Goal: Task Accomplishment & Management: Manage account settings

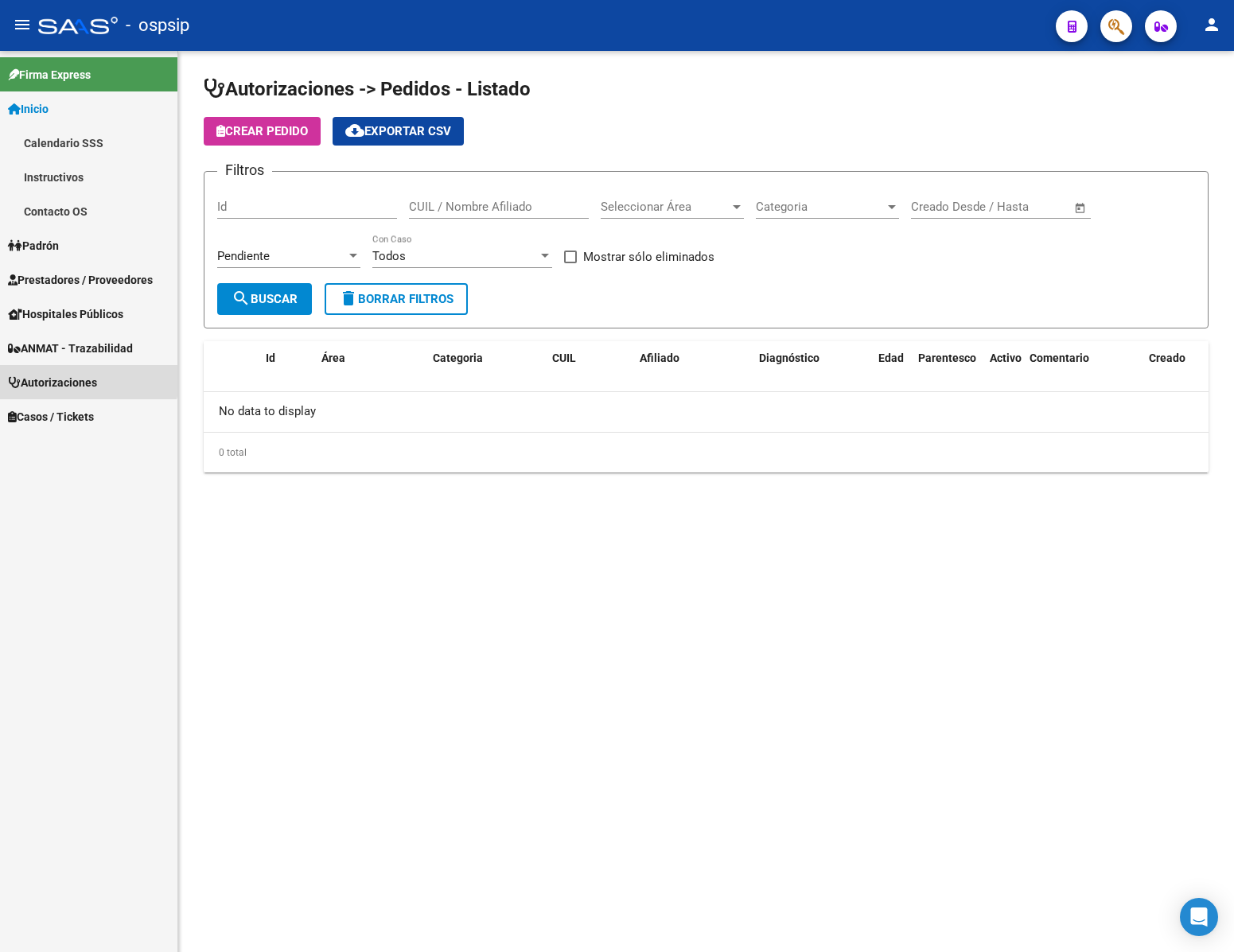
click at [88, 380] on span "Autorizaciones" at bounding box center [53, 382] width 89 height 18
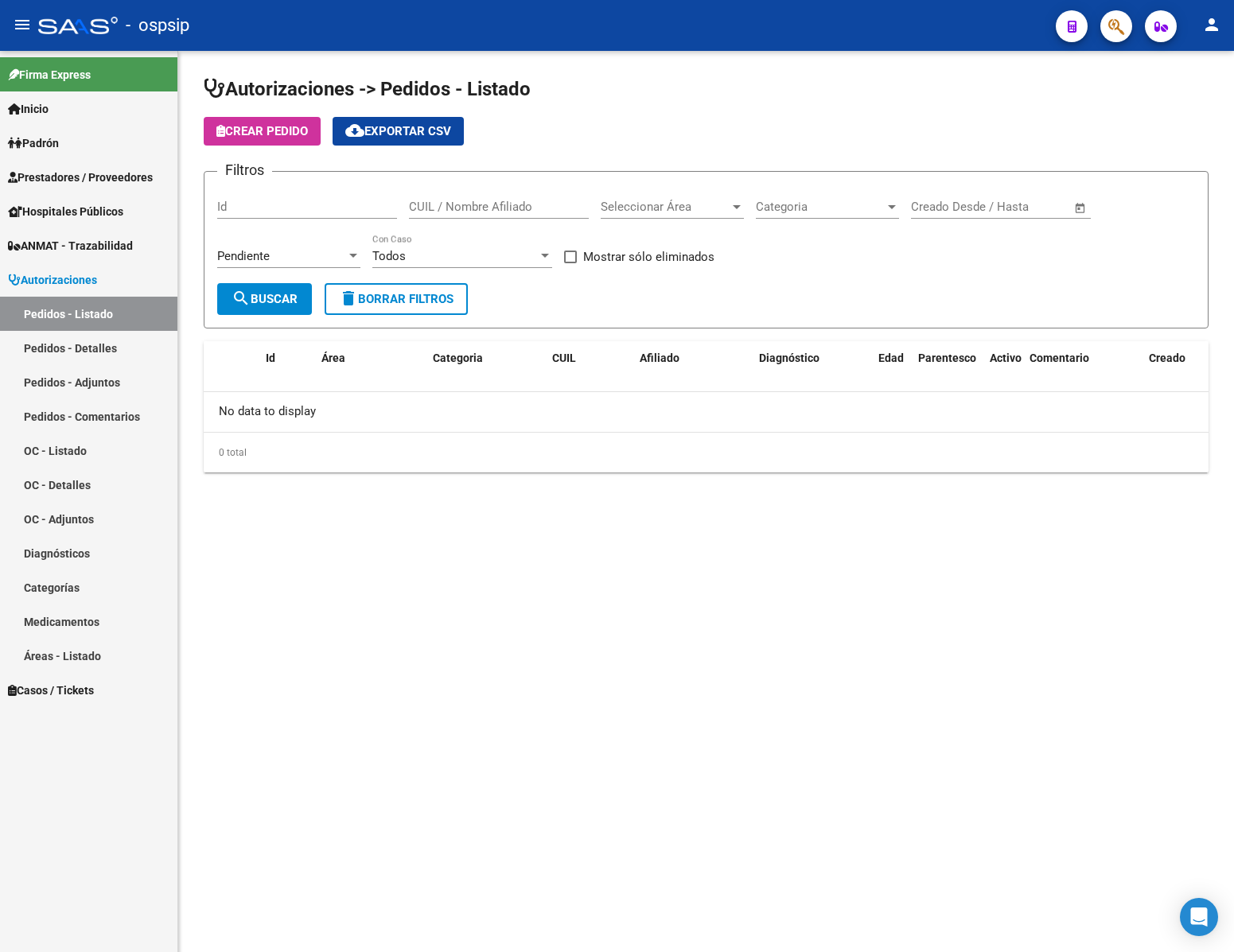
click at [96, 315] on link "Pedidos - Listado" at bounding box center [88, 314] width 178 height 34
click at [302, 285] on button "search Buscar" at bounding box center [264, 299] width 95 height 32
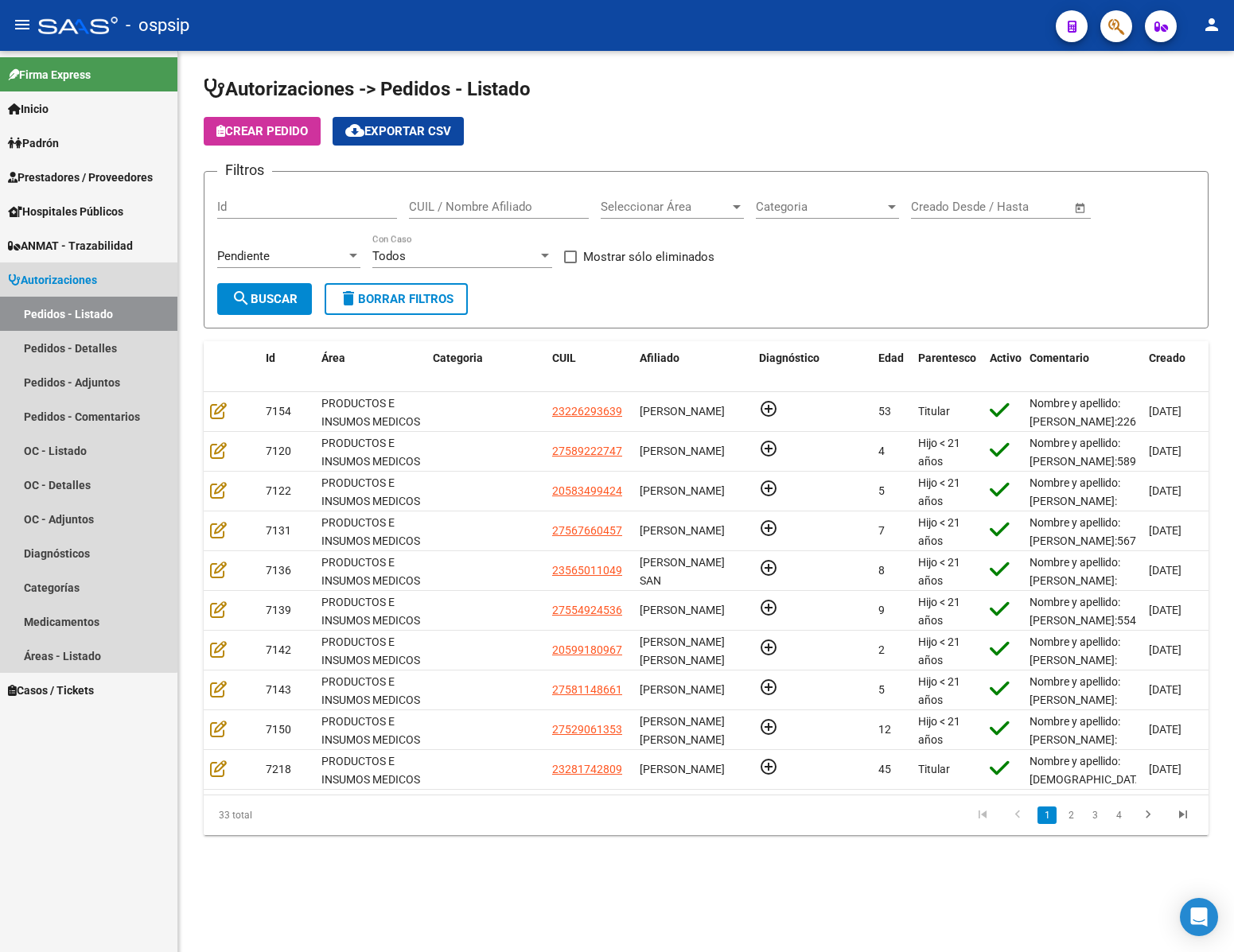
click at [82, 306] on link "Pedidos - Listado" at bounding box center [88, 314] width 178 height 34
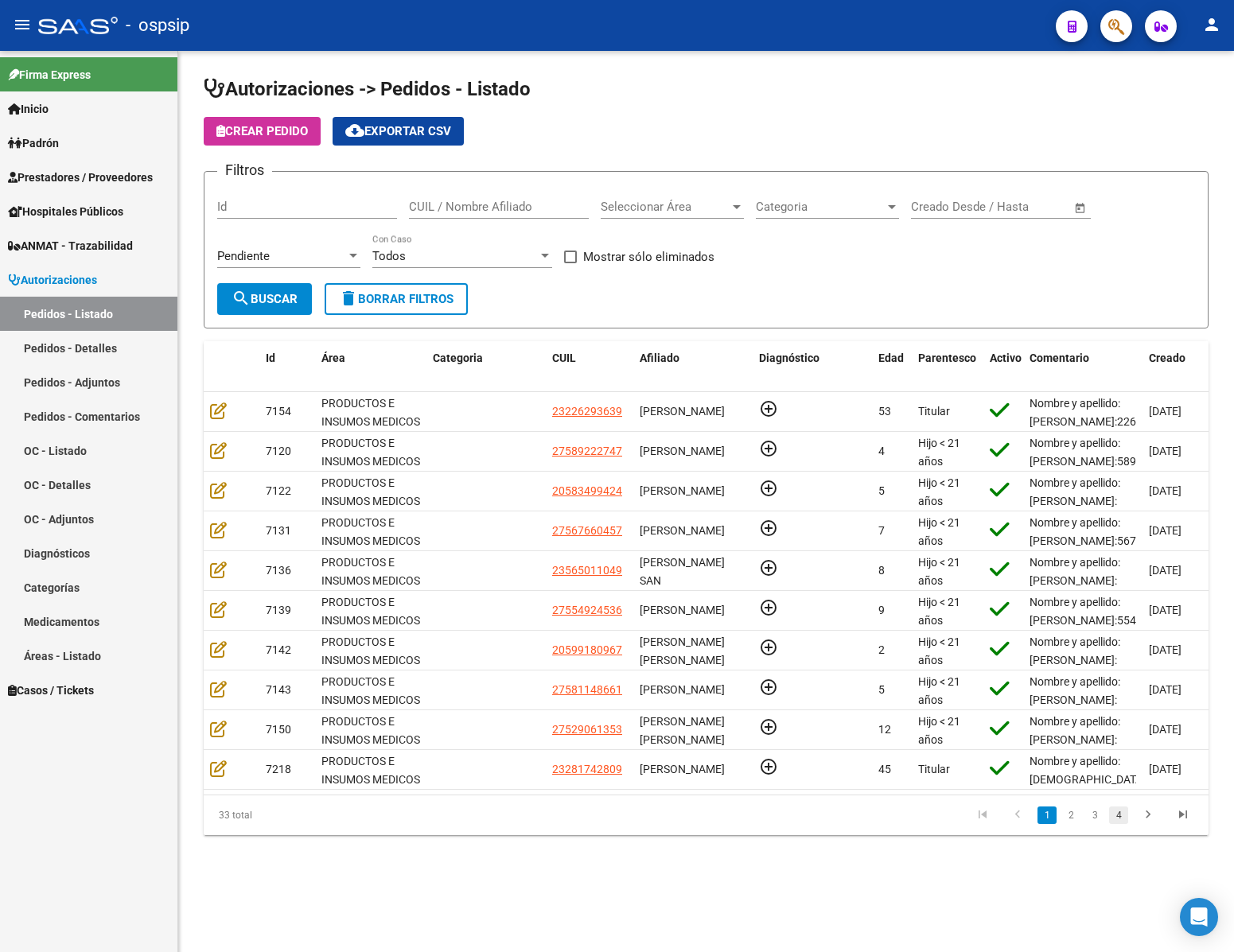
click at [1120, 825] on link "4" at bounding box center [1119, 815] width 20 height 18
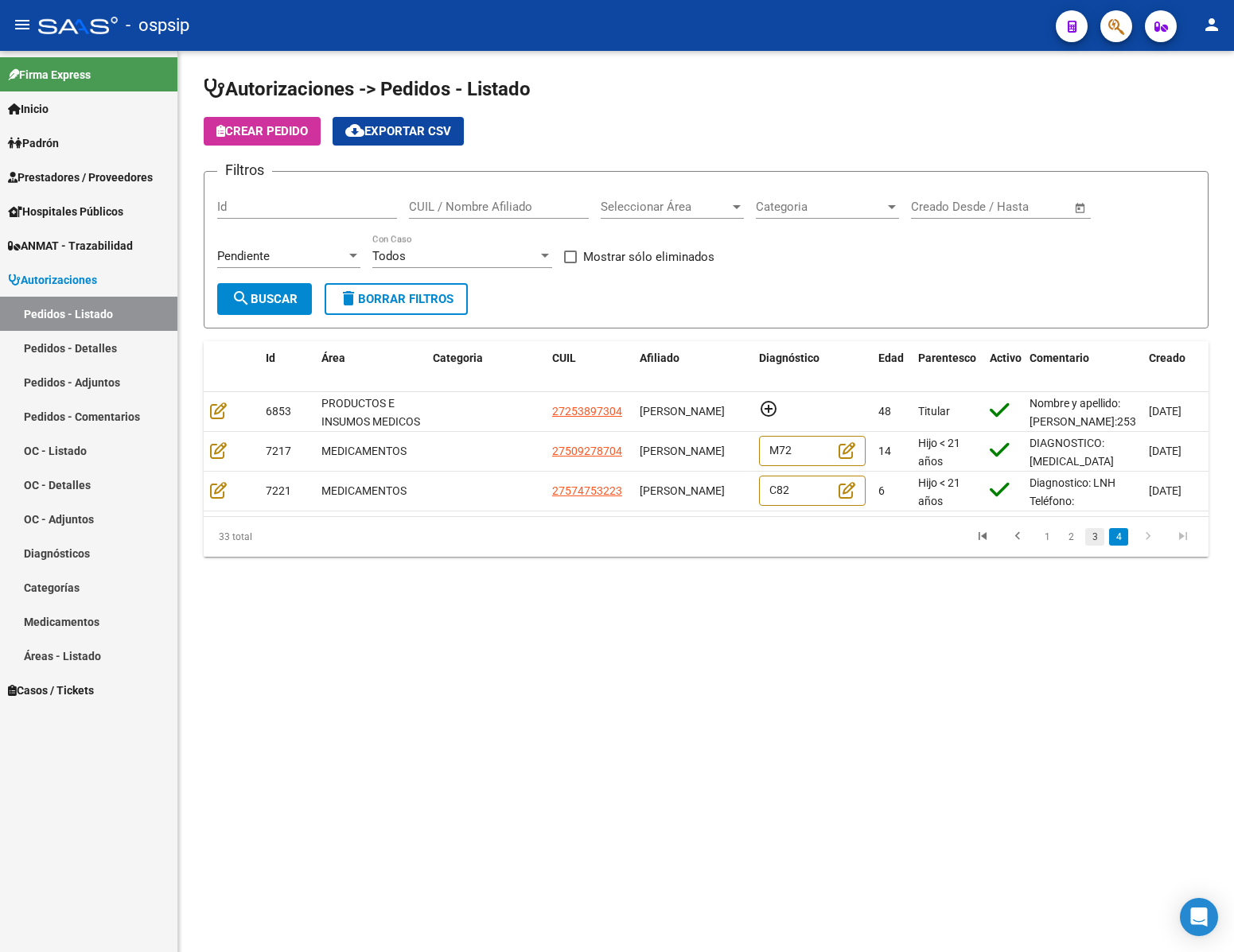
click at [1094, 546] on link "3" at bounding box center [1094, 537] width 20 height 18
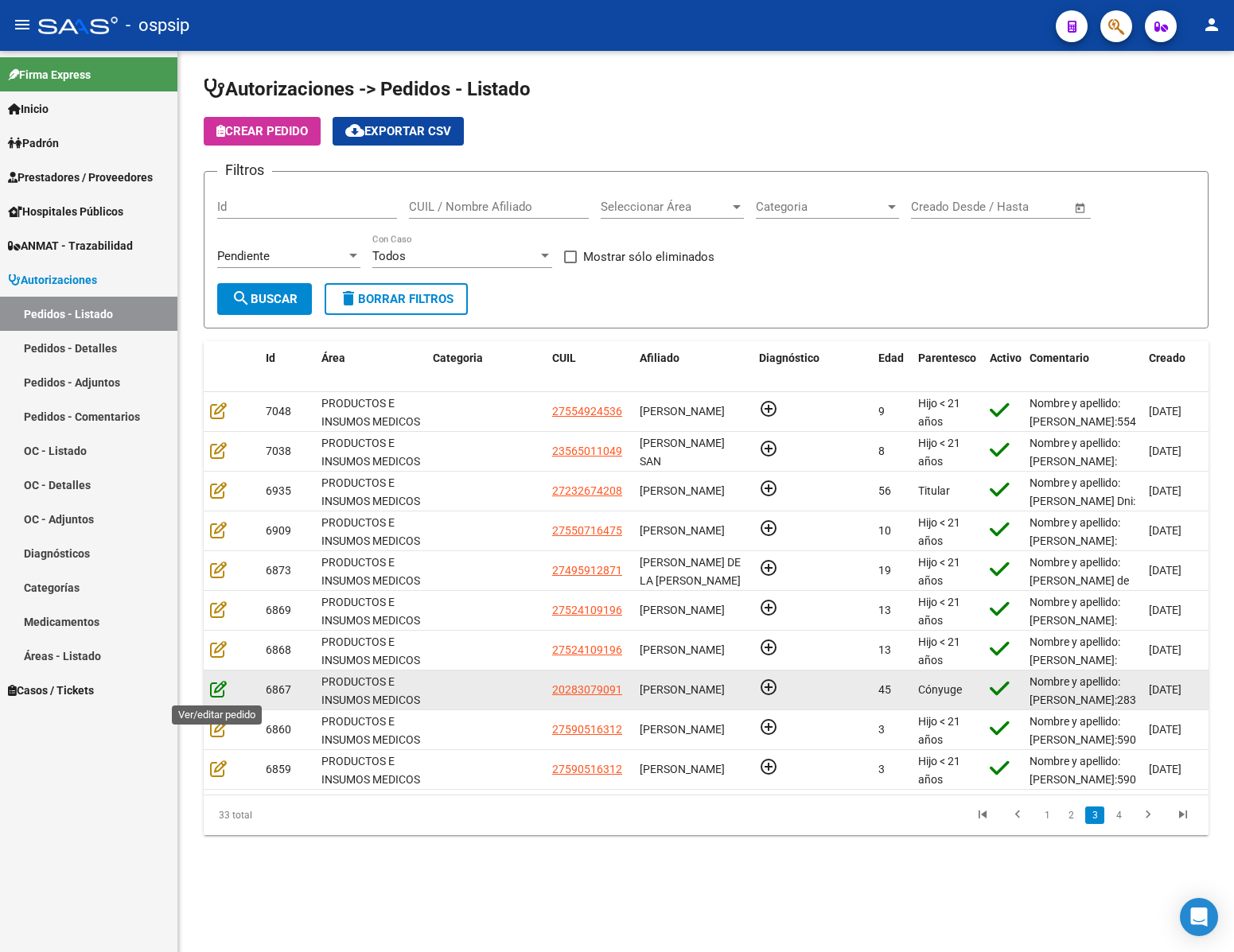
click at [224, 695] on icon at bounding box center [219, 689] width 17 height 18
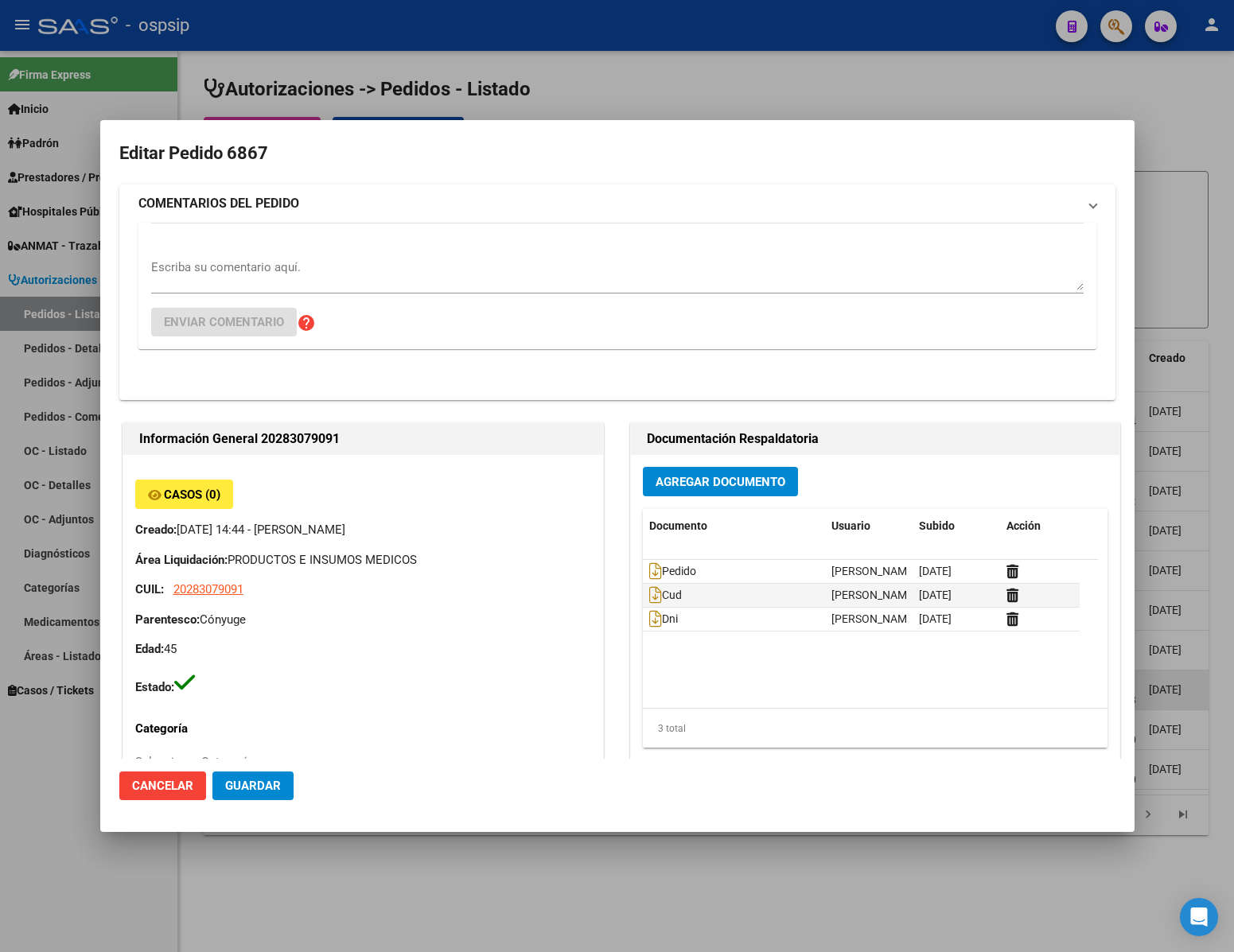
type input "[GEOGRAPHIC_DATA], PRESIDENTE DERQ, ESPAÑA 114"
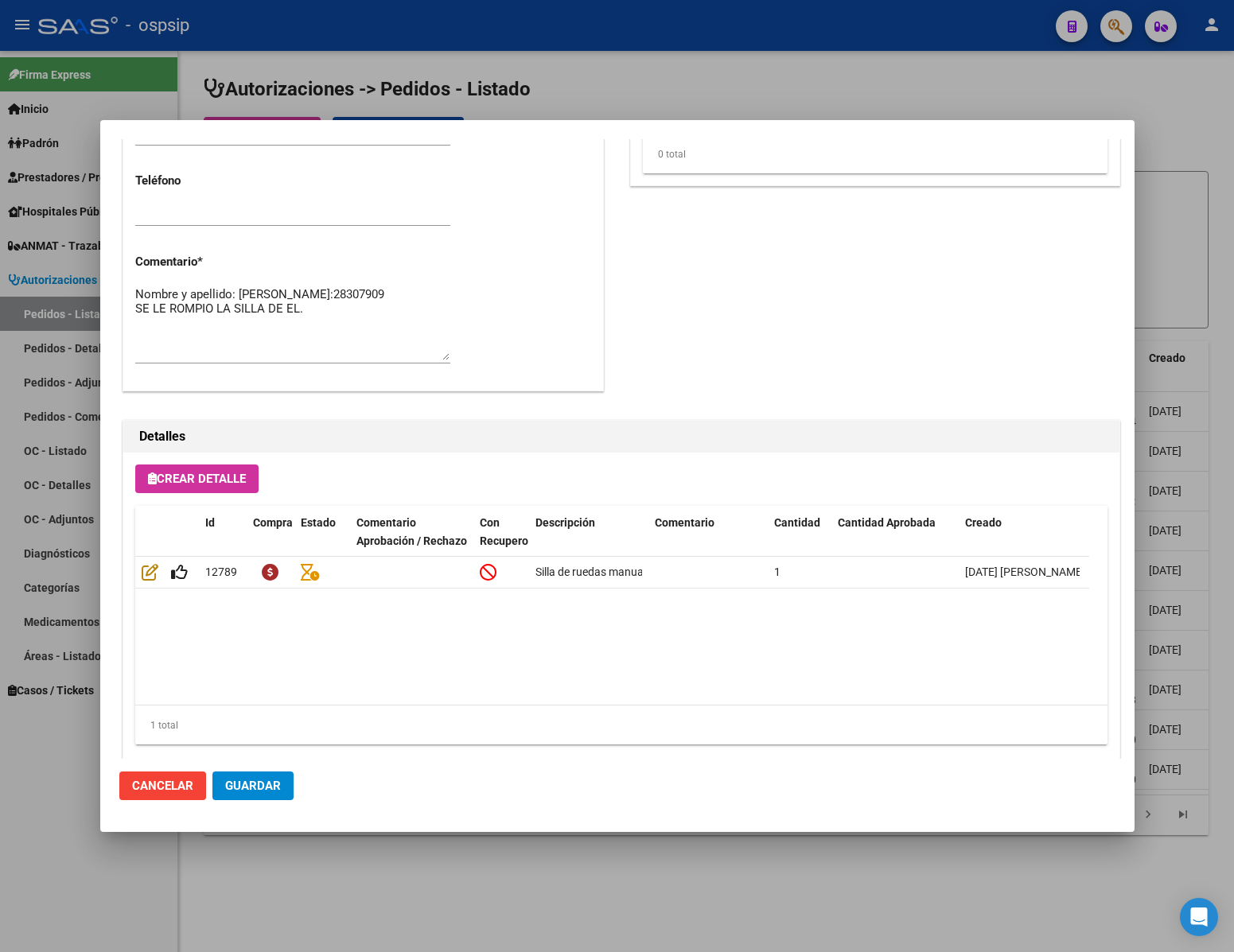
scroll to position [810, 0]
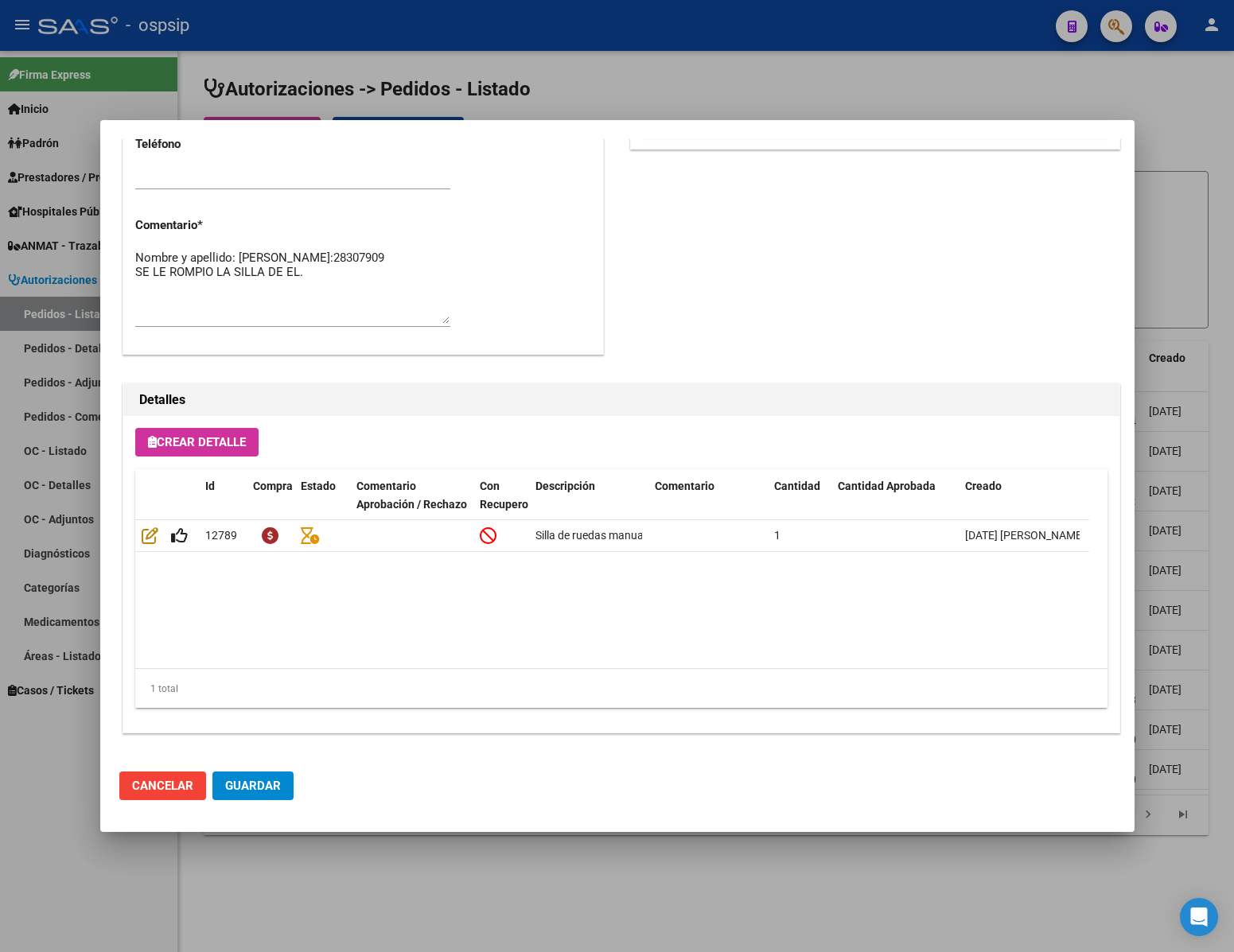
drag, startPoint x: 177, startPoint y: 905, endPoint x: 175, endPoint y: 896, distance: 9.2
click at [175, 898] on div at bounding box center [617, 476] width 1234 height 952
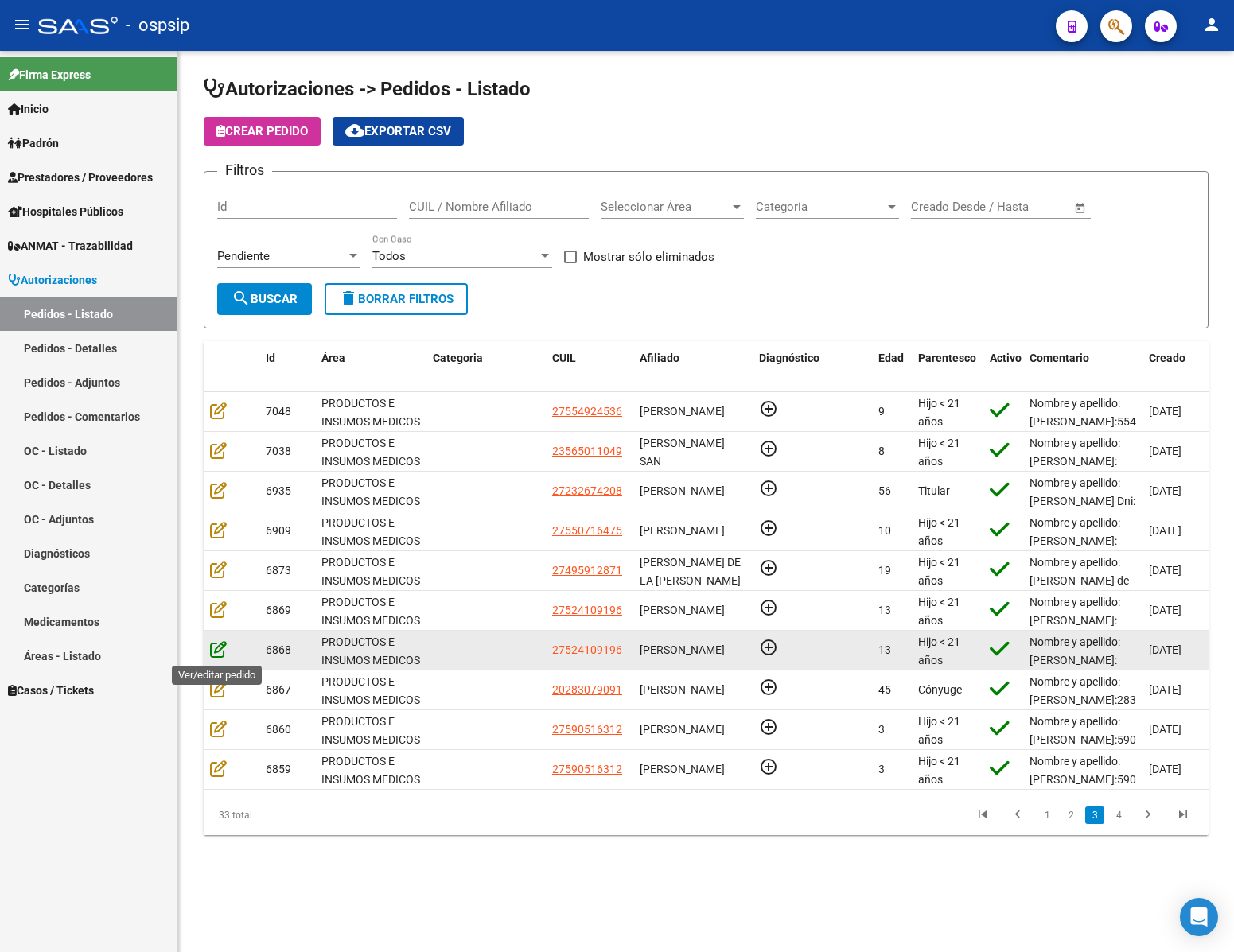
click at [213, 645] on icon at bounding box center [219, 649] width 17 height 18
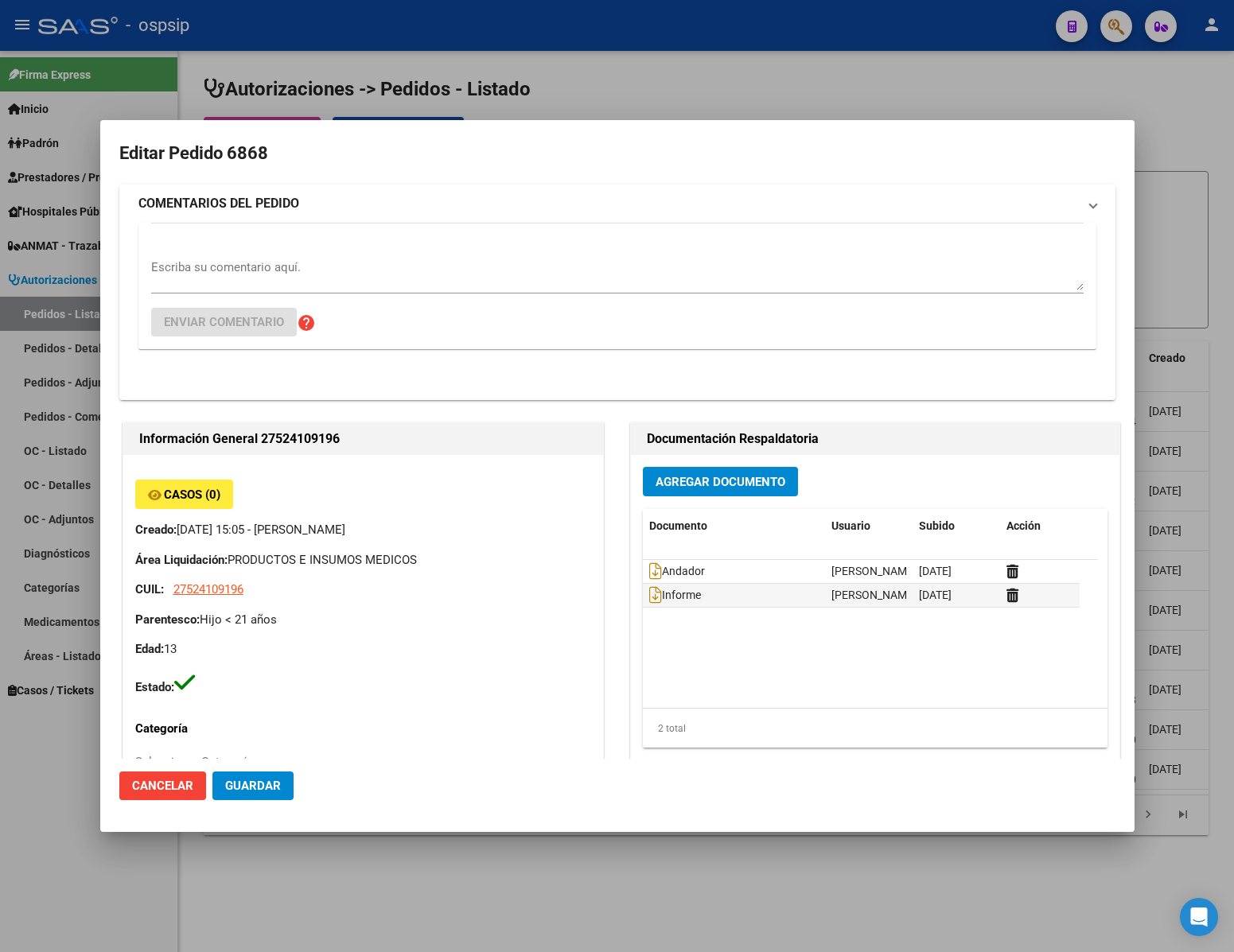
type input "[GEOGRAPHIC_DATA], INGENIERO [PERSON_NAME], CAP DE FGTA [PERSON_NAME] 4027, Dep…"
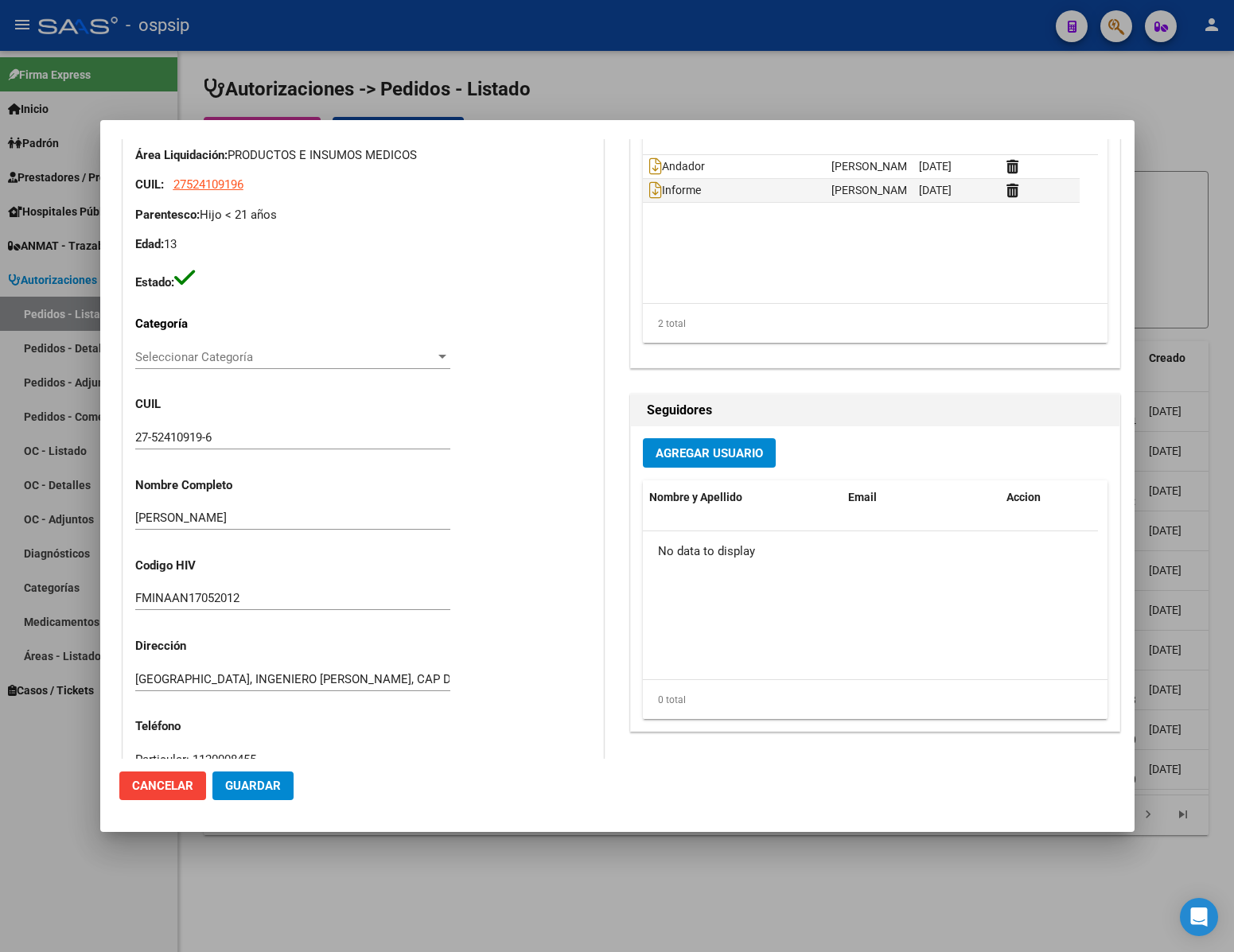
scroll to position [717, 0]
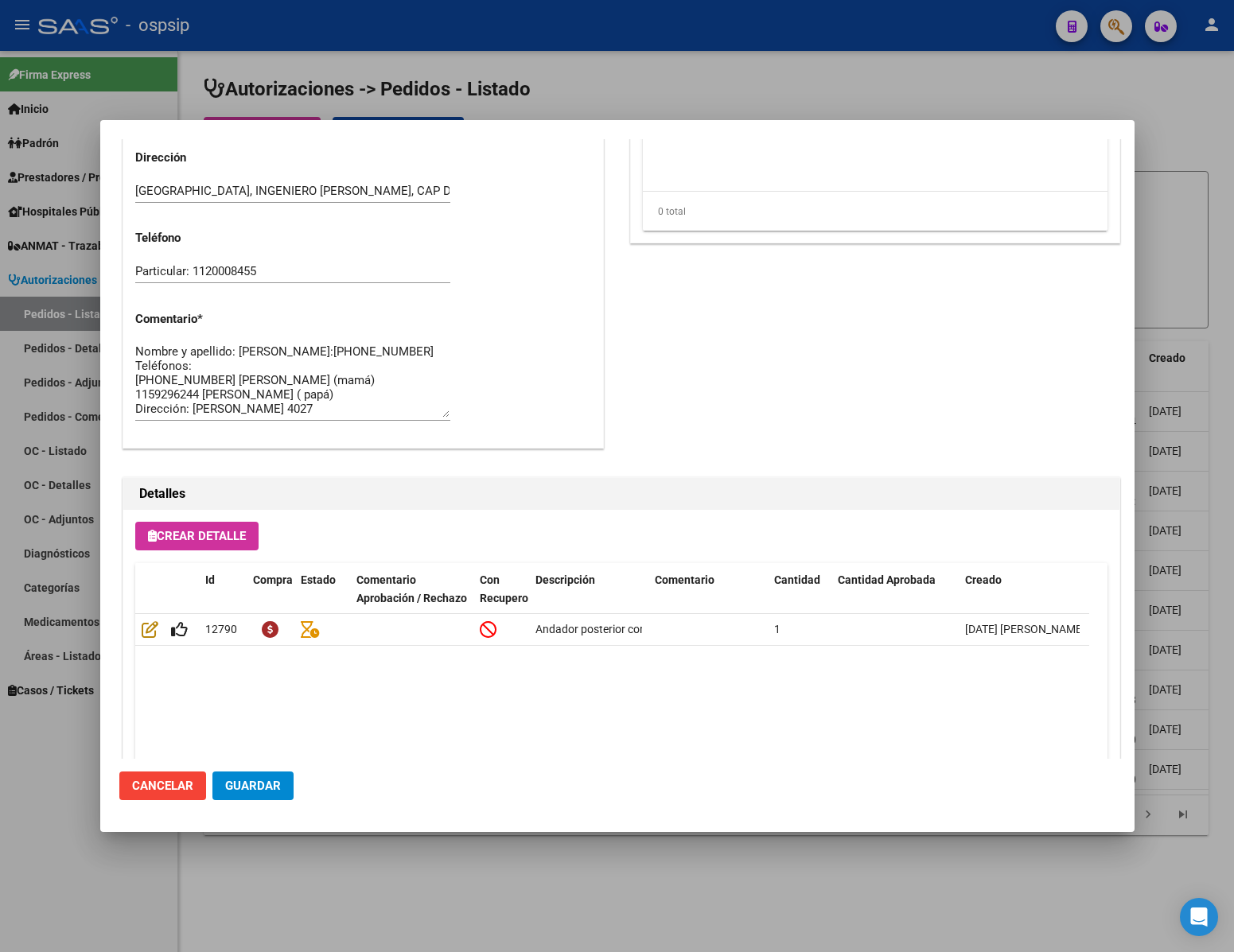
click at [93, 886] on div at bounding box center [617, 476] width 1234 height 952
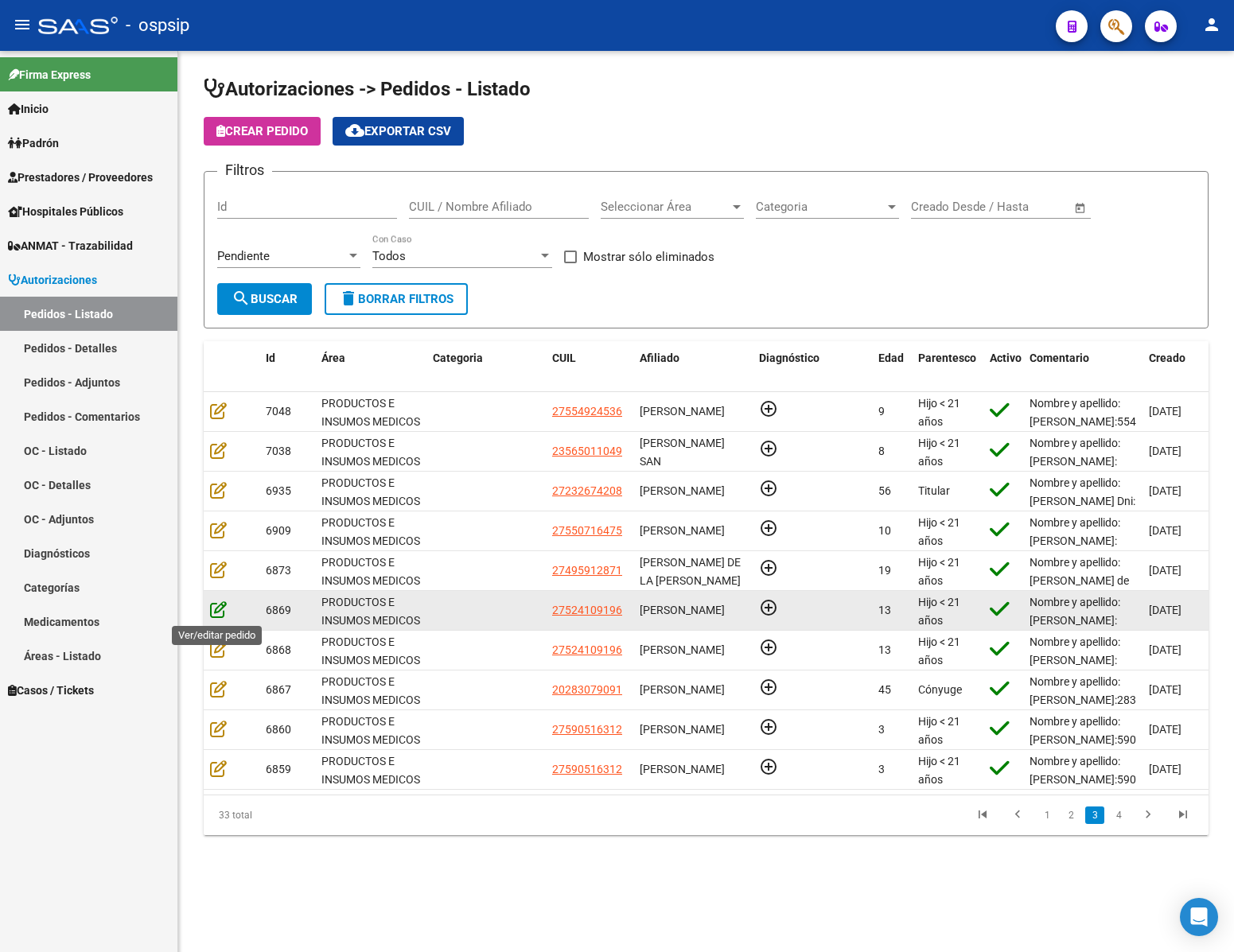
click at [213, 611] on icon at bounding box center [219, 610] width 17 height 18
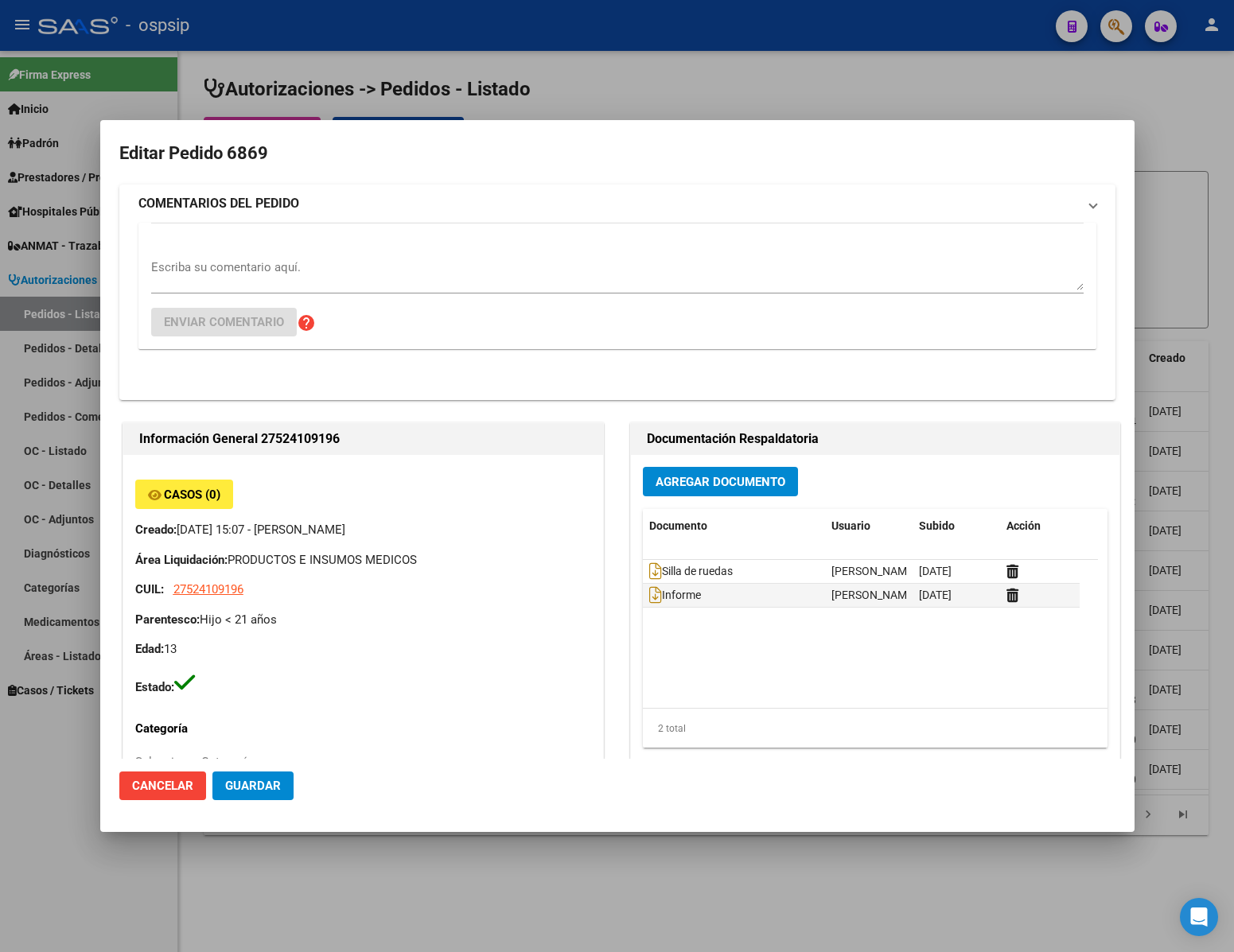
type input "[GEOGRAPHIC_DATA], INGENIERO [PERSON_NAME], CAP DE FGTA [PERSON_NAME] 4027, Dep…"
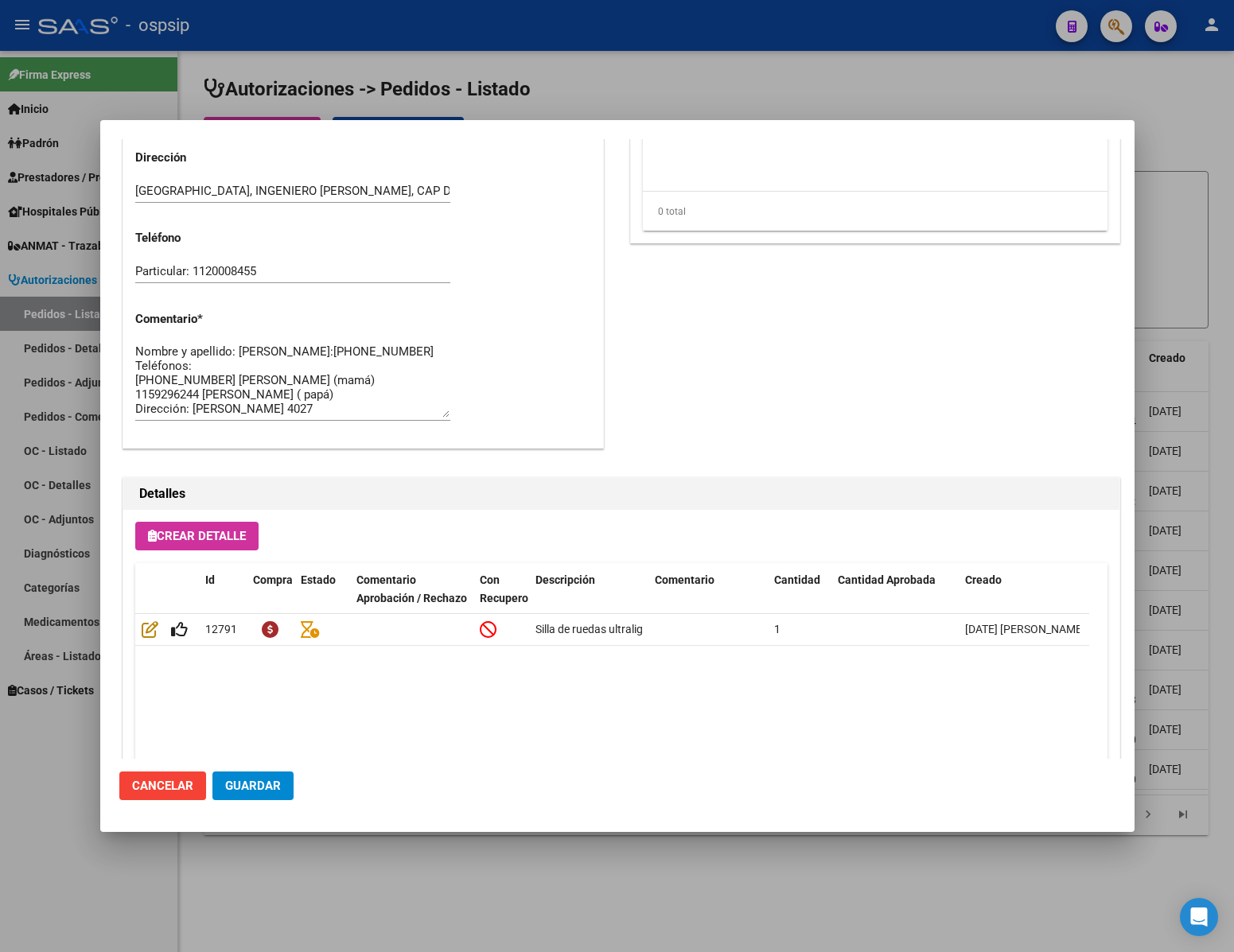
click at [145, 879] on div at bounding box center [617, 476] width 1234 height 952
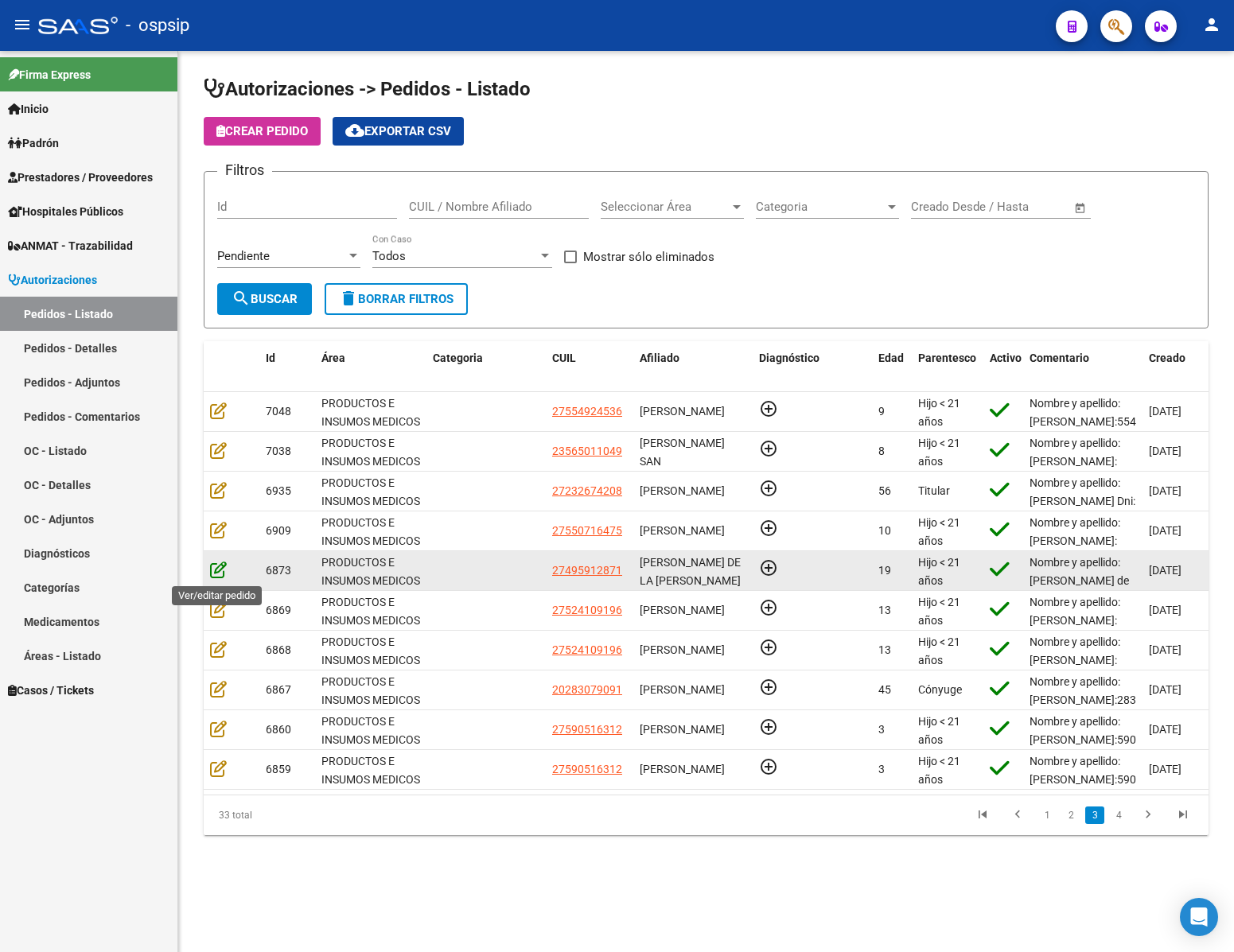
click at [220, 575] on icon at bounding box center [219, 570] width 17 height 18
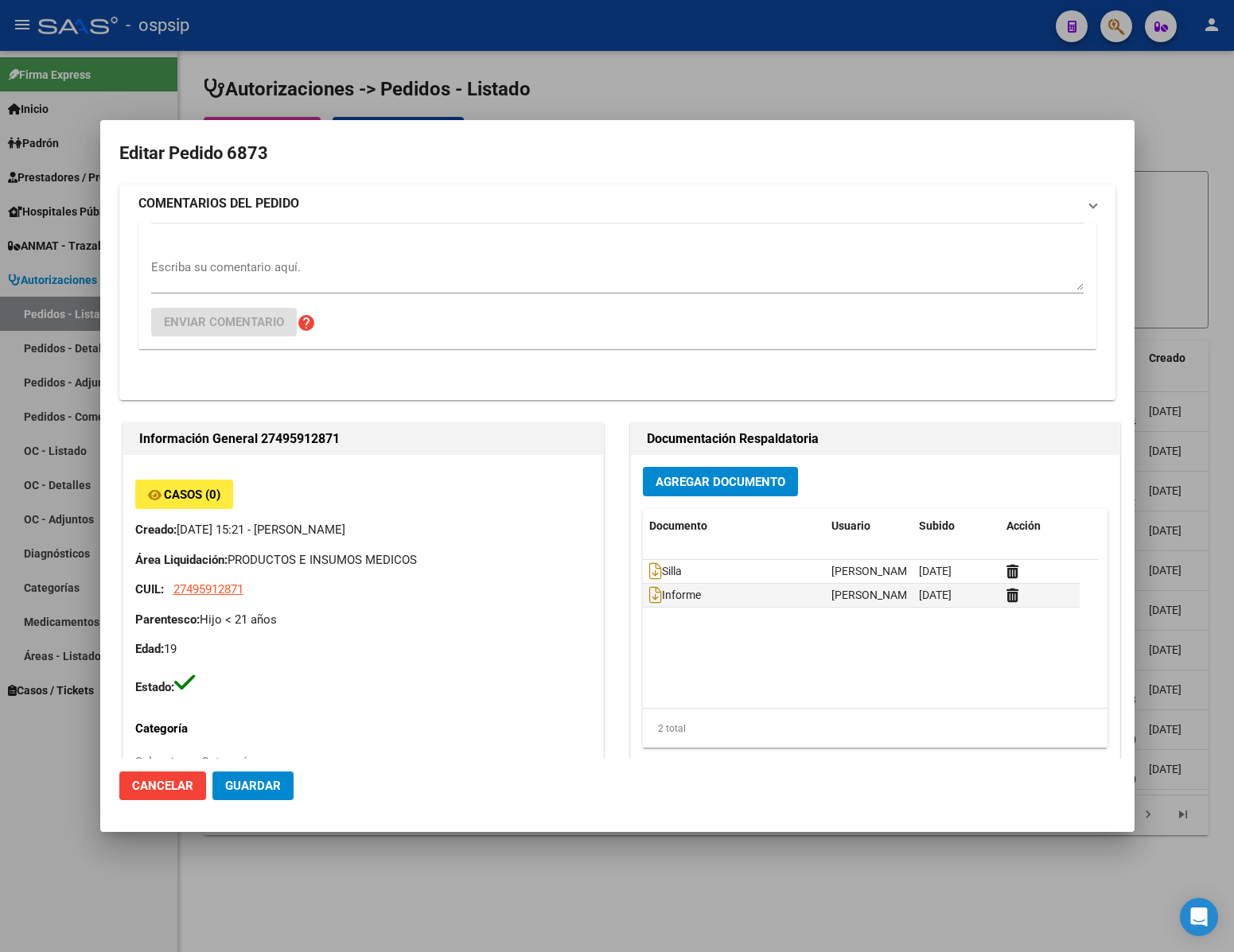
type input "NO CORRESPONDE"
type input "[GEOGRAPHIC_DATA], [PERSON_NAME], [PERSON_NAME] 483"
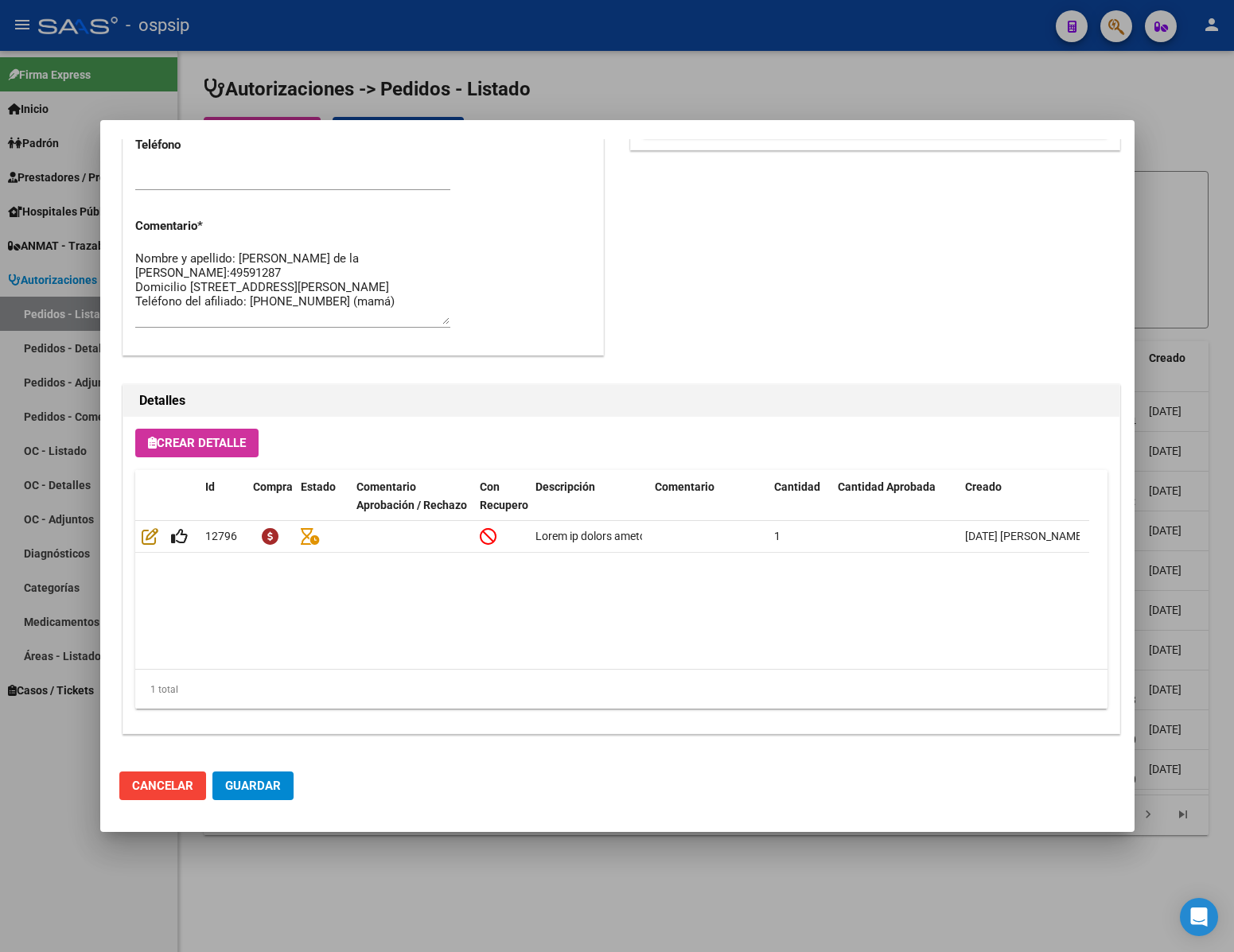
scroll to position [810, 0]
click at [79, 893] on div at bounding box center [617, 476] width 1234 height 952
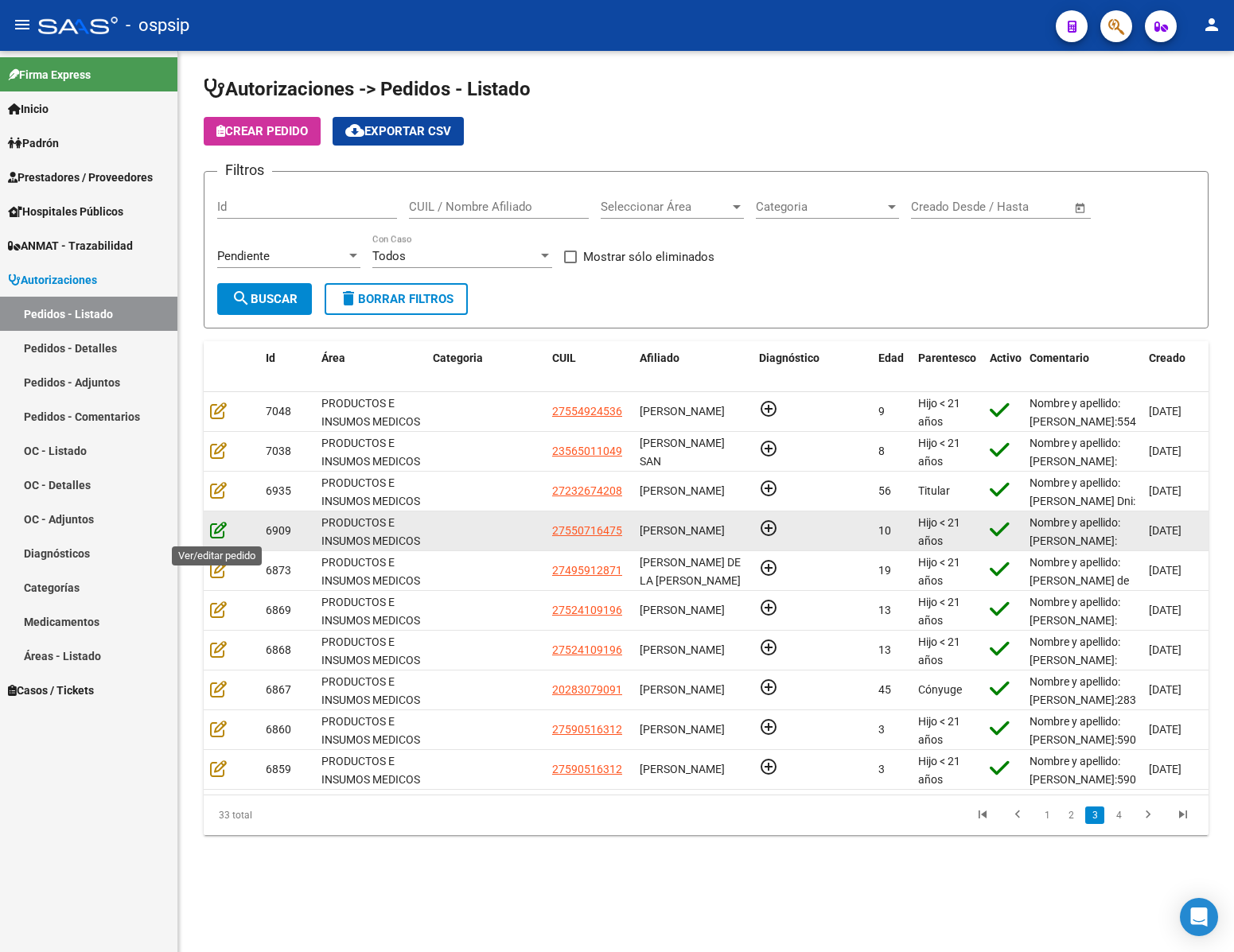
click at [217, 530] on icon at bounding box center [219, 530] width 17 height 18
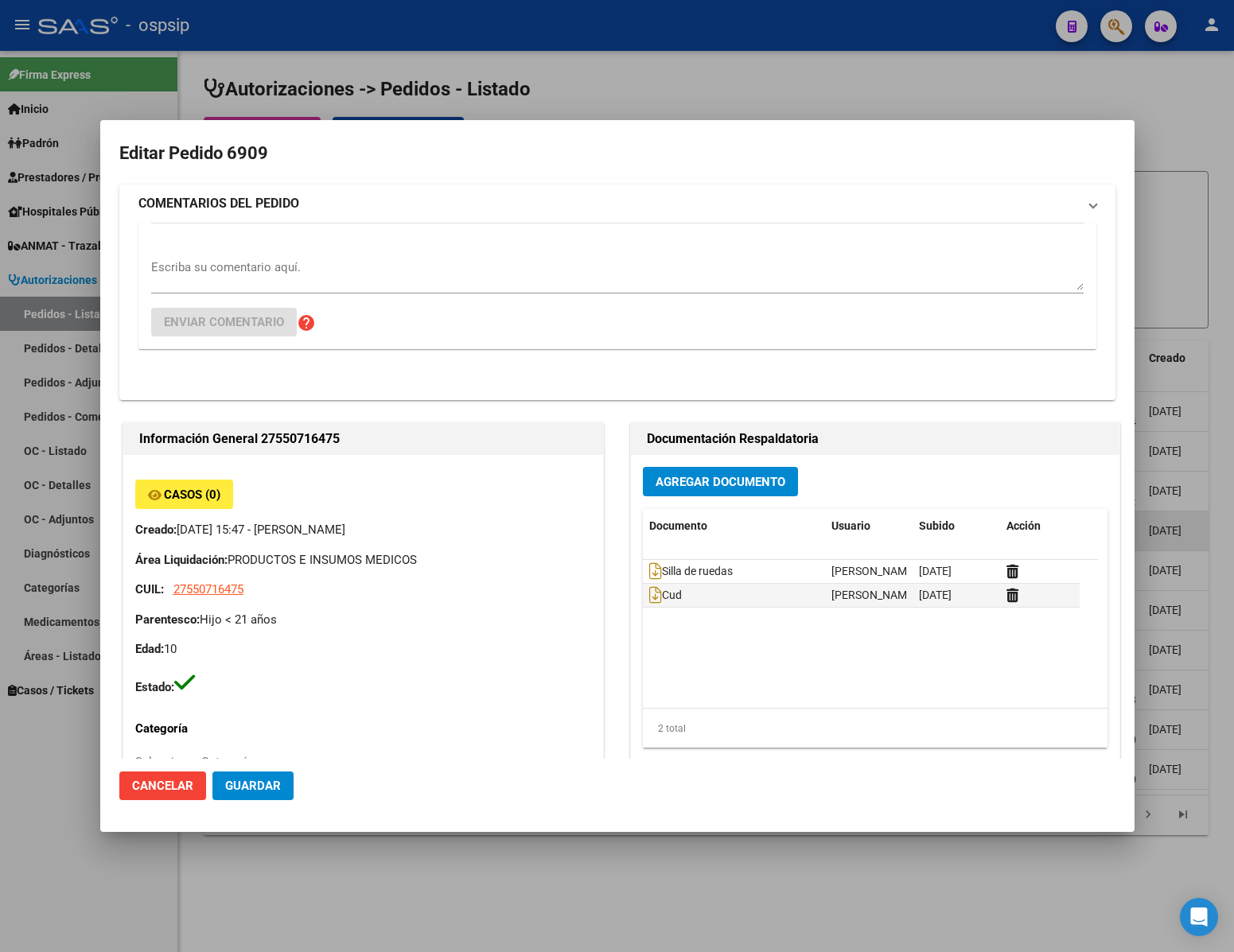
type input "[PERSON_NAME]"
type input "[GEOGRAPHIC_DATA], INGENIERO [PERSON_NAME], [PERSON_NAME] 4986"
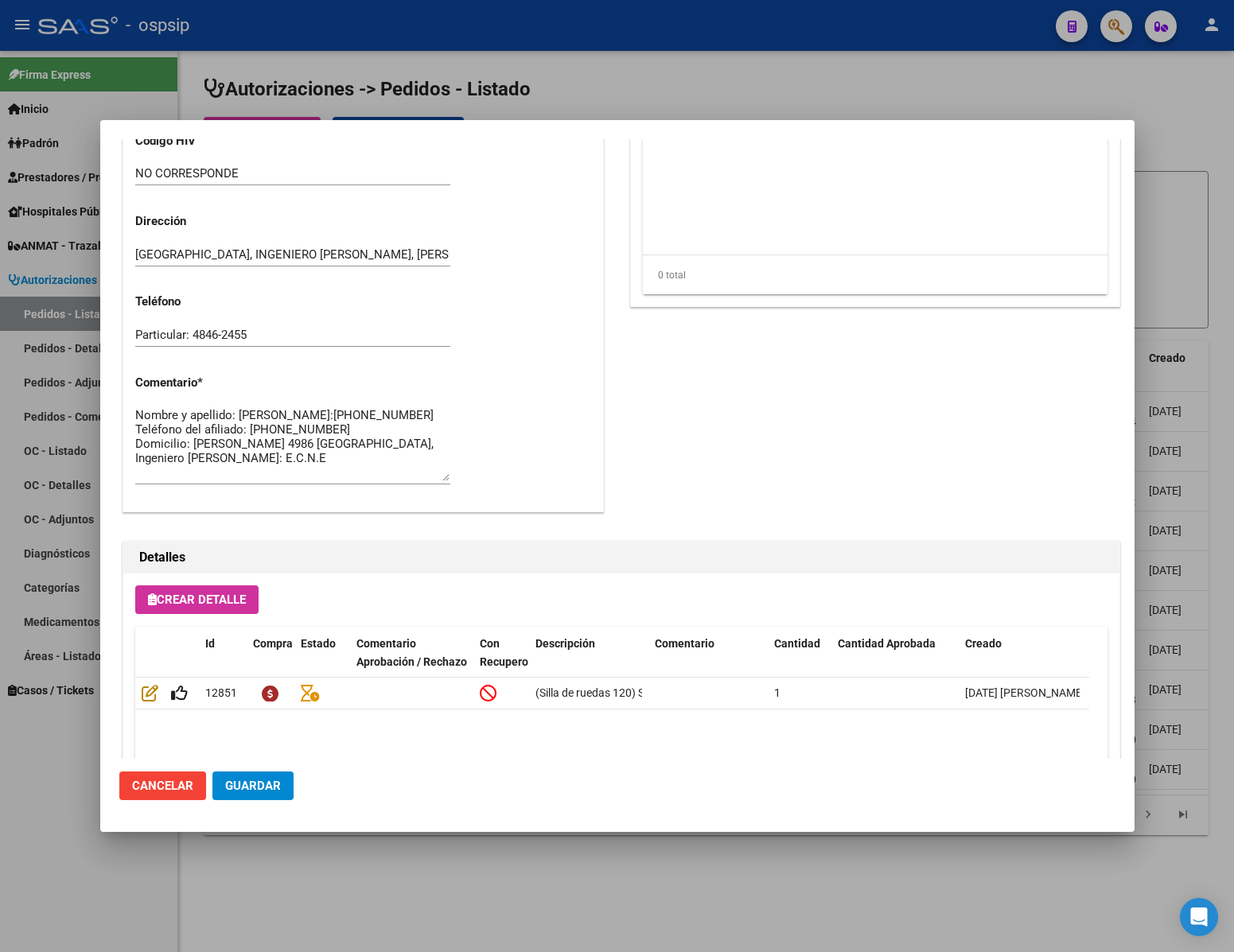
scroll to position [717, 0]
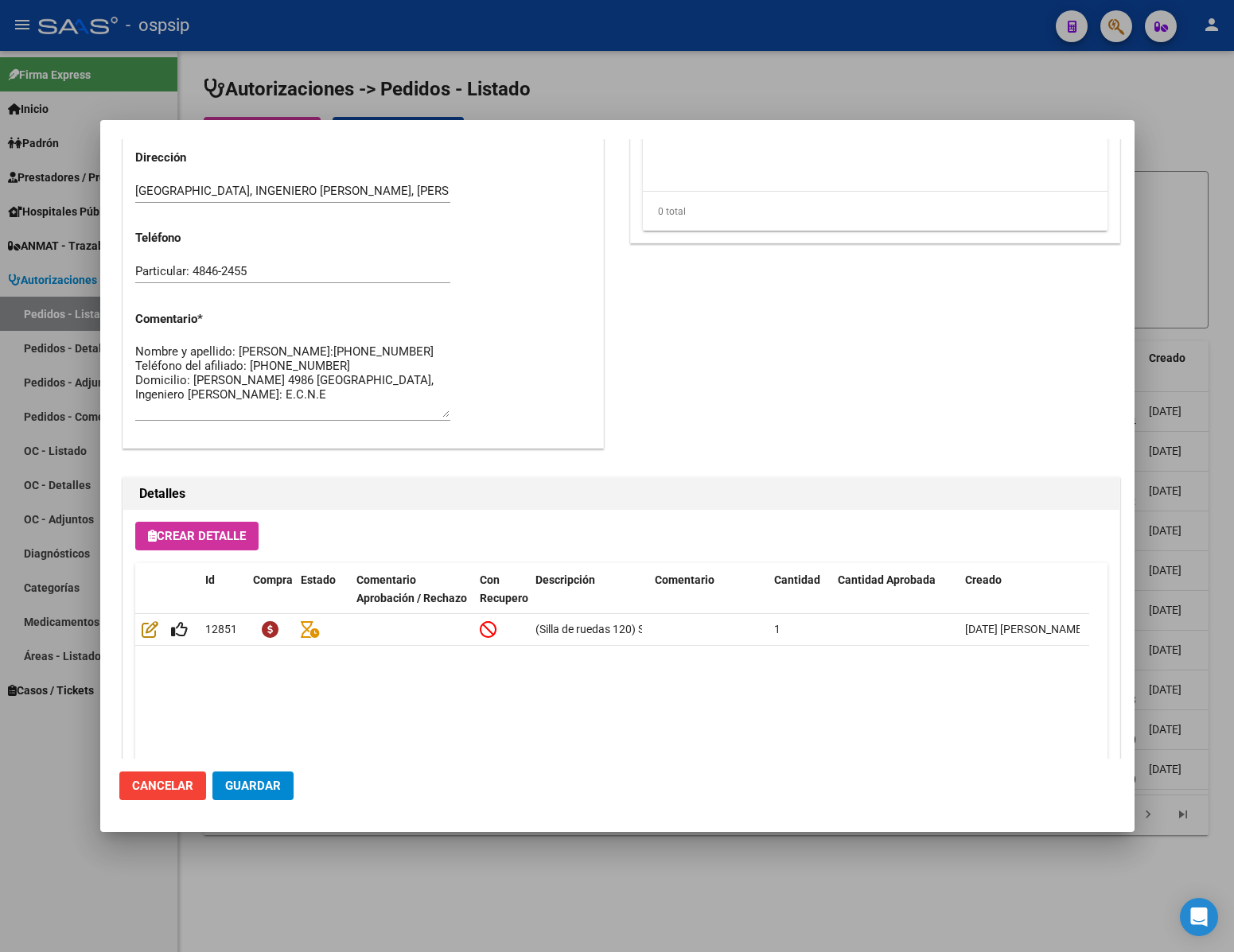
click at [64, 778] on div at bounding box center [617, 476] width 1234 height 952
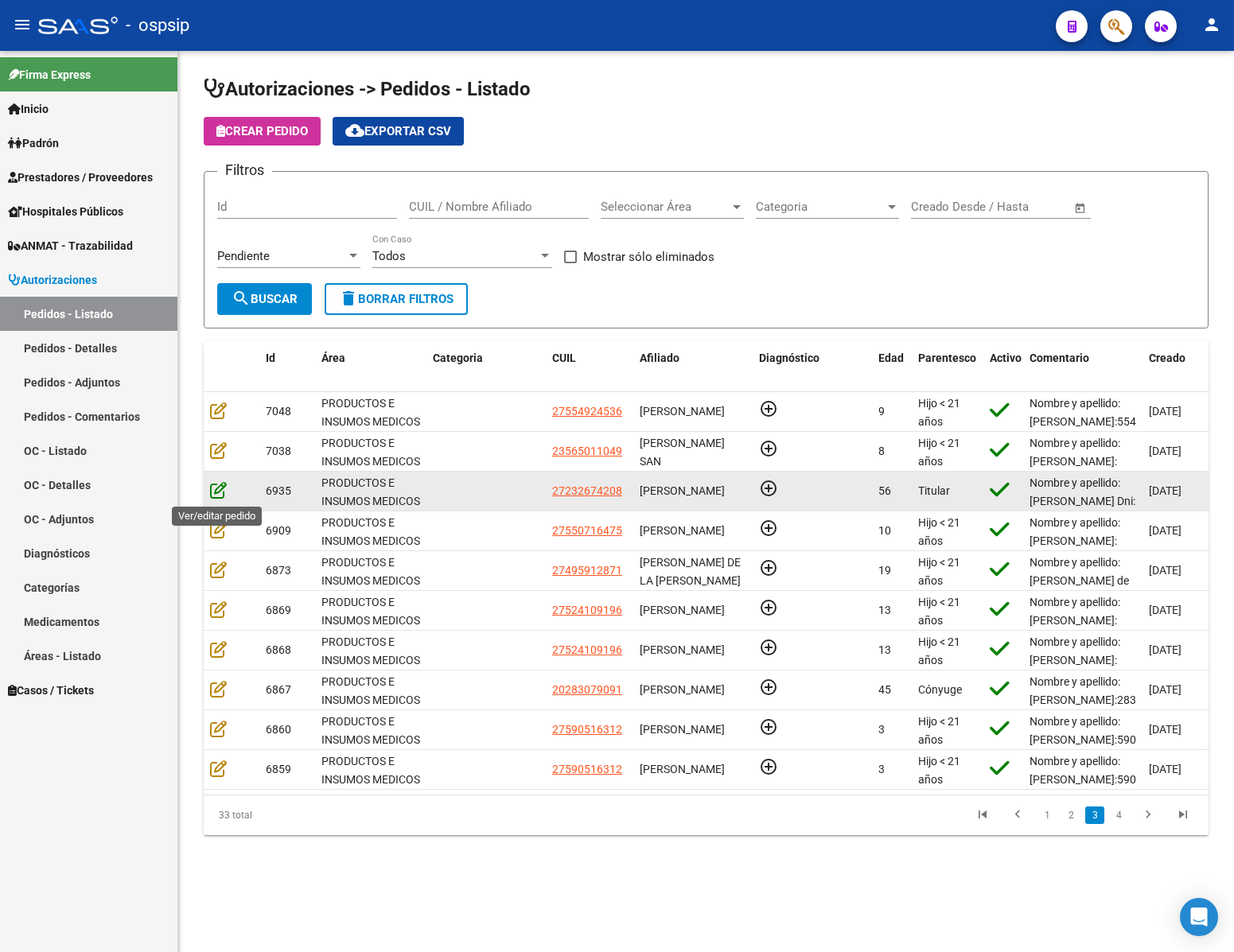
click at [210, 490] on icon at bounding box center [219, 489] width 17 height 18
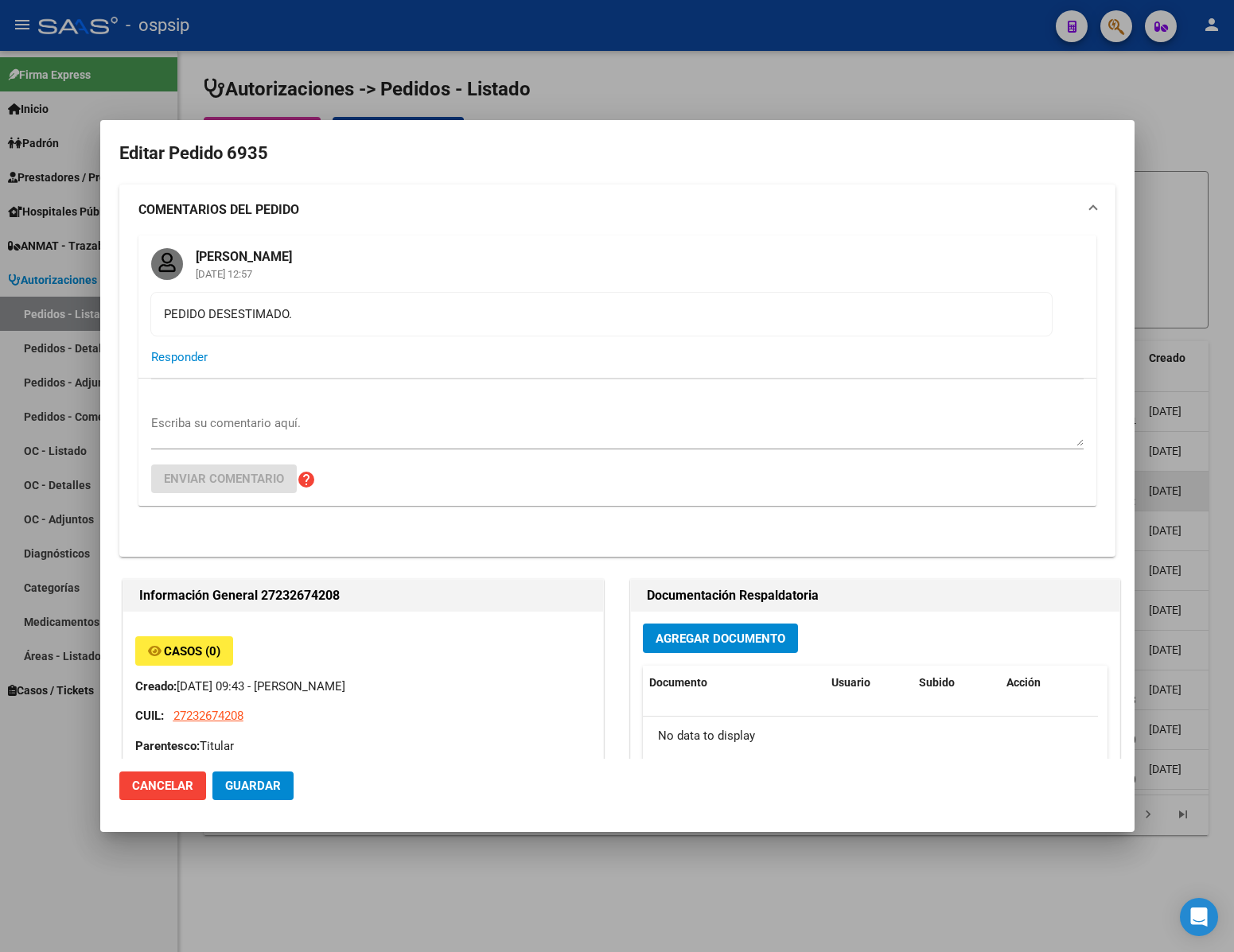
type input "[PERSON_NAME]"
type input "Corrientes, CORRIENTES, [PERSON_NAME] 1833, Piso: 00, Departamento: 0"
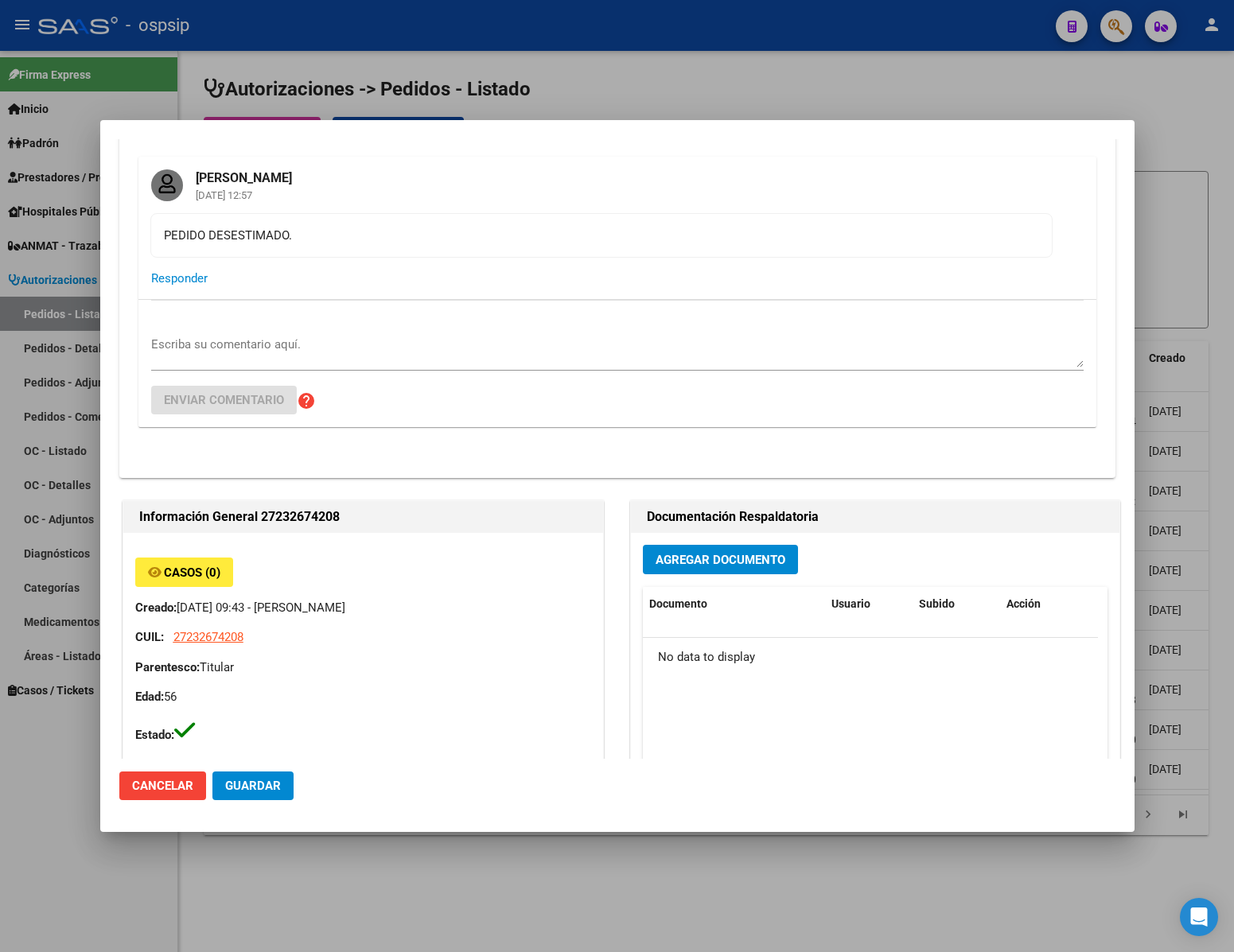
scroll to position [0, 0]
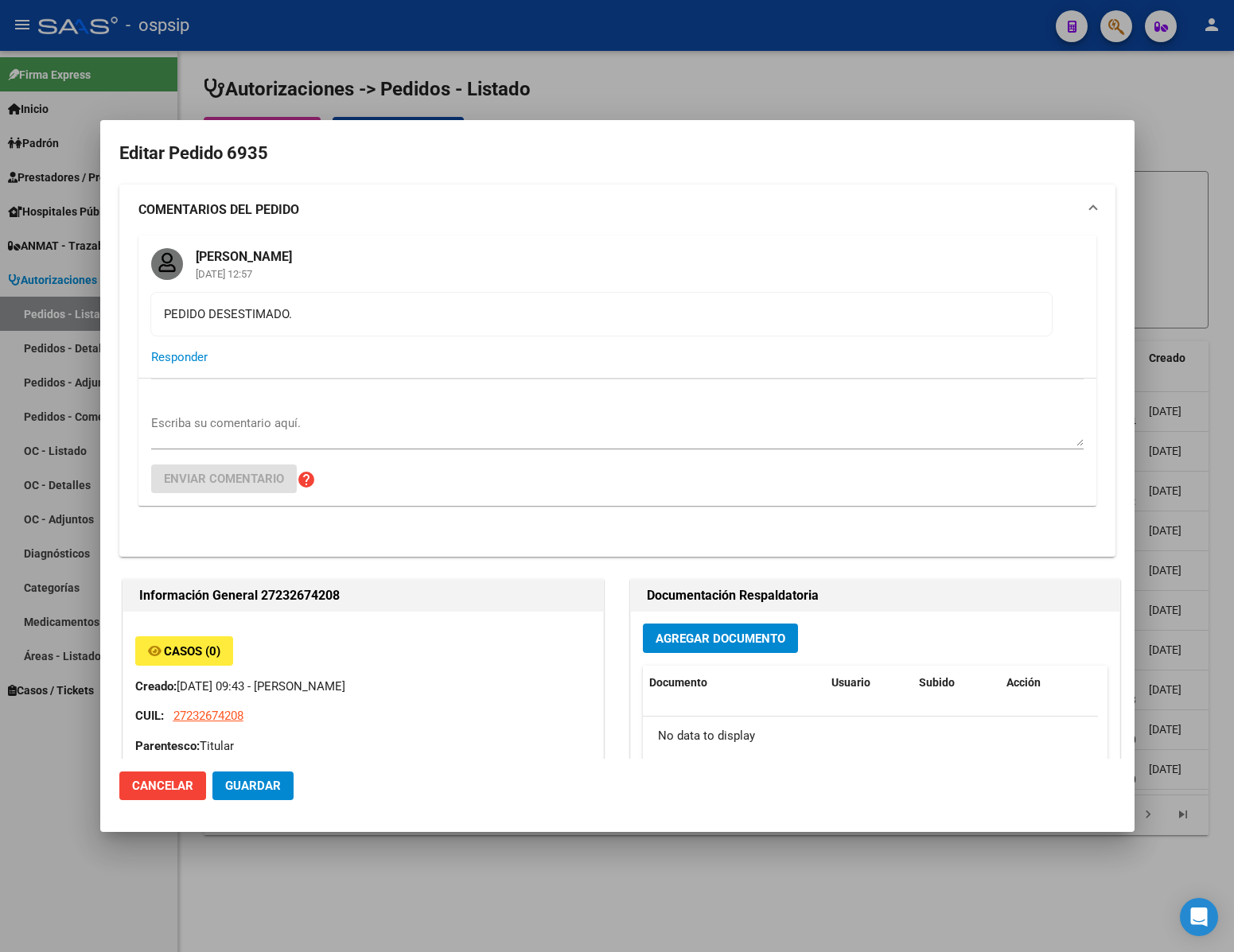
drag, startPoint x: 98, startPoint y: 888, endPoint x: 156, endPoint y: 860, distance: 64.4
click at [98, 886] on div at bounding box center [617, 476] width 1234 height 952
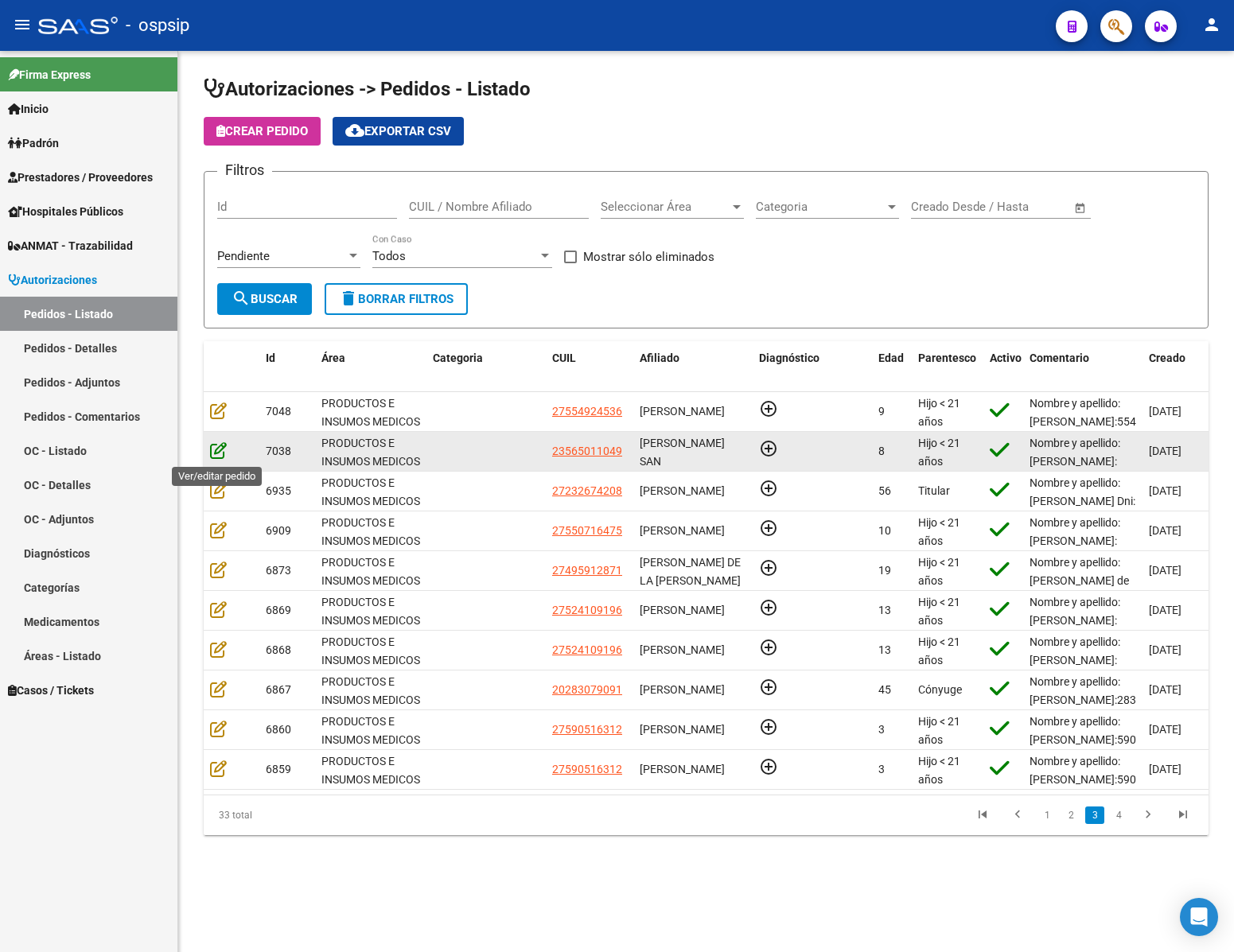
click at [218, 453] on icon at bounding box center [219, 450] width 17 height 18
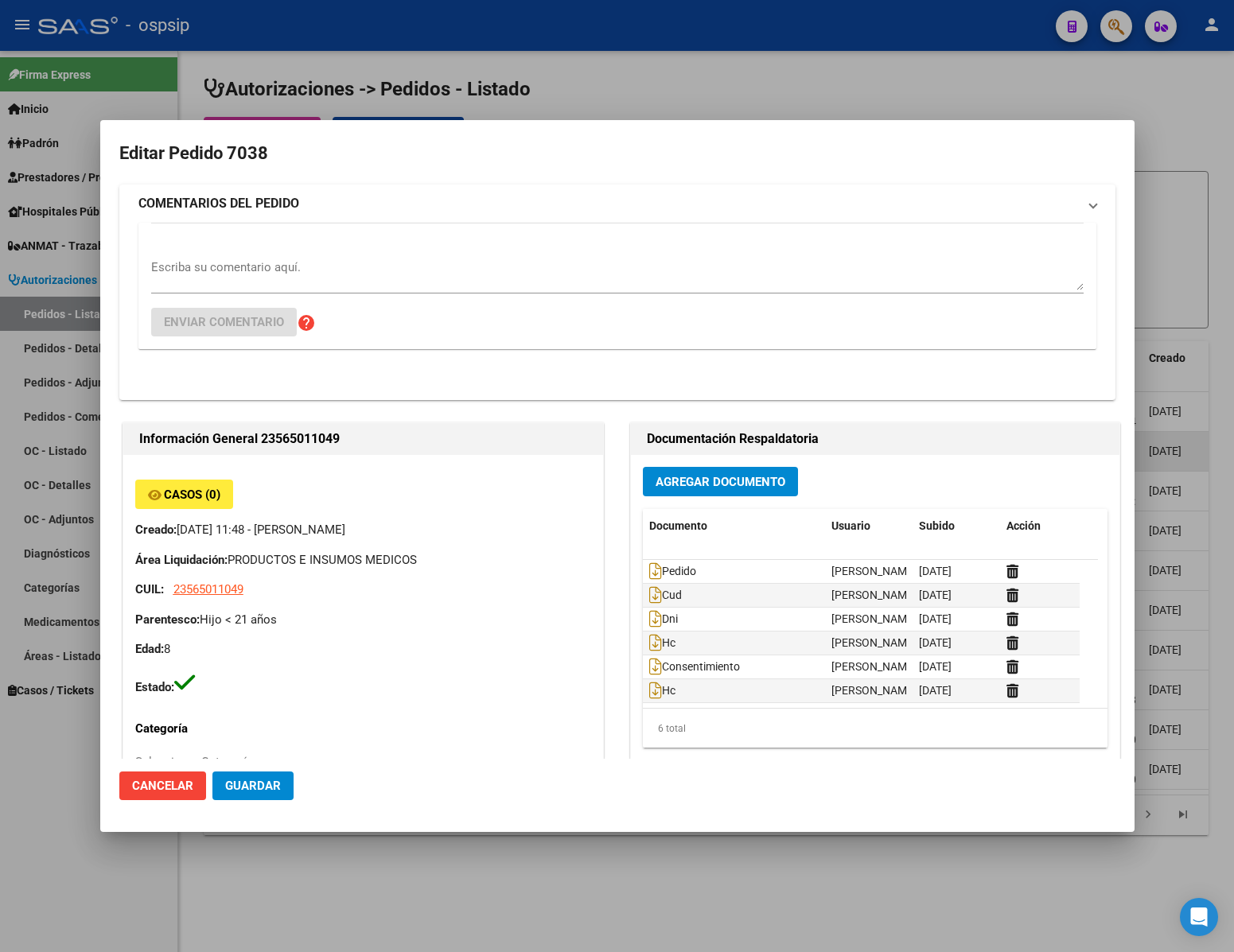
type input "[GEOGRAPHIC_DATA], [PERSON_NAME], REP. [PERSON_NAME] 1695"
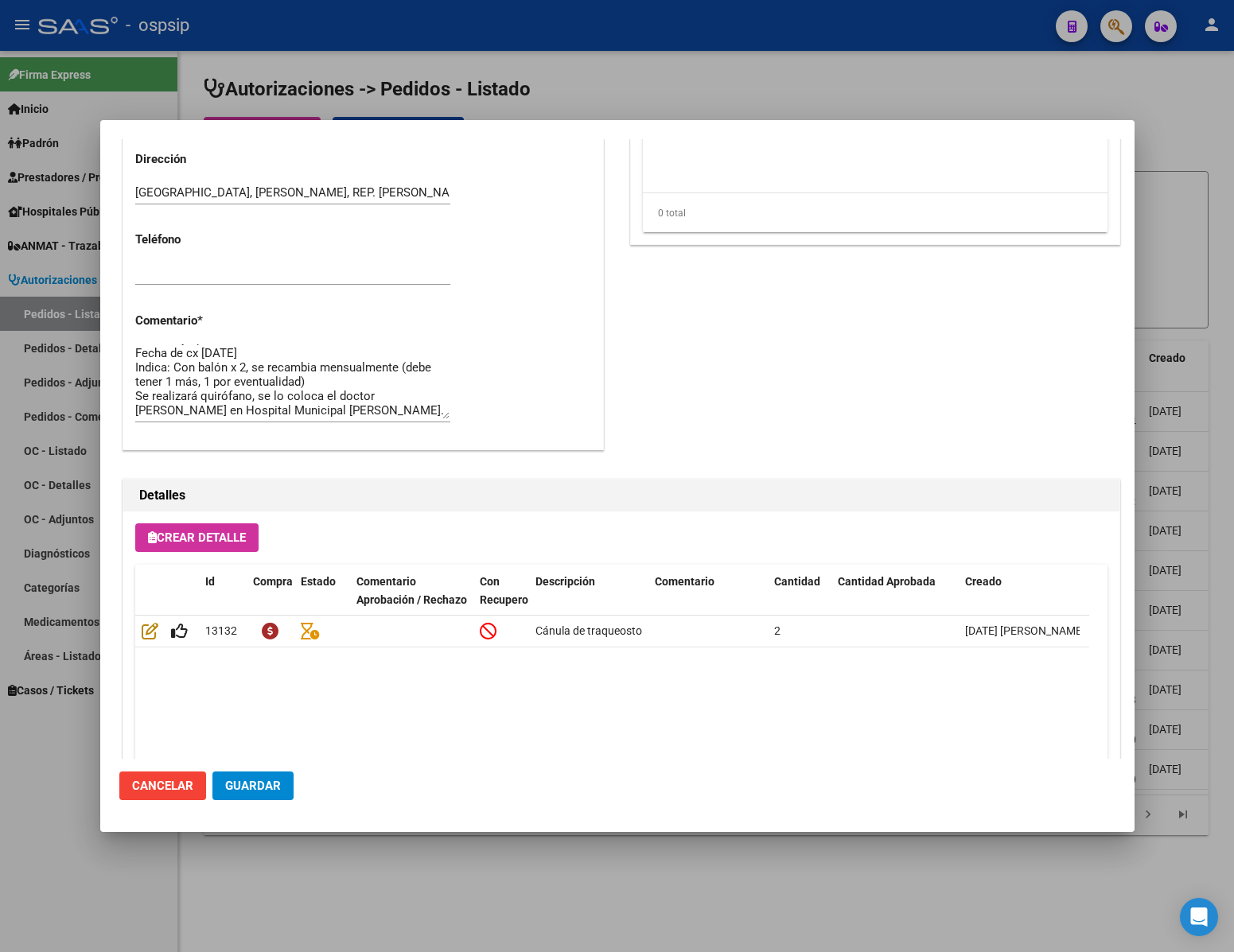
scroll to position [810, 0]
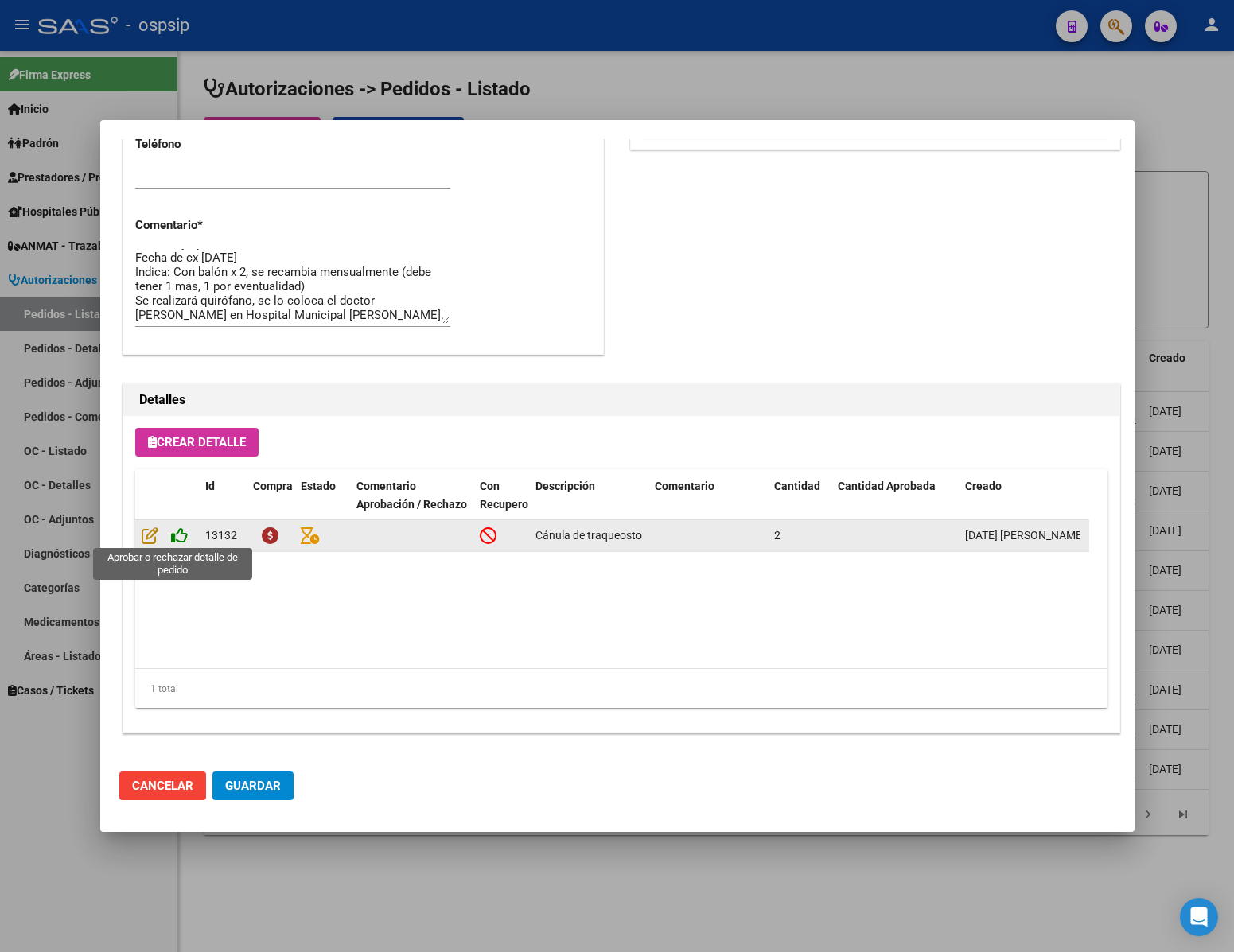
click at [177, 532] on icon at bounding box center [180, 535] width 17 height 18
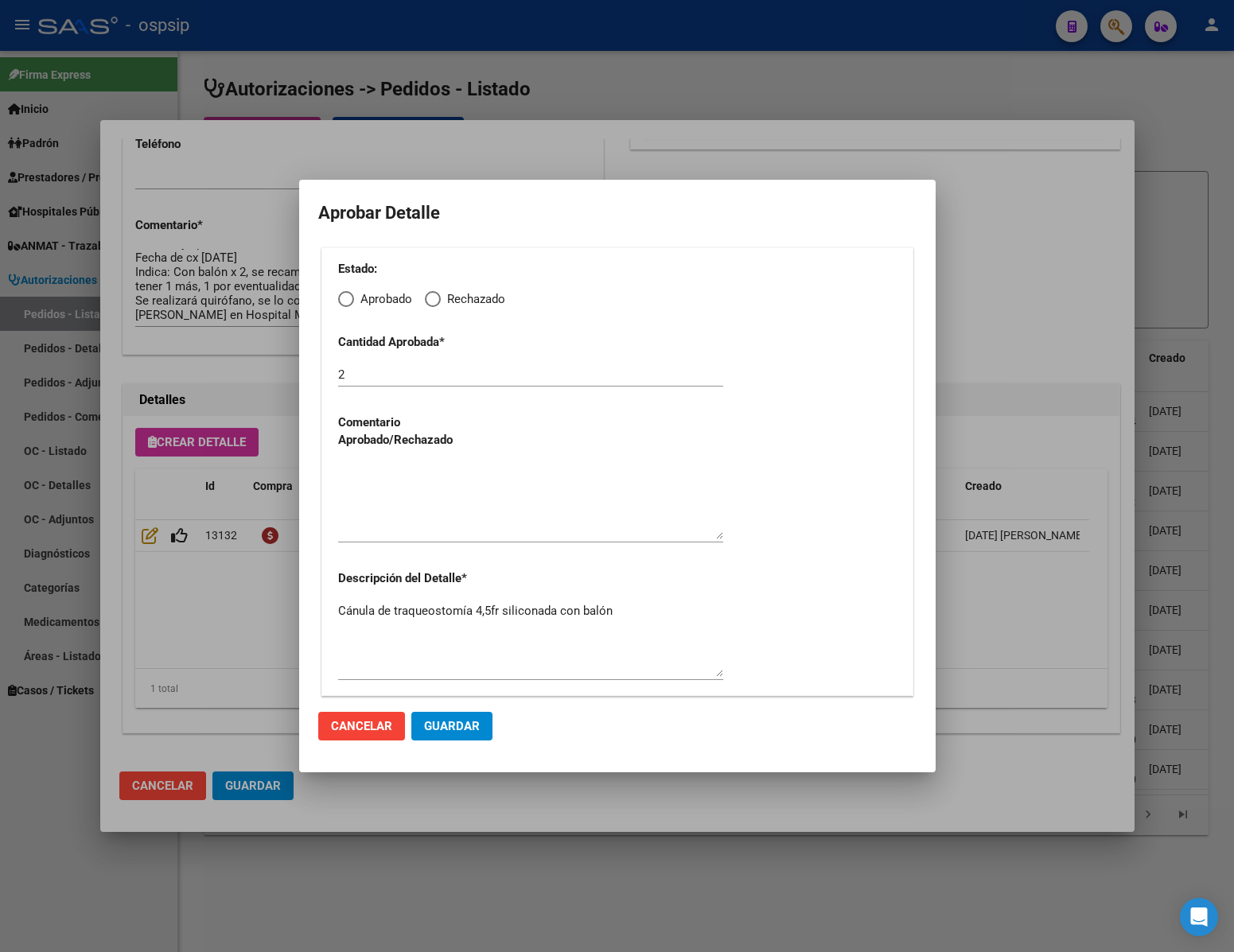
click at [351, 297] on span "Elija una opción" at bounding box center [345, 299] width 16 height 16
click at [351, 297] on input "Aprobado" at bounding box center [345, 299] width 16 height 16
radio input "true"
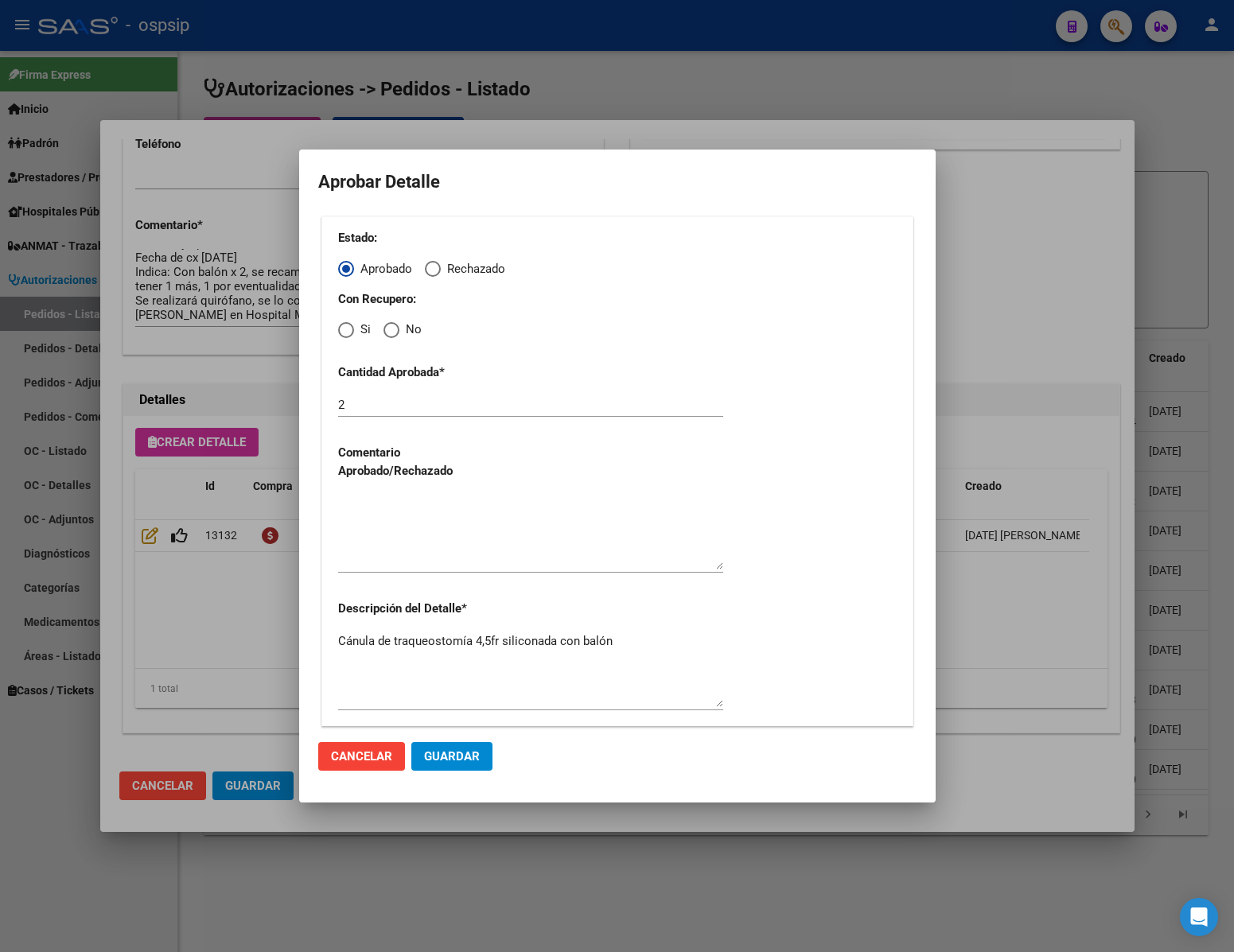
click at [390, 332] on span "Elija una opción" at bounding box center [391, 329] width 16 height 16
click at [390, 332] on input "No" at bounding box center [391, 329] width 16 height 16
radio input "true"
click at [430, 578] on div at bounding box center [530, 539] width 385 height 96
click at [414, 546] on textarea at bounding box center [530, 532] width 385 height 74
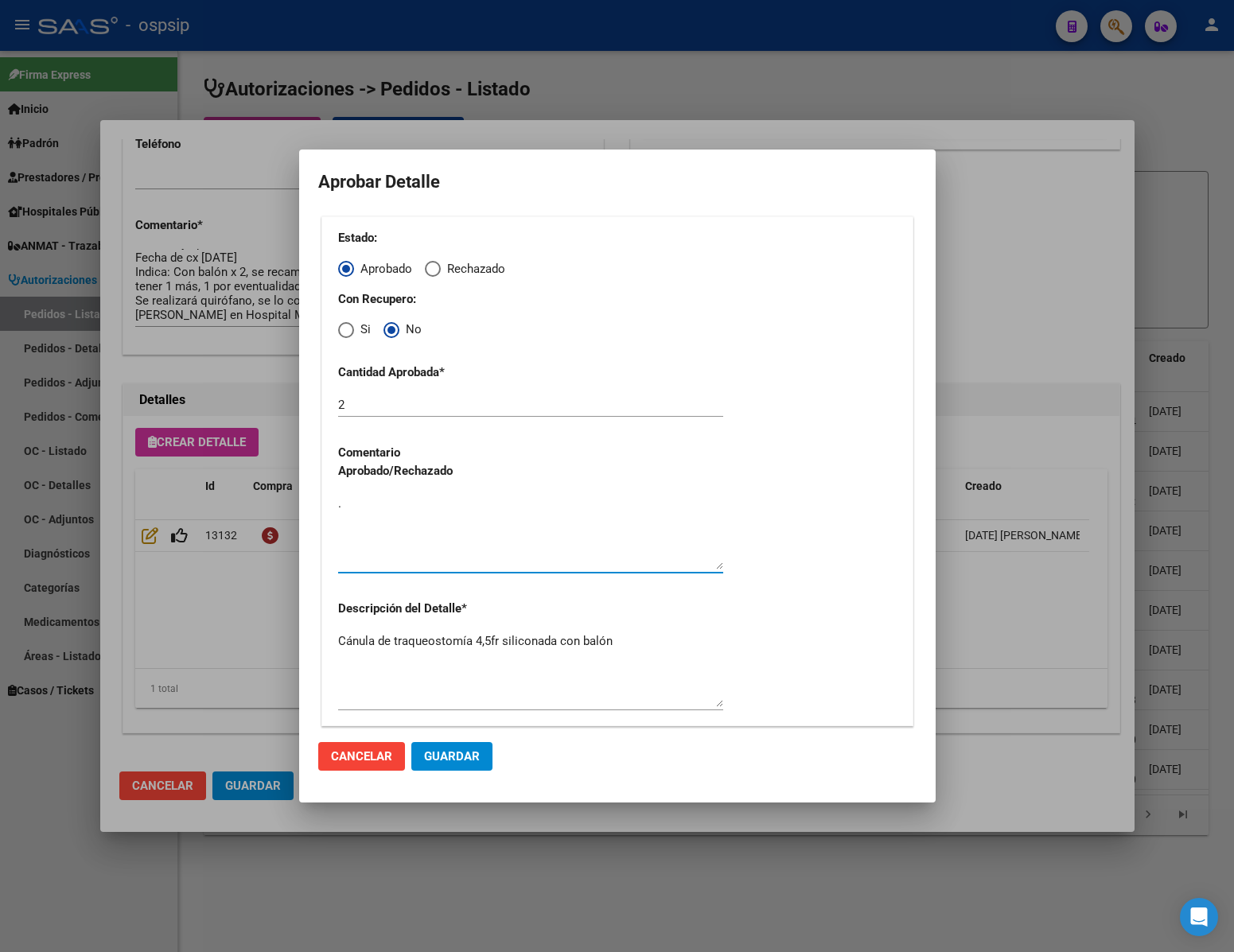
type textarea "."
click at [477, 741] on mat-dialog-actions "Cancelar Guardar" at bounding box center [617, 757] width 598 height 54
click at [468, 747] on button "Guardar" at bounding box center [451, 757] width 81 height 29
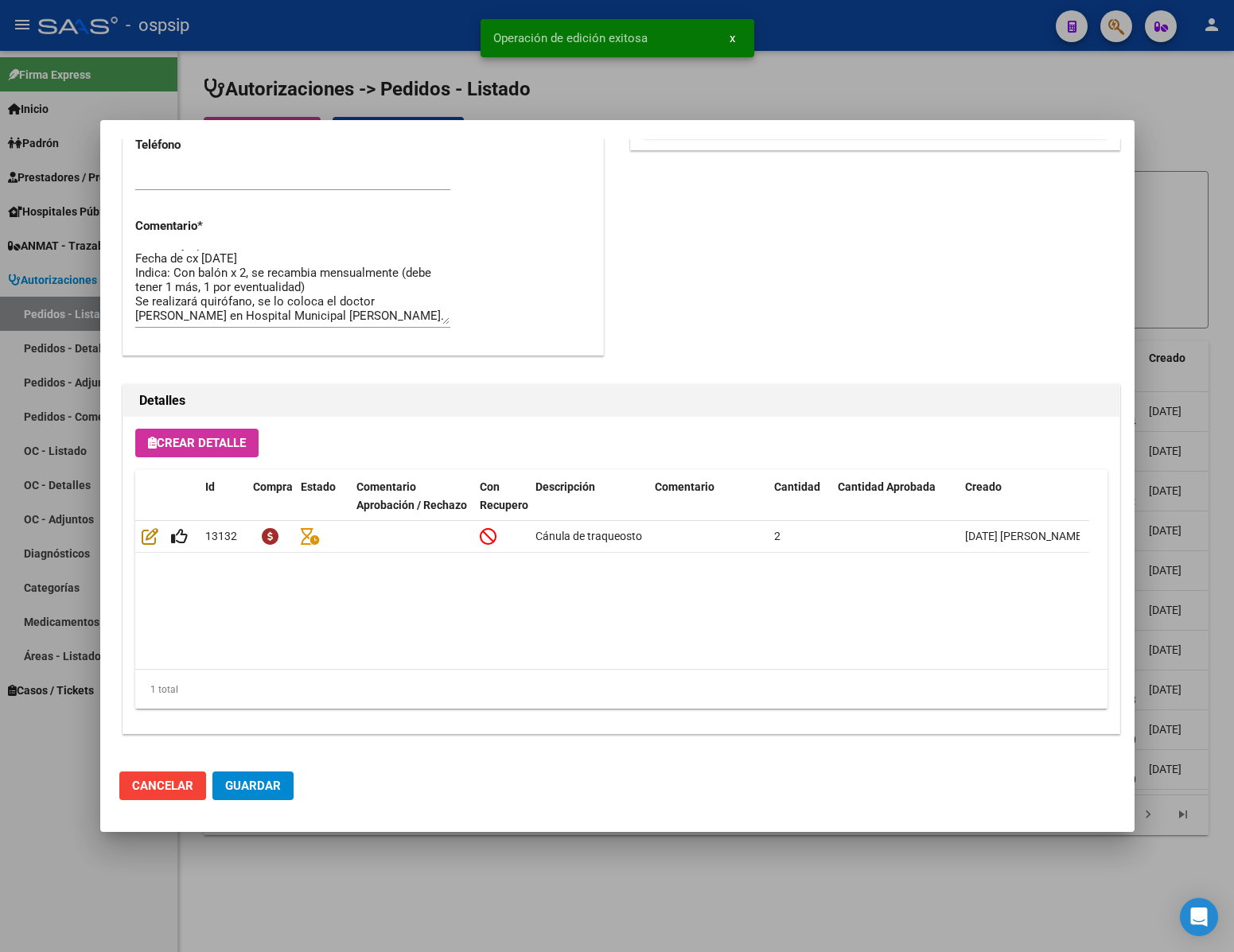
type input "[GEOGRAPHIC_DATA], [PERSON_NAME], [PERSON_NAME] 1414"
click at [249, 779] on span "Guardar" at bounding box center [253, 785] width 56 height 14
click at [279, 875] on div at bounding box center [617, 476] width 1234 height 952
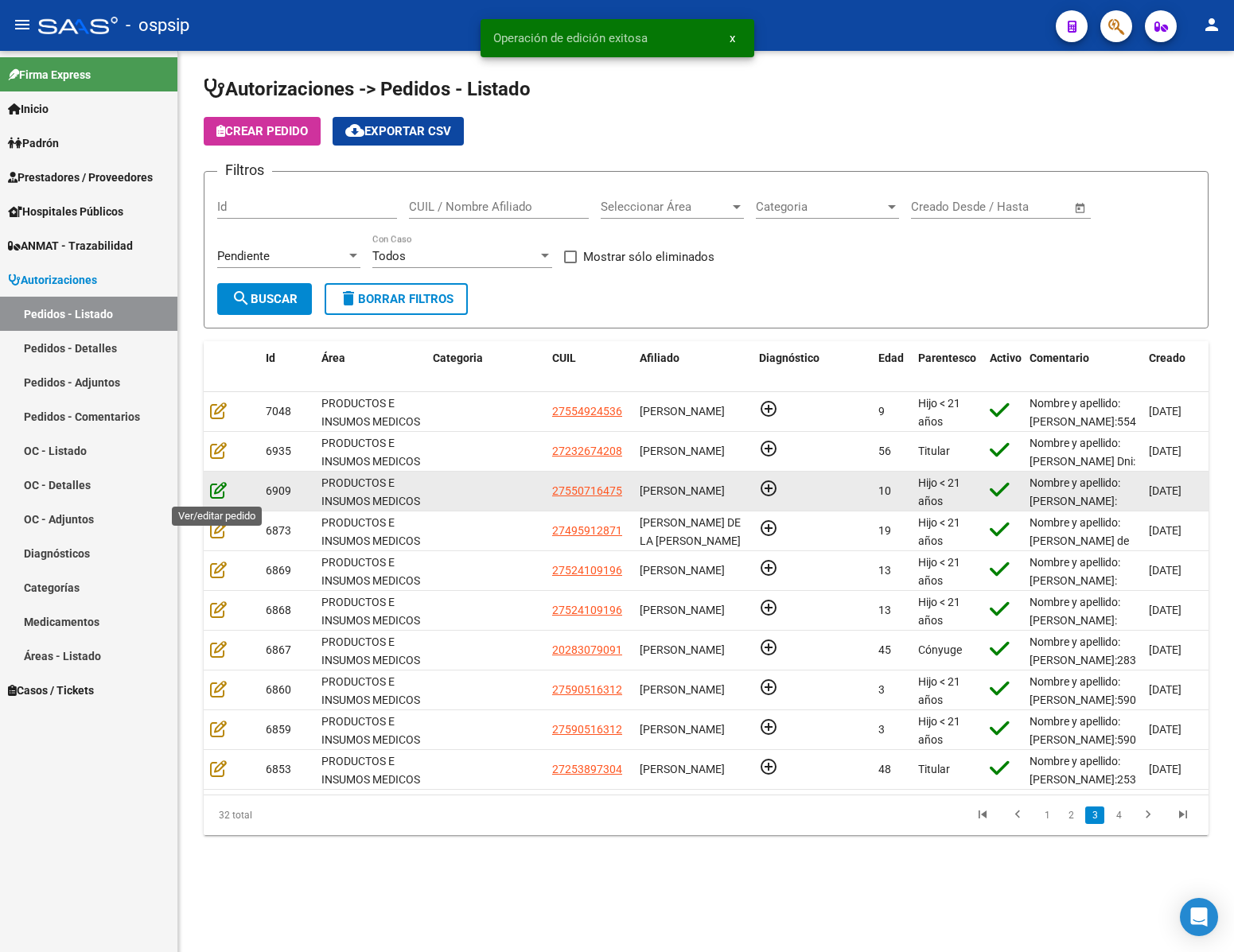
click at [216, 488] on icon at bounding box center [219, 489] width 17 height 18
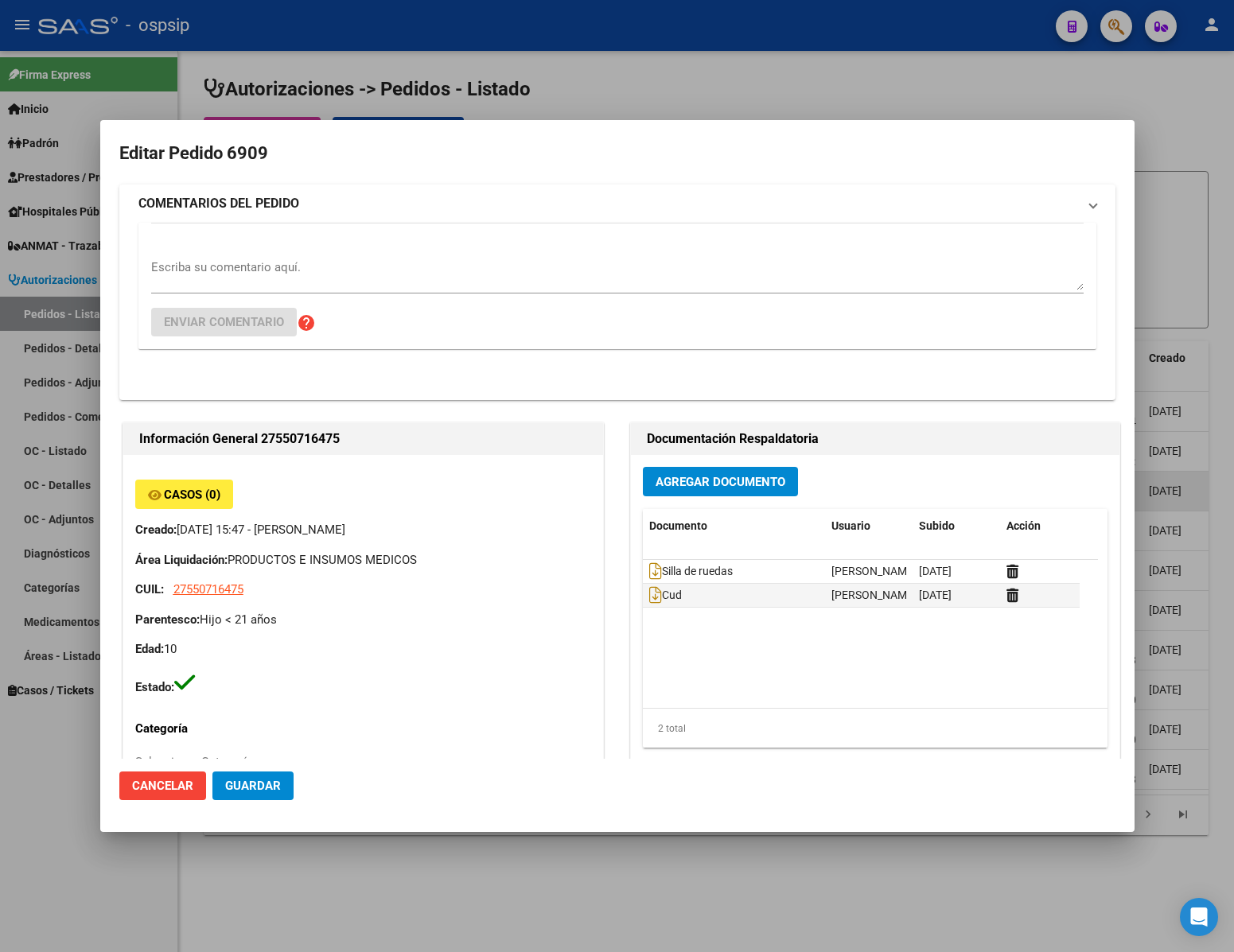
type input "[PERSON_NAME]"
type input "[GEOGRAPHIC_DATA], INGENIERO [PERSON_NAME], [PERSON_NAME] 4986"
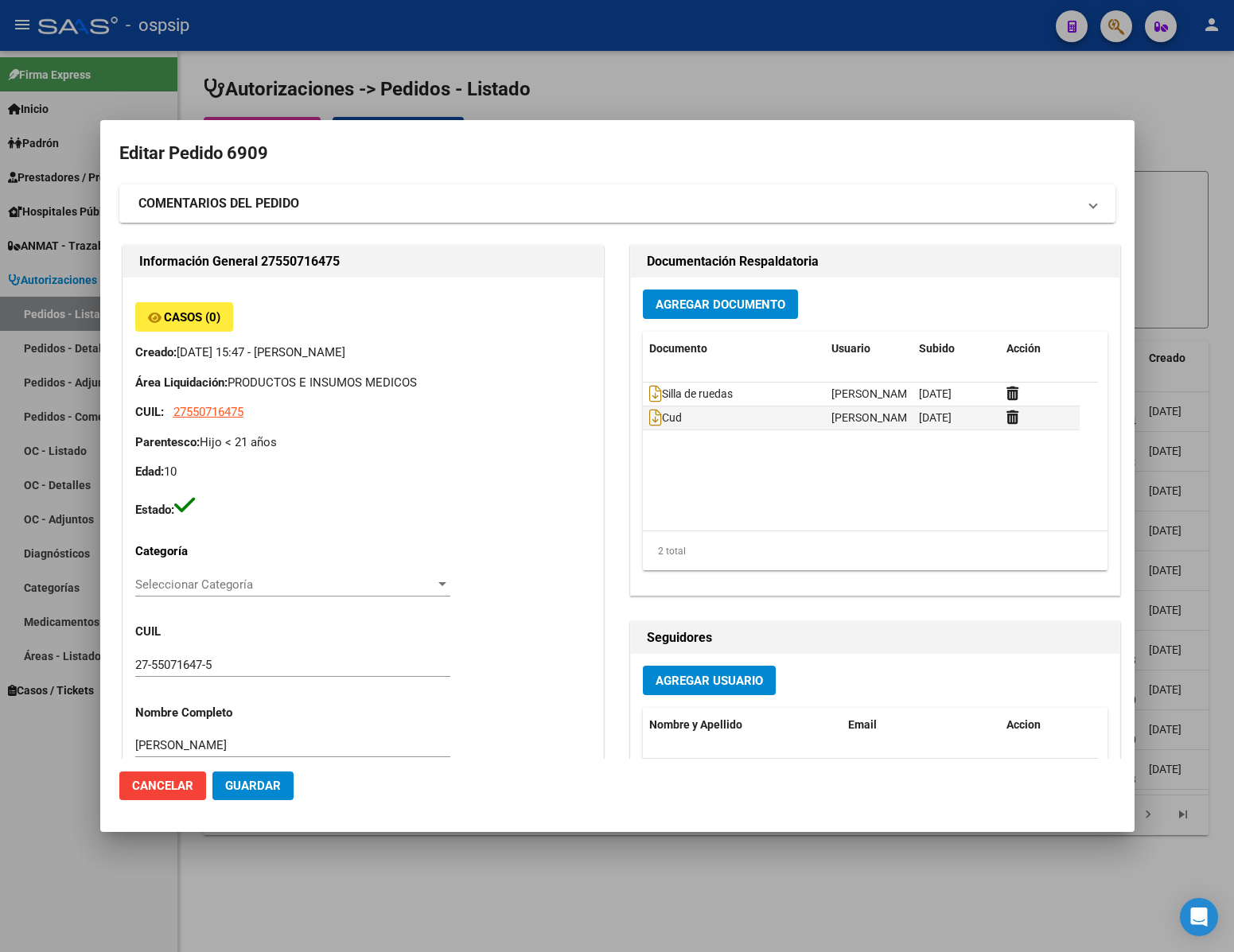
click at [35, 793] on div at bounding box center [617, 476] width 1234 height 952
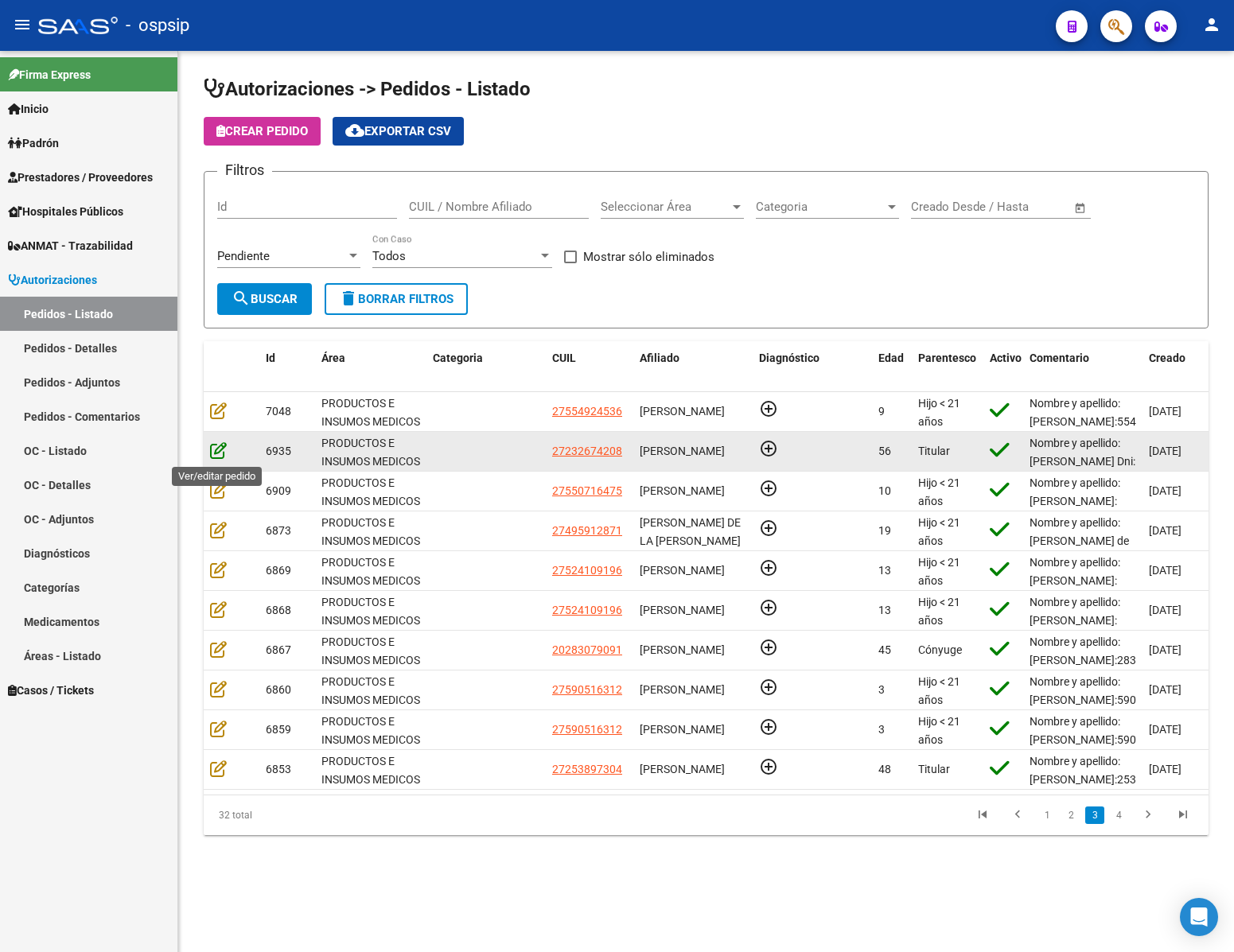
click at [216, 451] on icon at bounding box center [219, 450] width 17 height 18
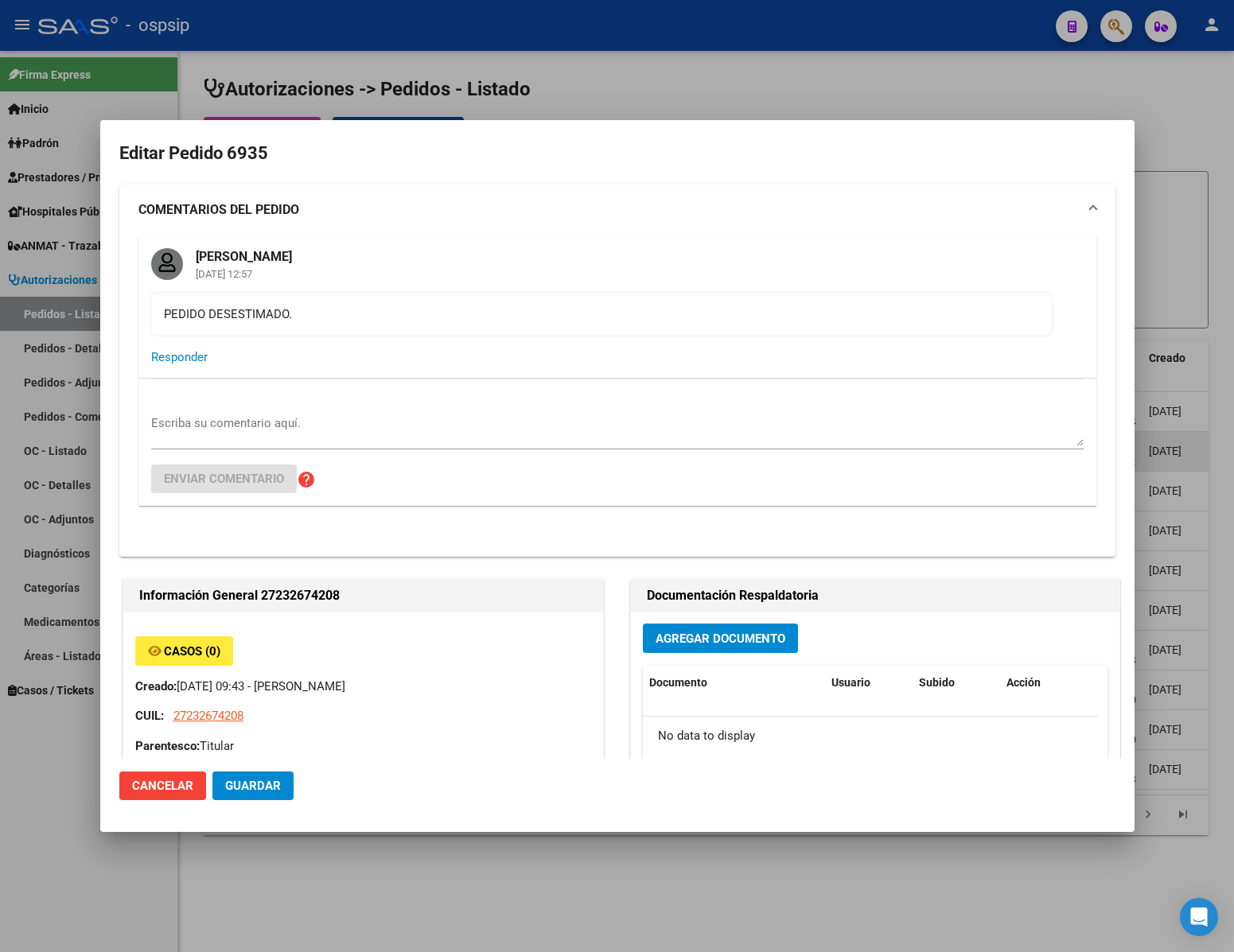
type input "[PERSON_NAME]"
type input "Corrientes, CORRIENTES, [PERSON_NAME] 1833, Piso: 00, Departamento: 0"
drag, startPoint x: 44, startPoint y: 711, endPoint x: 55, endPoint y: 700, distance: 15.6
click at [44, 707] on div at bounding box center [617, 476] width 1234 height 952
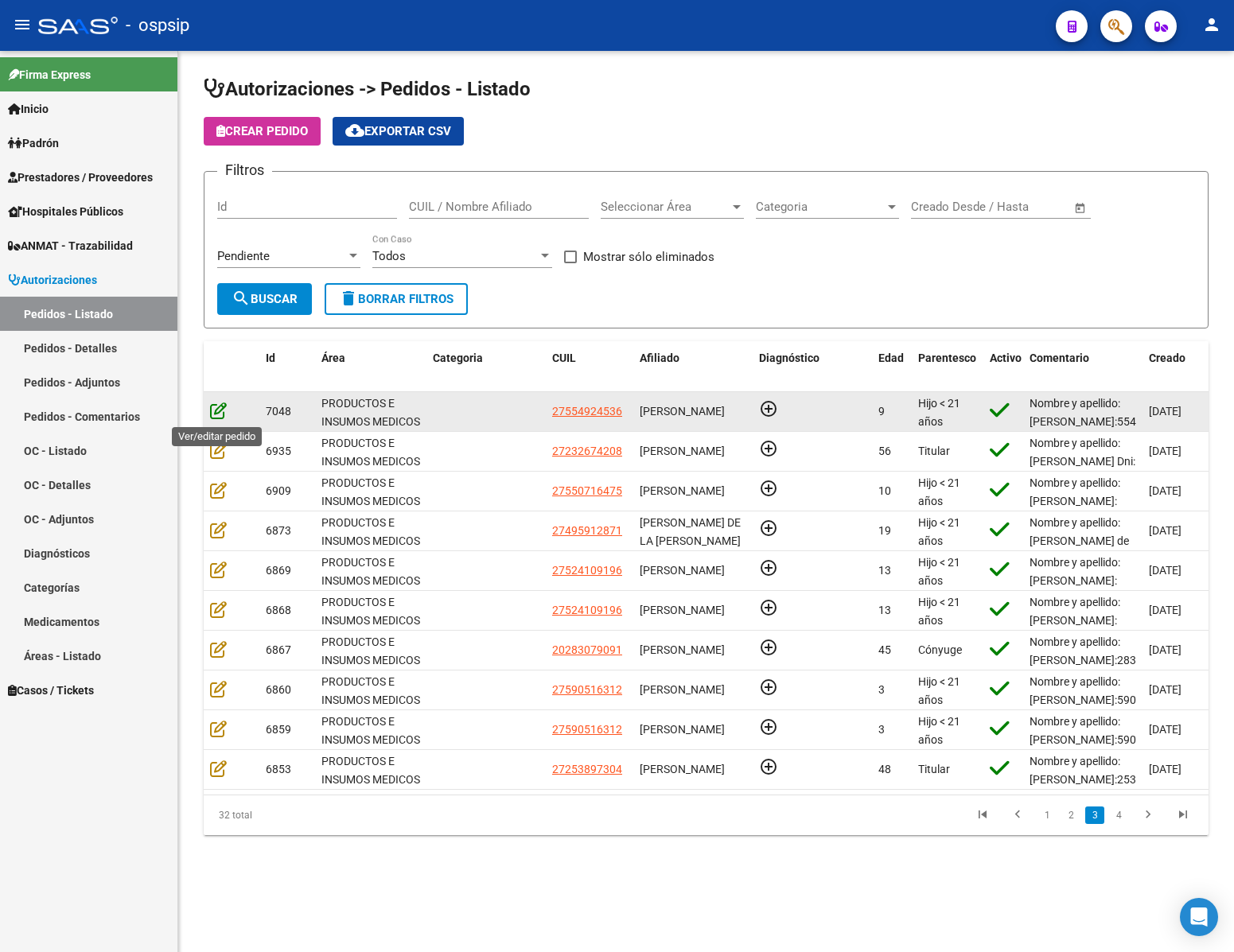
click at [218, 414] on icon at bounding box center [219, 410] width 17 height 18
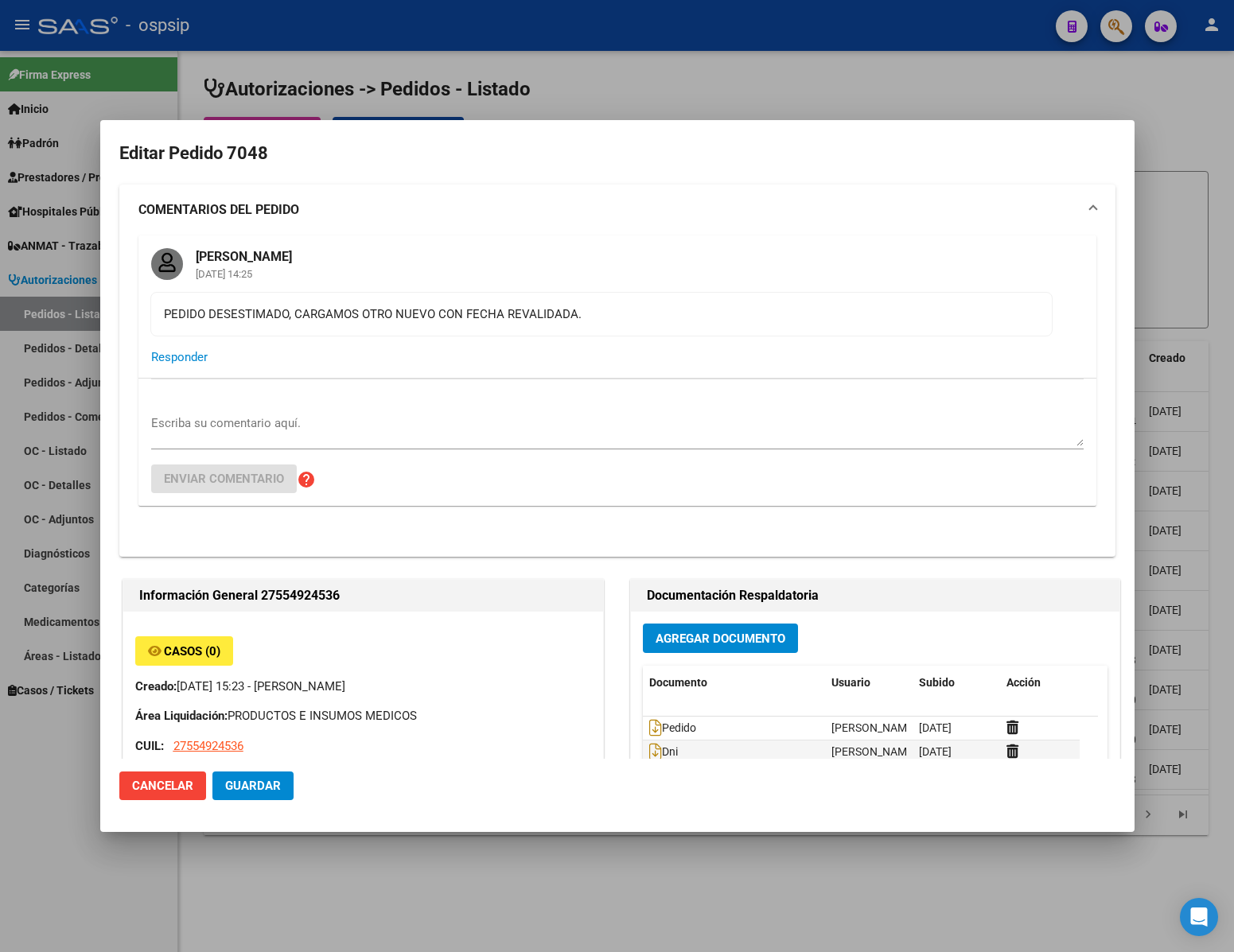
type input "[GEOGRAPHIC_DATA], [PERSON_NAME] 600"
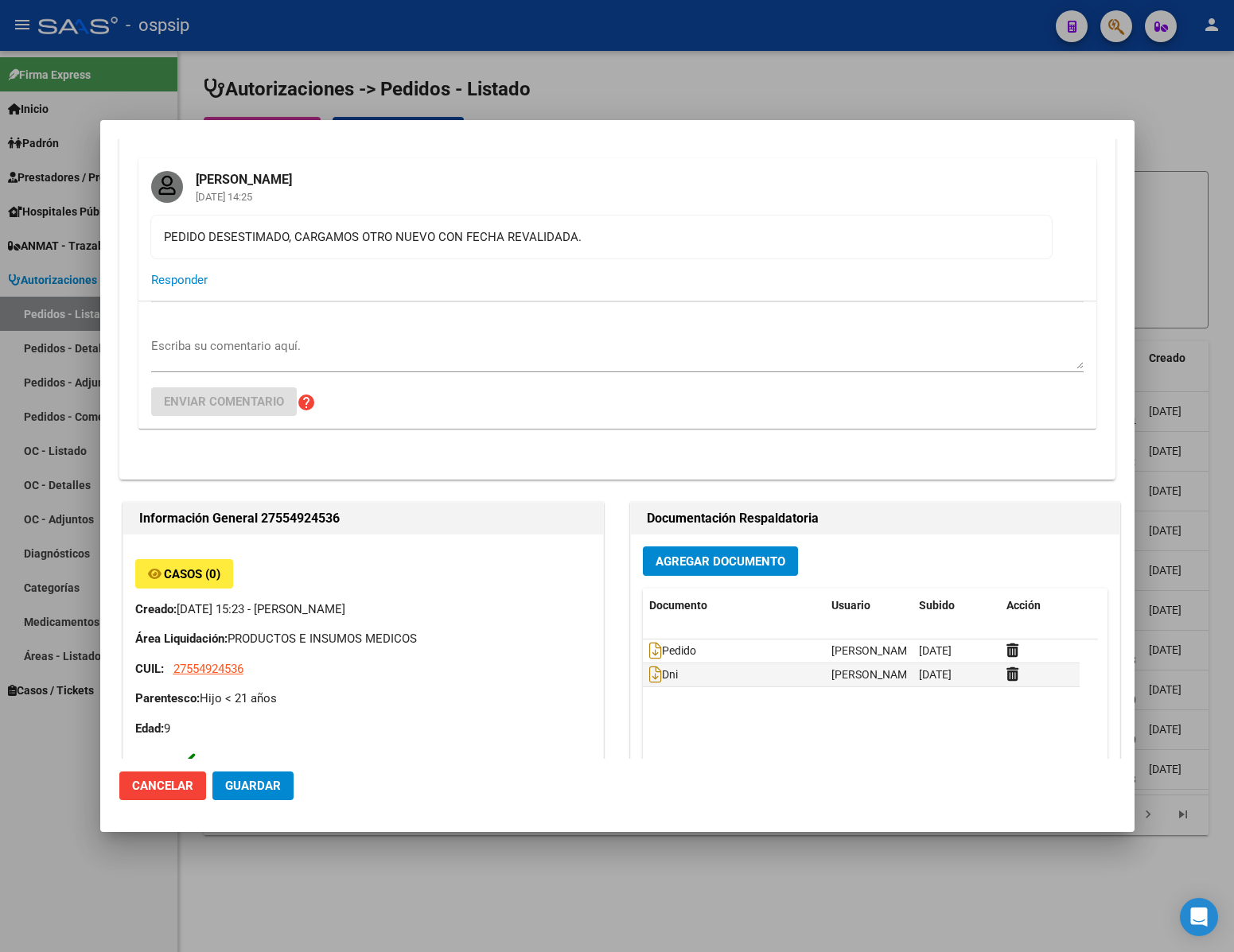
scroll to position [119, 0]
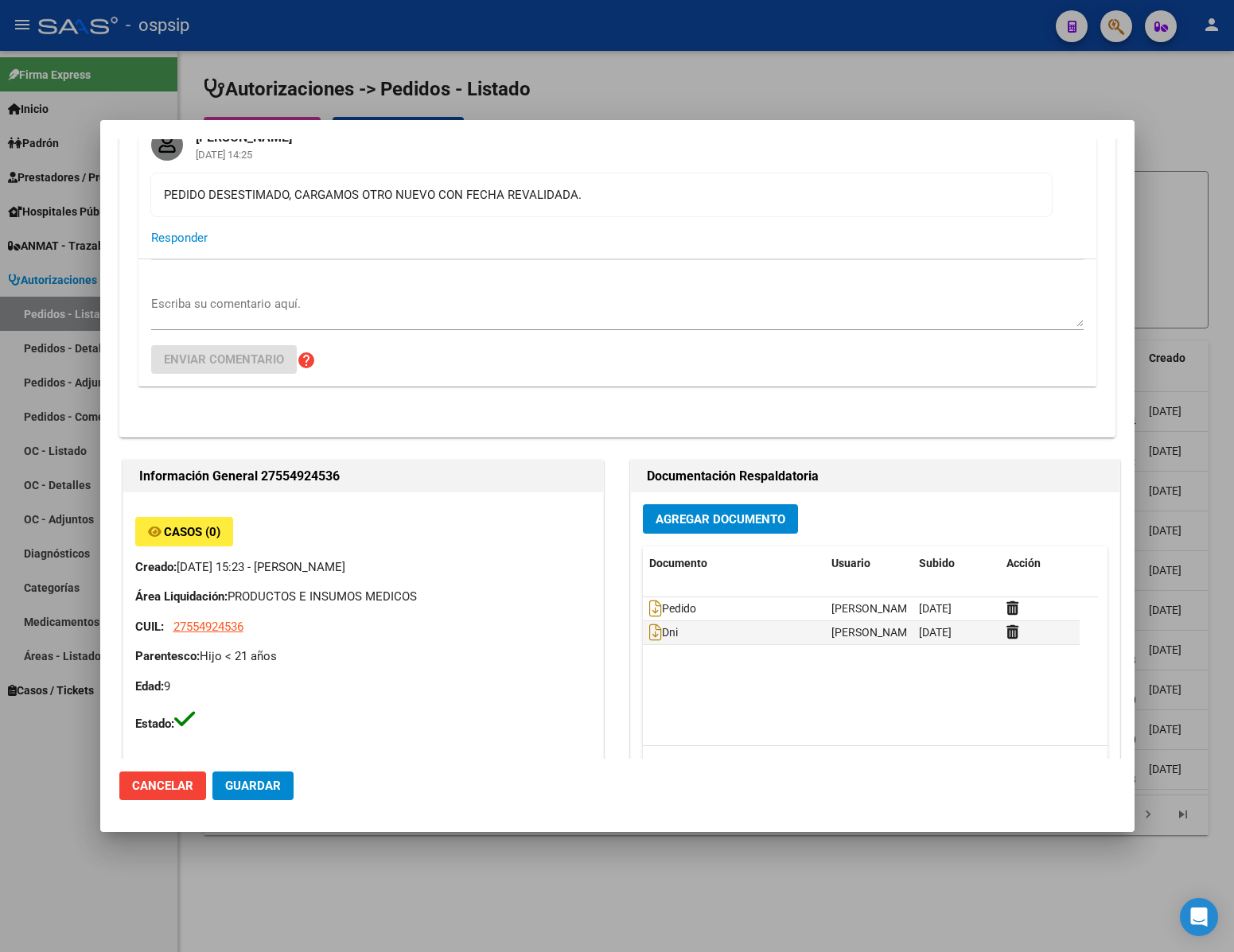
click at [72, 771] on div at bounding box center [617, 476] width 1234 height 952
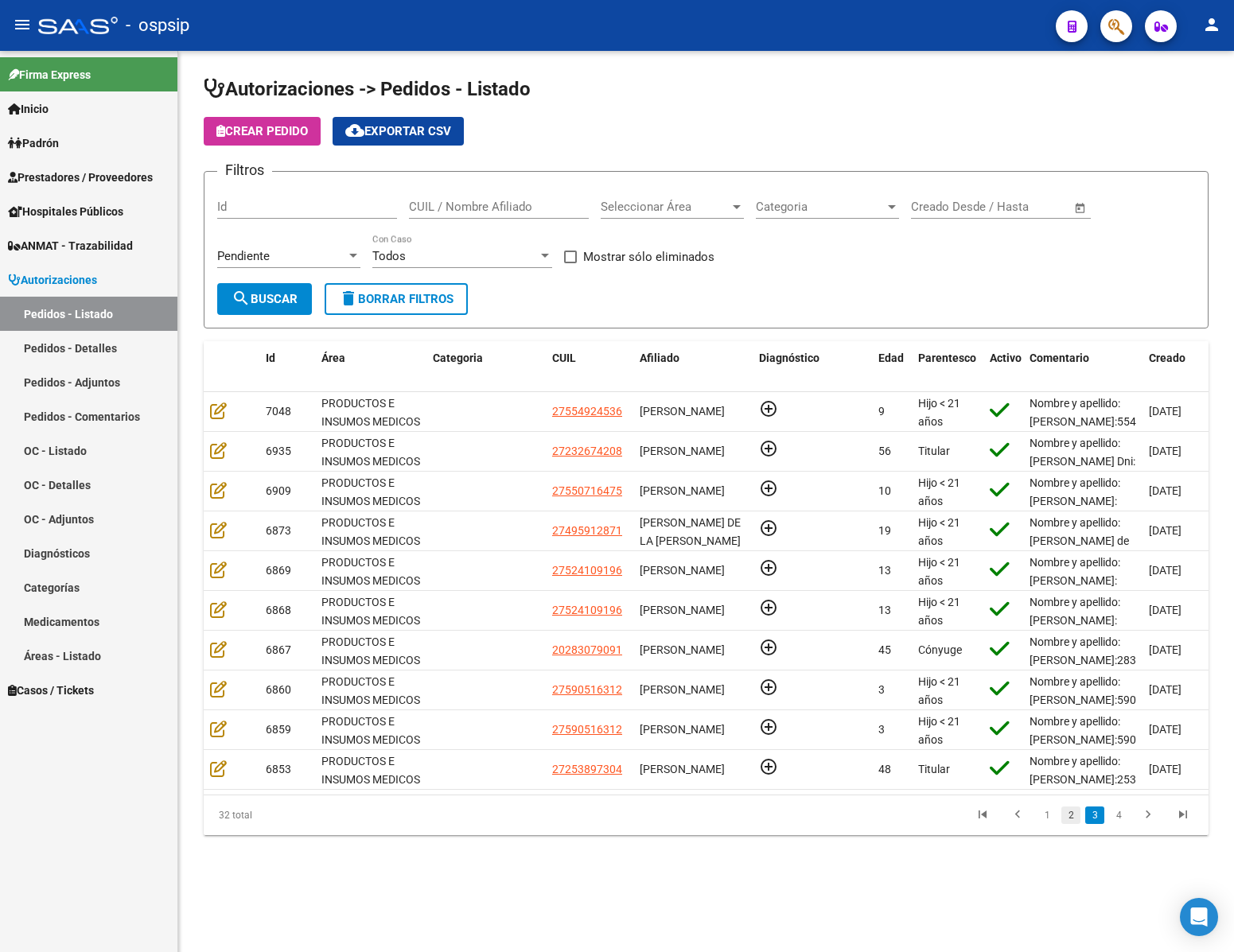
click at [1070, 825] on link "2" at bounding box center [1071, 815] width 20 height 18
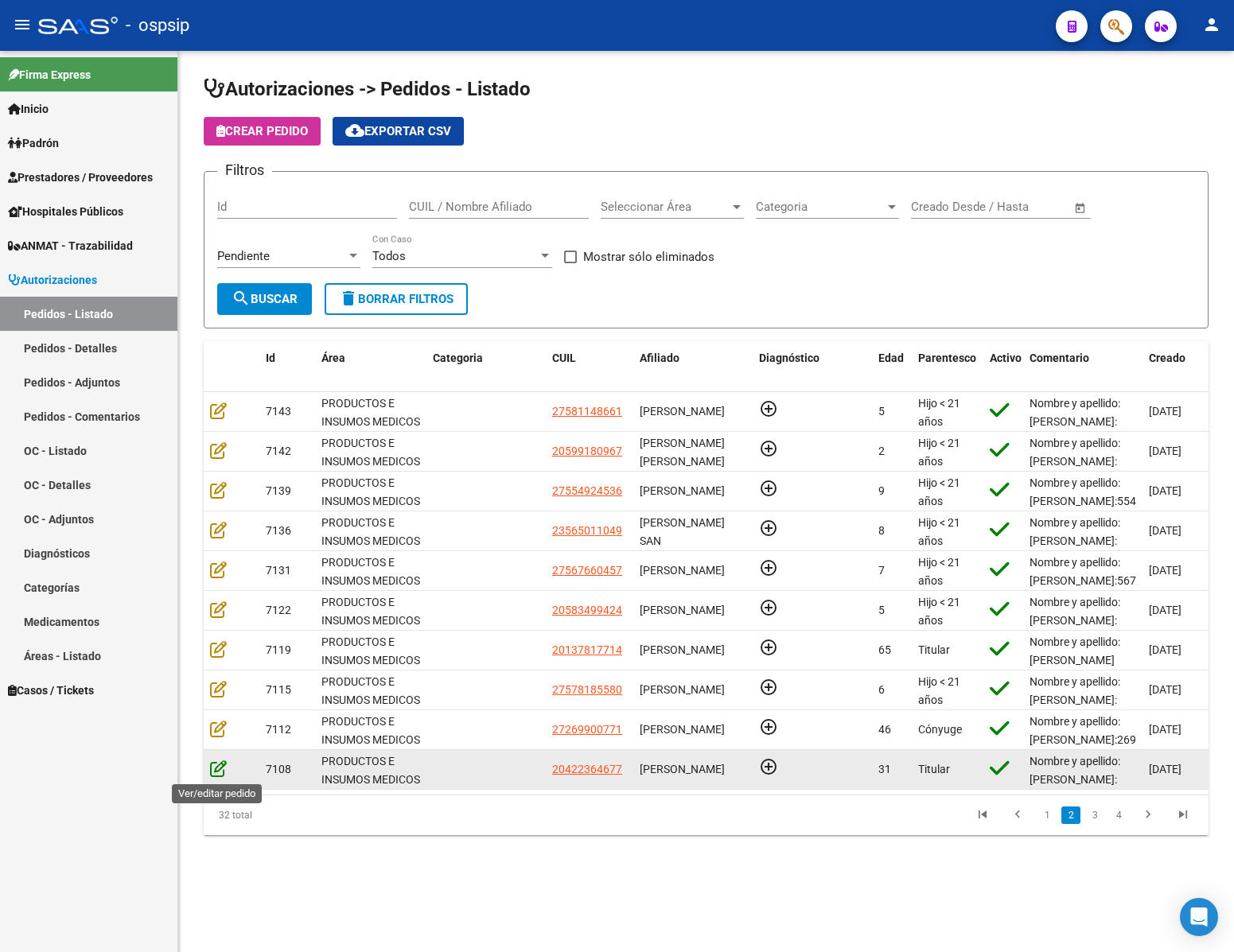
click at [222, 771] on icon at bounding box center [219, 769] width 17 height 18
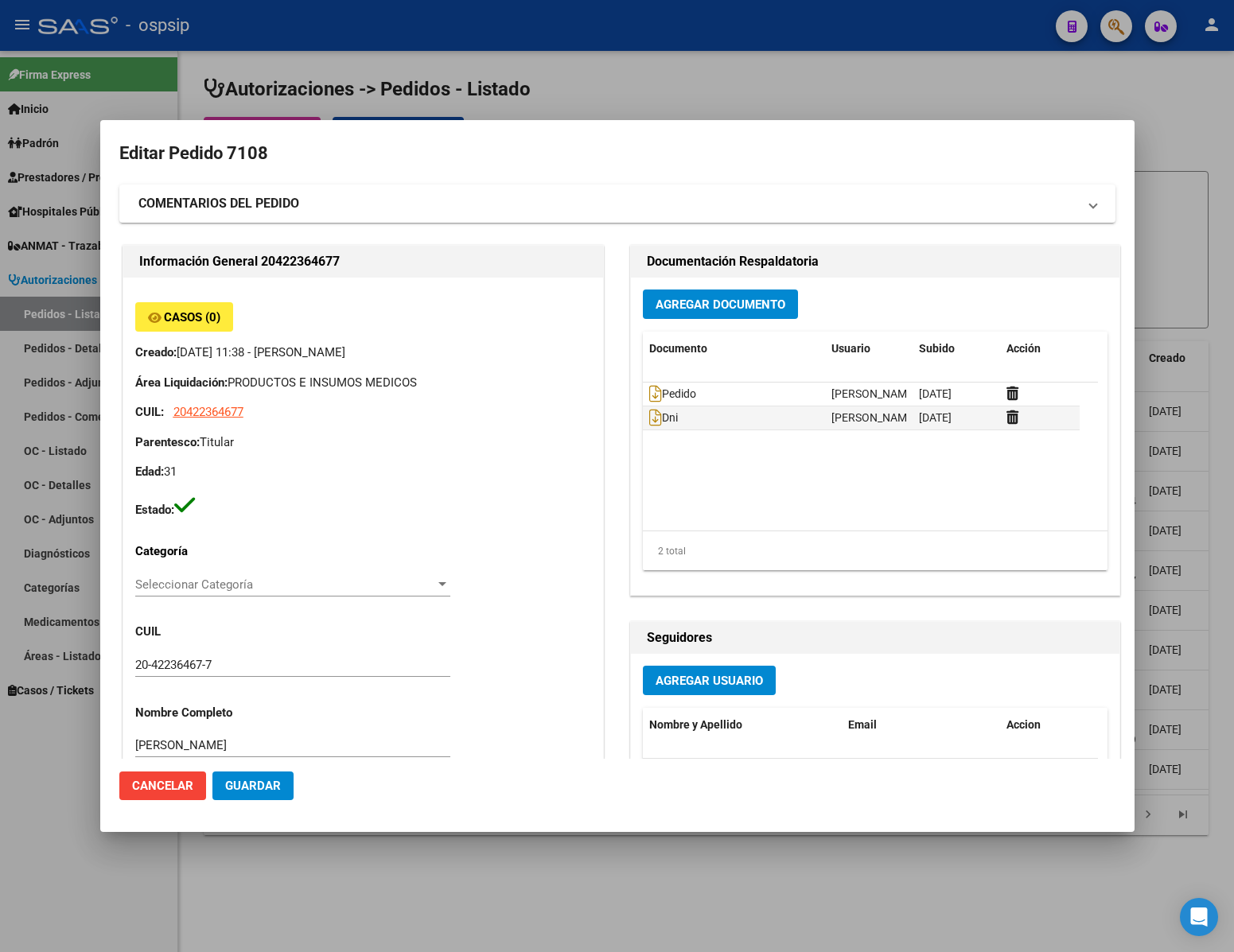
type input "Chubut, [PERSON_NAME], CBO [PERSON_NAME] 3412"
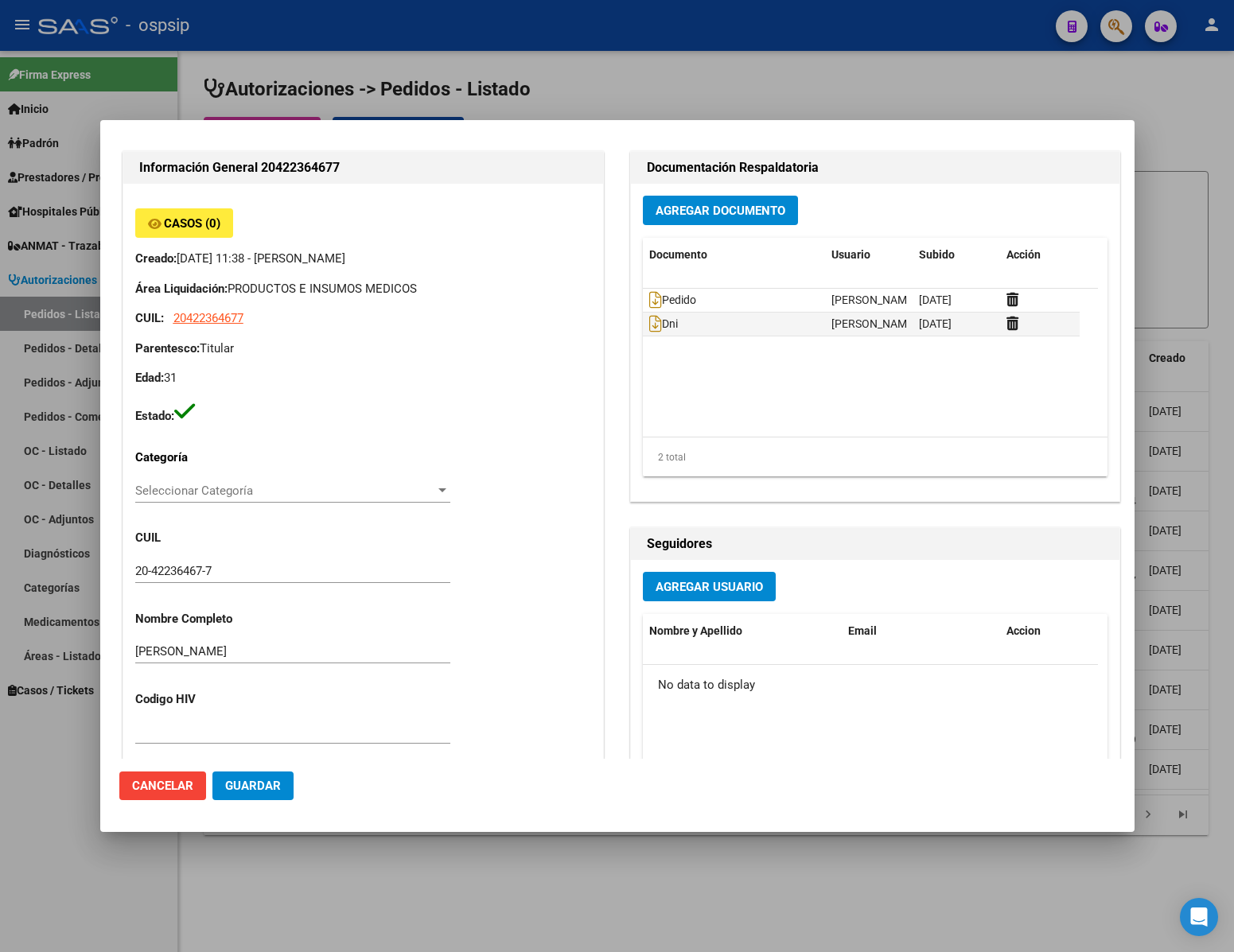
scroll to position [0, 0]
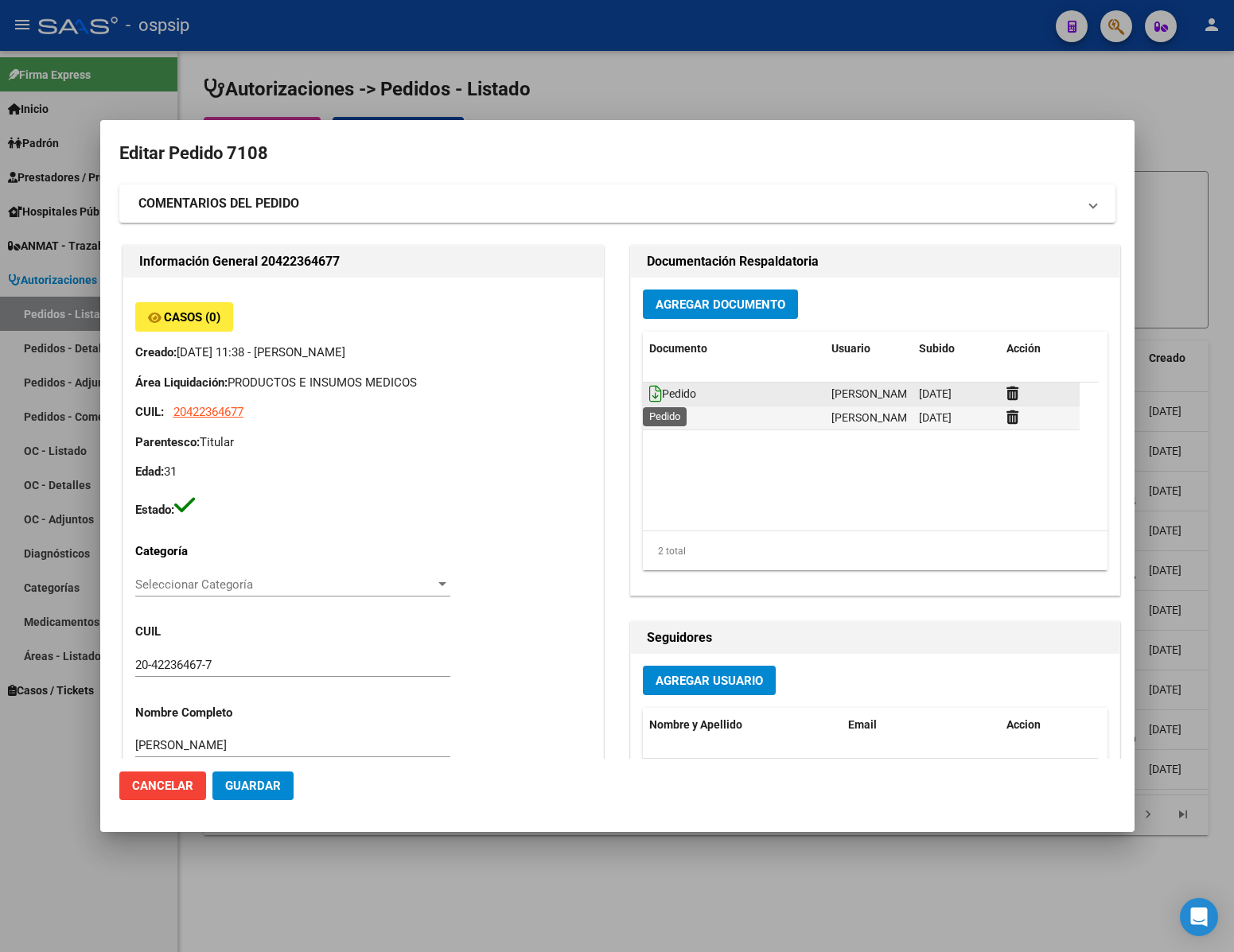
click at [650, 393] on icon at bounding box center [656, 394] width 13 height 18
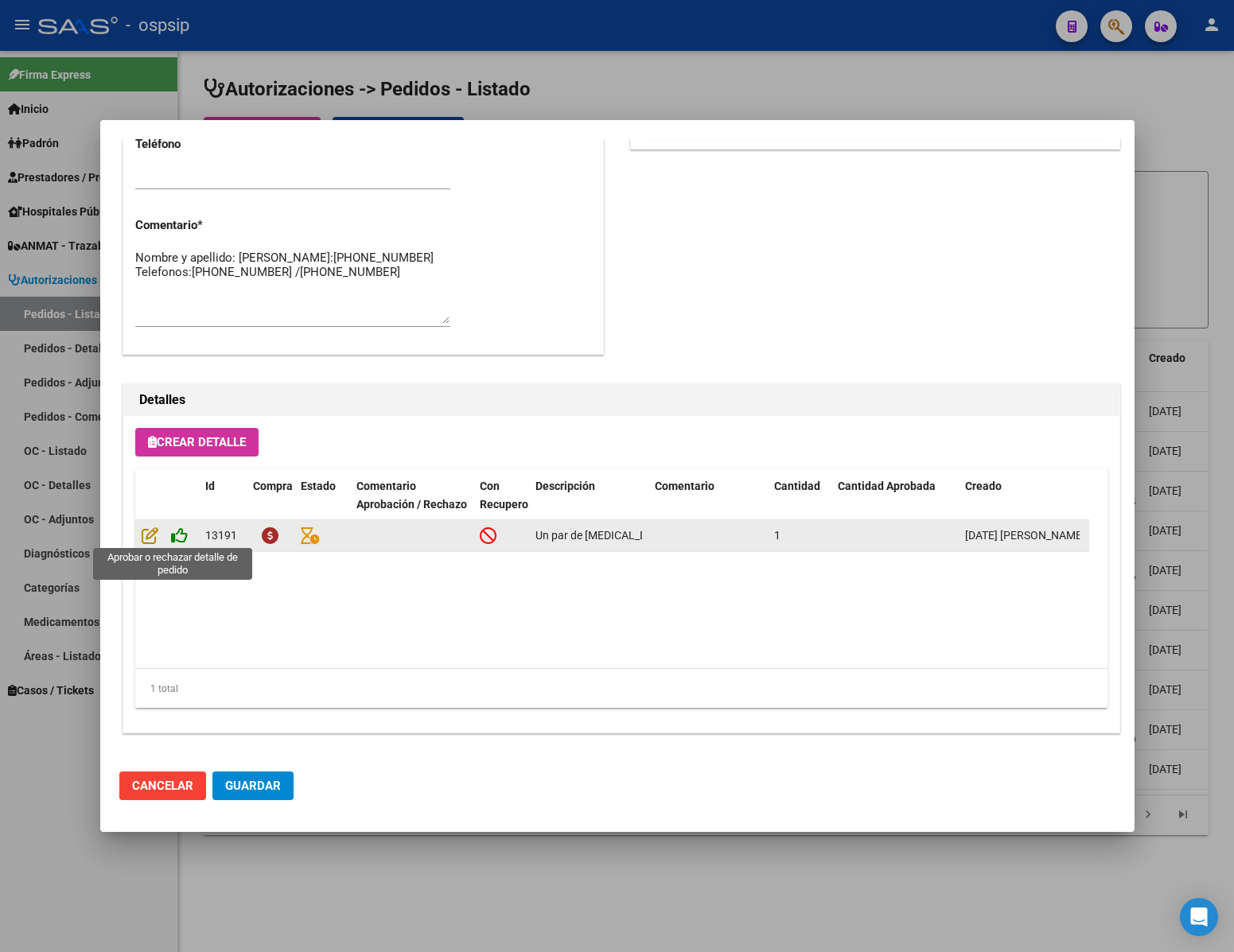
click at [179, 532] on icon at bounding box center [180, 535] width 17 height 18
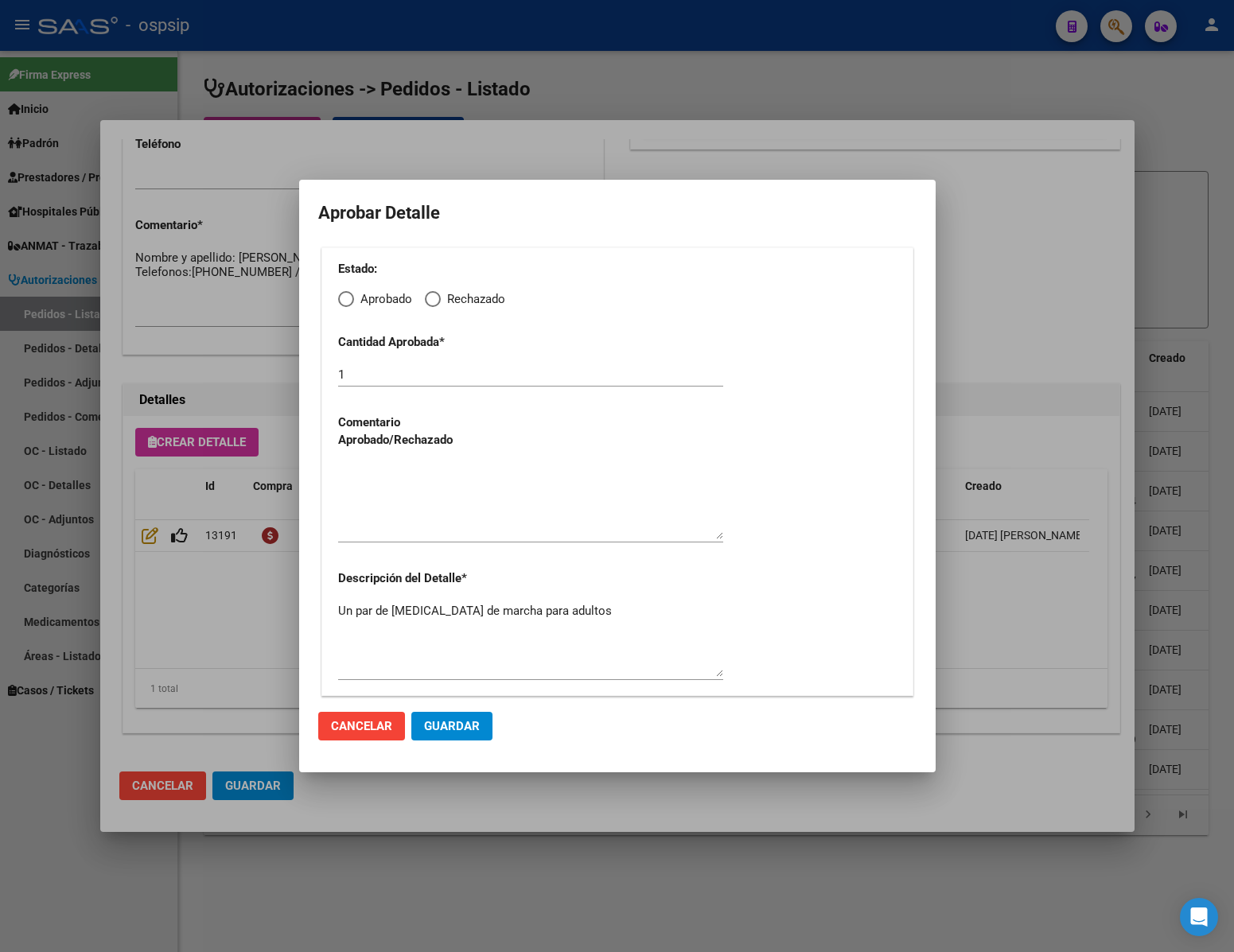
click at [347, 304] on span "Elija una opción" at bounding box center [345, 299] width 16 height 16
click at [347, 304] on input "Aprobado" at bounding box center [345, 299] width 16 height 16
radio input "true"
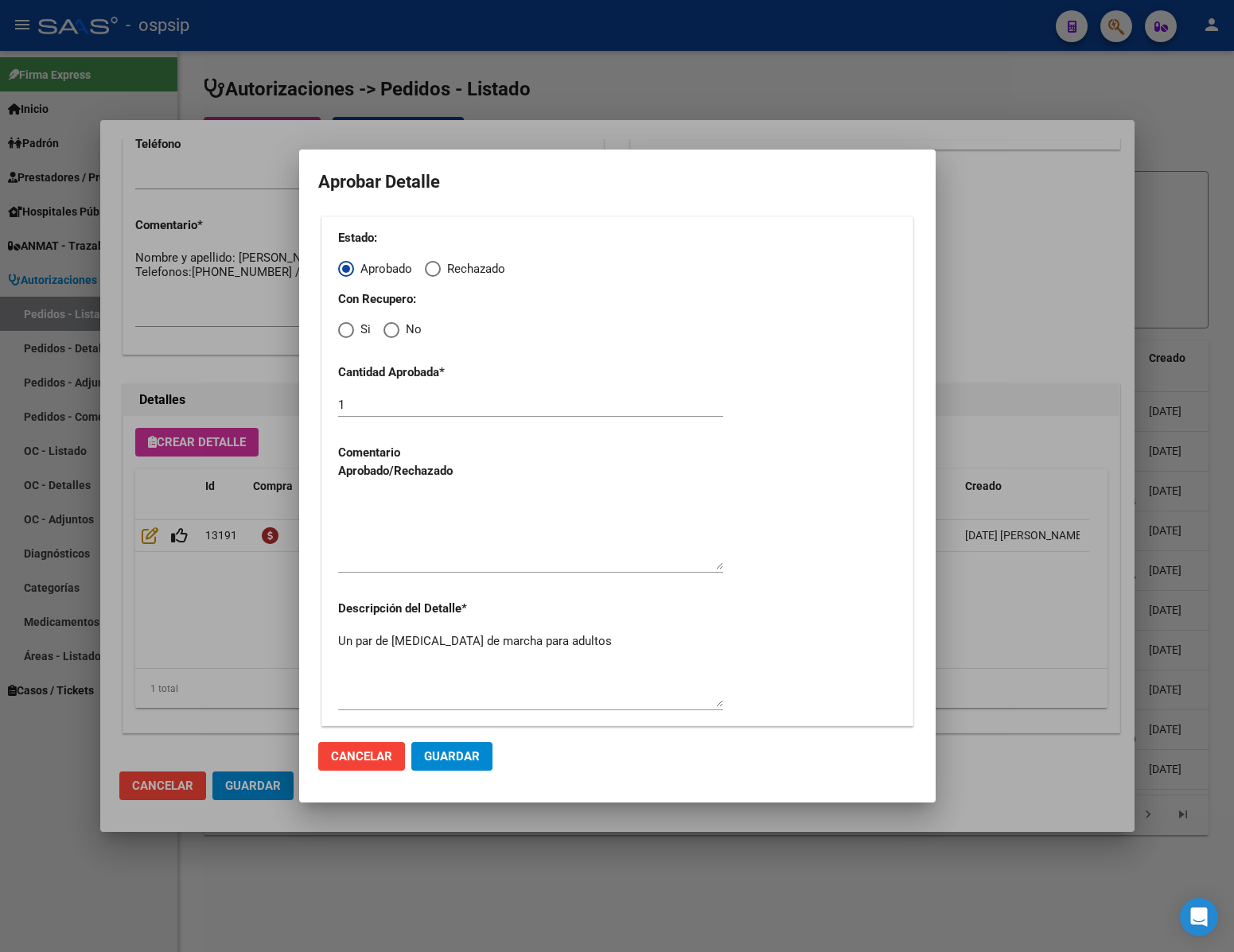
click at [401, 326] on span "No" at bounding box center [410, 330] width 22 height 19
click at [399, 326] on input "No" at bounding box center [391, 329] width 16 height 16
radio input "true"
click at [456, 570] on div at bounding box center [530, 539] width 385 height 96
click at [466, 566] on textarea at bounding box center [530, 532] width 385 height 74
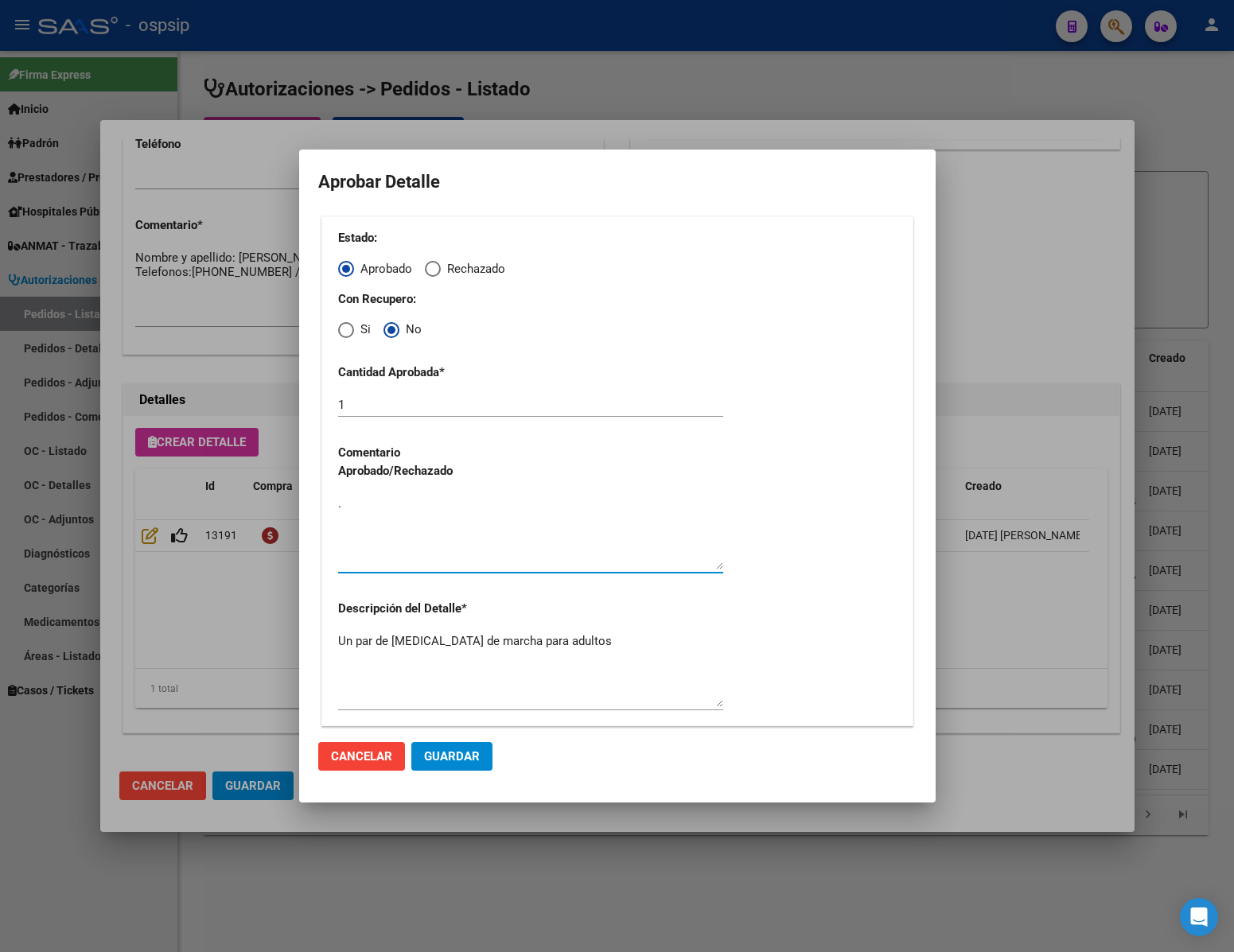
type textarea "."
click at [449, 744] on button "Guardar" at bounding box center [451, 757] width 81 height 29
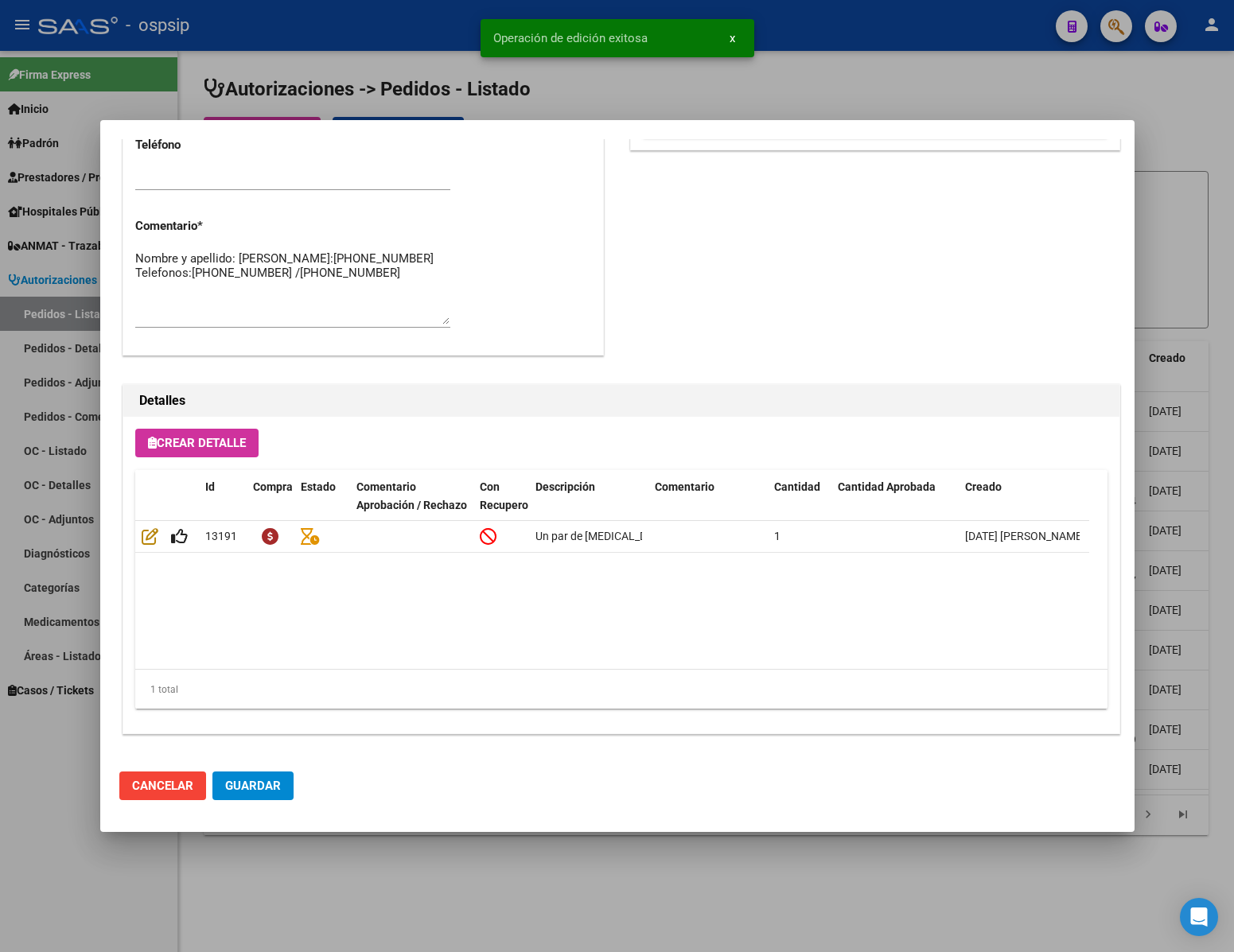
type input "CHUBUT, [PERSON_NAME], CBO [PERSON_NAME] 3412"
click at [253, 781] on span "Guardar" at bounding box center [253, 785] width 56 height 14
click at [137, 883] on div at bounding box center [617, 476] width 1234 height 952
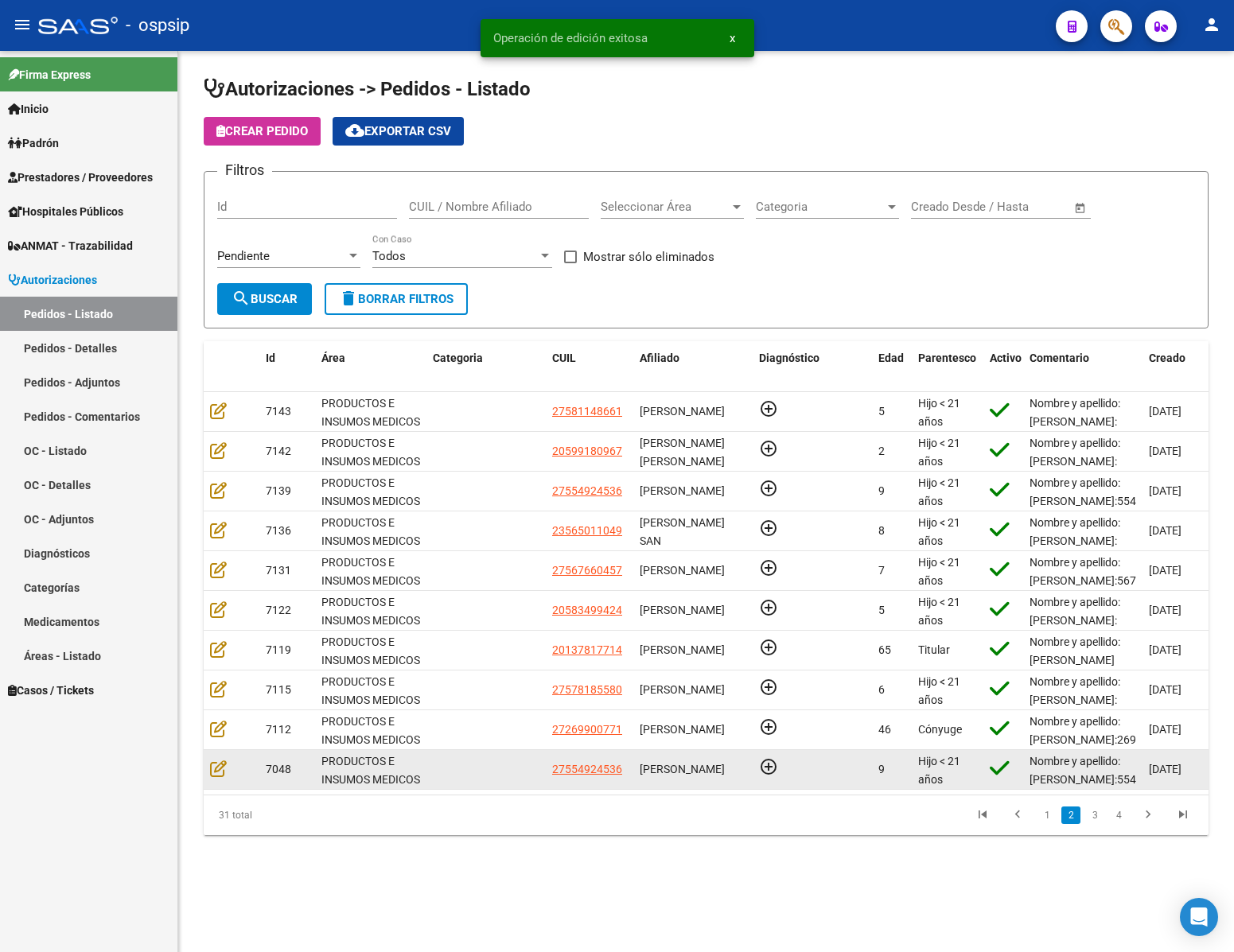
click at [216, 781] on datatable-body-cell at bounding box center [232, 770] width 56 height 39
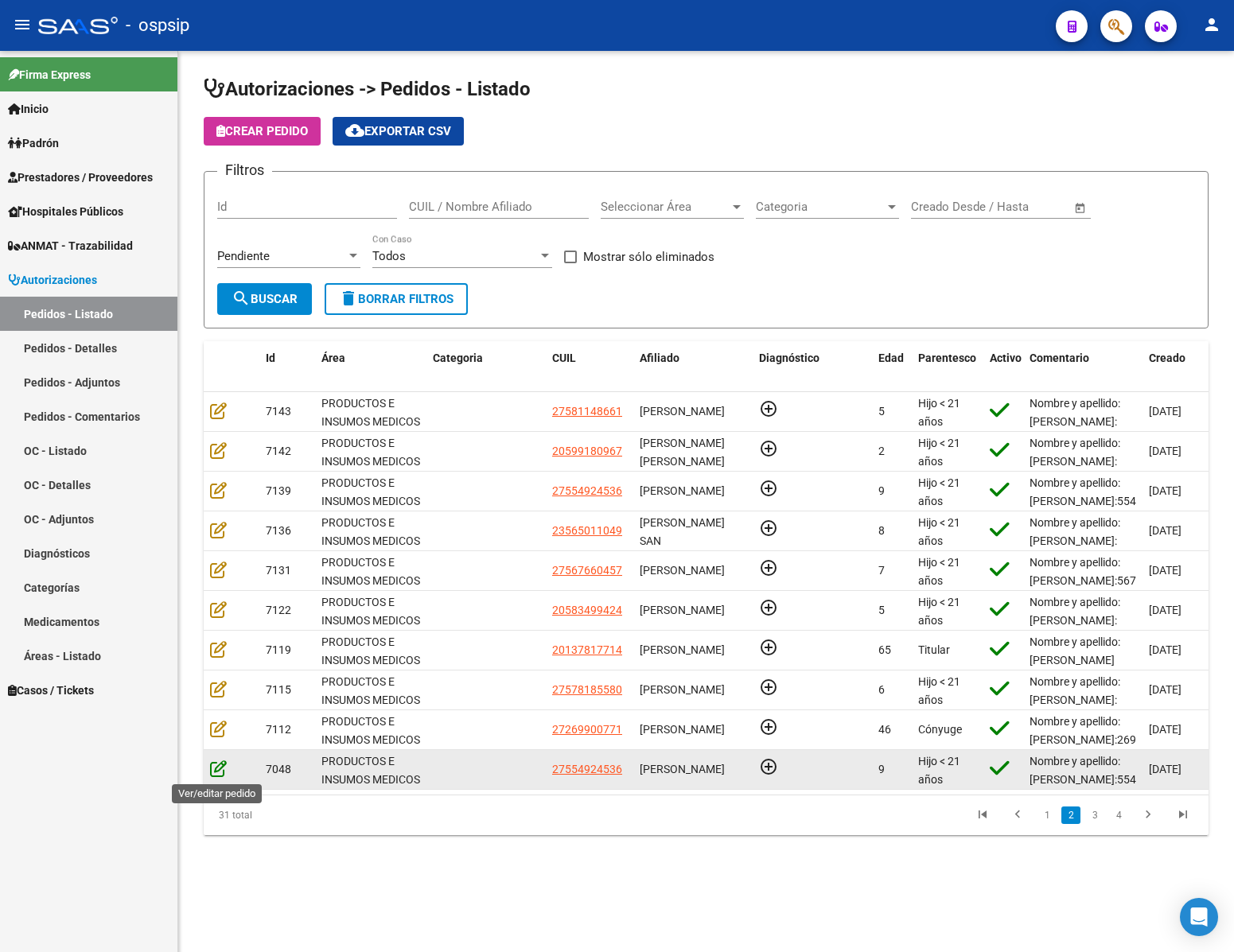
click at [215, 770] on icon at bounding box center [219, 769] width 17 height 18
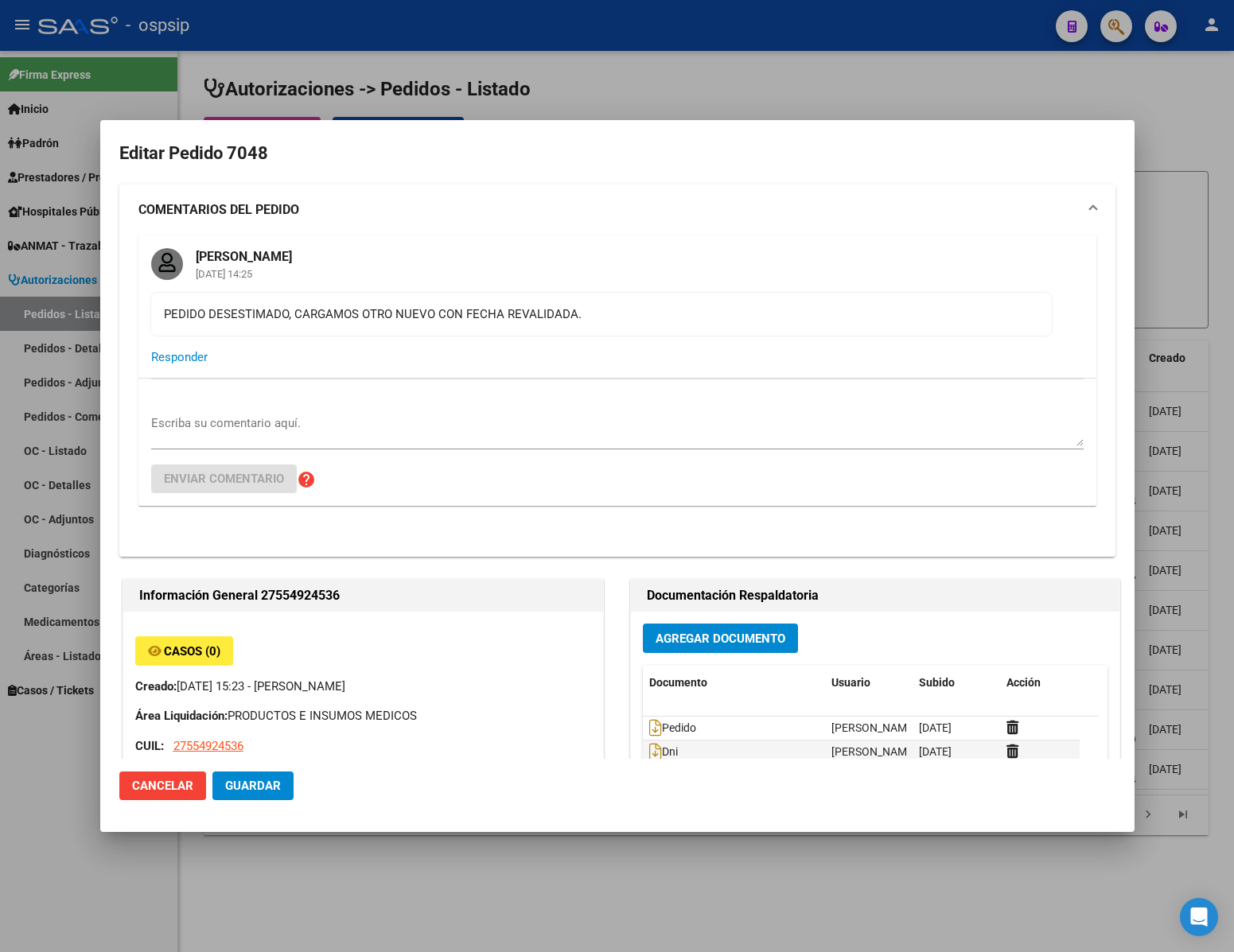
type input "[GEOGRAPHIC_DATA], [PERSON_NAME] 600"
click at [56, 878] on div at bounding box center [617, 476] width 1234 height 952
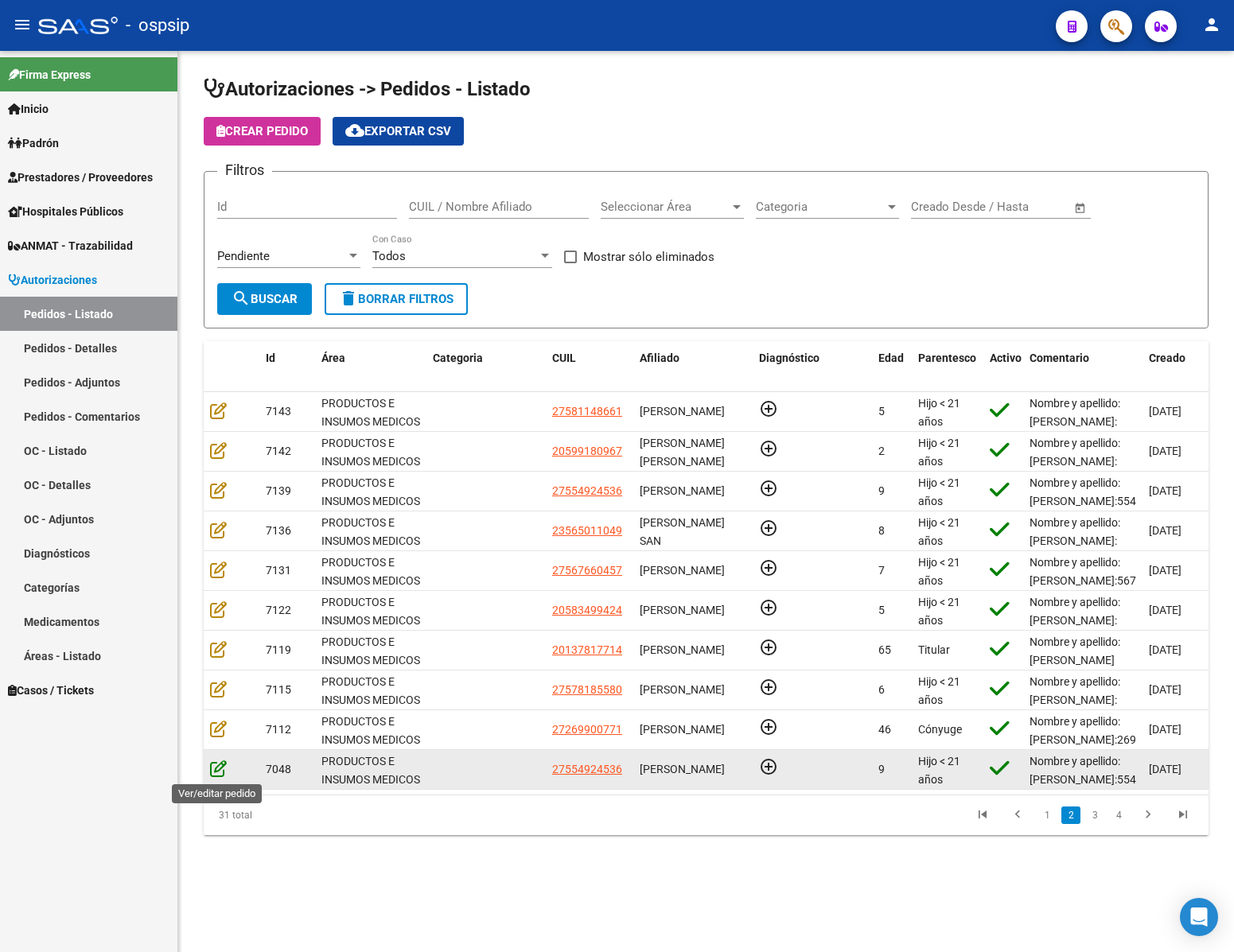
click at [218, 761] on icon at bounding box center [219, 769] width 17 height 18
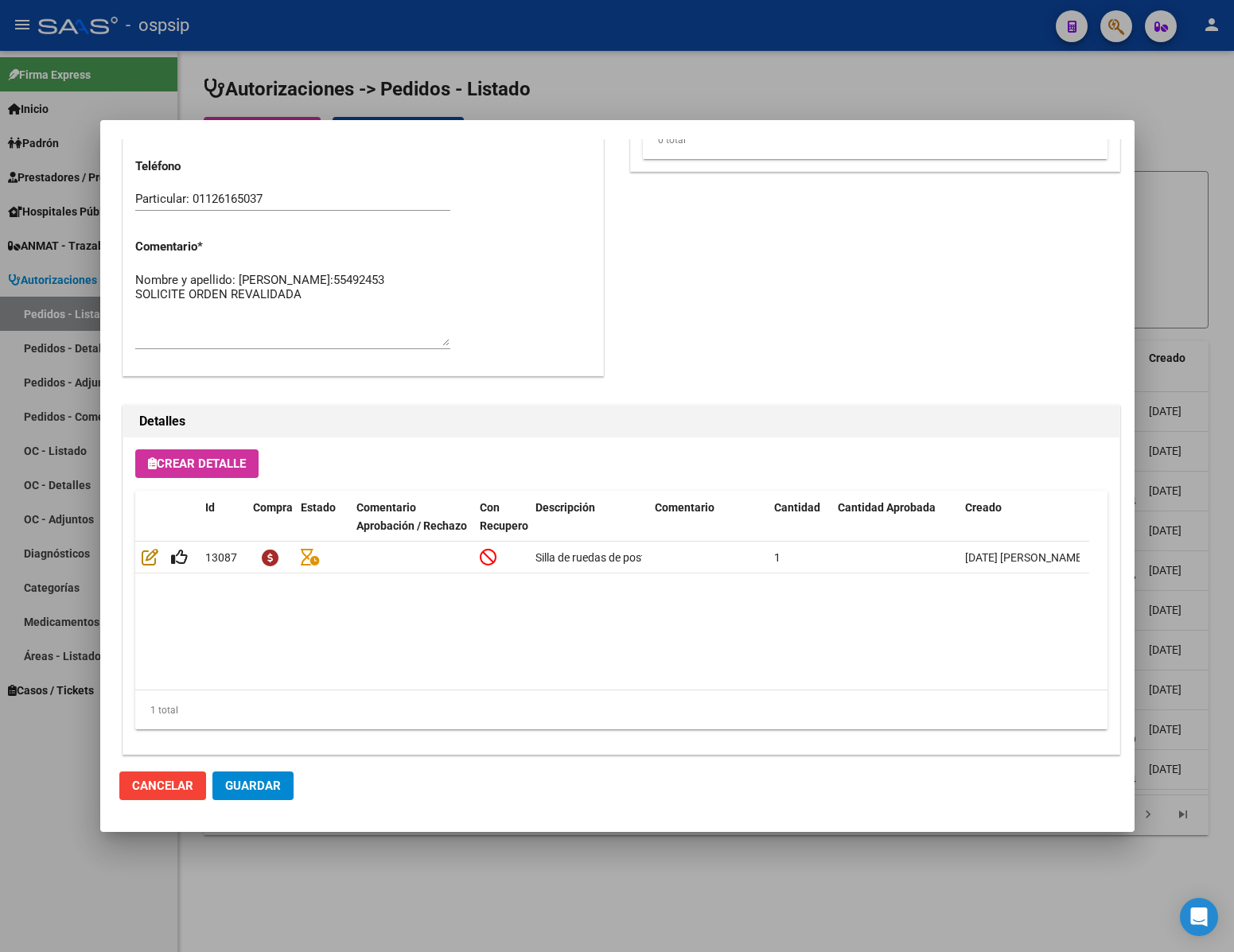
scroll to position [1146, 0]
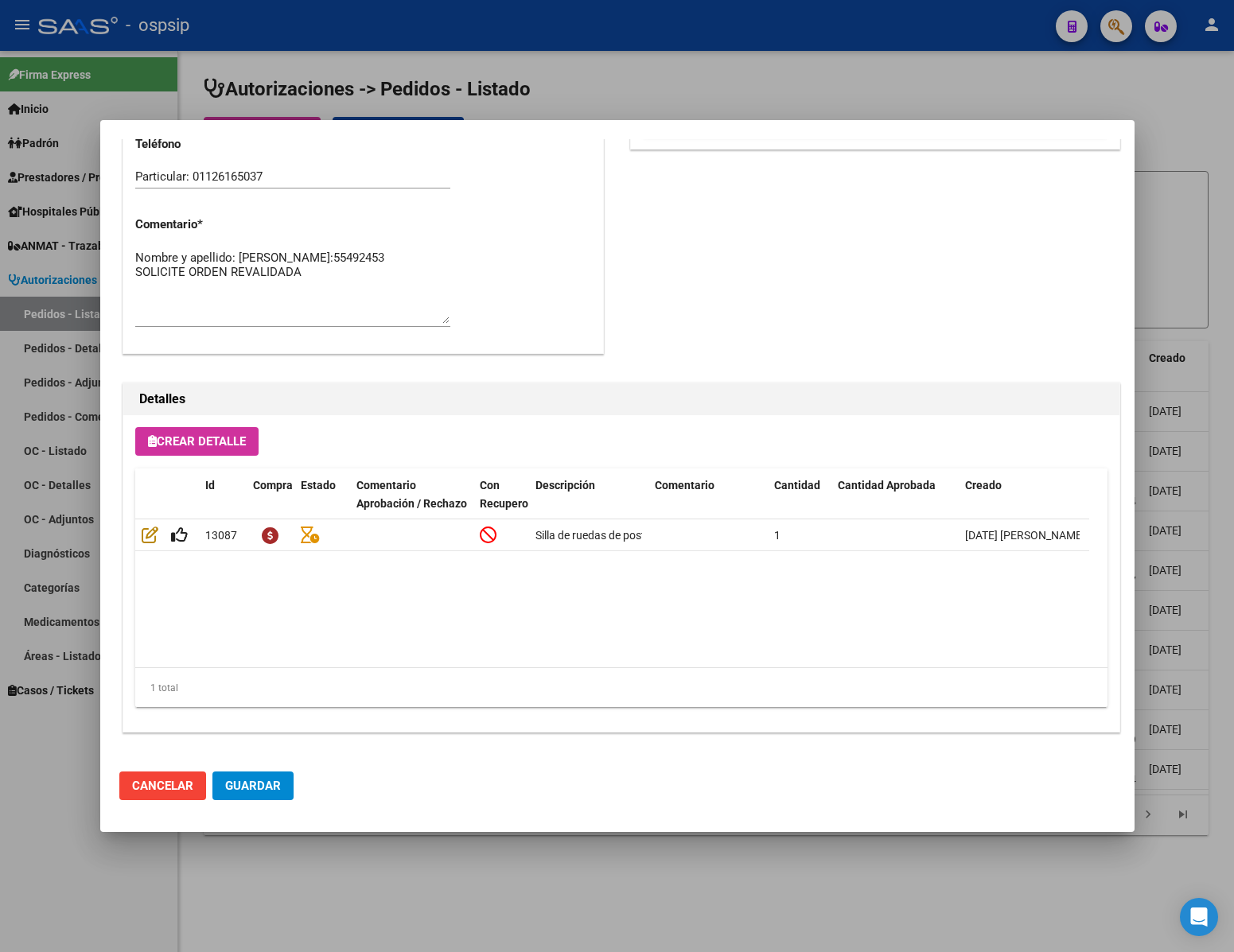
click at [163, 776] on button "Cancelar" at bounding box center [162, 785] width 87 height 29
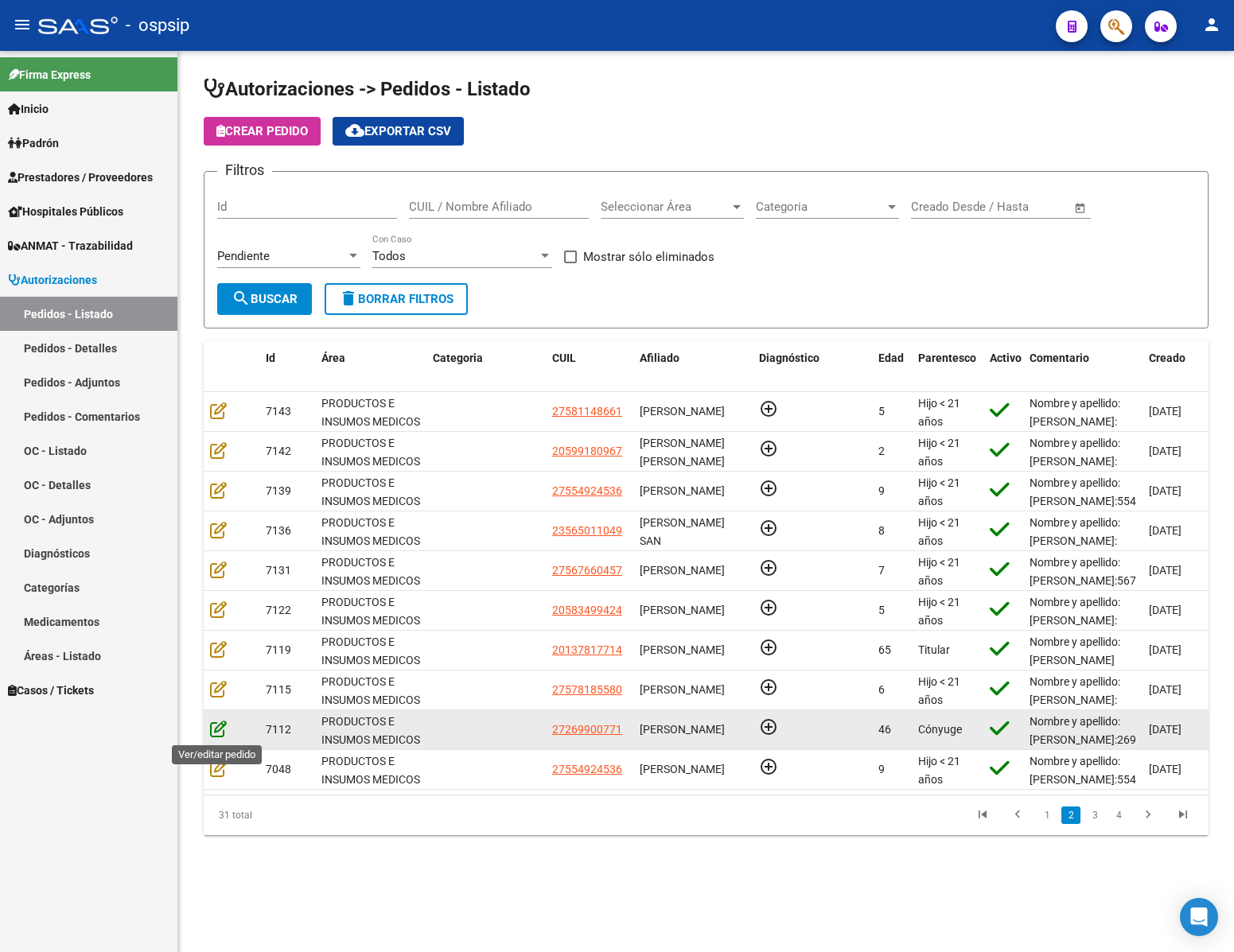
click at [216, 729] on icon at bounding box center [219, 729] width 17 height 18
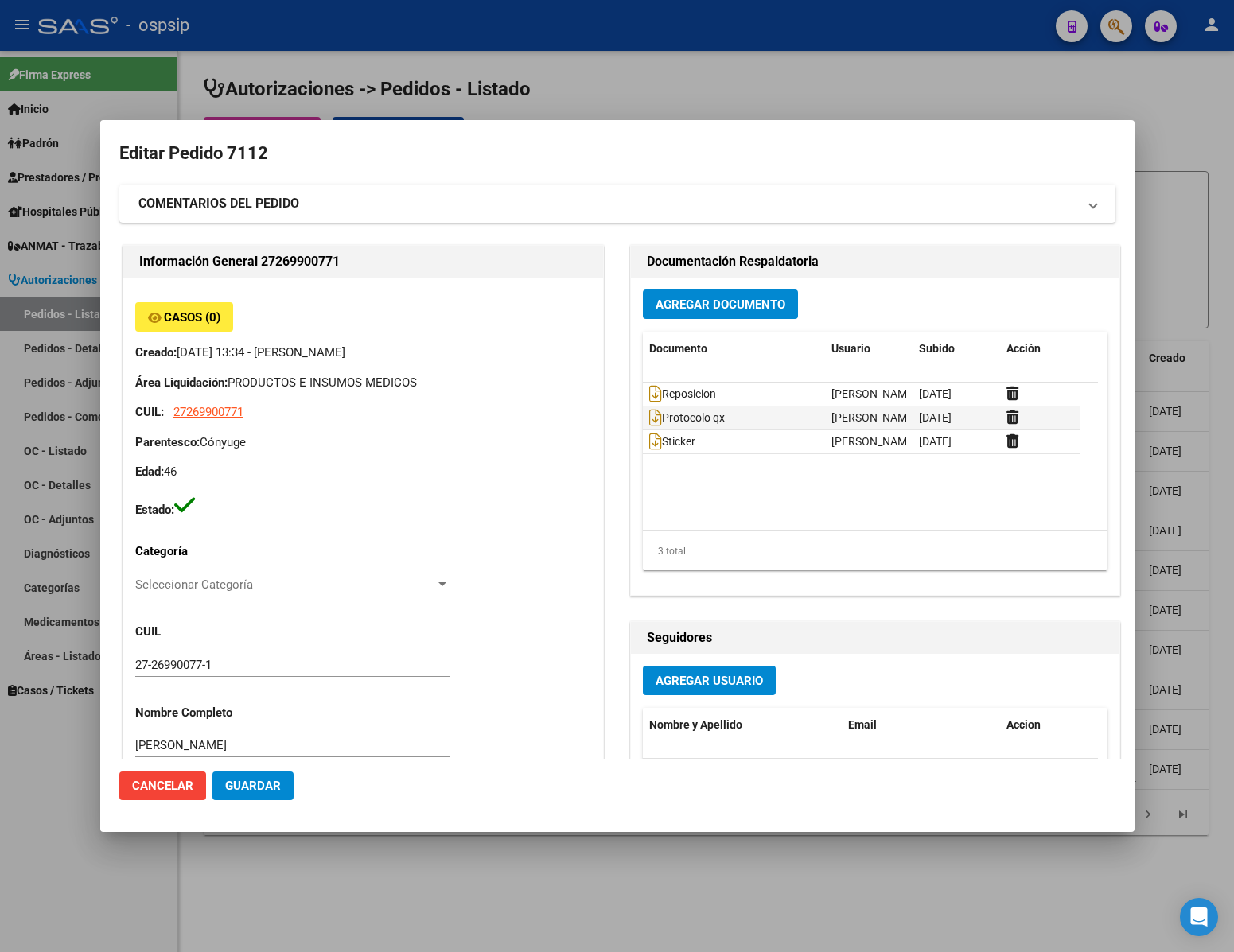
type input "[PERSON_NAME]"
type input "[GEOGRAPHIC_DATA], BELLA VISTA, [PERSON_NAME] 1153"
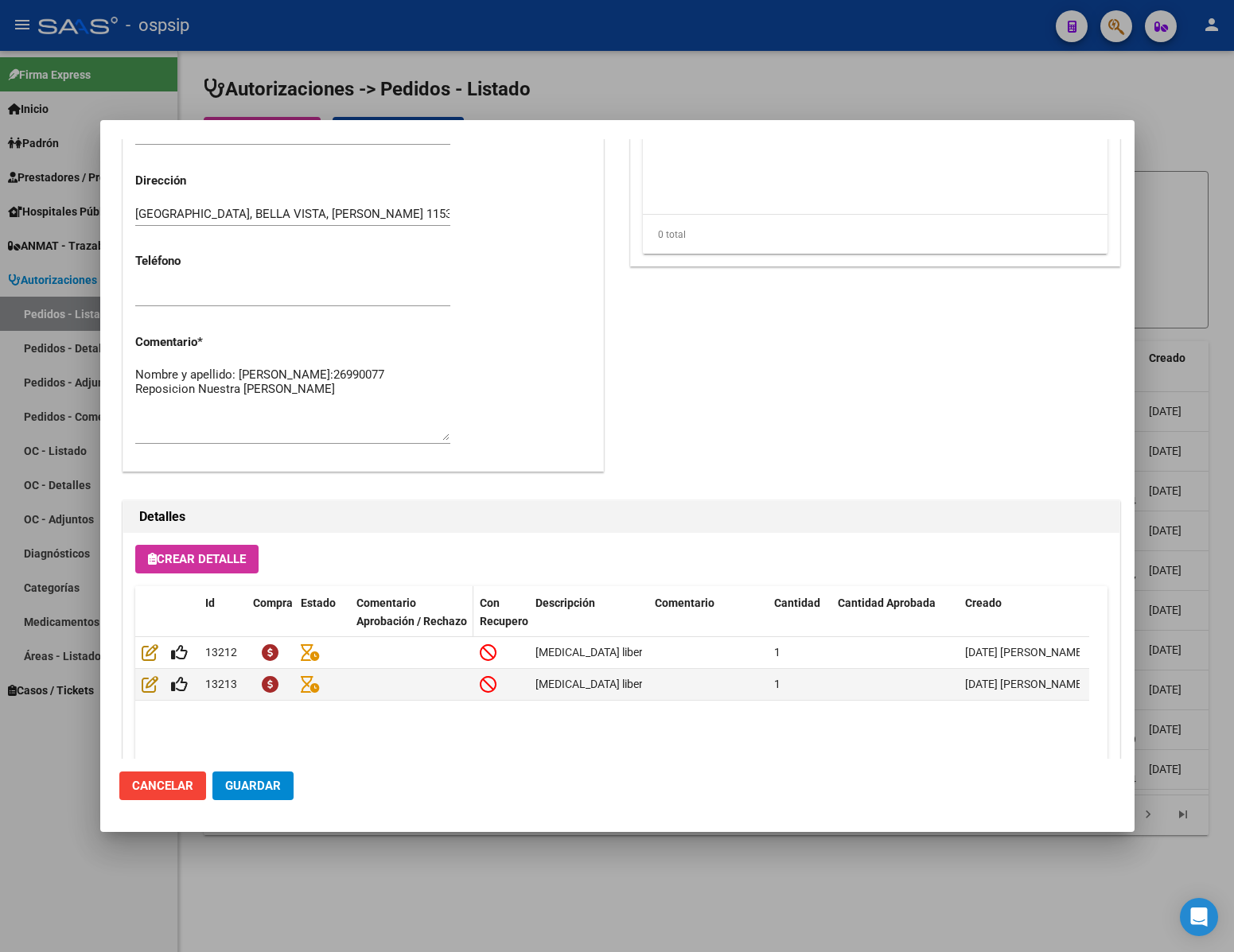
scroll to position [810, 0]
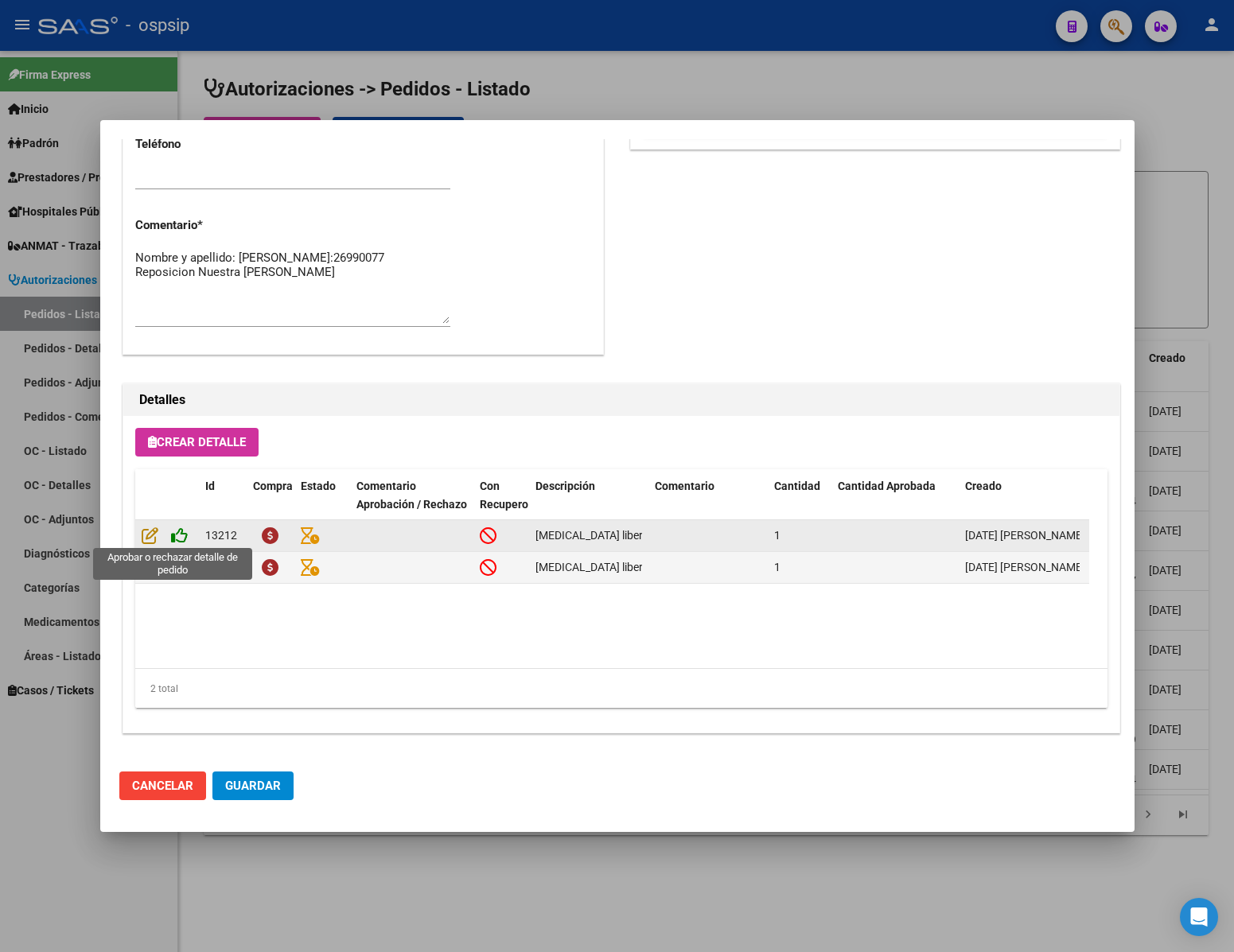
click at [182, 541] on icon at bounding box center [180, 535] width 17 height 18
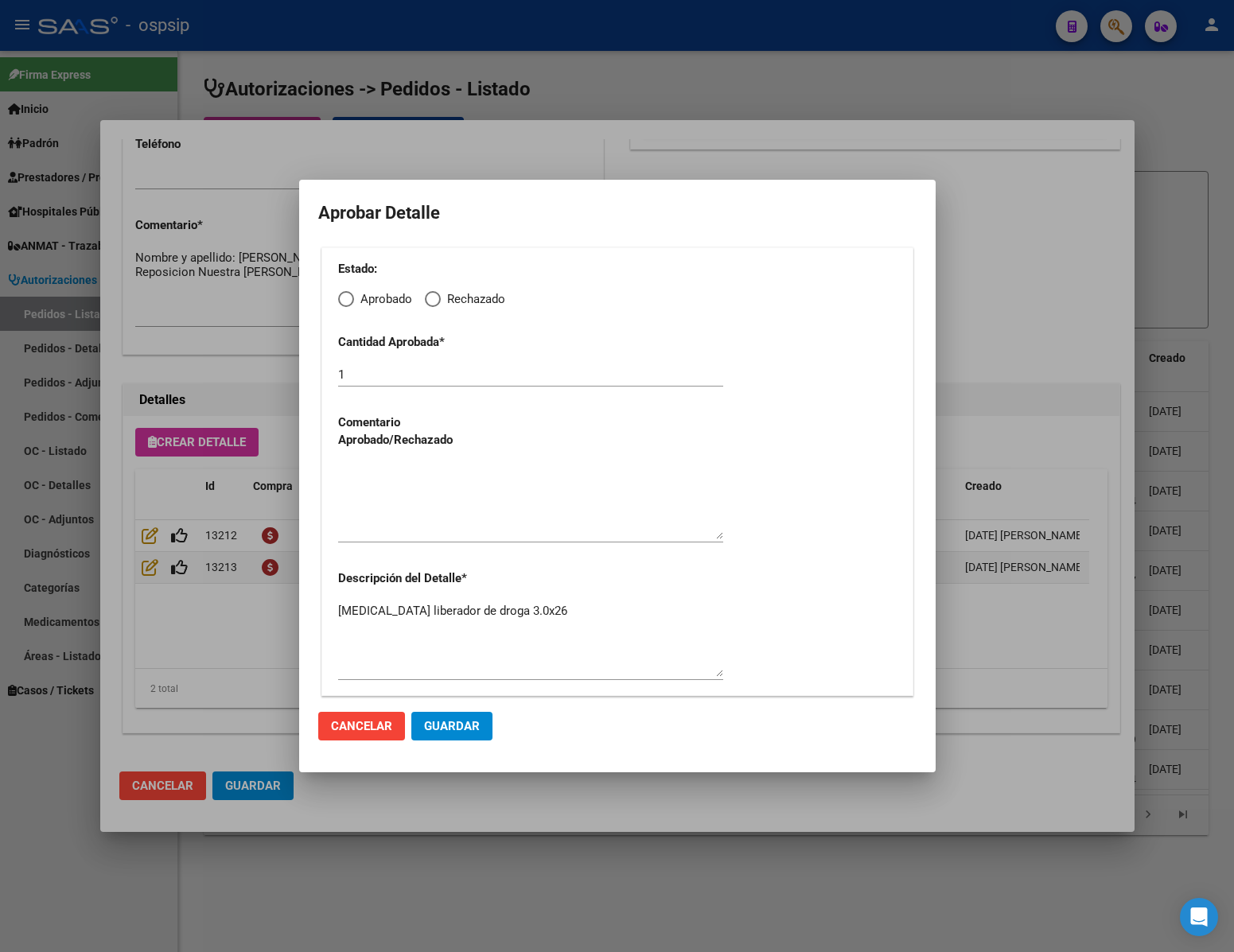
click at [342, 304] on span "Elija una opción" at bounding box center [345, 299] width 16 height 16
click at [342, 304] on input "Aprobado" at bounding box center [345, 299] width 16 height 16
radio input "true"
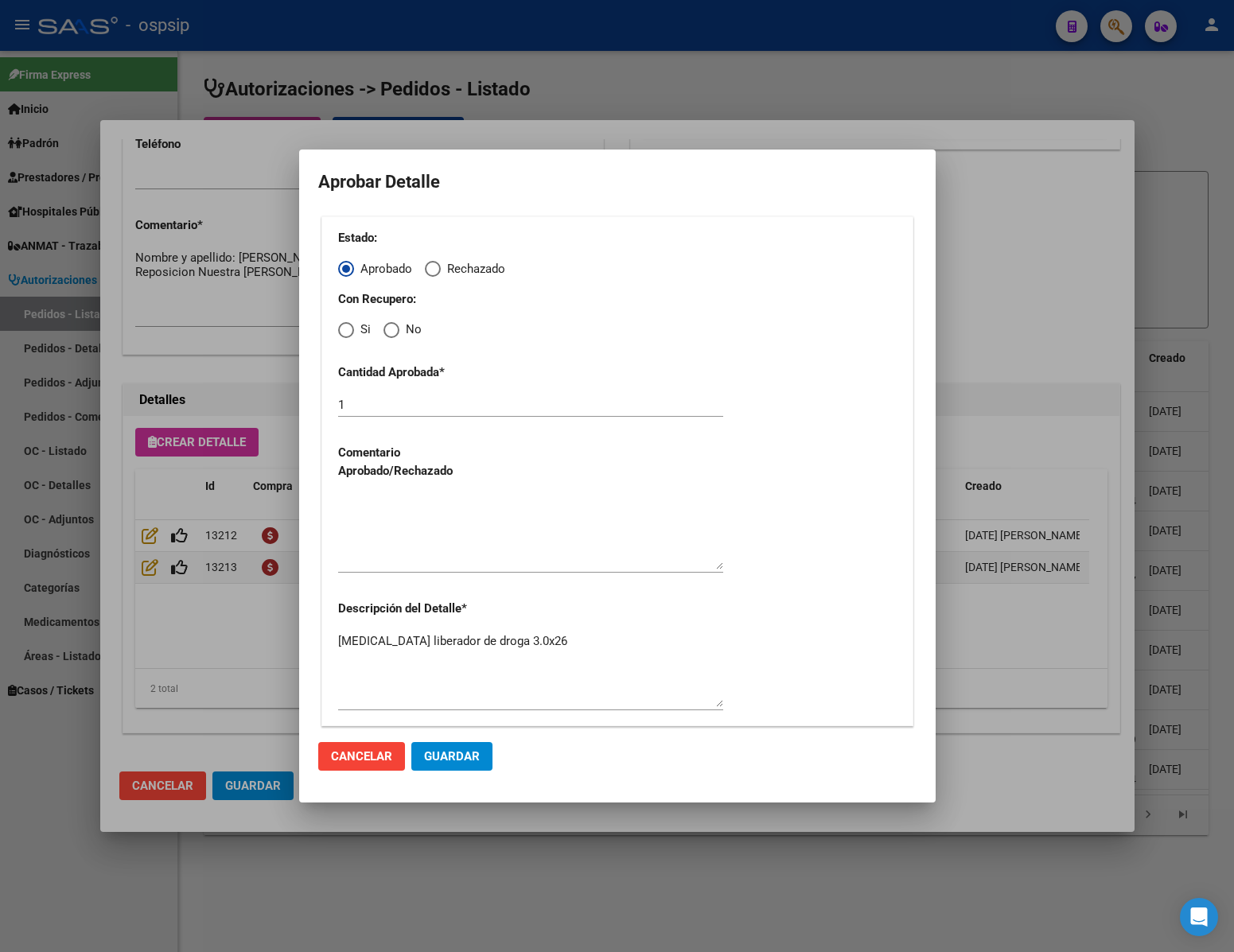
drag, startPoint x: 393, startPoint y: 329, endPoint x: 393, endPoint y: 360, distance: 31.0
click at [393, 330] on span "Elija una opción" at bounding box center [391, 329] width 16 height 16
click at [393, 330] on input "No" at bounding box center [391, 329] width 16 height 16
radio input "true"
click at [431, 544] on textarea at bounding box center [530, 532] width 385 height 74
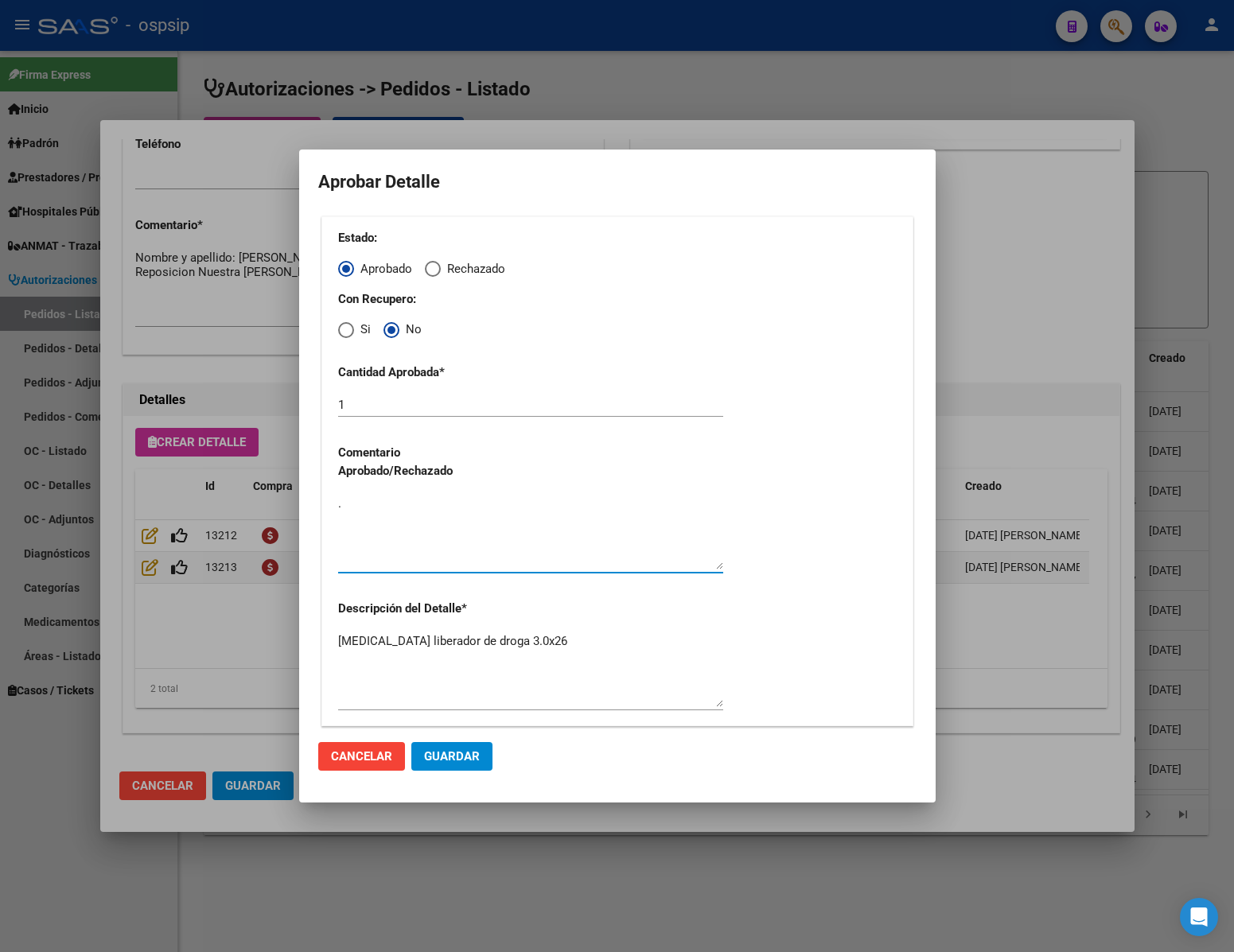
type textarea "."
click at [462, 749] on span "Guardar" at bounding box center [452, 756] width 56 height 14
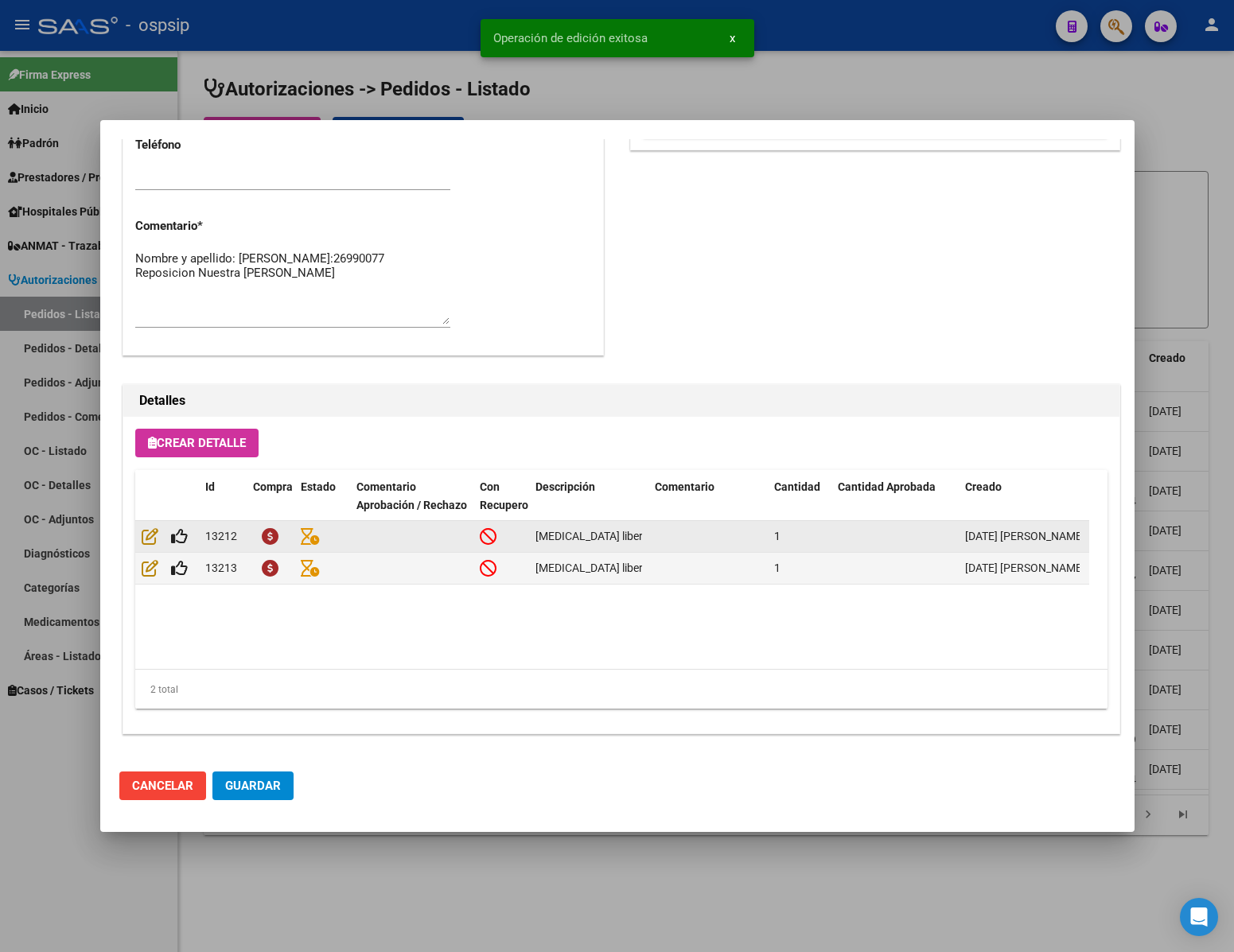
type input "[PERSON_NAME]"
type input "[GEOGRAPHIC_DATA], [PERSON_NAME], [PERSON_NAME] 1153"
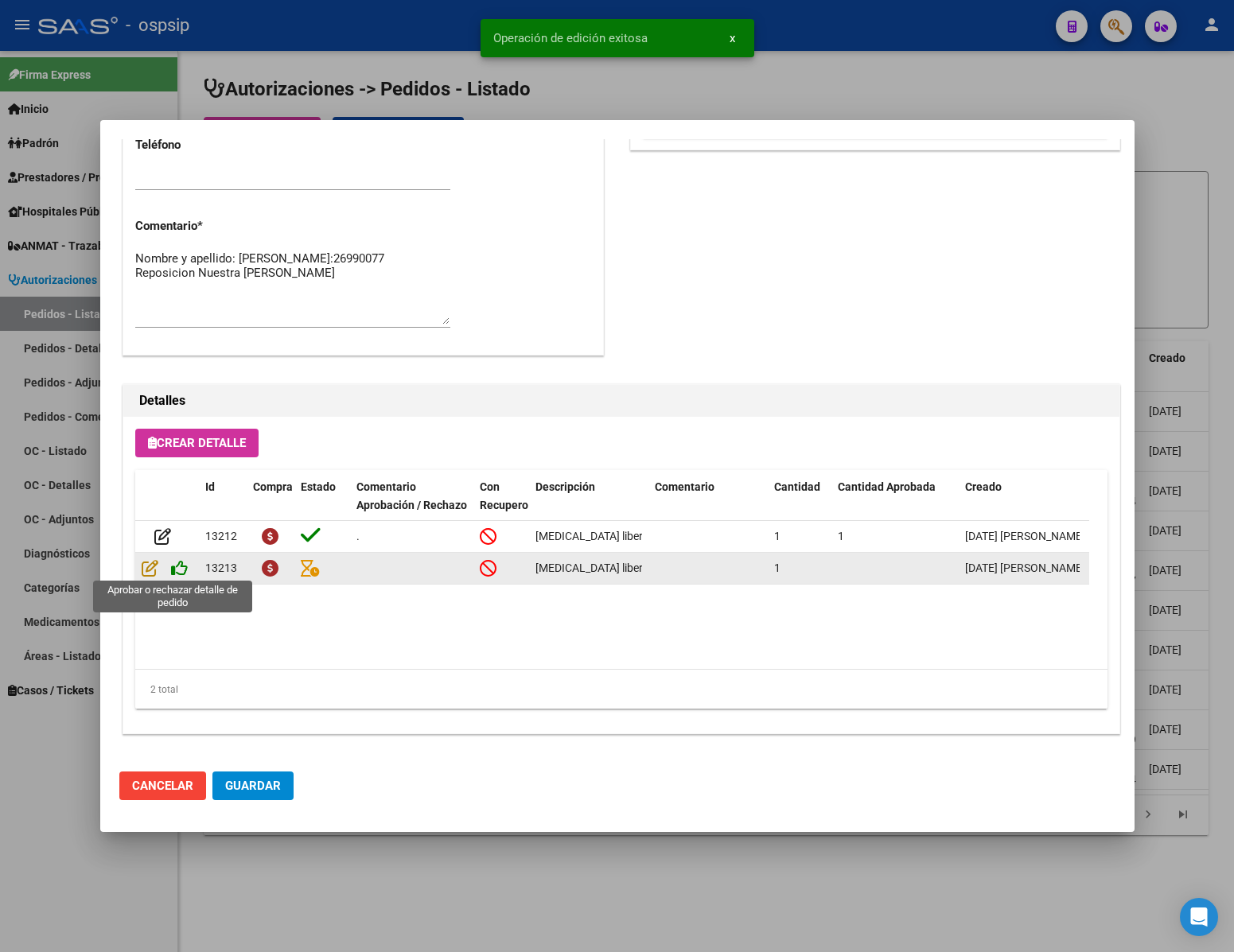
click at [177, 562] on icon at bounding box center [180, 568] width 17 height 18
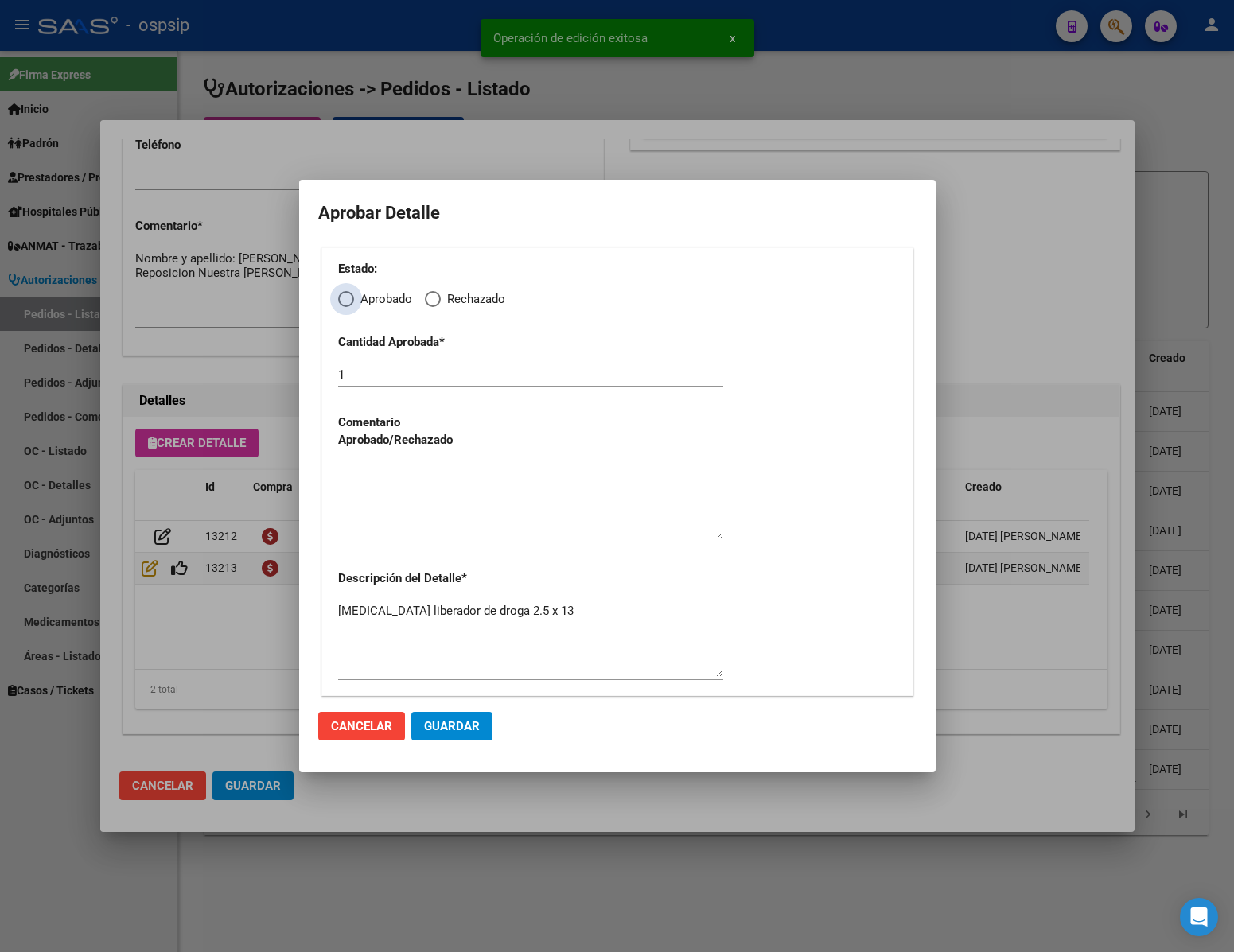
click at [349, 305] on span "Elija una opción" at bounding box center [345, 299] width 16 height 16
click at [349, 305] on input "Aprobado" at bounding box center [345, 299] width 16 height 16
radio input "true"
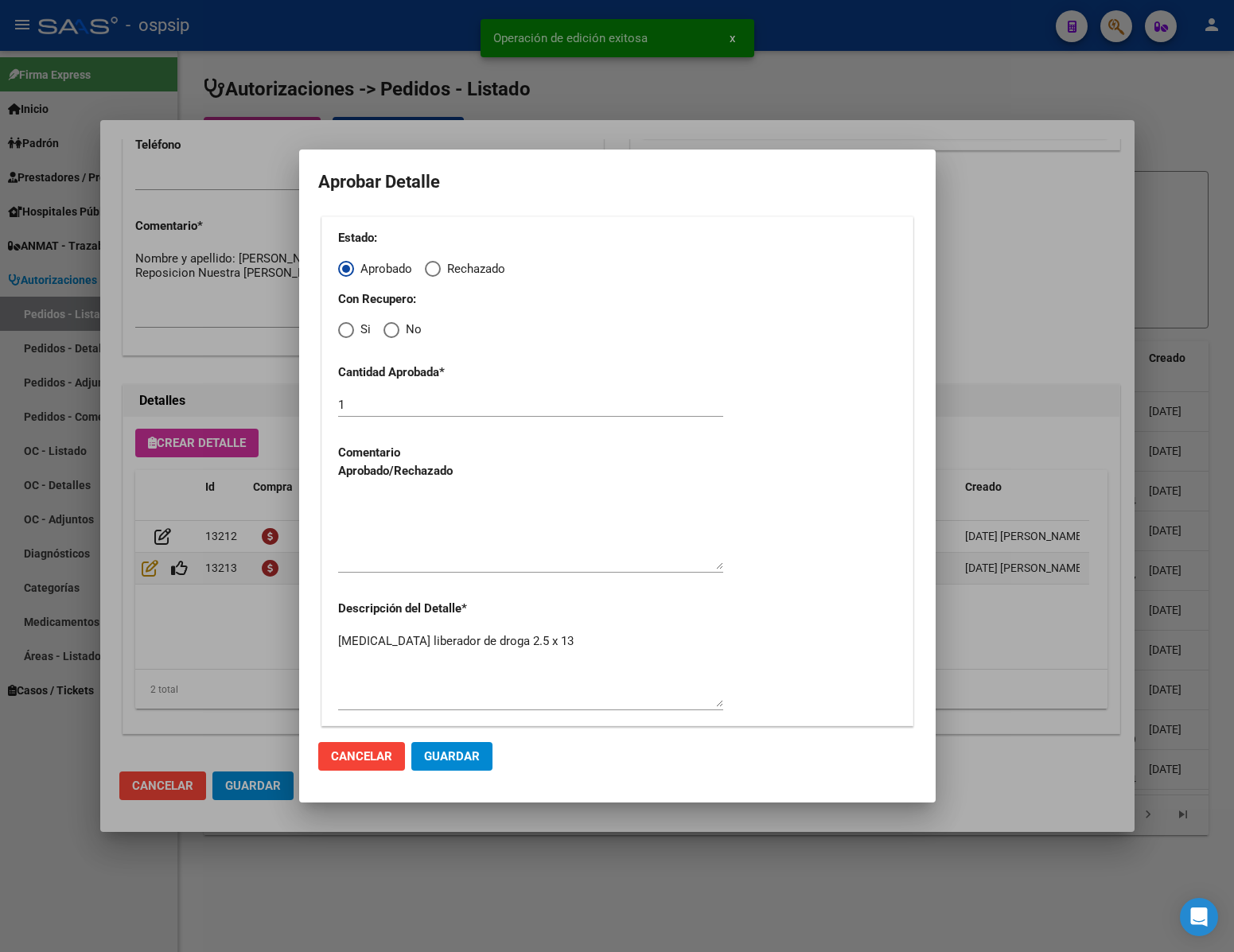
drag, startPoint x: 398, startPoint y: 323, endPoint x: 397, endPoint y: 332, distance: 9.1
click at [398, 326] on span "Elija una opción" at bounding box center [391, 329] width 16 height 16
click at [398, 326] on input "No" at bounding box center [391, 329] width 16 height 16
radio input "true"
click at [428, 547] on textarea at bounding box center [530, 532] width 385 height 74
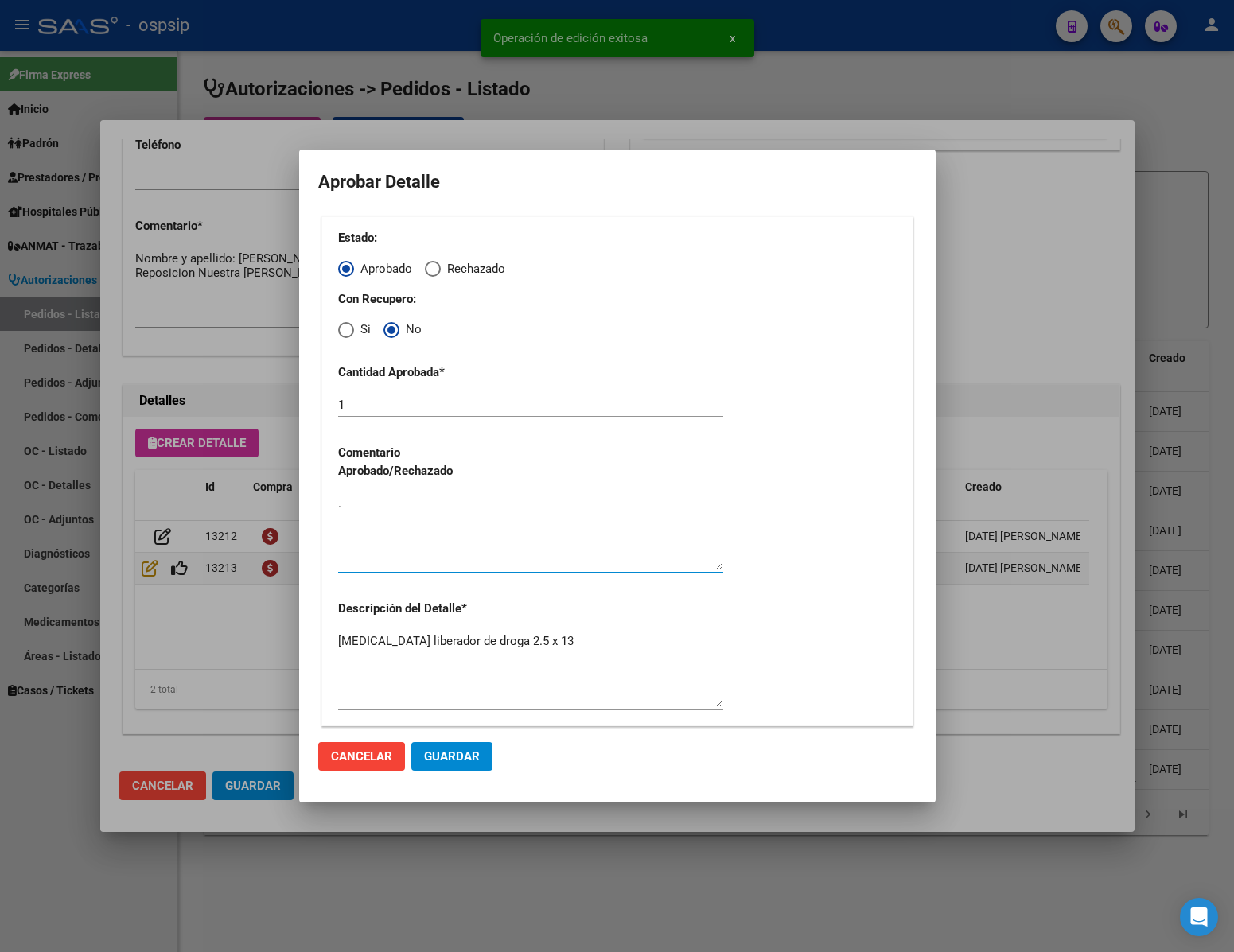
type textarea "."
click at [463, 752] on span "Guardar" at bounding box center [452, 756] width 56 height 14
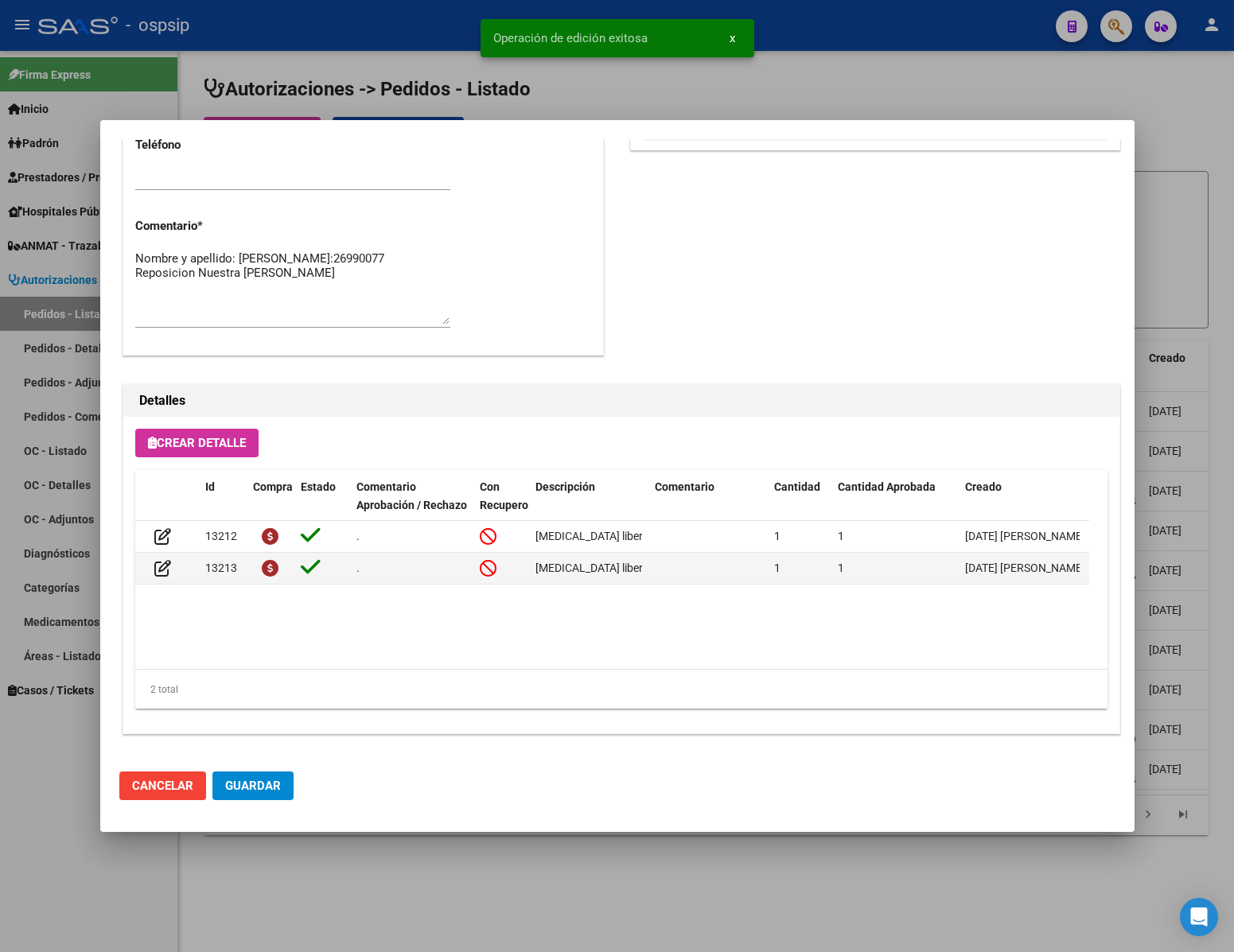
click at [250, 781] on span "Guardar" at bounding box center [253, 785] width 56 height 14
click at [114, 846] on div at bounding box center [617, 476] width 1234 height 952
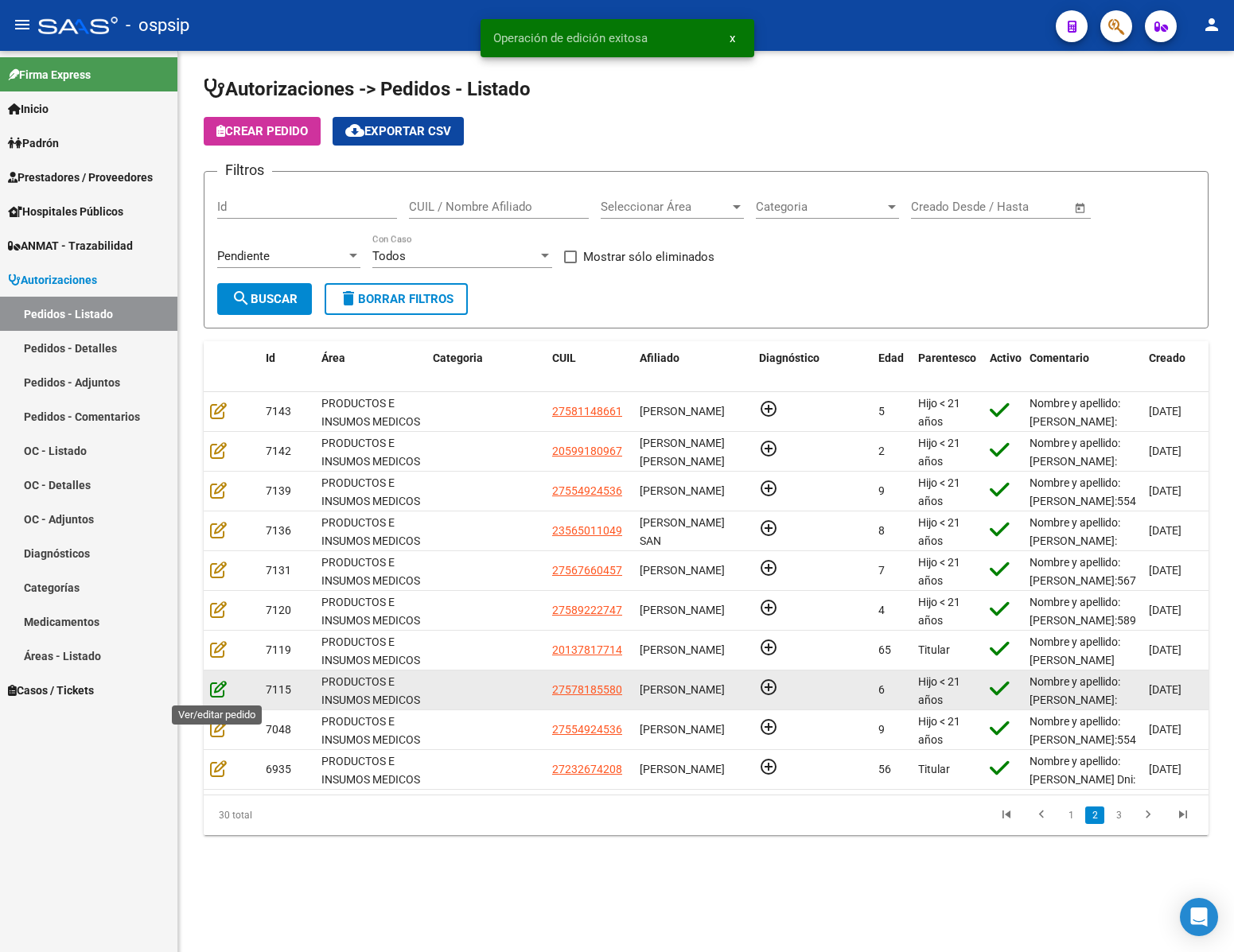
click at [217, 685] on icon at bounding box center [219, 689] width 17 height 18
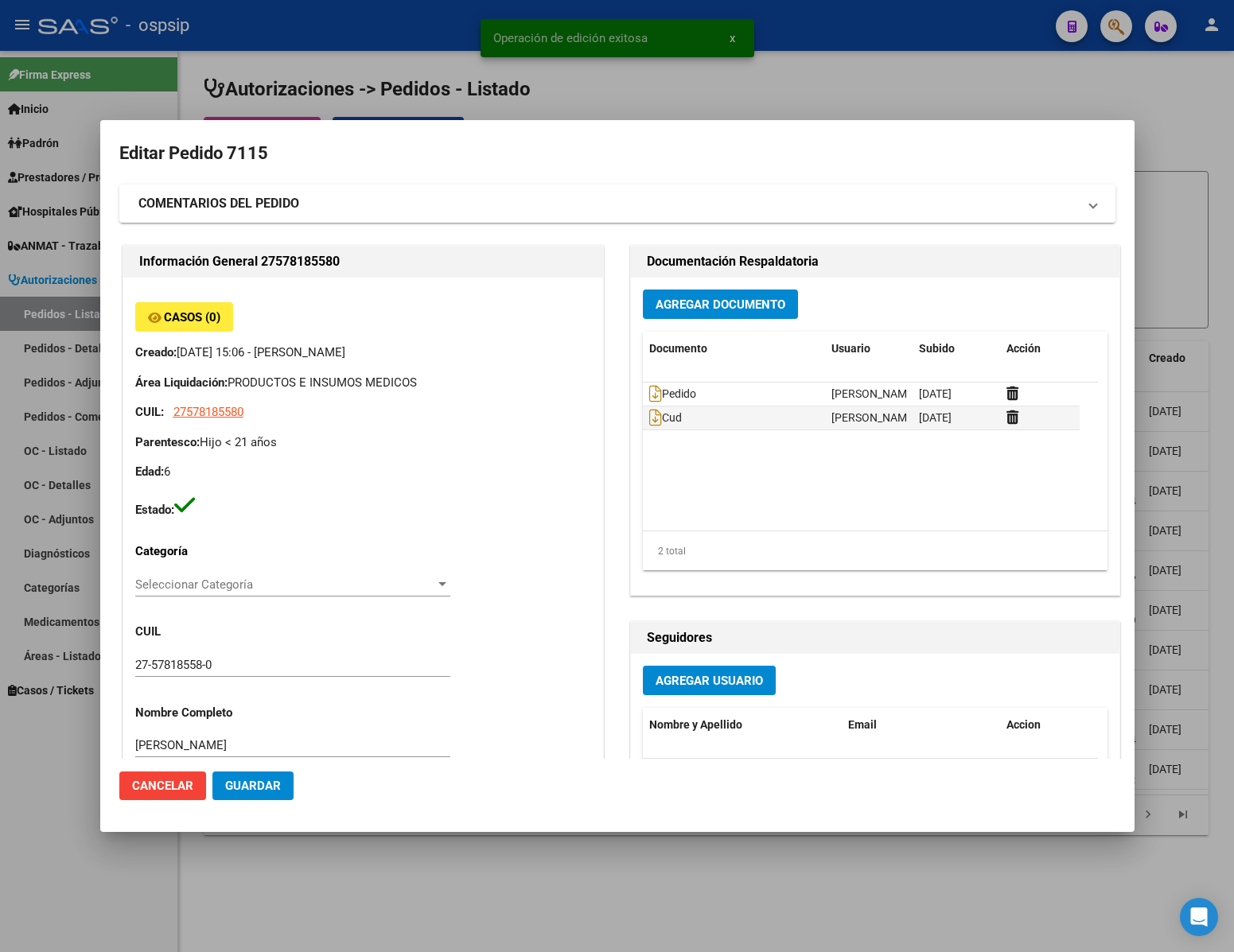
type input "[GEOGRAPHIC_DATA], [PERSON_NAME], [PERSON_NAME] 712"
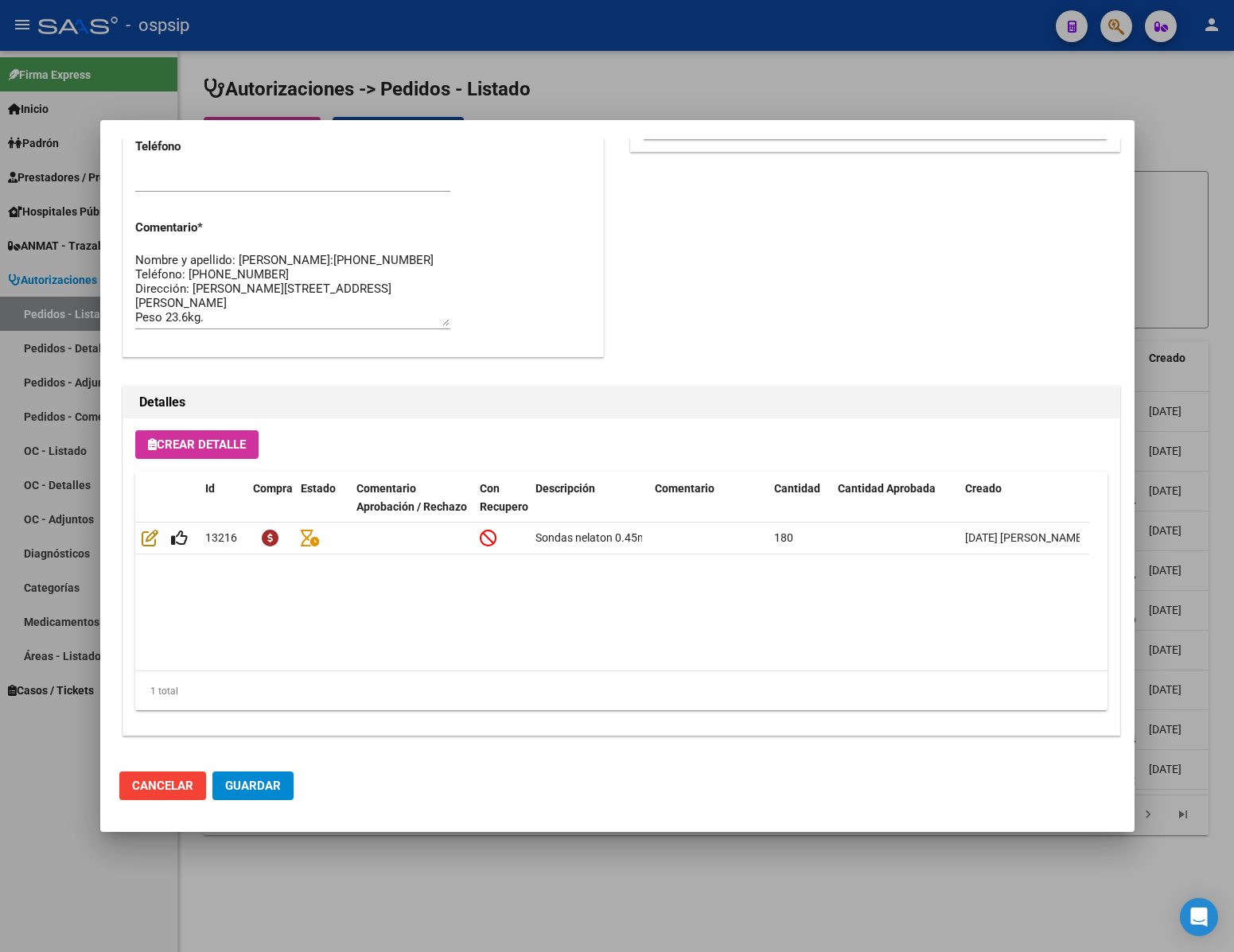
scroll to position [810, 0]
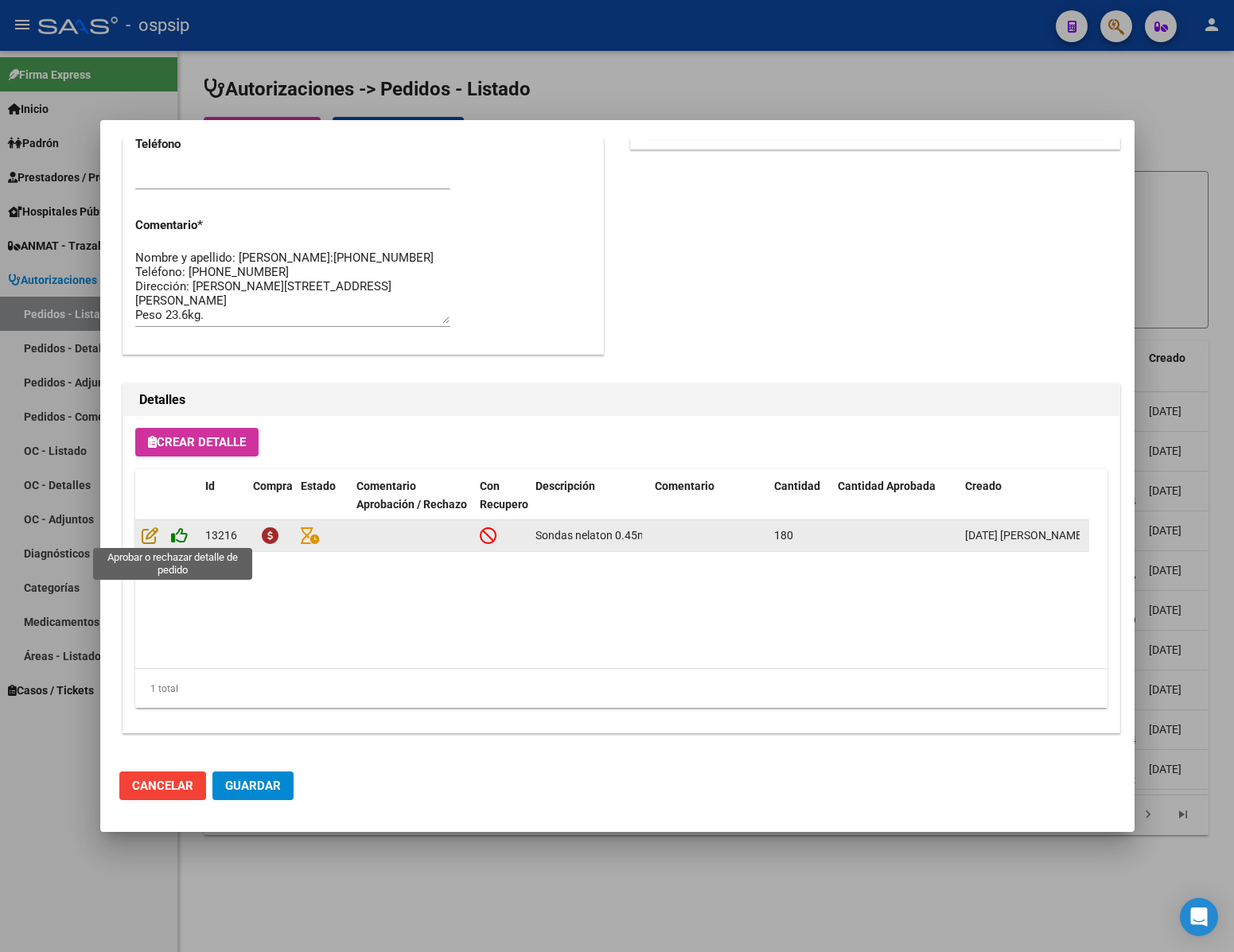
click at [181, 535] on icon at bounding box center [180, 535] width 17 height 18
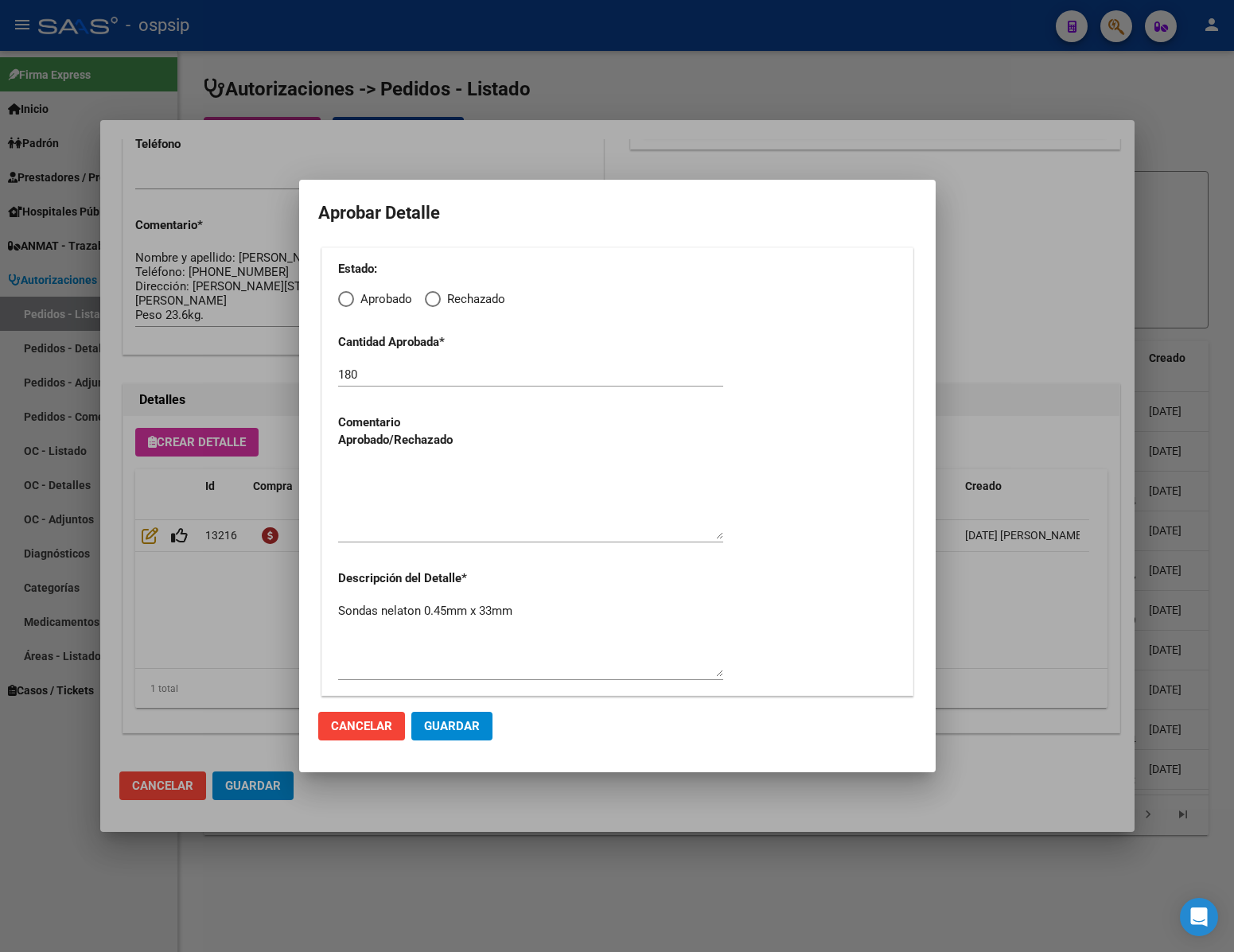
click at [347, 304] on span "Elija una opción" at bounding box center [345, 299] width 16 height 16
click at [347, 304] on input "Aprobado" at bounding box center [345, 299] width 16 height 16
radio input "true"
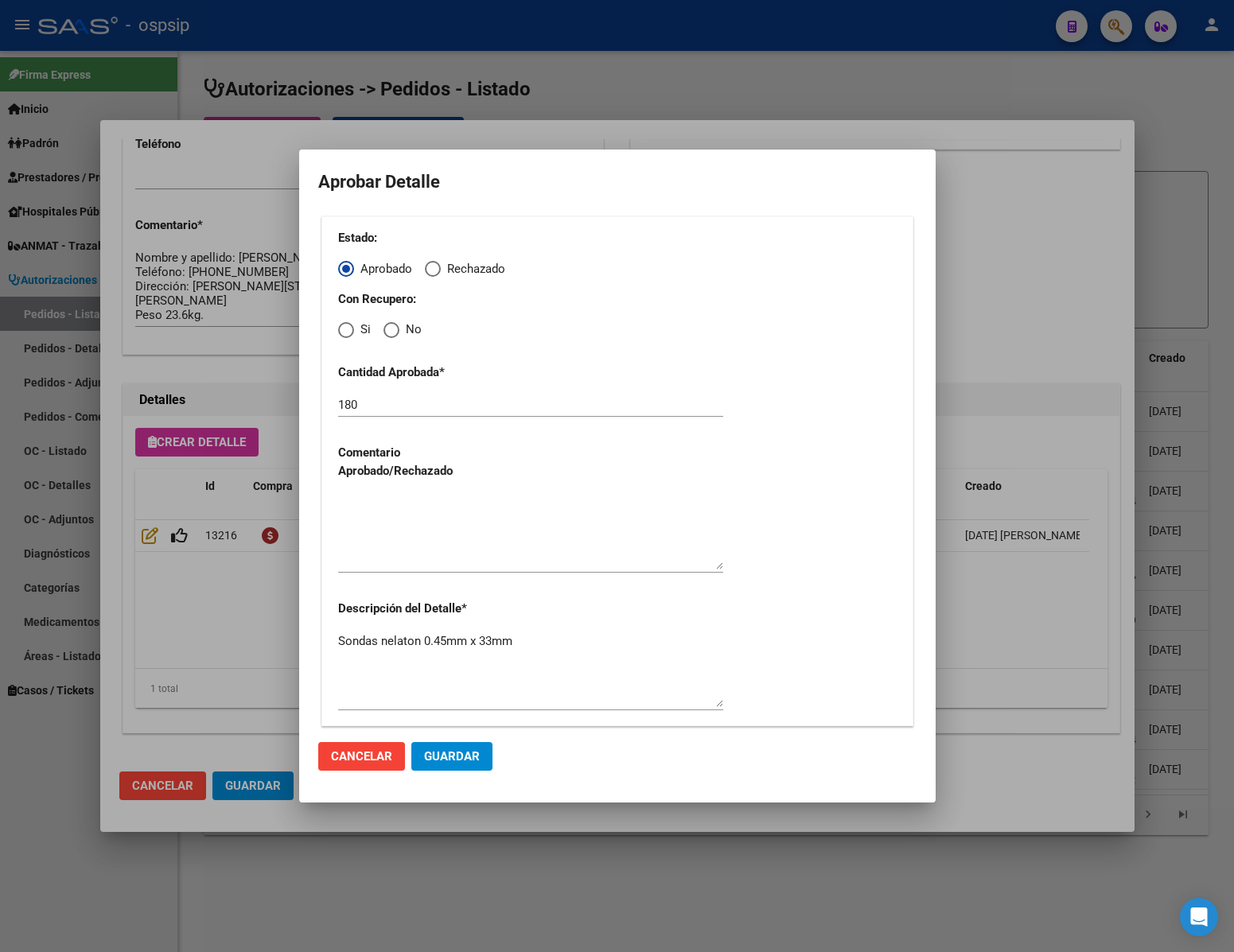
click at [390, 332] on span "Elija una opción" at bounding box center [391, 329] width 16 height 16
click at [390, 332] on input "No" at bounding box center [391, 329] width 16 height 16
radio input "true"
drag, startPoint x: 397, startPoint y: 550, endPoint x: 413, endPoint y: 579, distance: 33.1
click at [401, 550] on textarea at bounding box center [530, 532] width 385 height 74
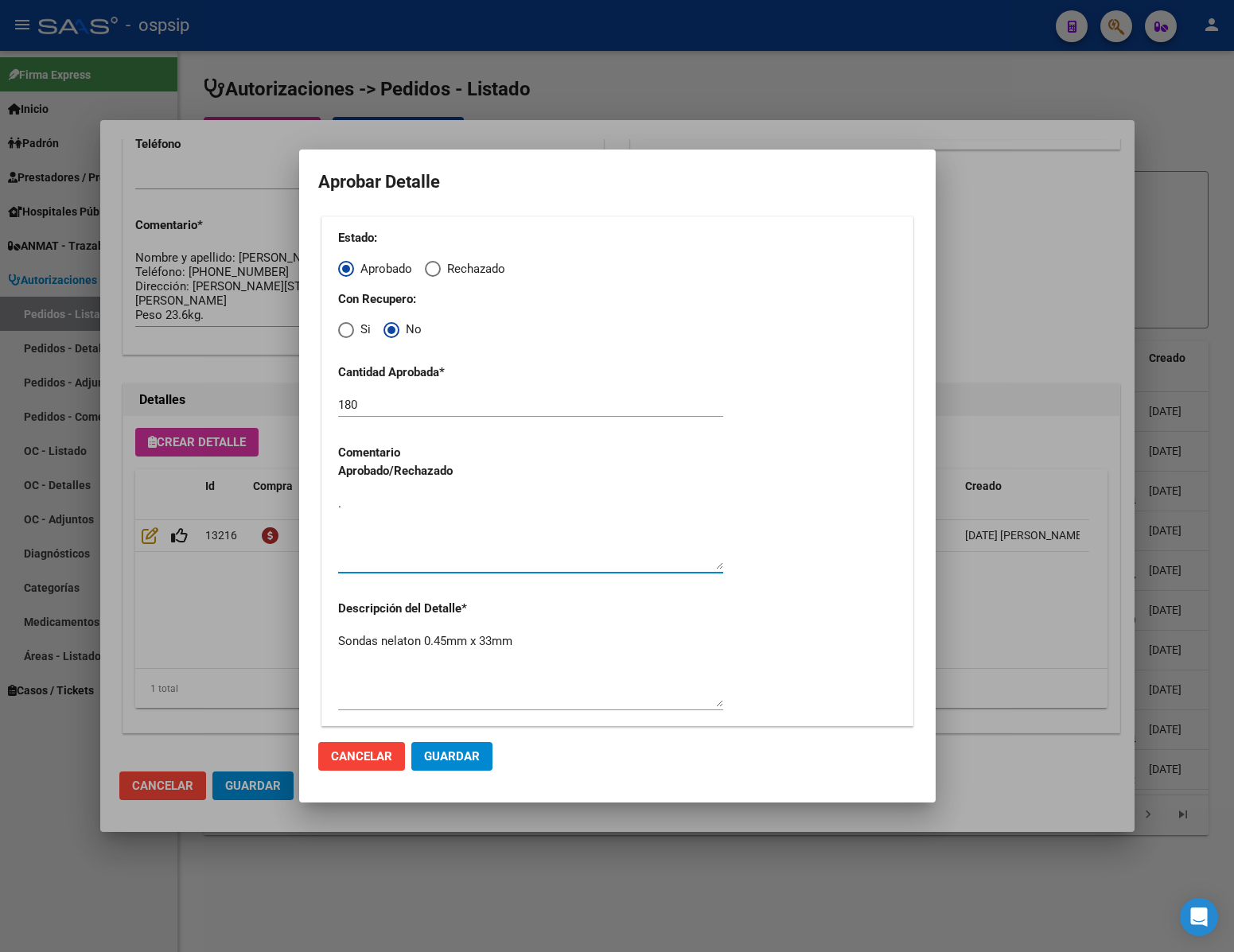
type textarea "."
click at [463, 753] on span "Guardar" at bounding box center [452, 756] width 56 height 14
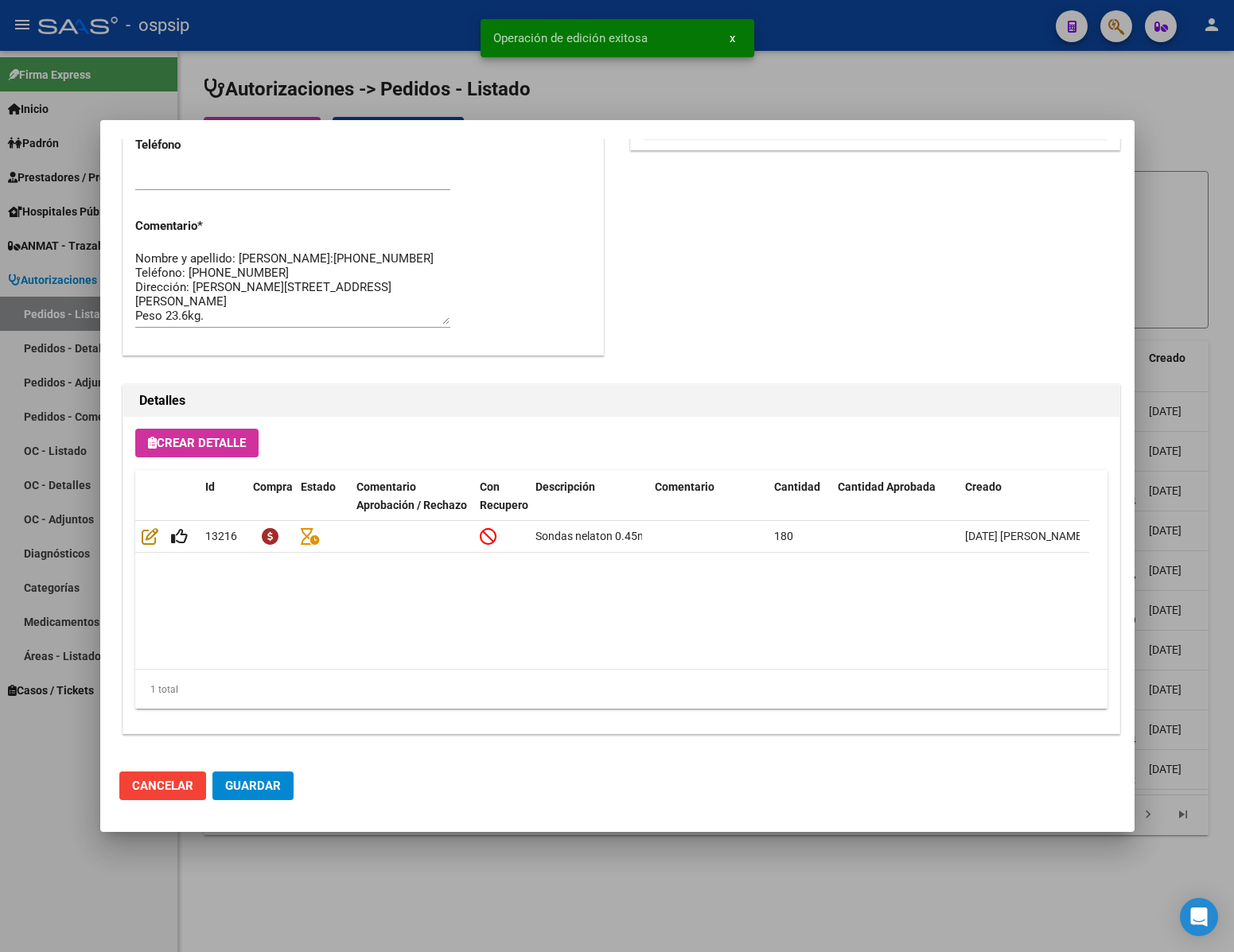
type input "[GEOGRAPHIC_DATA], [PERSON_NAME], [PERSON_NAME] 712"
click at [103, 907] on div at bounding box center [617, 476] width 1234 height 952
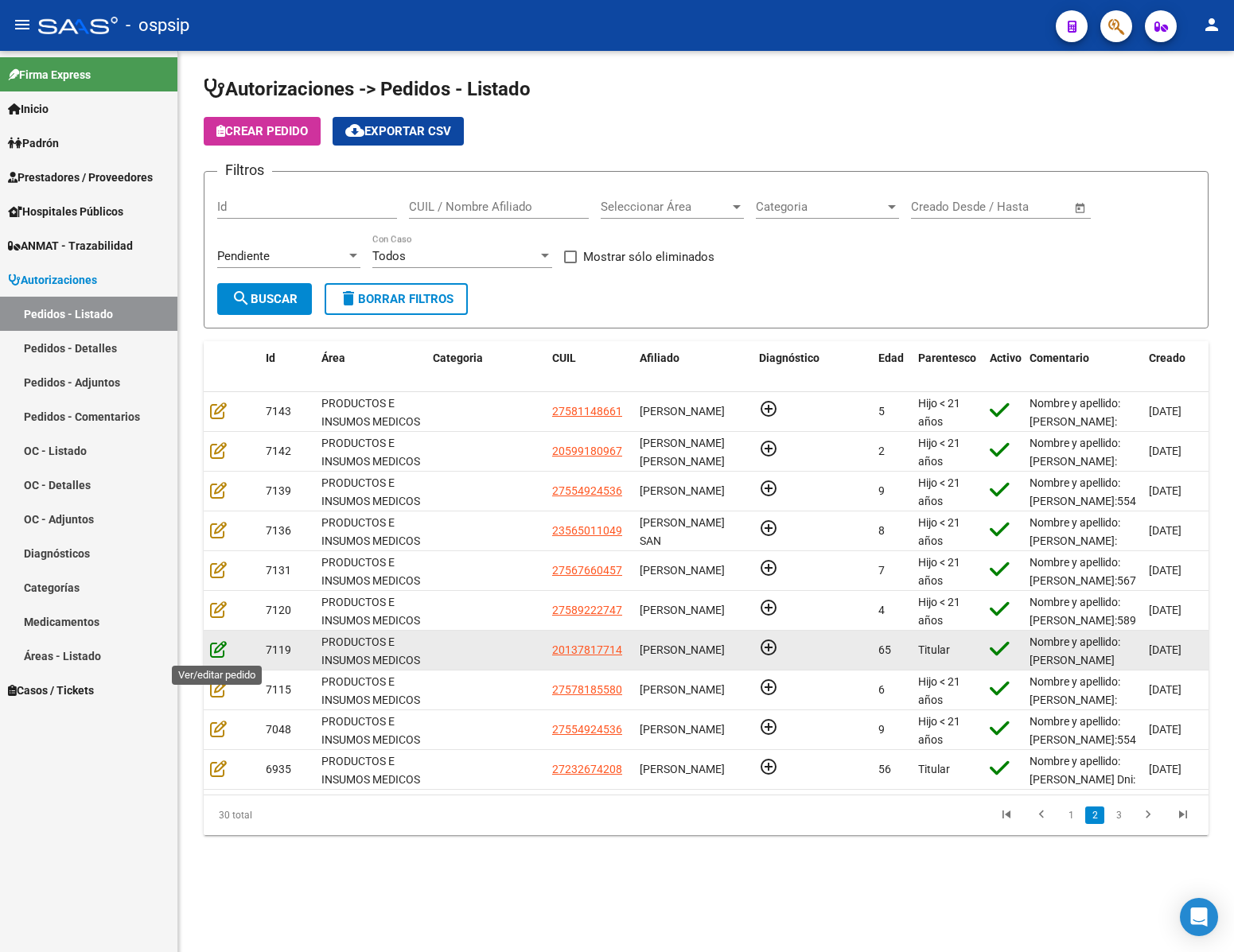
click at [215, 650] on icon at bounding box center [219, 649] width 17 height 18
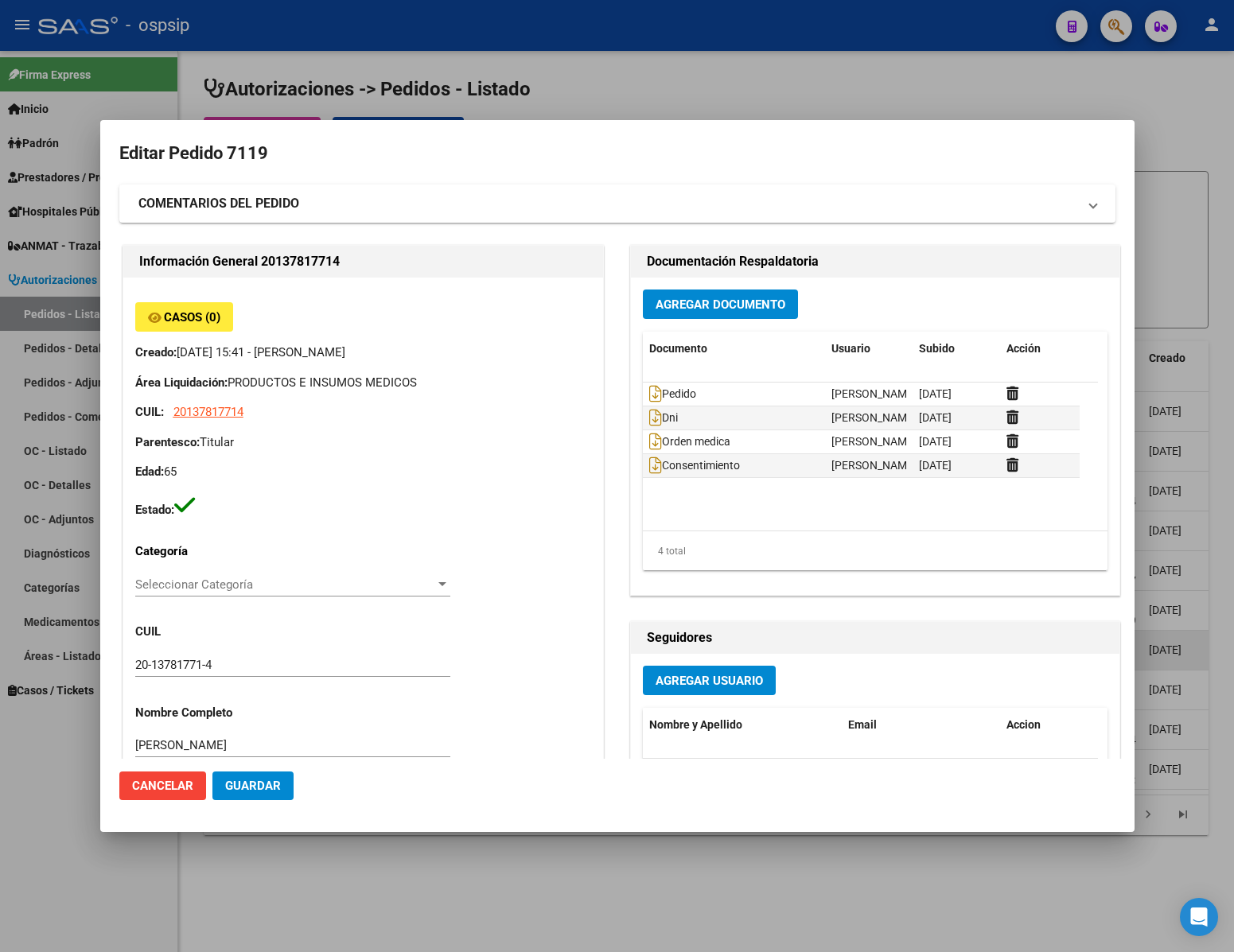
type input "Capital Federal, CABA, [GEOGRAPHIC_DATA] 2302"
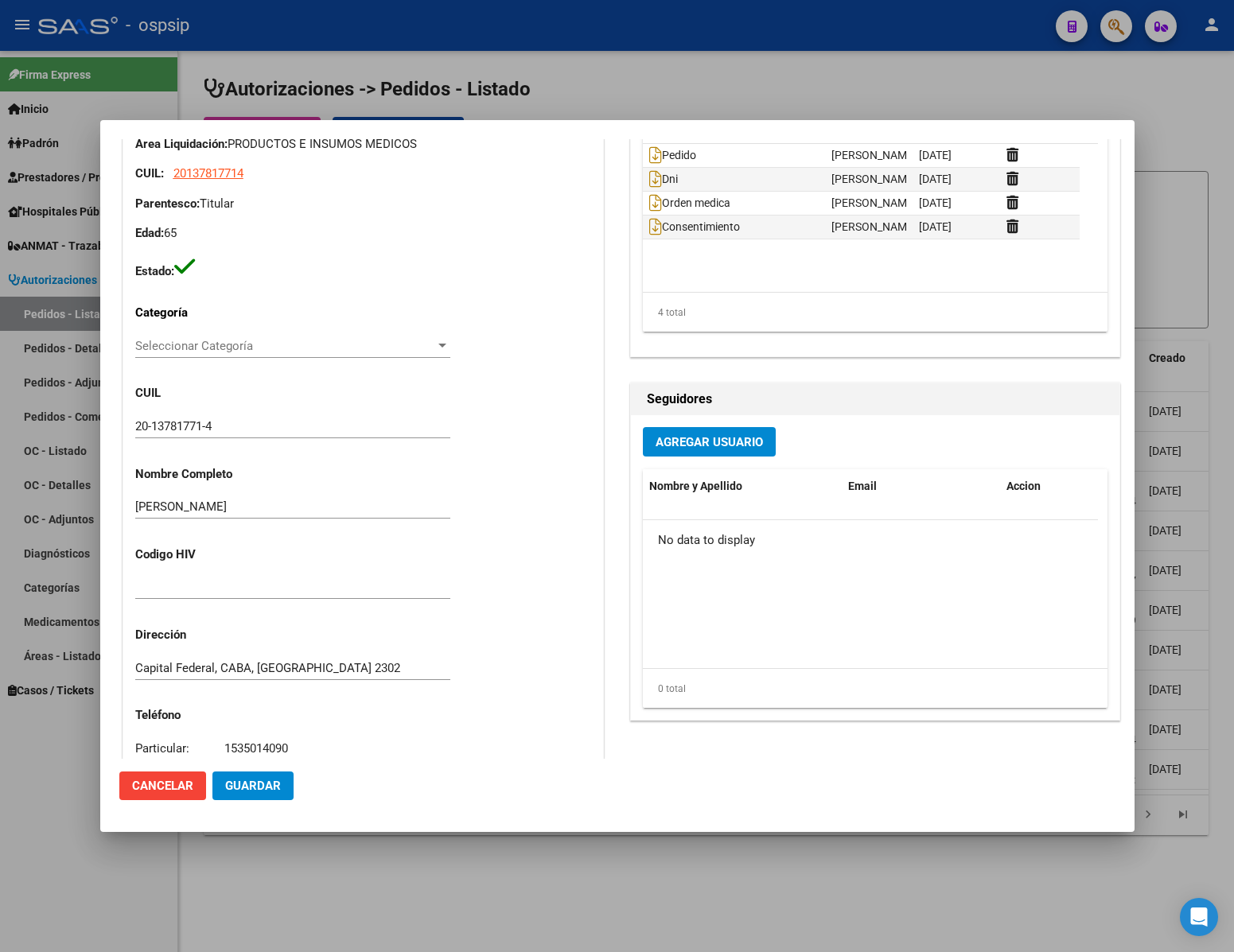
scroll to position [0, 0]
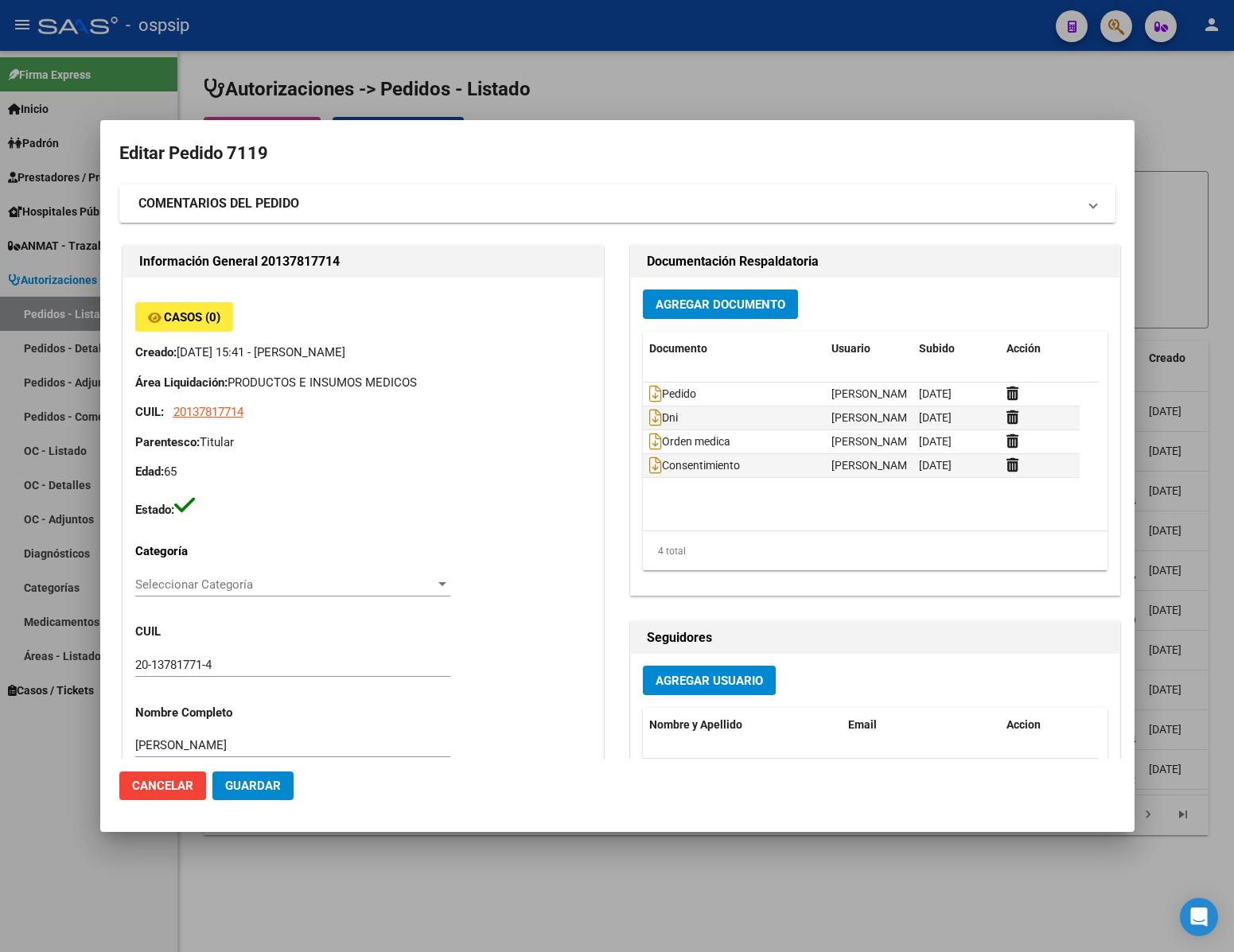
click at [134, 790] on span "Cancelar" at bounding box center [163, 785] width 61 height 14
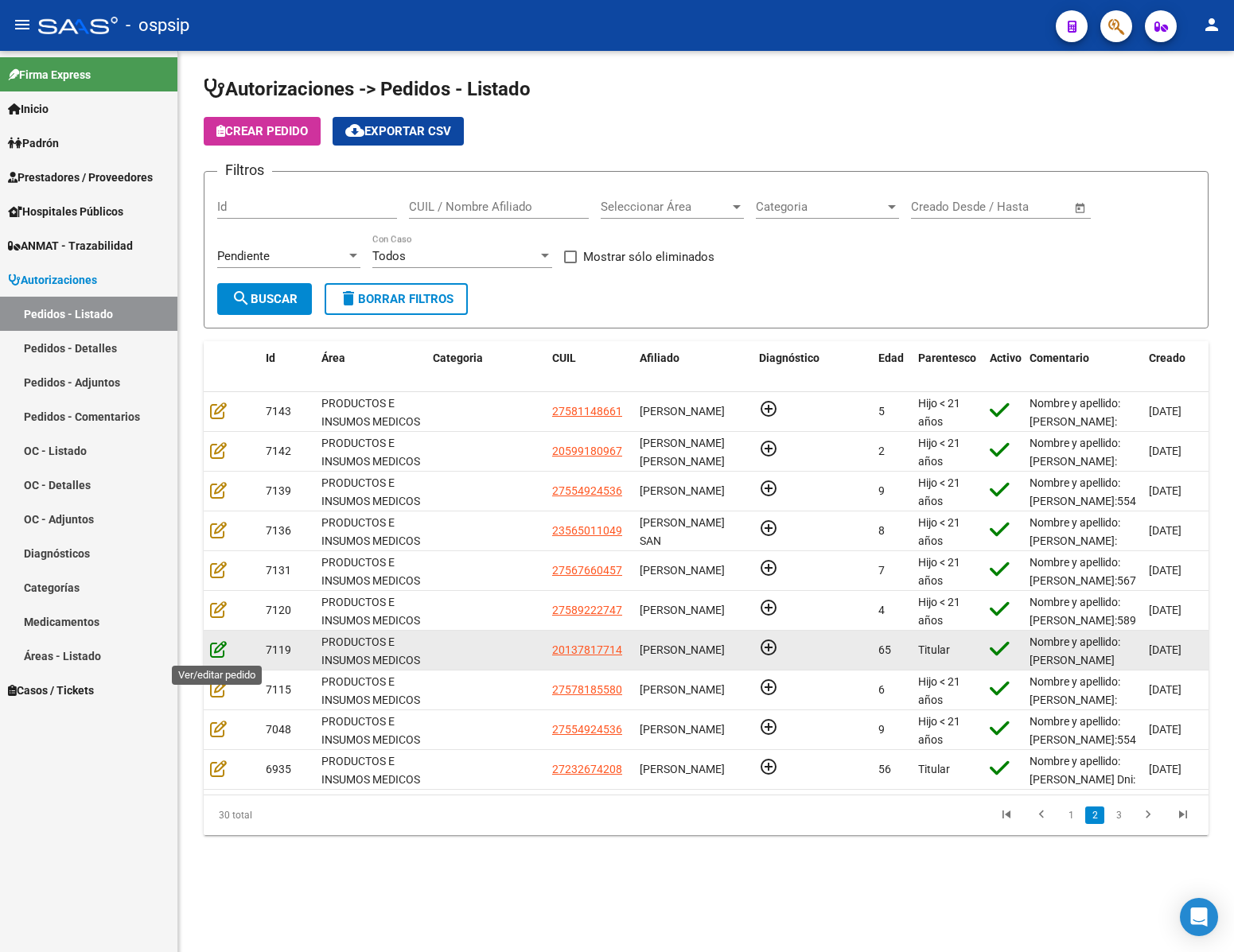
click at [220, 652] on icon at bounding box center [219, 649] width 17 height 18
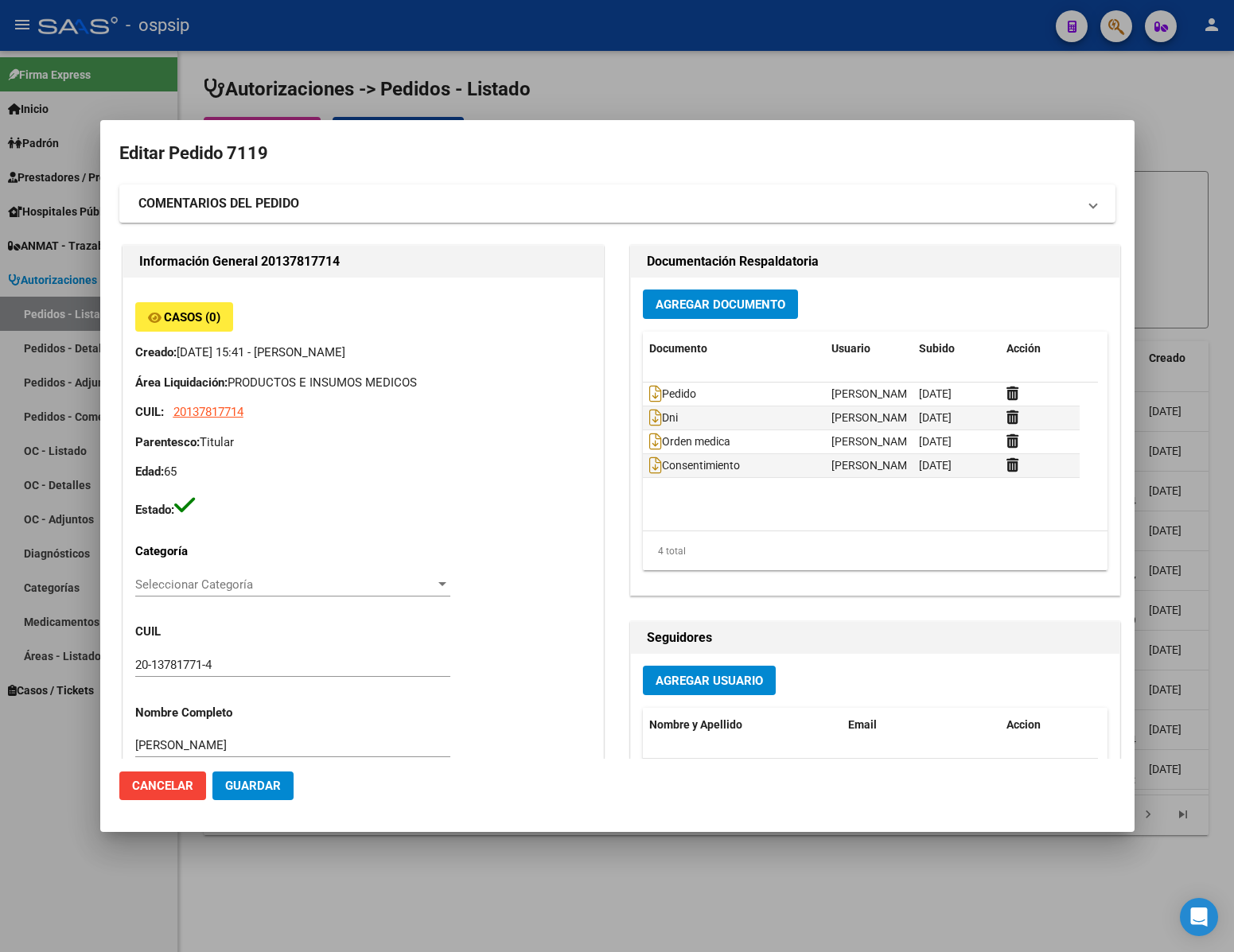
type input "Capital Federal, CABA, [GEOGRAPHIC_DATA] 2302"
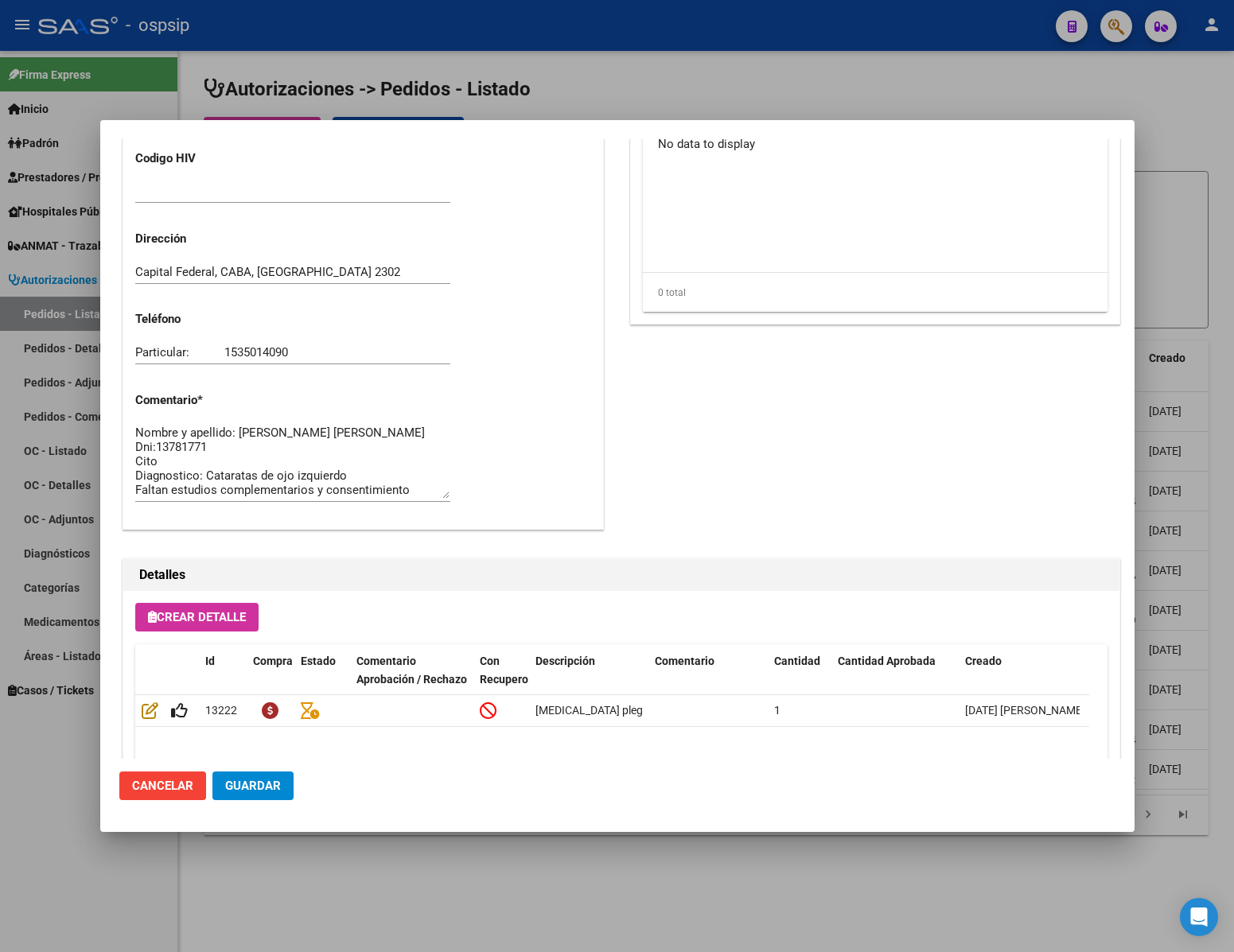
scroll to position [810, 0]
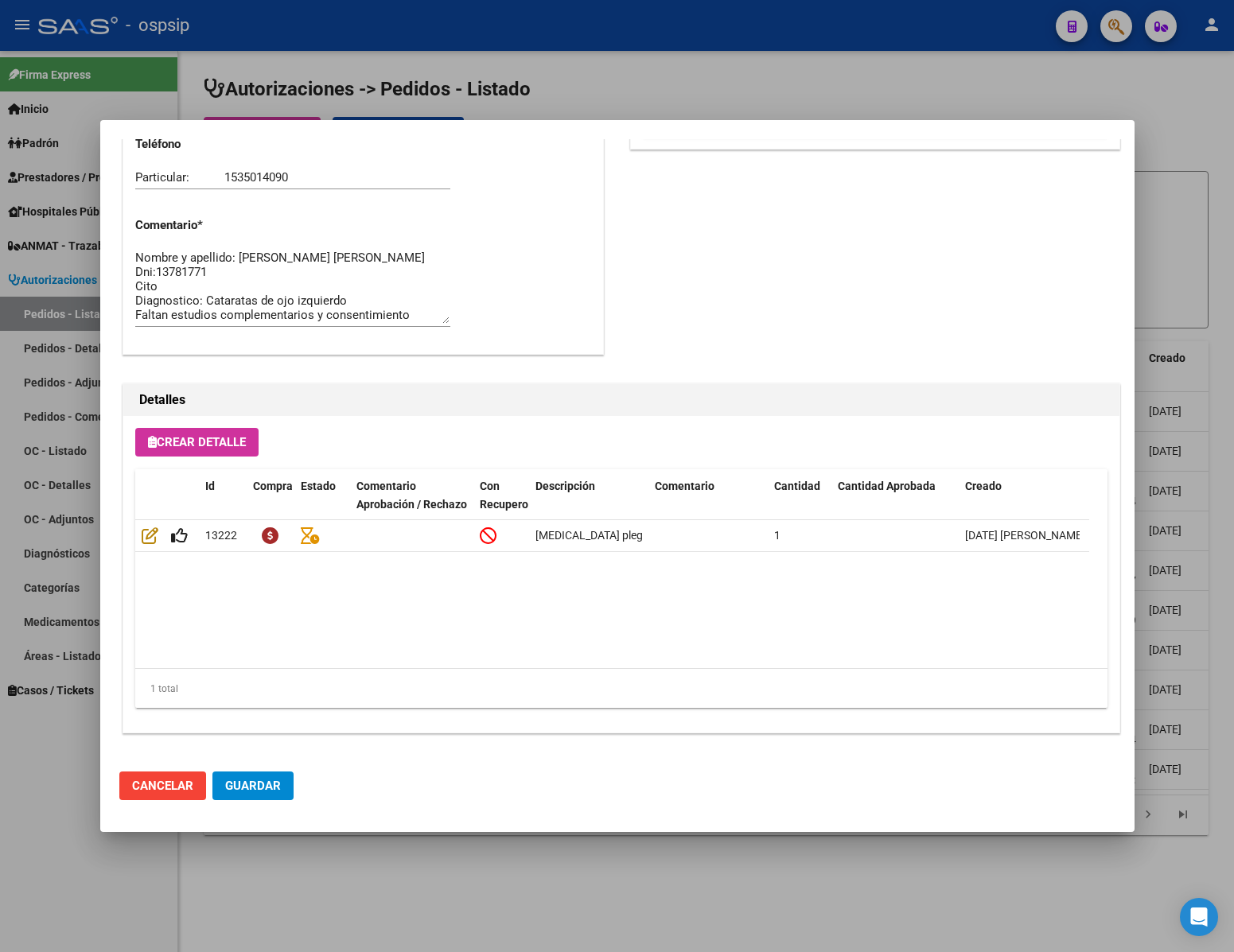
click at [129, 877] on div at bounding box center [617, 476] width 1234 height 952
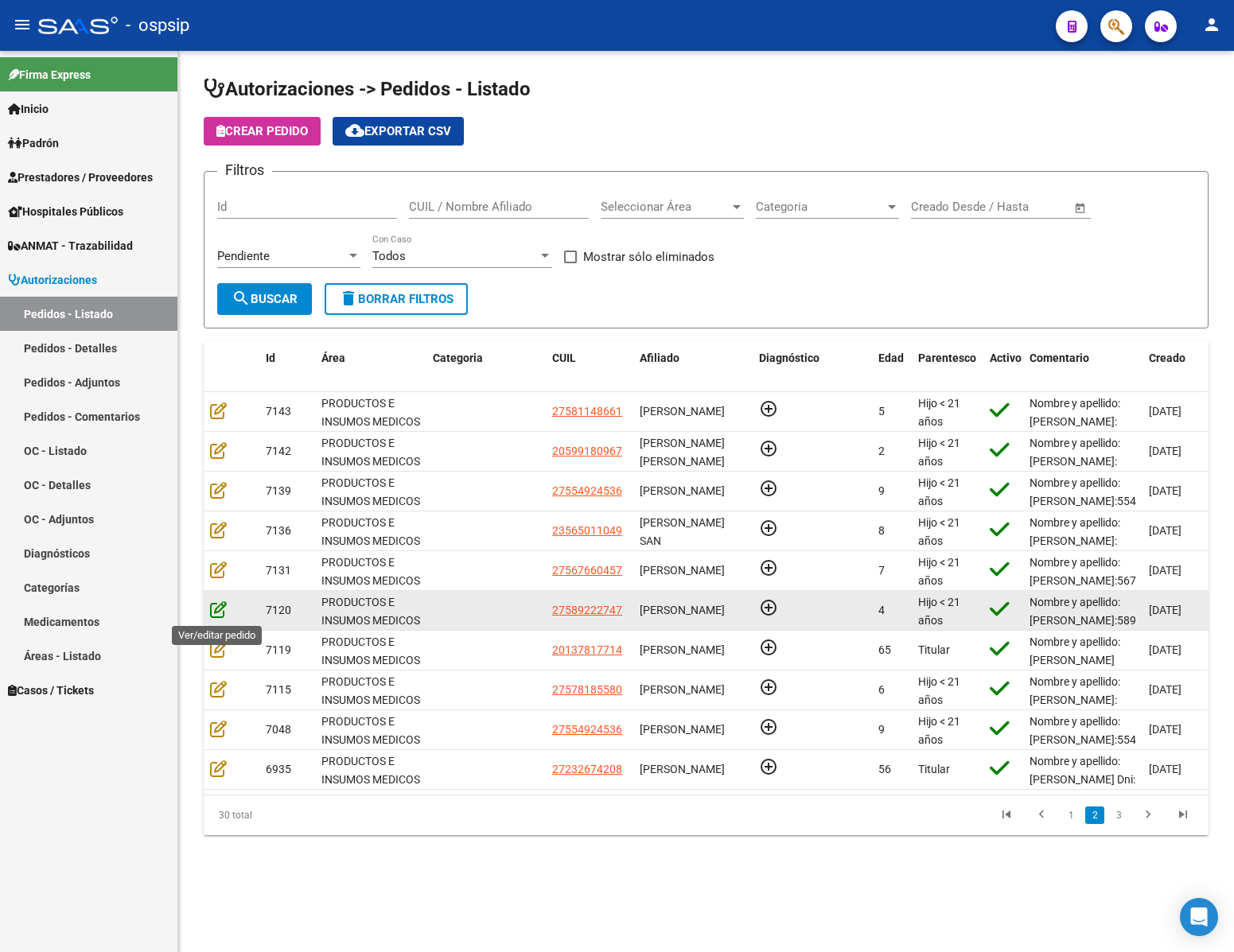
click at [213, 604] on icon at bounding box center [219, 610] width 17 height 18
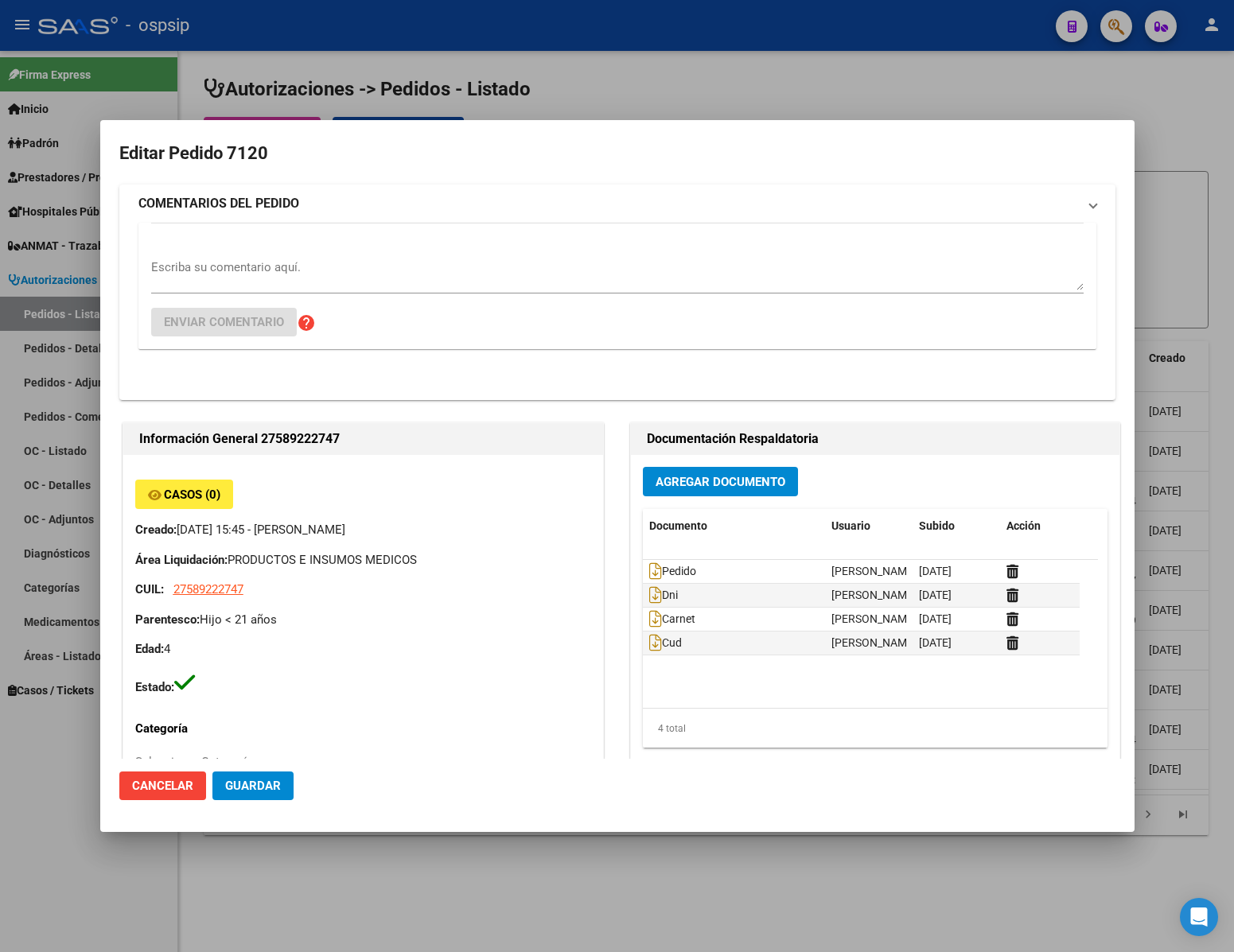
type input "[GEOGRAPHIC_DATA], [PERSON_NAME], CNEL [PERSON_NAME] 831"
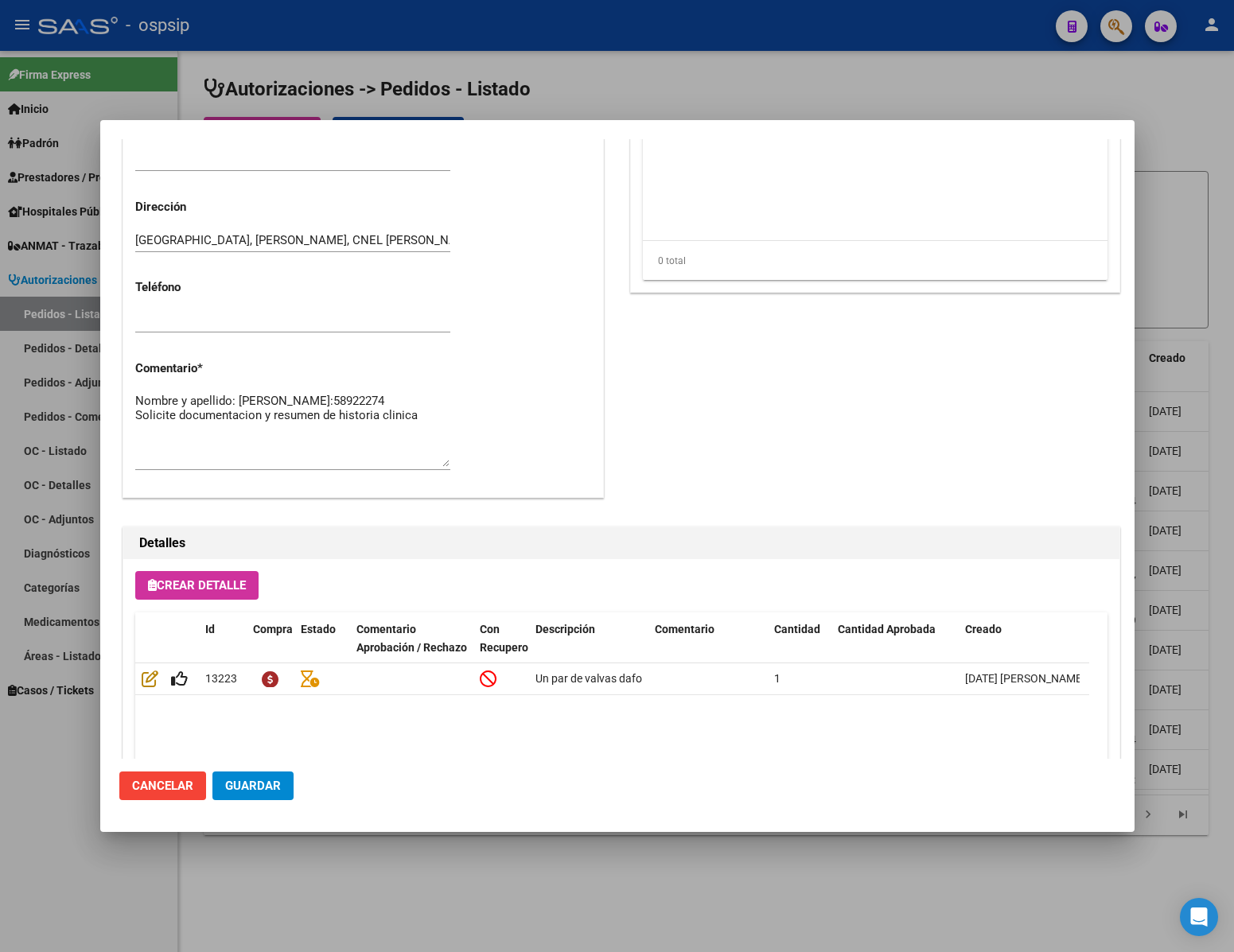
scroll to position [717, 0]
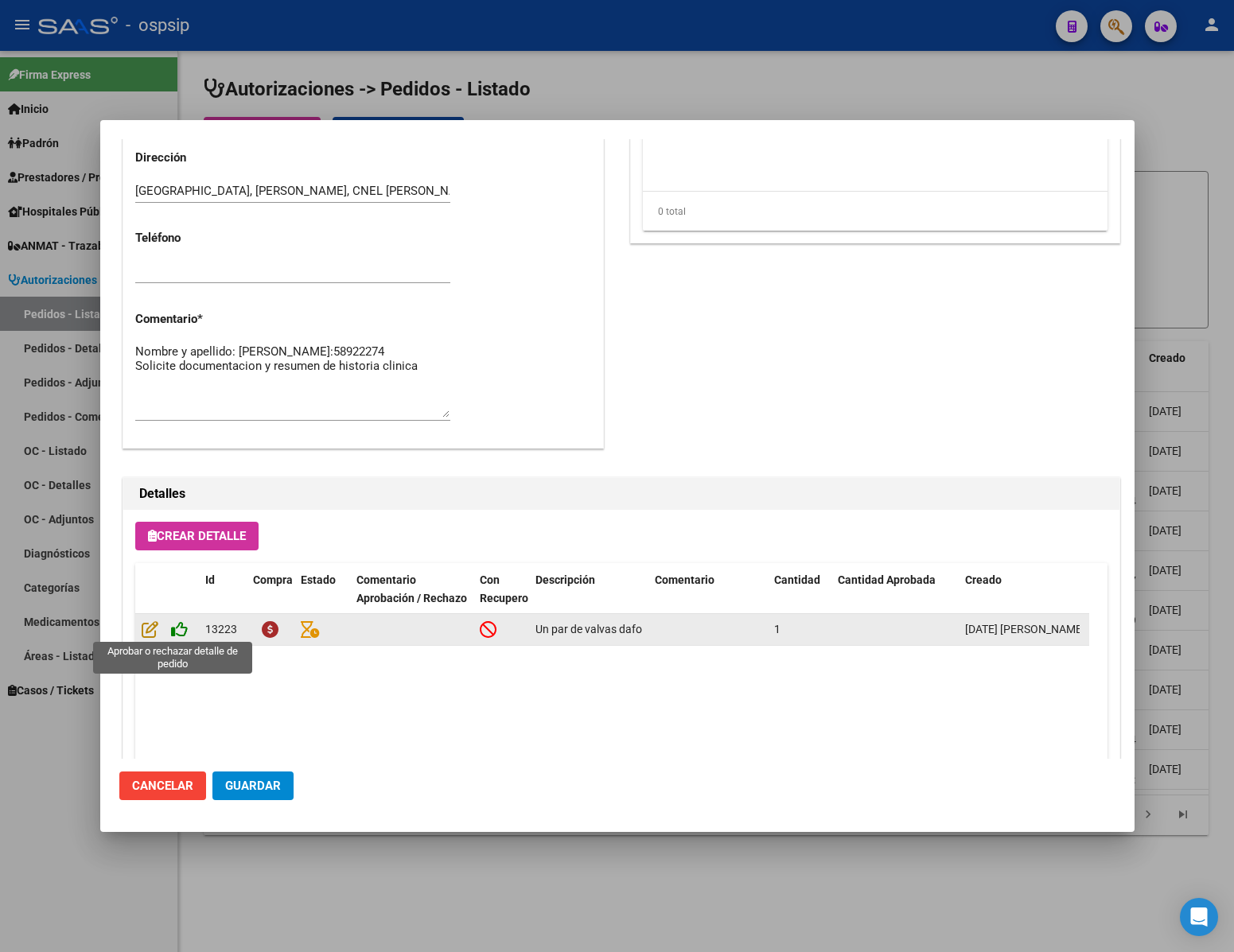
click at [180, 631] on icon at bounding box center [180, 629] width 17 height 18
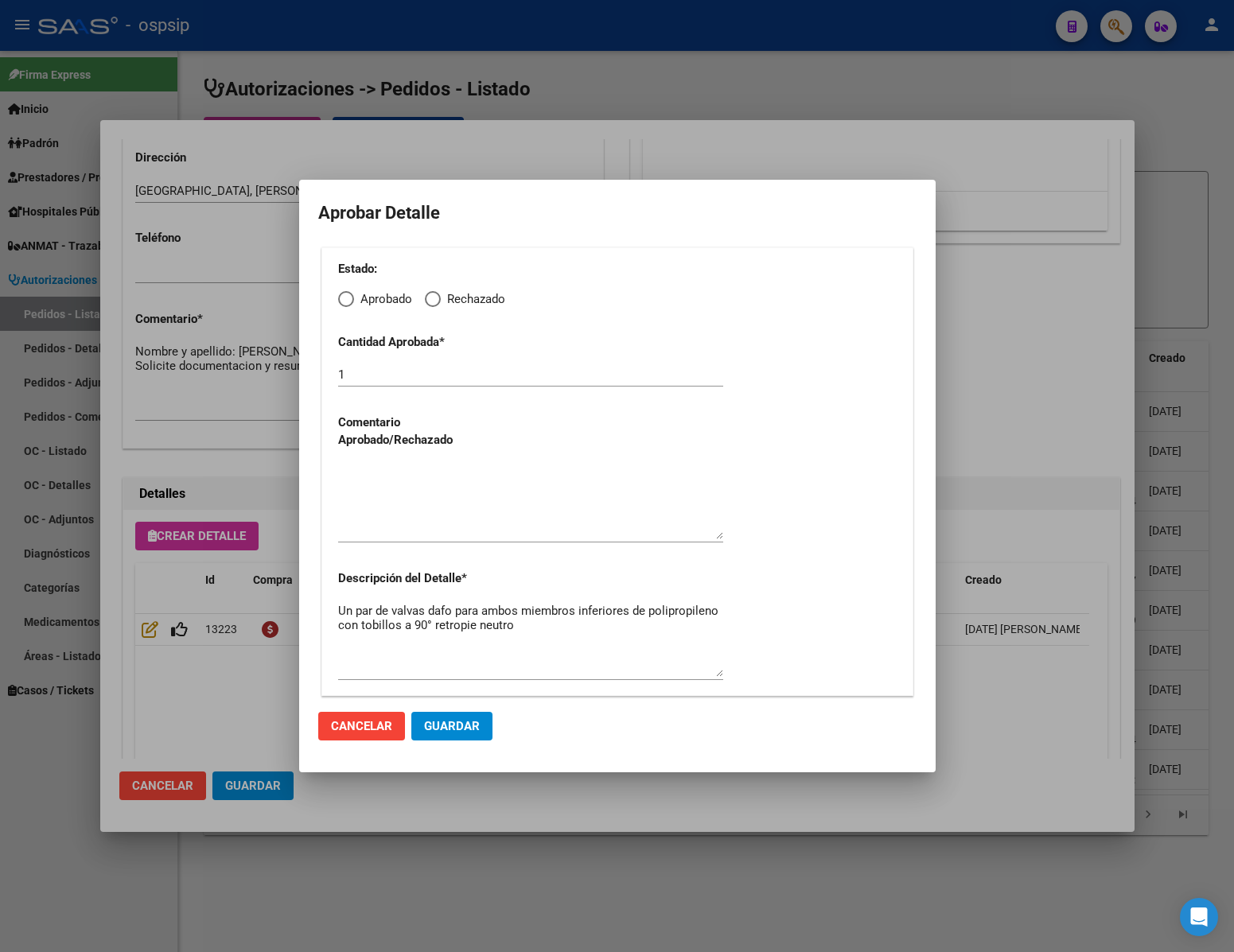
click at [342, 294] on span "Elija una opción" at bounding box center [345, 299] width 16 height 16
click at [342, 294] on input "Aprobado" at bounding box center [345, 299] width 16 height 16
radio input "true"
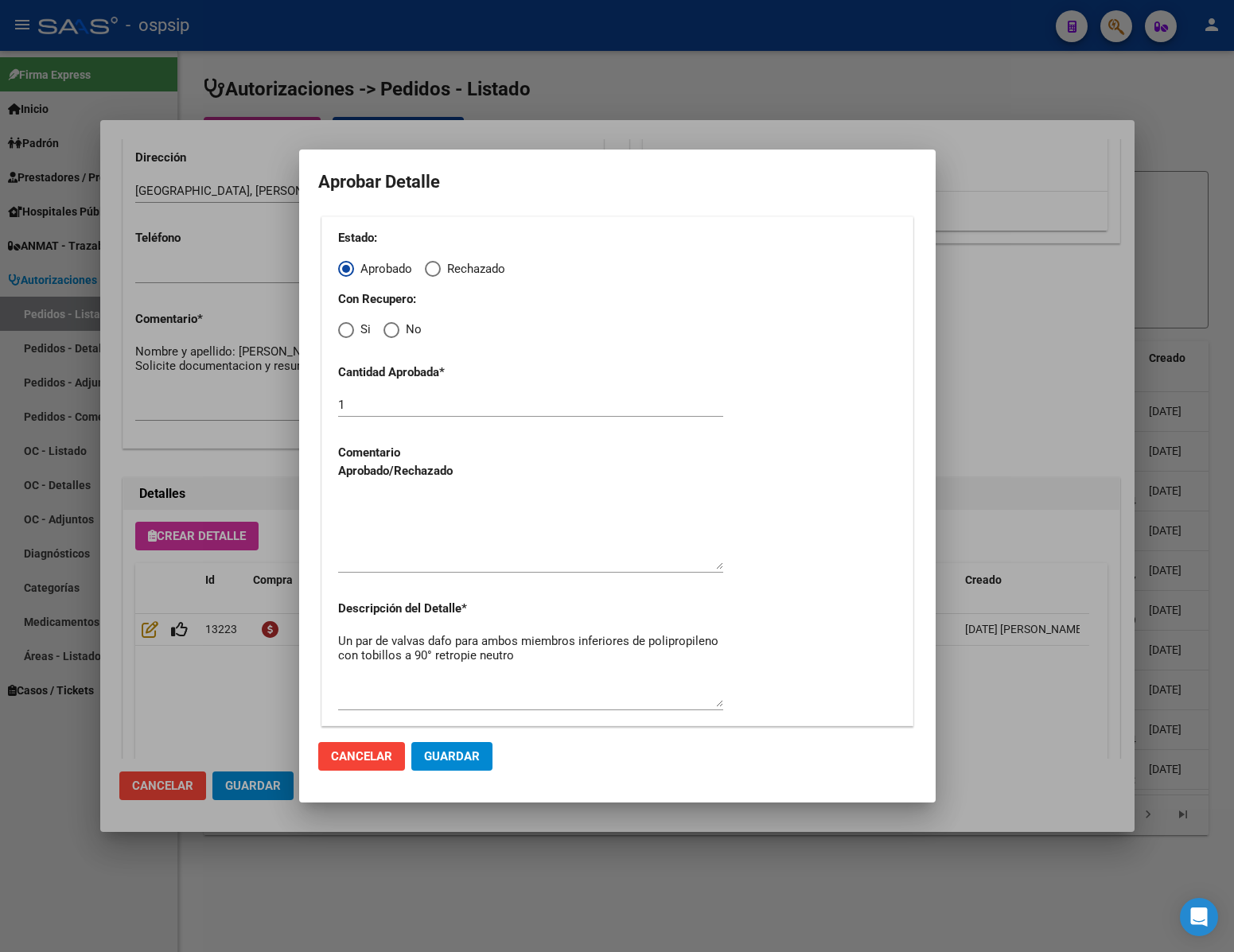
click at [393, 334] on span "Elija una opción" at bounding box center [391, 329] width 16 height 16
click at [393, 334] on input "No" at bounding box center [391, 329] width 16 height 16
radio input "true"
click at [406, 502] on textarea at bounding box center [530, 532] width 385 height 74
type textarea "."
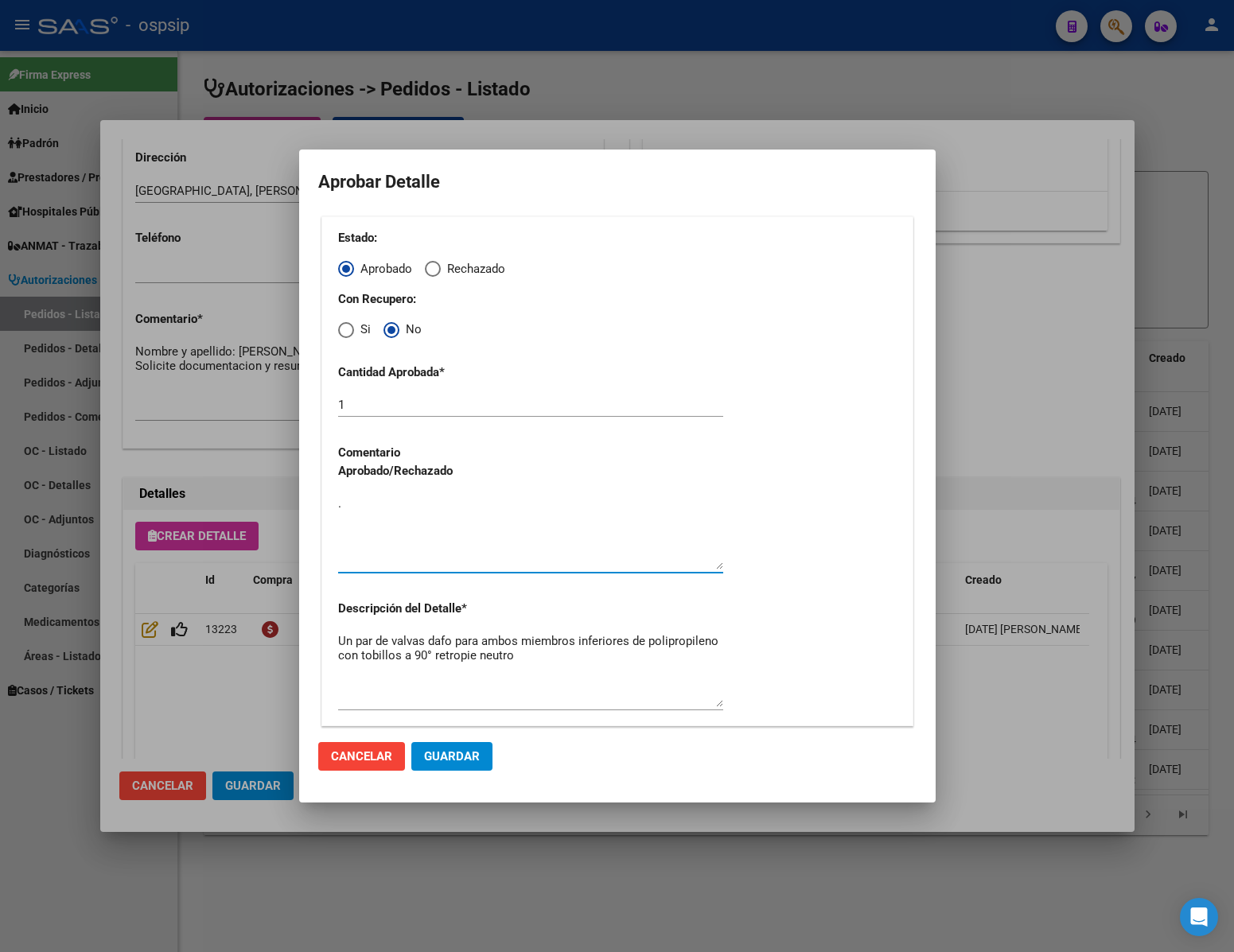
click at [451, 749] on span "Guardar" at bounding box center [452, 756] width 56 height 14
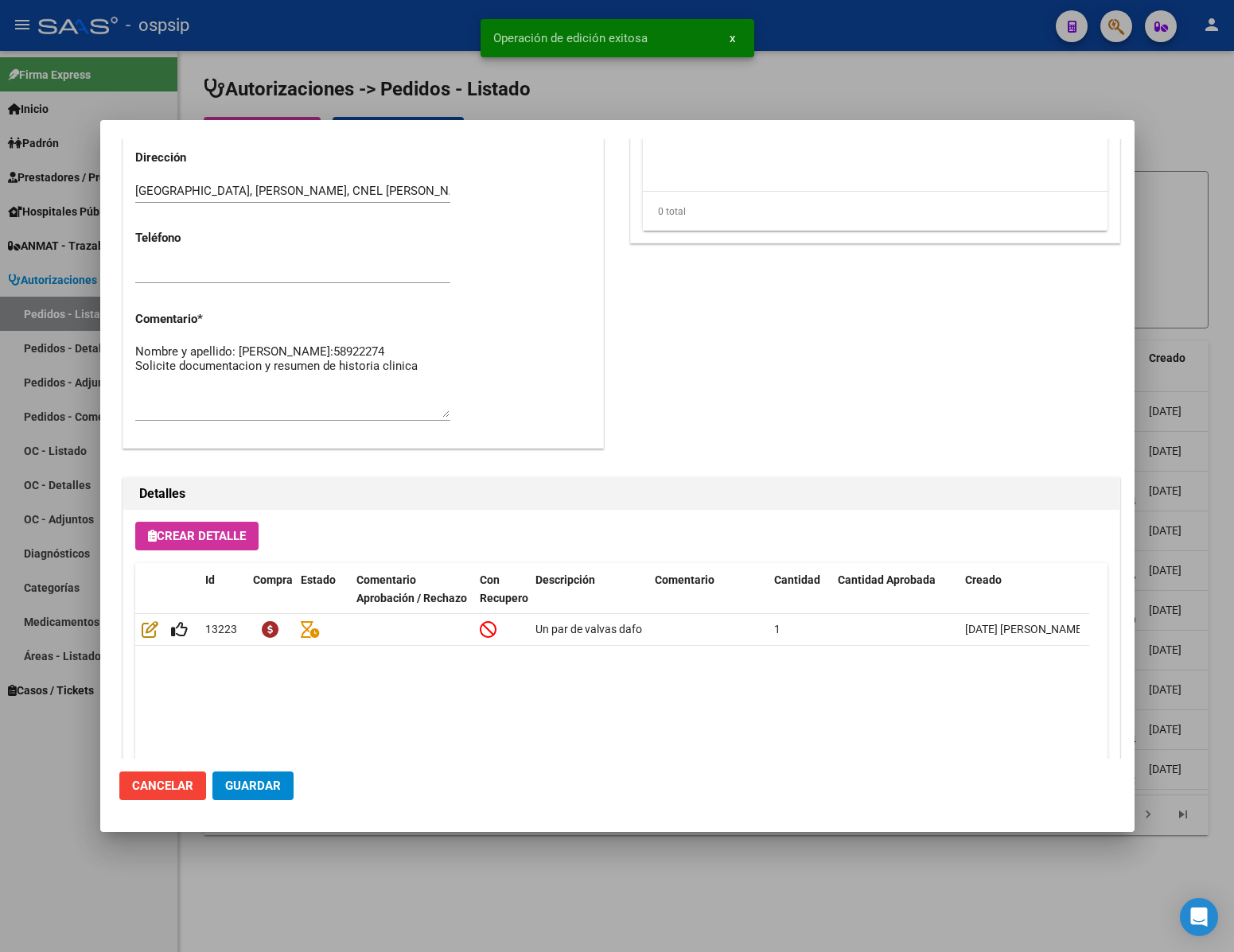
type input "[GEOGRAPHIC_DATA], [PERSON_NAME], CNEL [PERSON_NAME] 831"
click at [248, 773] on button "Guardar" at bounding box center [252, 785] width 81 height 29
click at [77, 848] on div at bounding box center [617, 476] width 1234 height 952
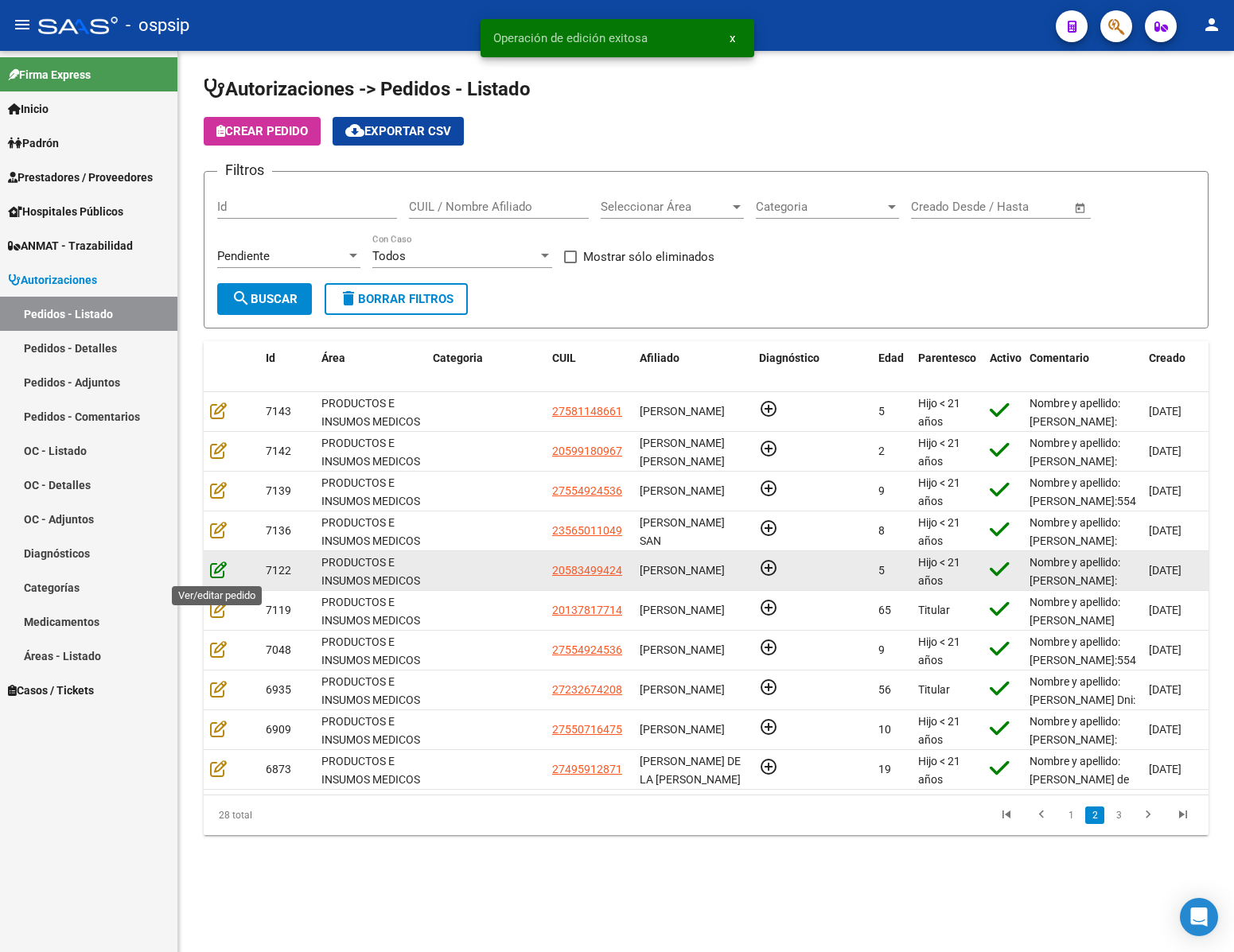
click at [215, 570] on icon at bounding box center [219, 570] width 17 height 18
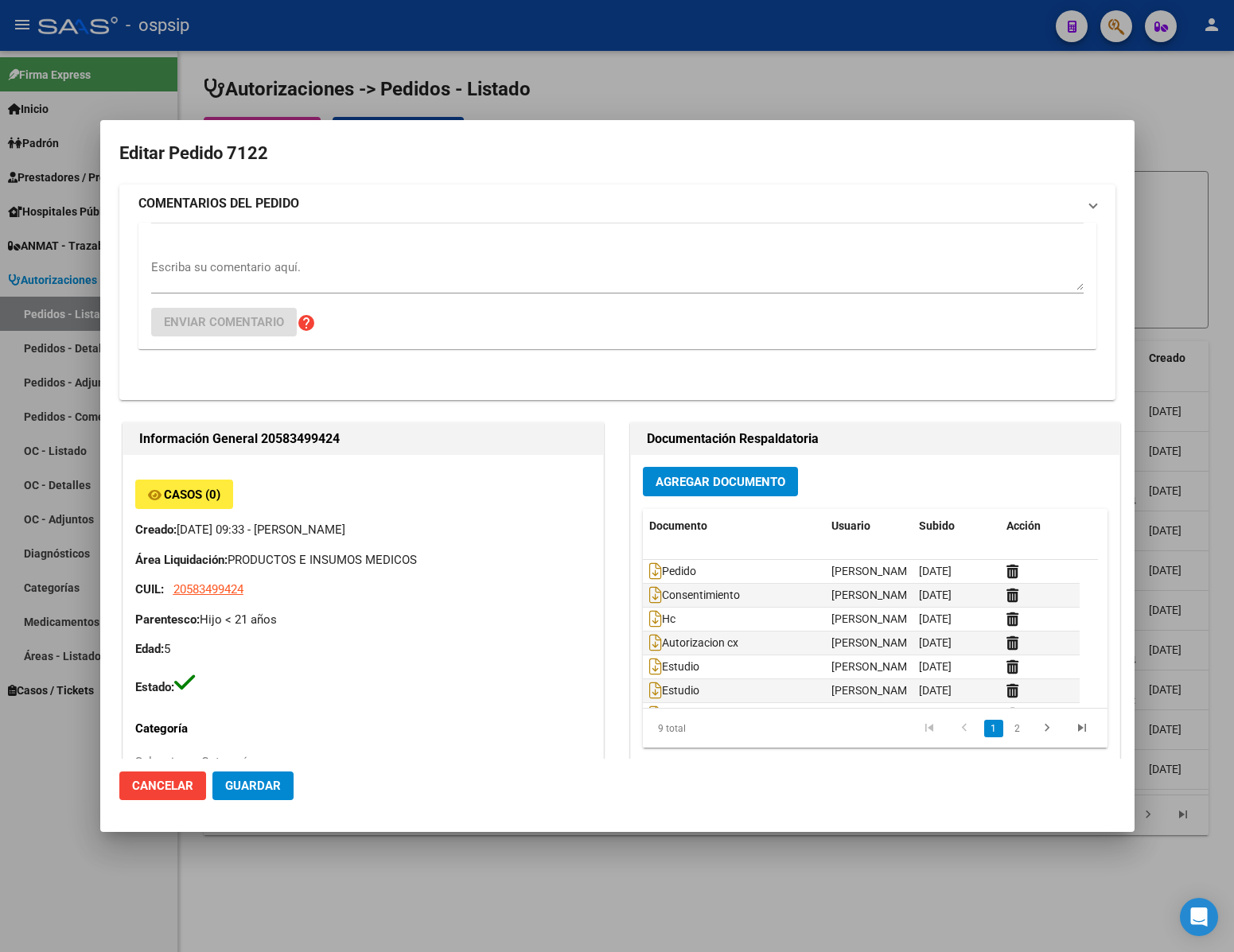
type input "[GEOGRAPHIC_DATA], [PERSON_NAME], ACONQUIJA 2682, Piso: 03"
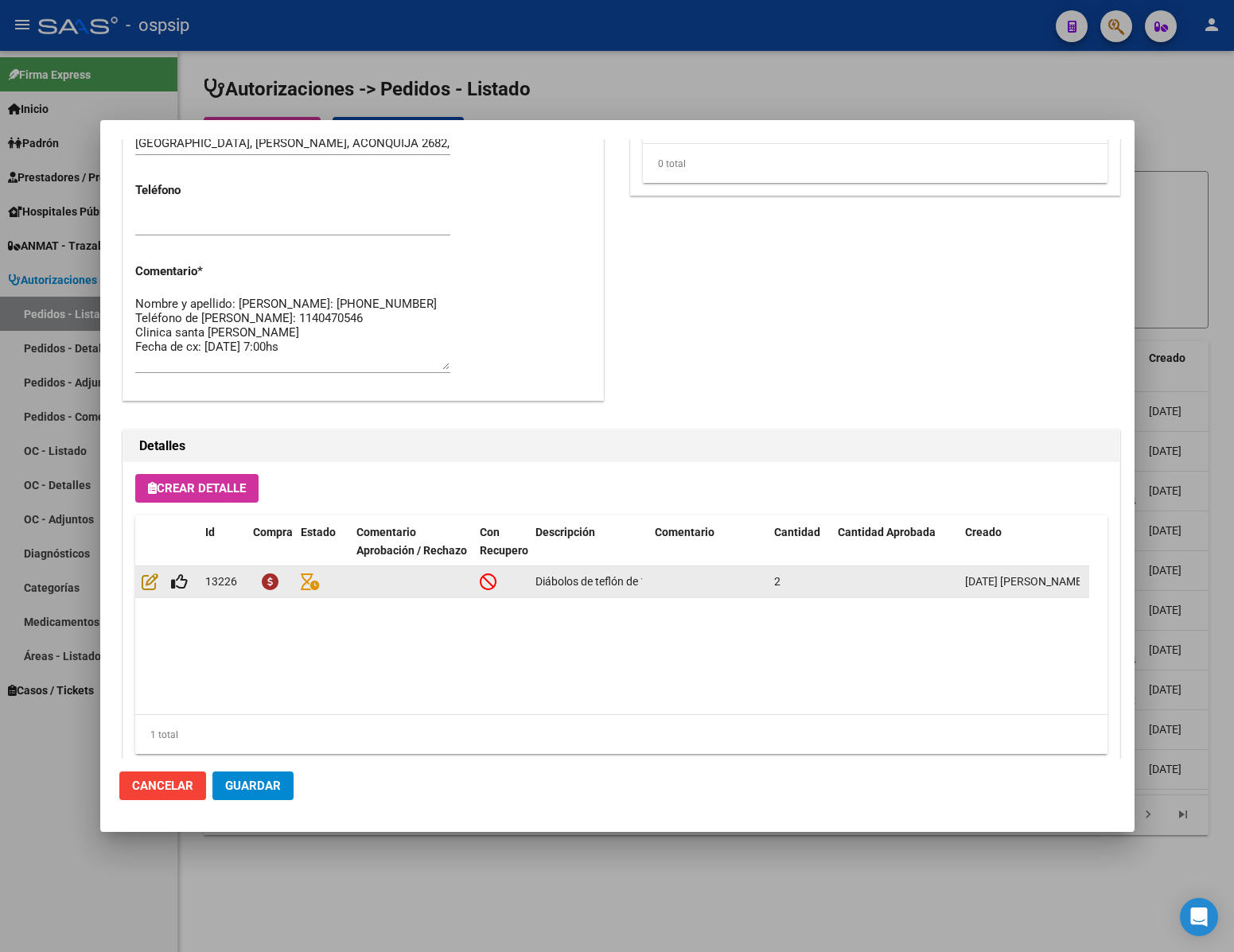
scroll to position [810, 0]
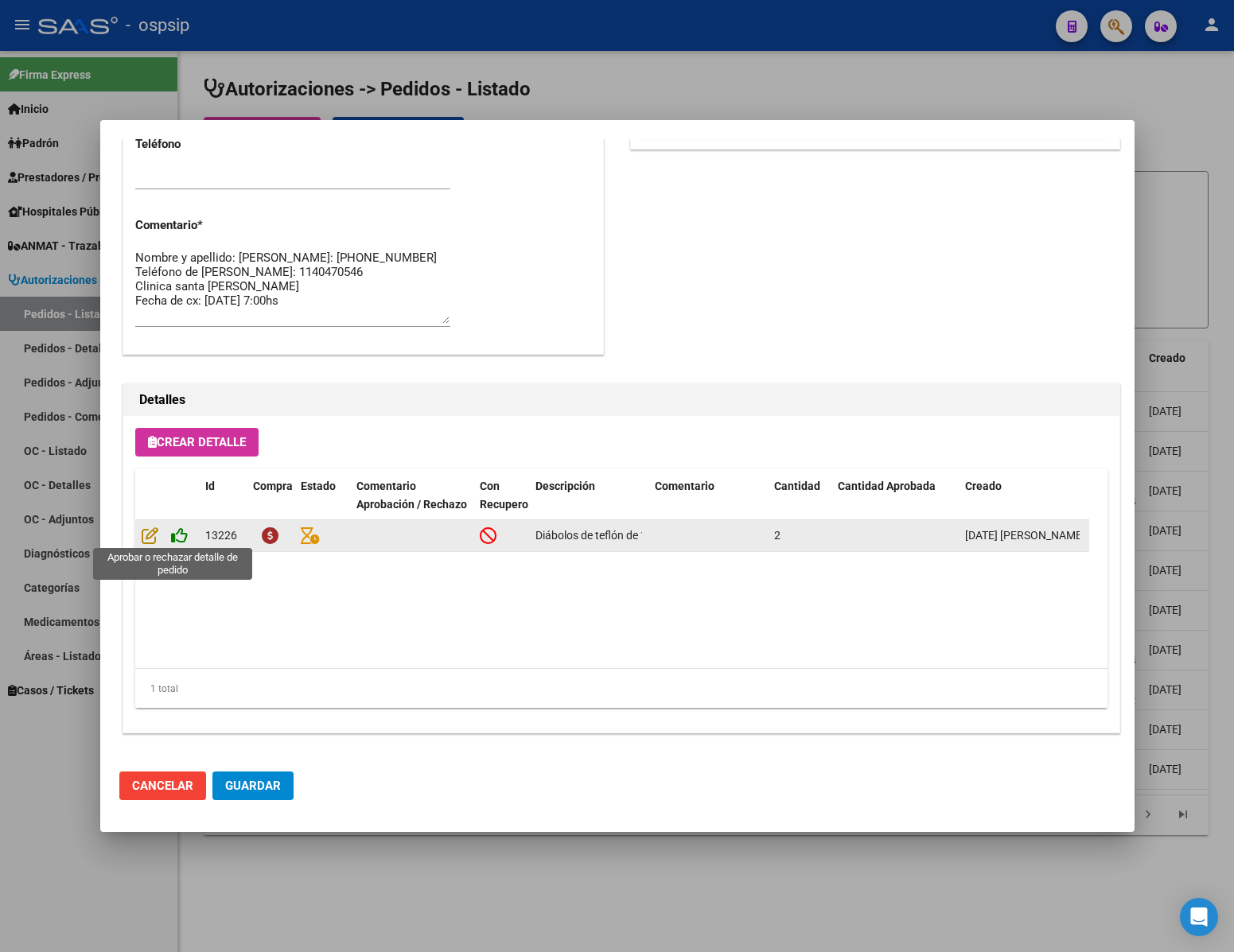
click at [175, 533] on icon at bounding box center [180, 535] width 17 height 18
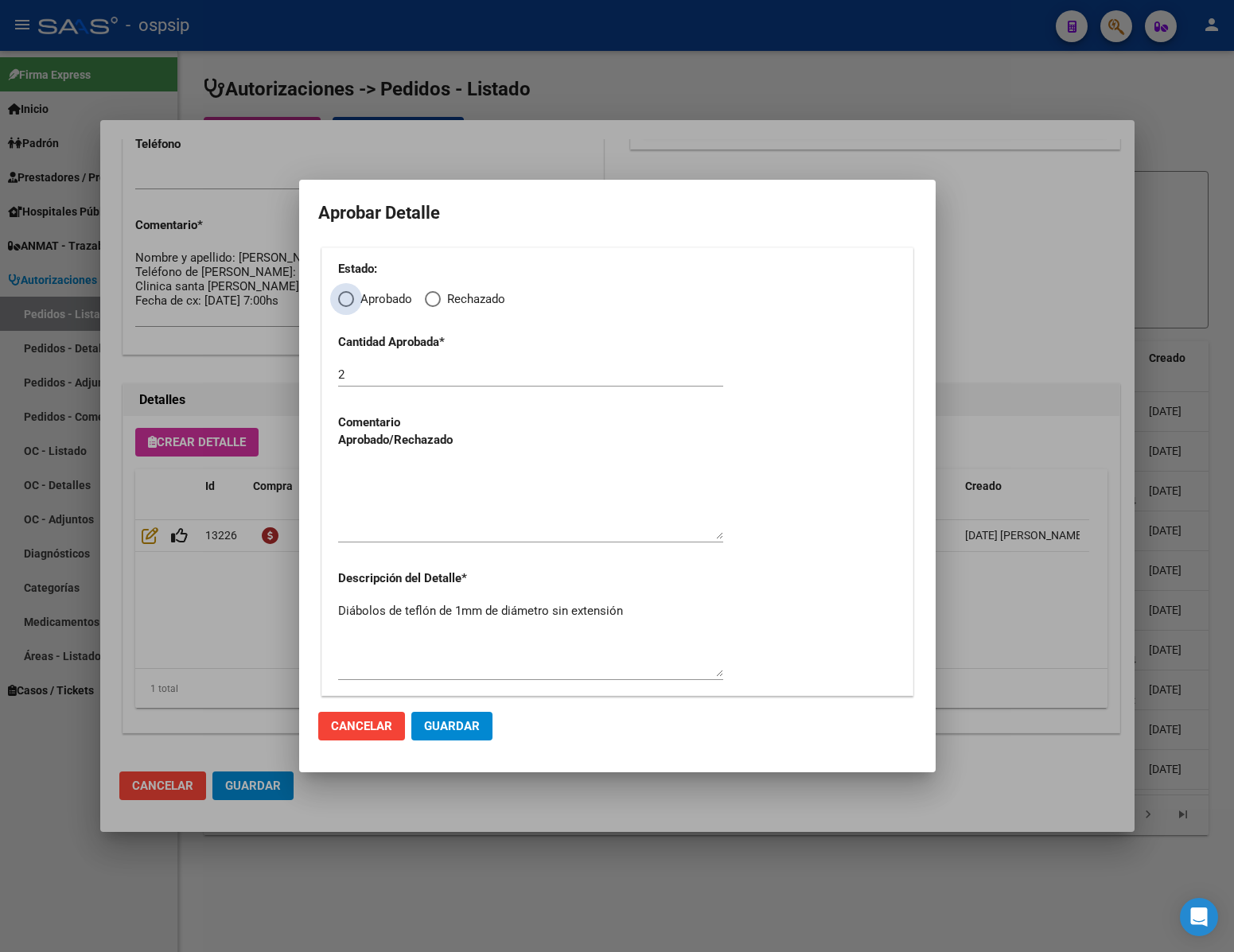
click at [349, 301] on span "Elija una opción" at bounding box center [345, 299] width 16 height 16
click at [349, 301] on input "Aprobado" at bounding box center [345, 299] width 16 height 16
radio input "true"
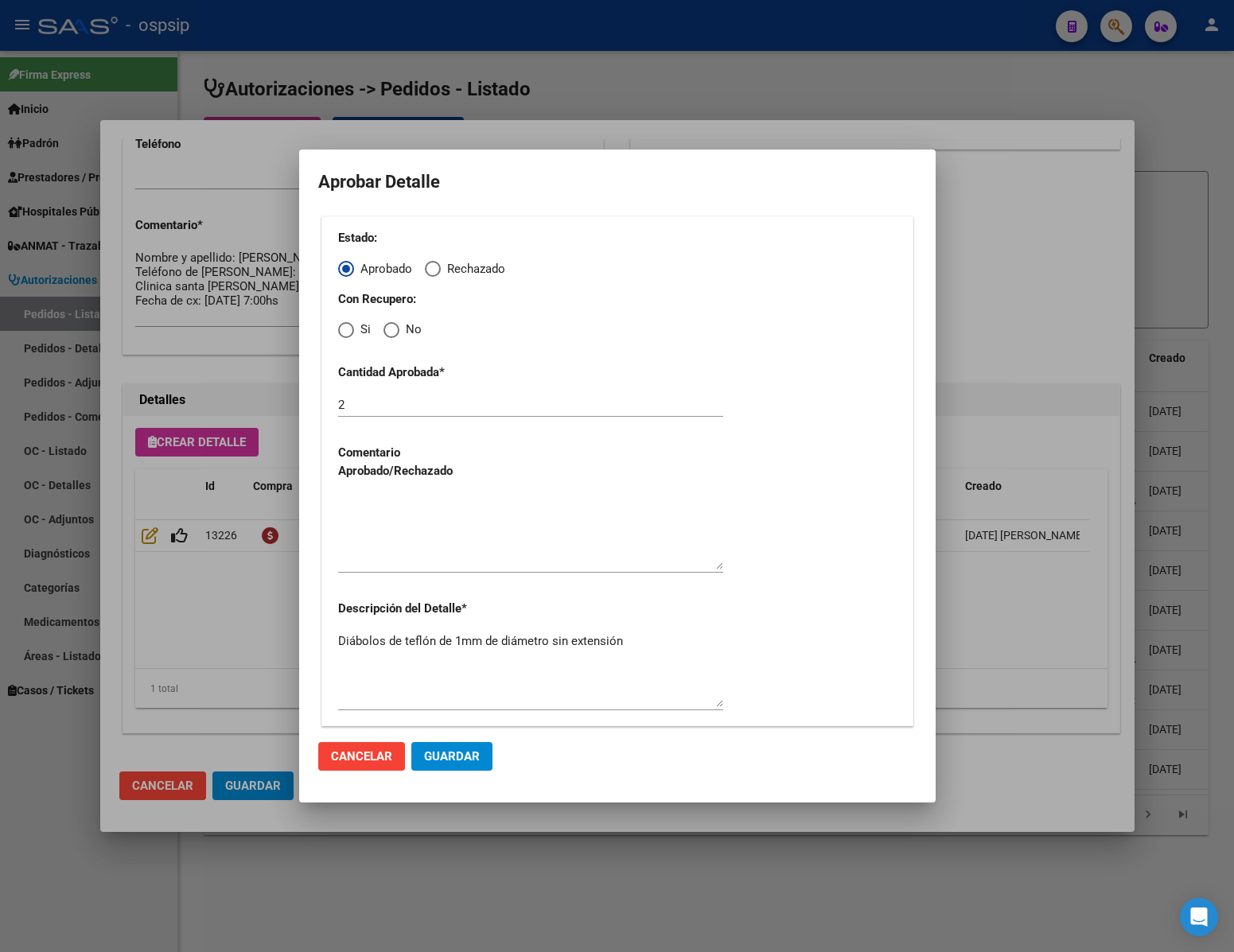
click at [395, 322] on span "Elija una opción" at bounding box center [391, 329] width 16 height 16
click at [395, 322] on input "No" at bounding box center [391, 329] width 16 height 16
radio input "true"
click at [431, 509] on textarea at bounding box center [530, 532] width 385 height 74
type textarea "."
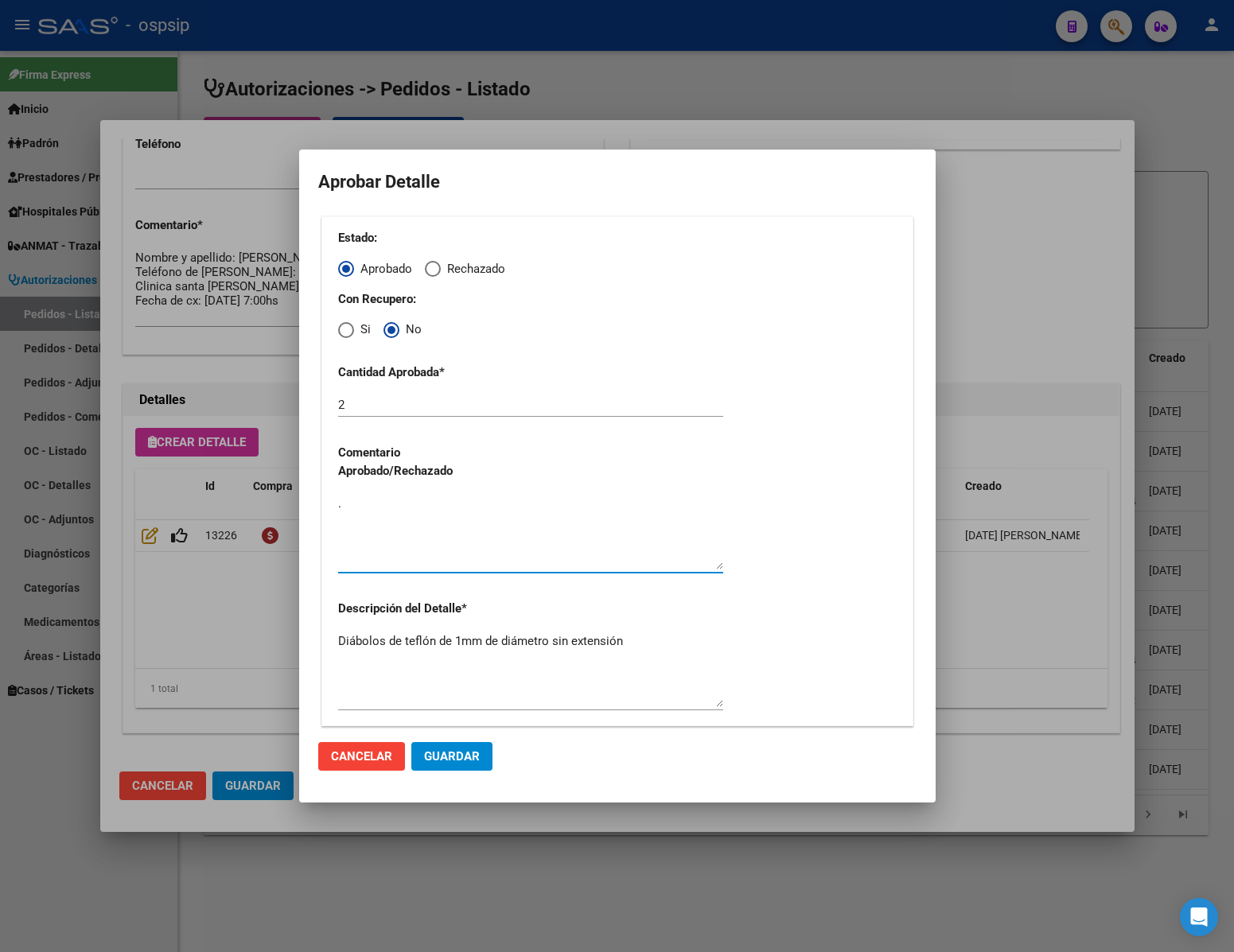
click at [466, 766] on button "Guardar" at bounding box center [451, 757] width 81 height 29
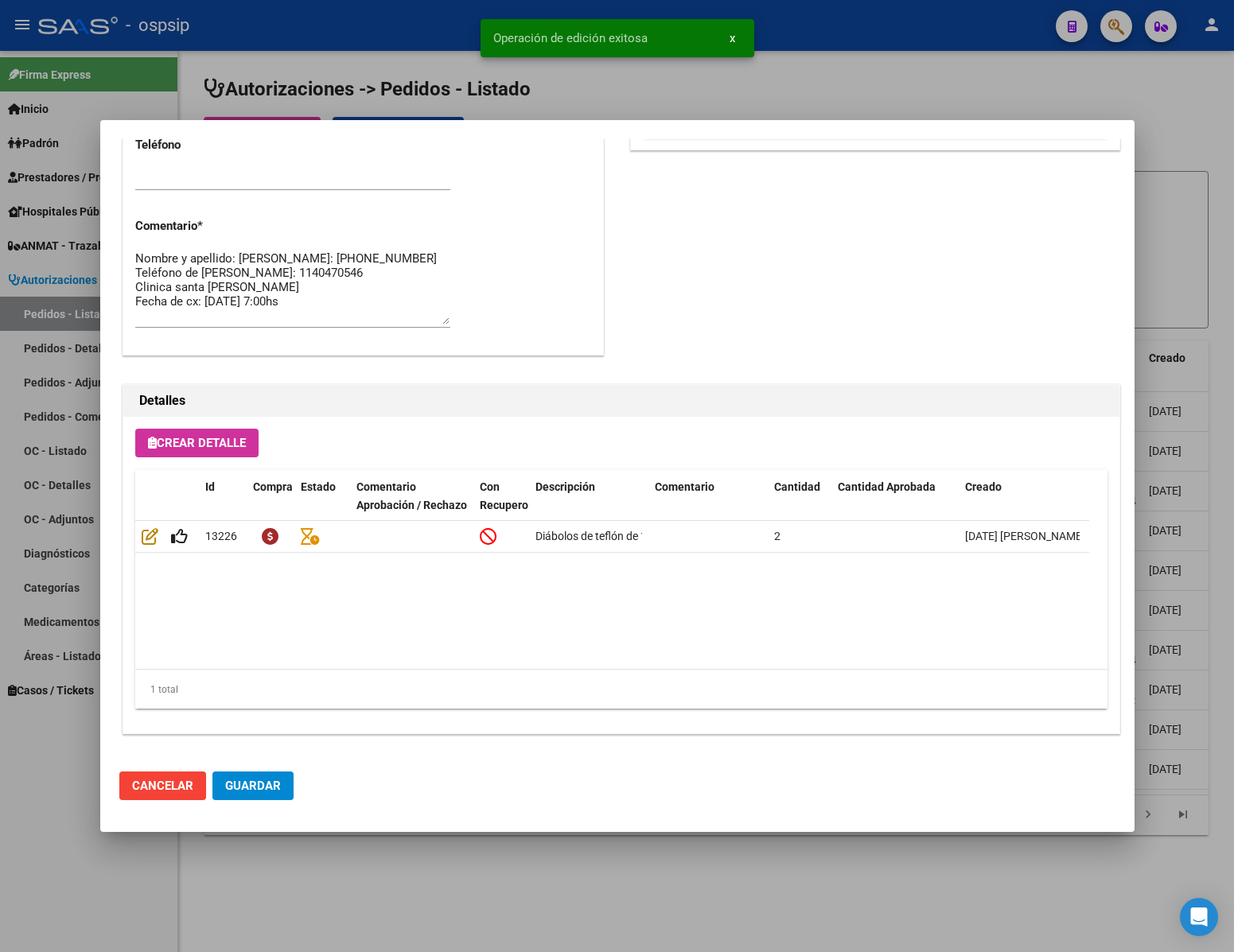
type input "[GEOGRAPHIC_DATA], BOSQUES, ENTRADA 56 0, Piso: 03"
click at [248, 784] on span "Guardar" at bounding box center [253, 785] width 56 height 14
click at [113, 846] on div at bounding box center [617, 476] width 1234 height 952
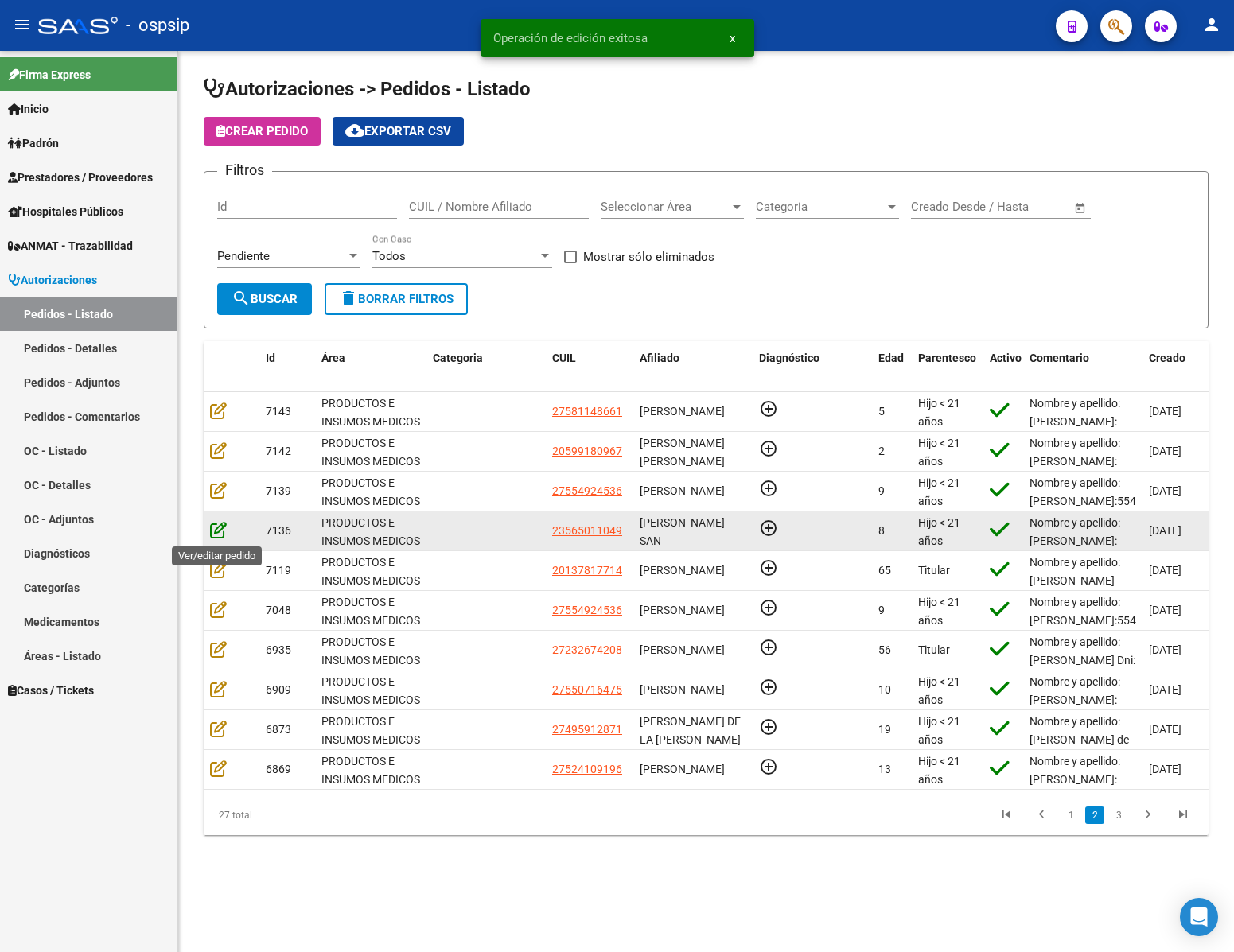
click at [218, 535] on icon at bounding box center [219, 530] width 17 height 18
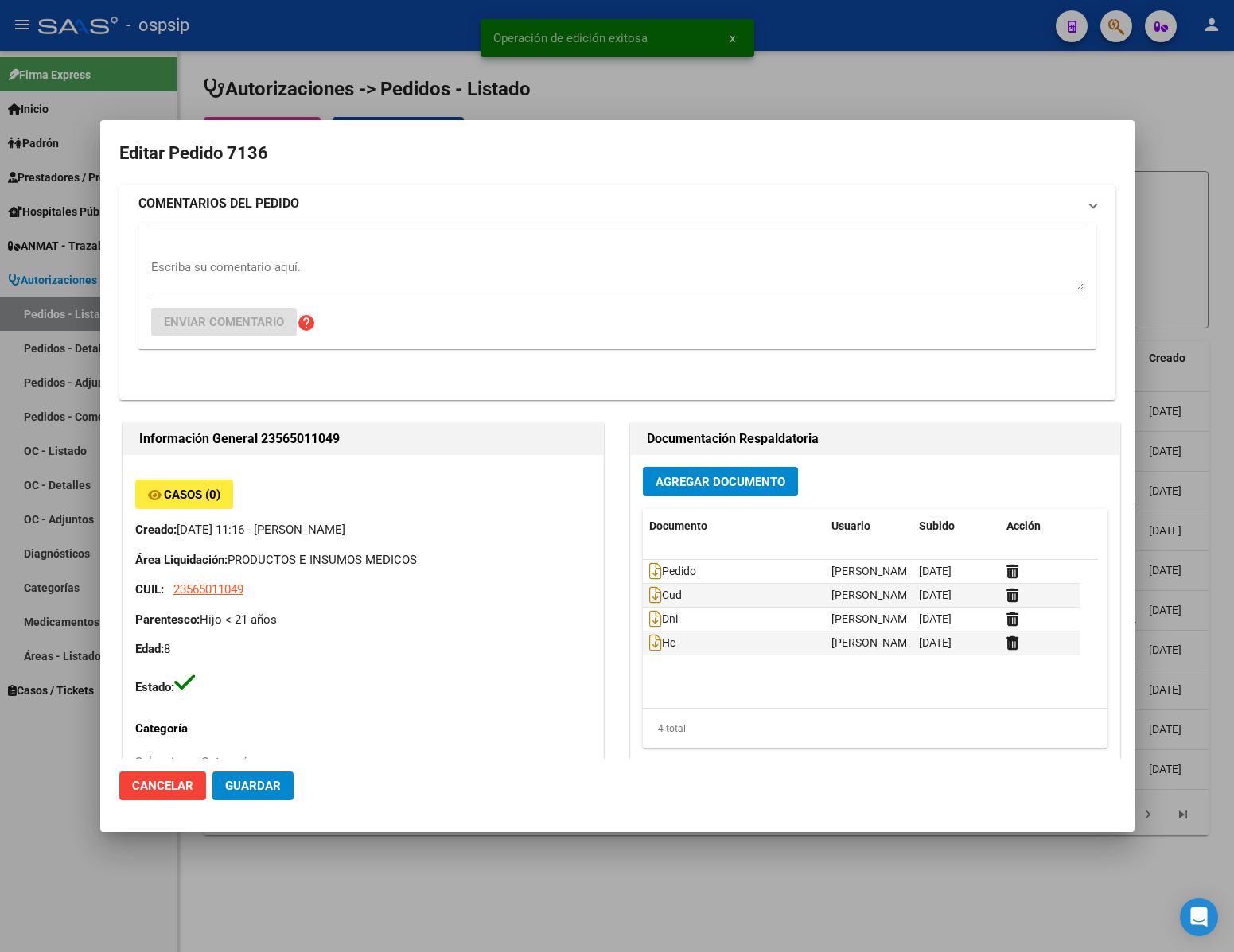
type input "[GEOGRAPHIC_DATA], [PERSON_NAME], REP. [PERSON_NAME] 1695"
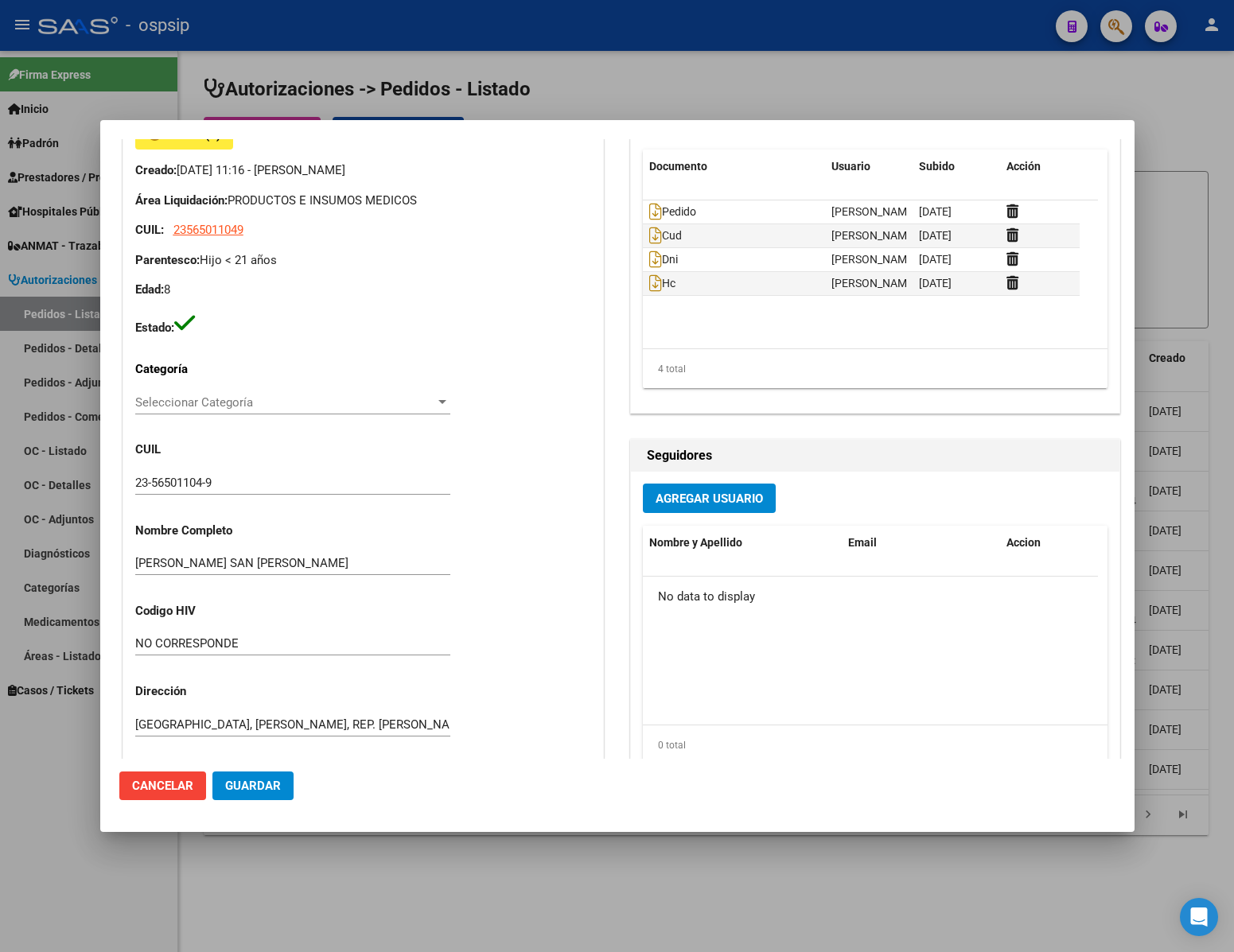
scroll to position [810, 0]
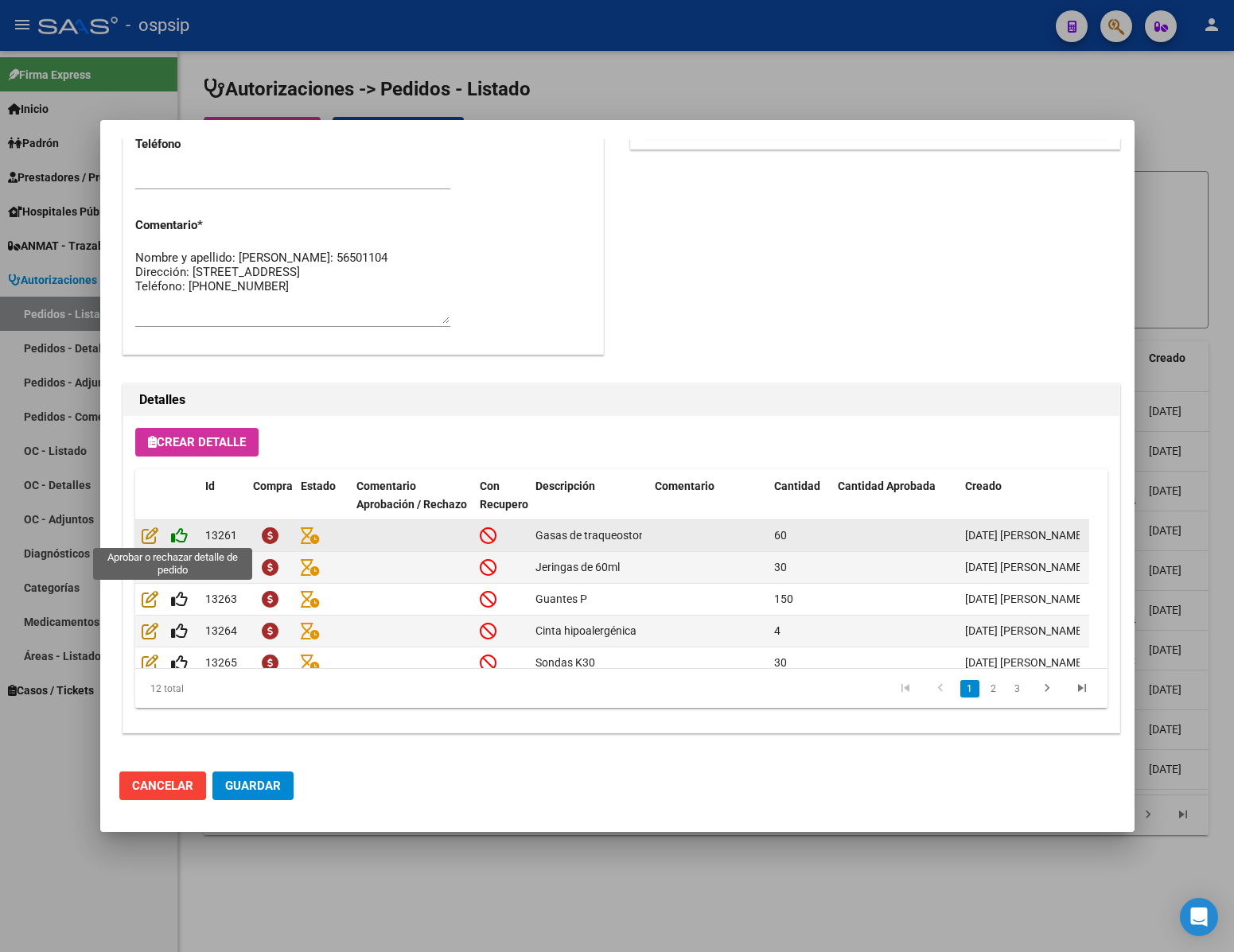
click at [177, 535] on icon at bounding box center [180, 535] width 17 height 18
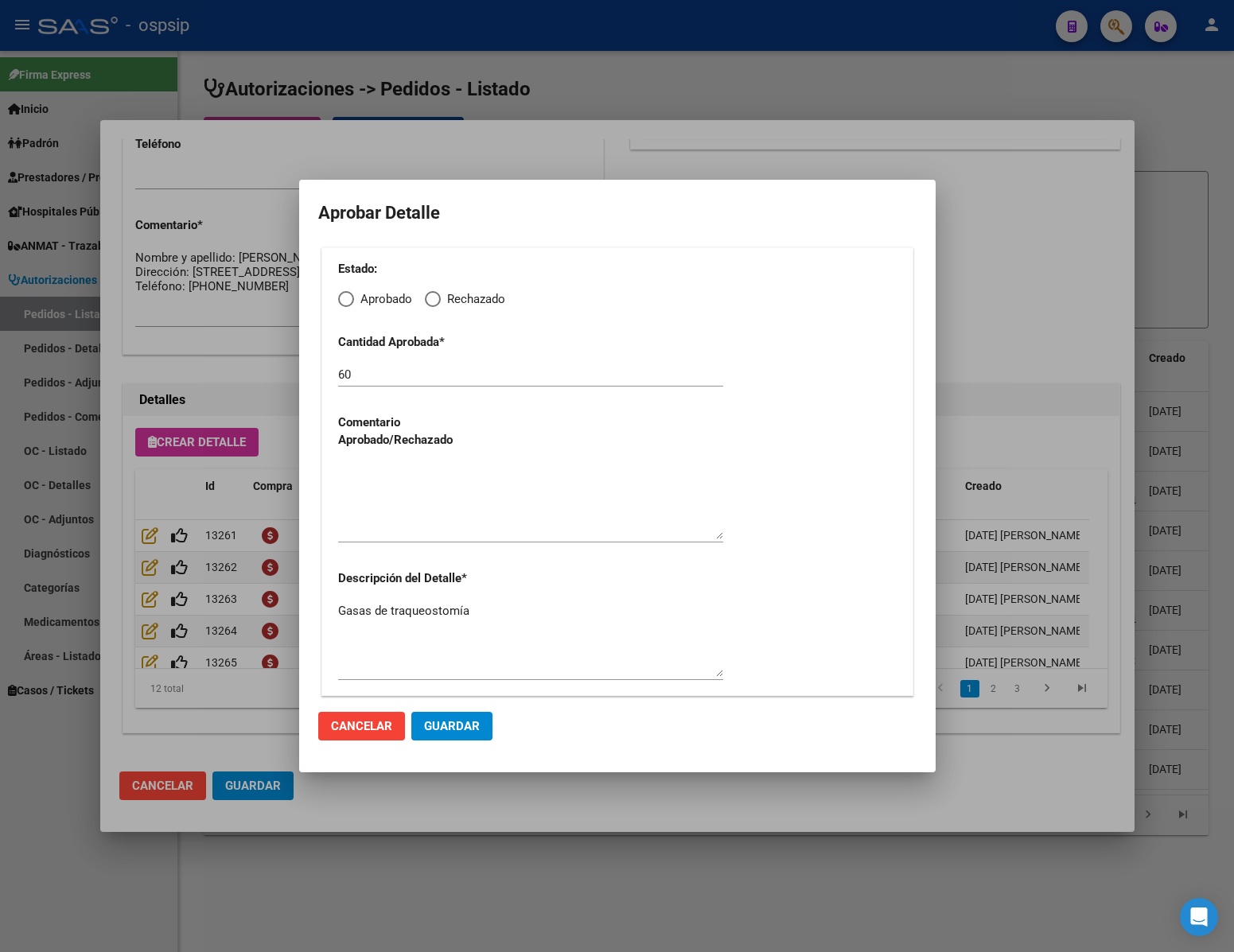
click at [351, 301] on span "Elija una opción" at bounding box center [345, 299] width 16 height 16
click at [351, 301] on input "Aprobado" at bounding box center [345, 299] width 16 height 16
radio input "true"
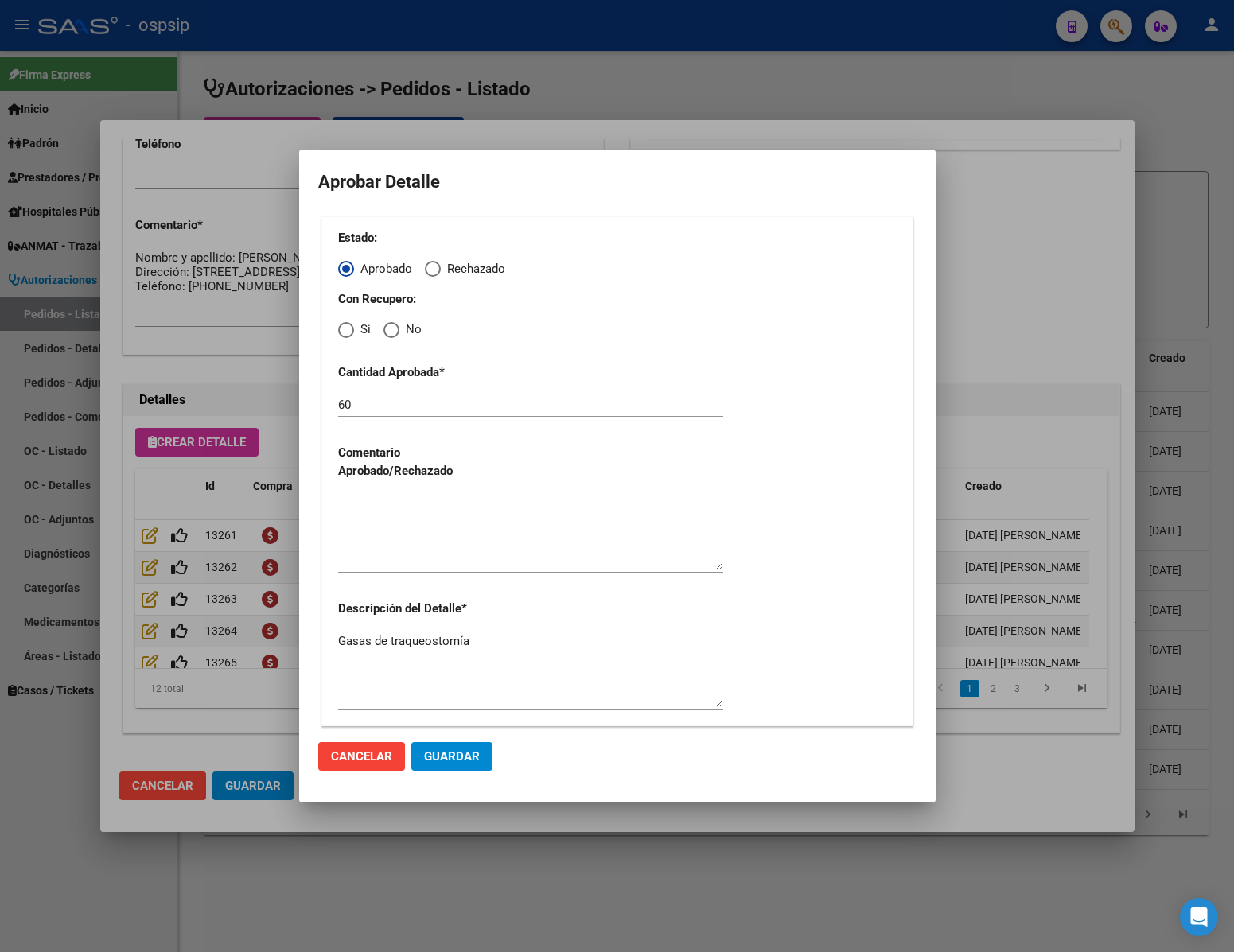
click at [392, 332] on span "Elija una opción" at bounding box center [391, 329] width 16 height 16
click at [392, 332] on input "No" at bounding box center [391, 329] width 16 height 16
radio input "true"
click at [398, 550] on textarea at bounding box center [530, 532] width 385 height 74
type textarea "."
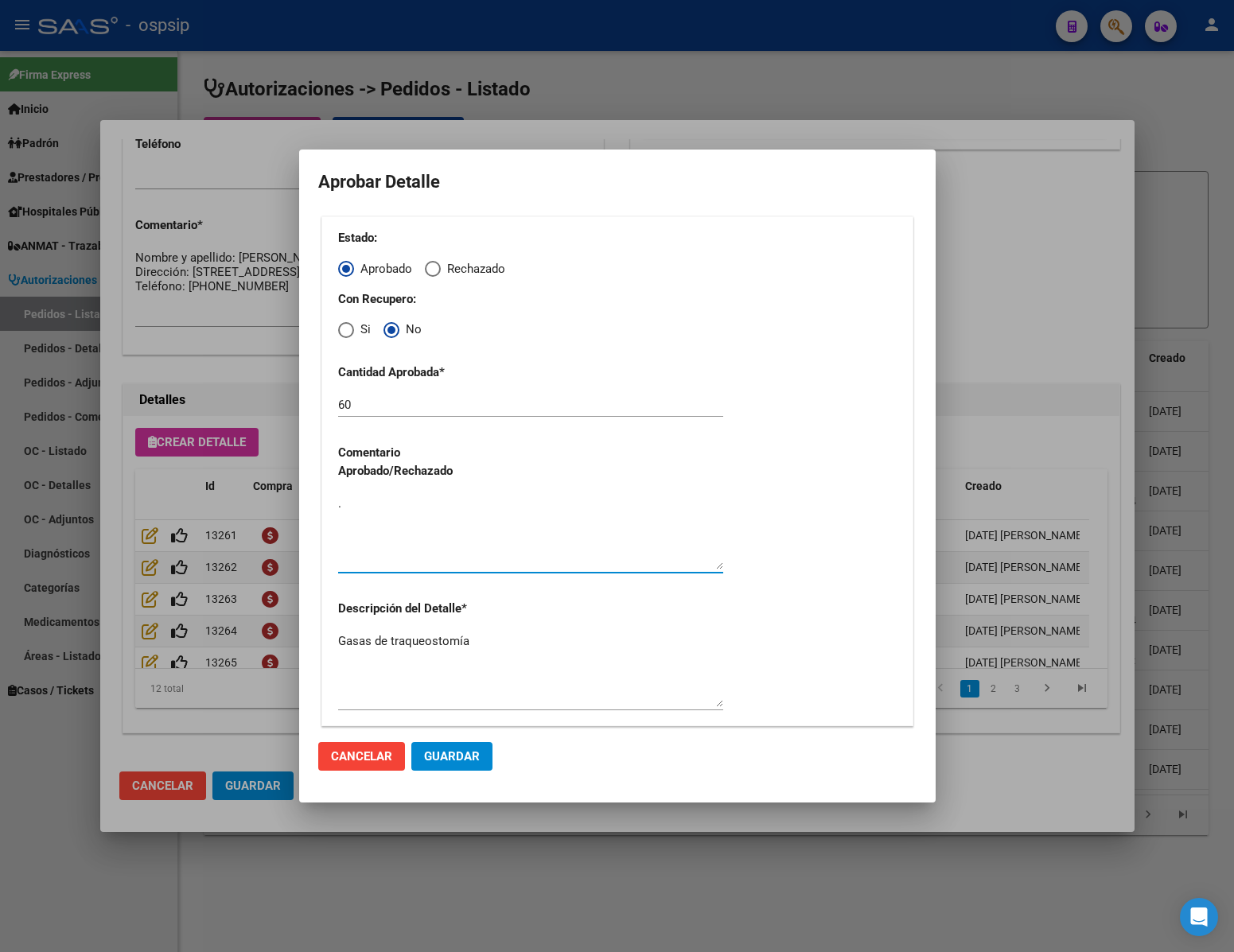
click at [462, 767] on button "Guardar" at bounding box center [451, 757] width 81 height 29
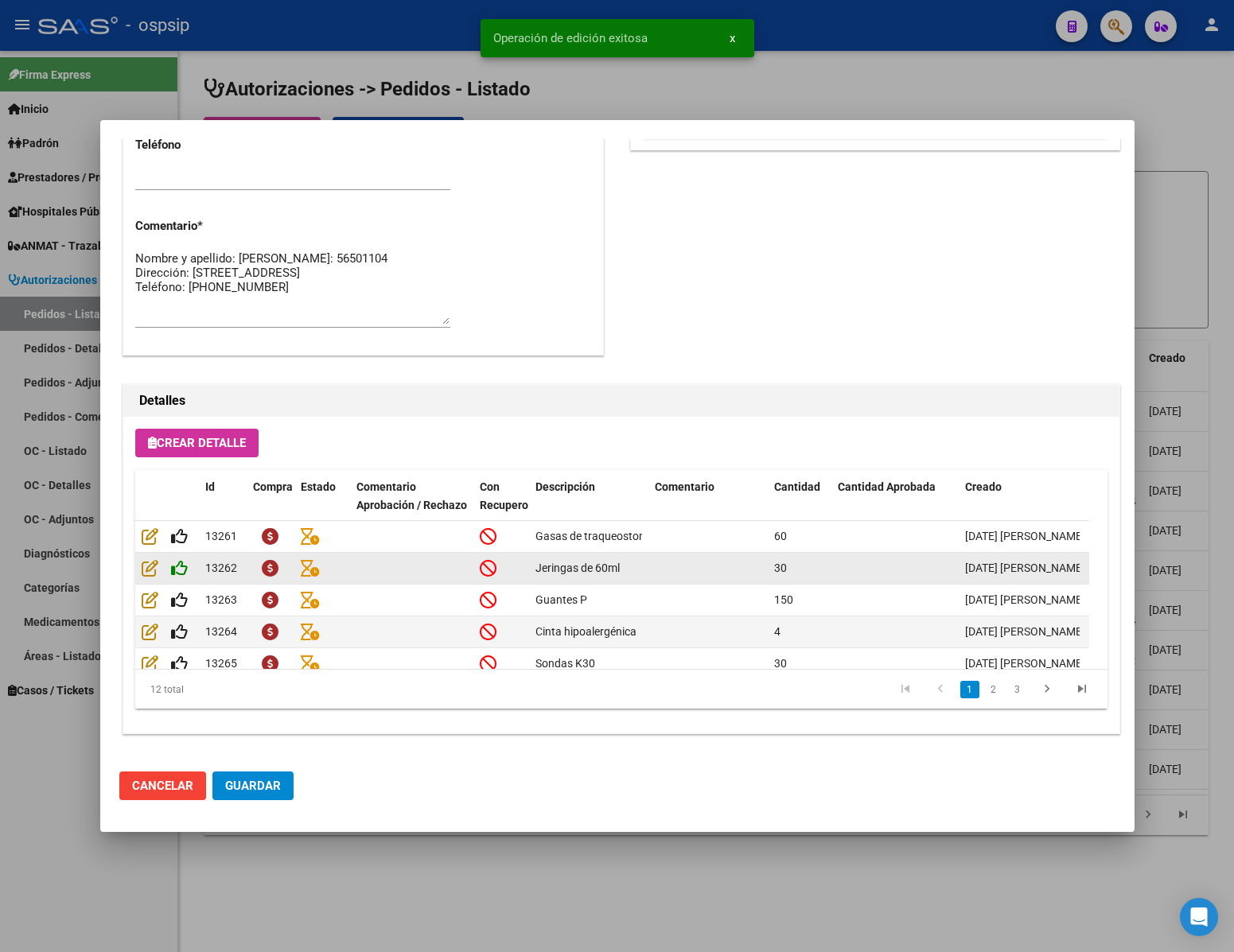
type input "[GEOGRAPHIC_DATA], [PERSON_NAME], [PERSON_NAME] 1414"
click at [182, 569] on icon at bounding box center [180, 568] width 17 height 18
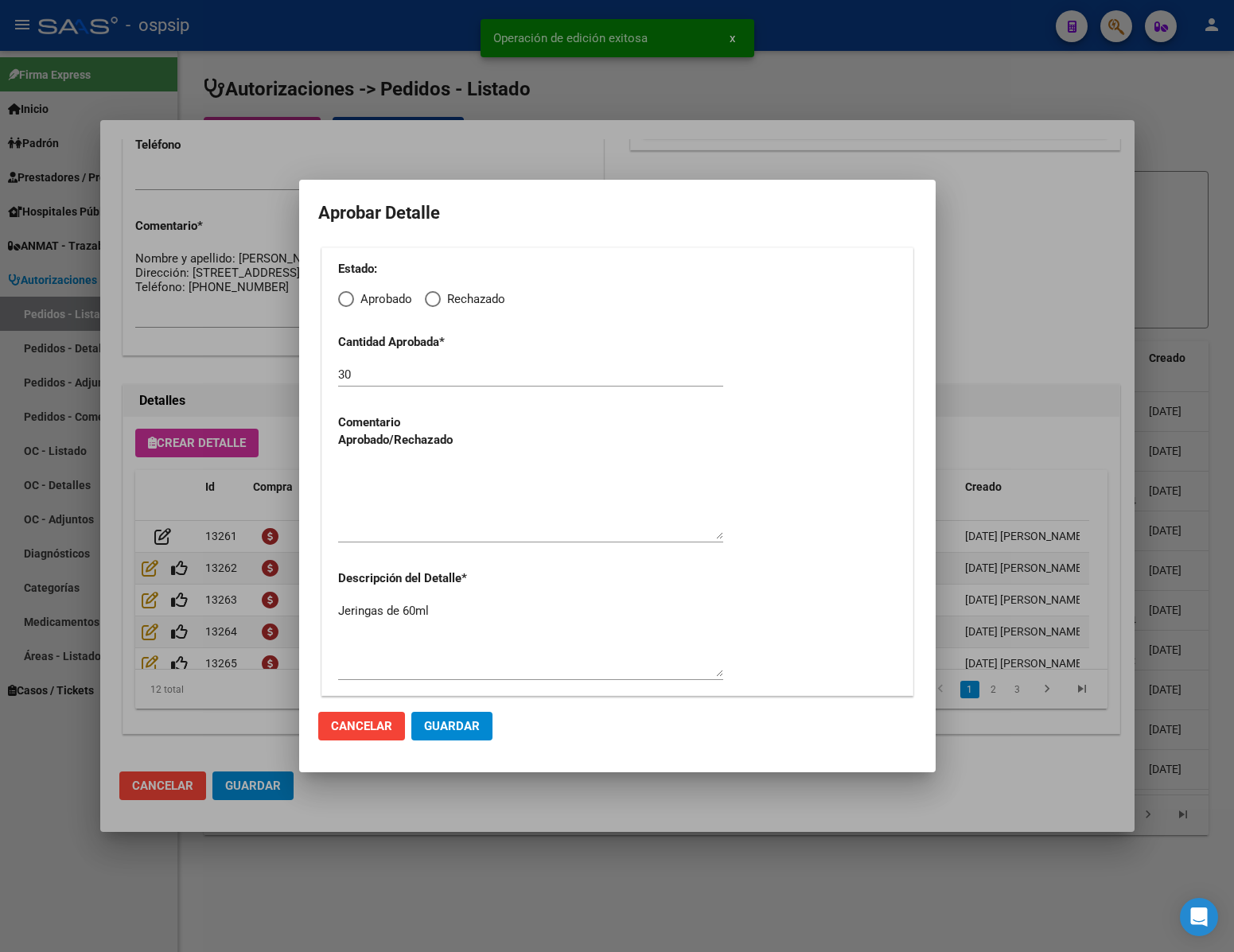
click at [340, 302] on span "Elija una opción" at bounding box center [345, 299] width 16 height 16
click at [340, 302] on input "Aprobado" at bounding box center [345, 299] width 16 height 16
radio input "true"
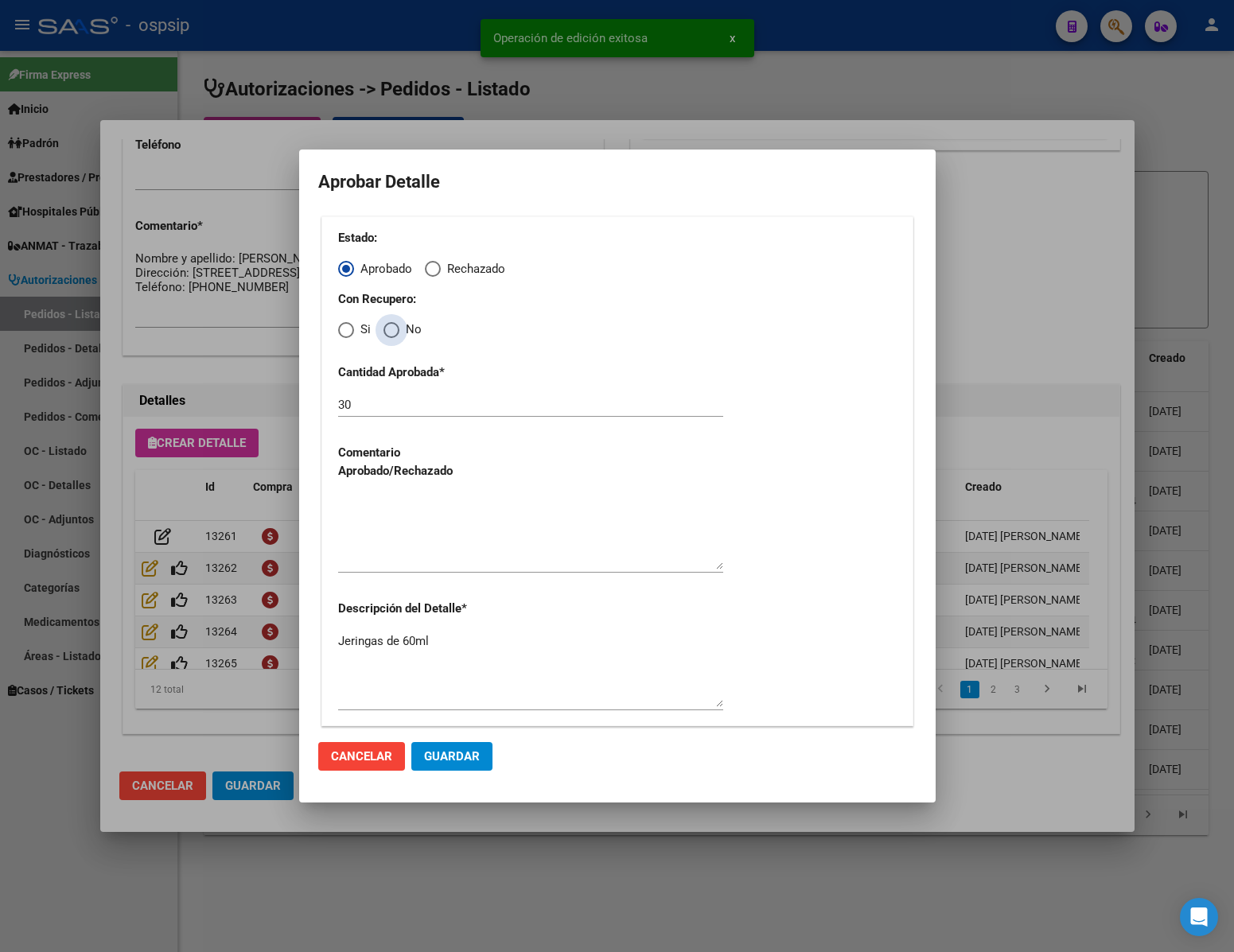
click at [389, 332] on span "Elija una opción" at bounding box center [391, 329] width 16 height 16
click at [389, 332] on input "No" at bounding box center [391, 329] width 16 height 16
radio input "true"
click at [395, 543] on textarea "." at bounding box center [530, 532] width 385 height 74
type textarea "."
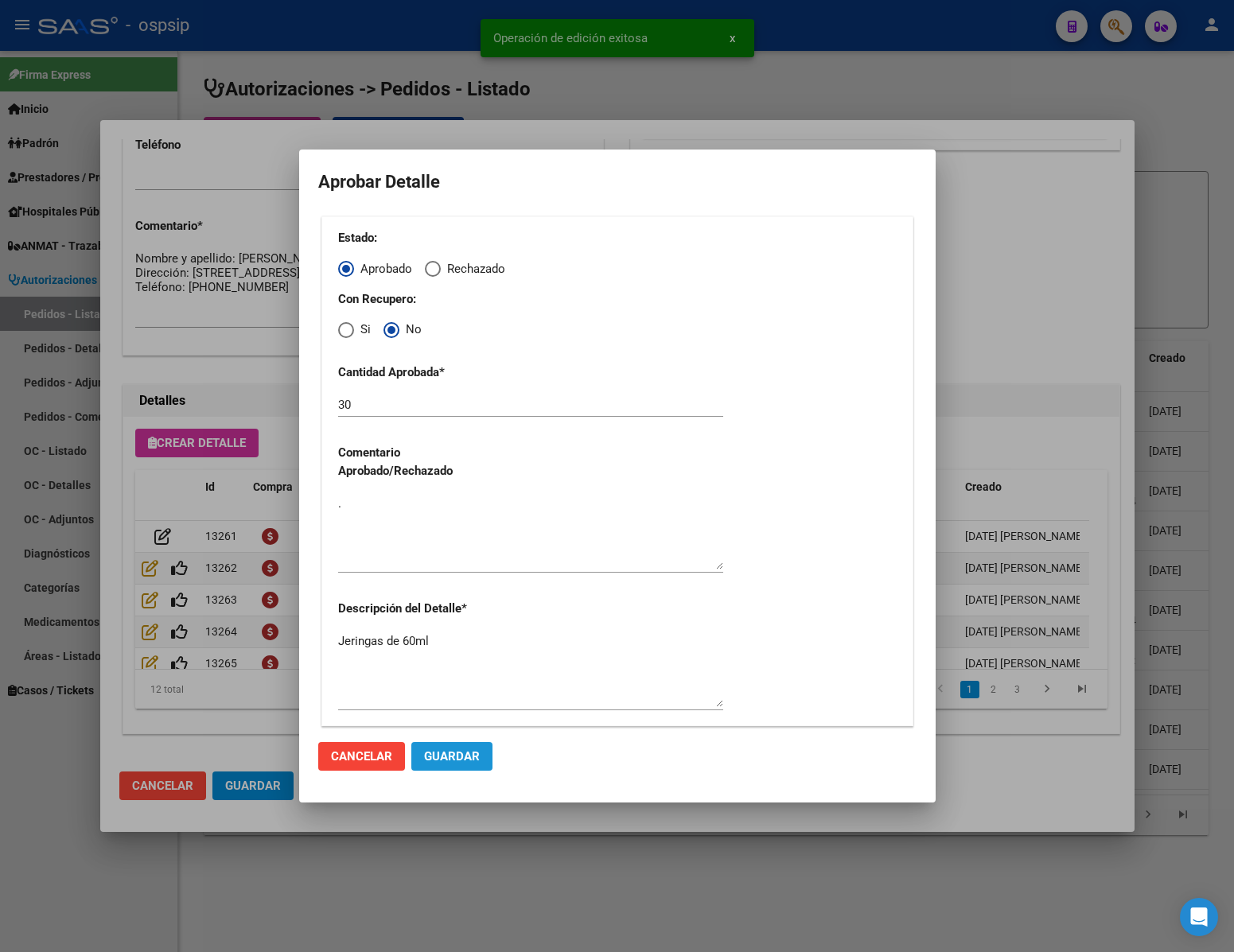
click at [459, 758] on span "Guardar" at bounding box center [452, 756] width 56 height 14
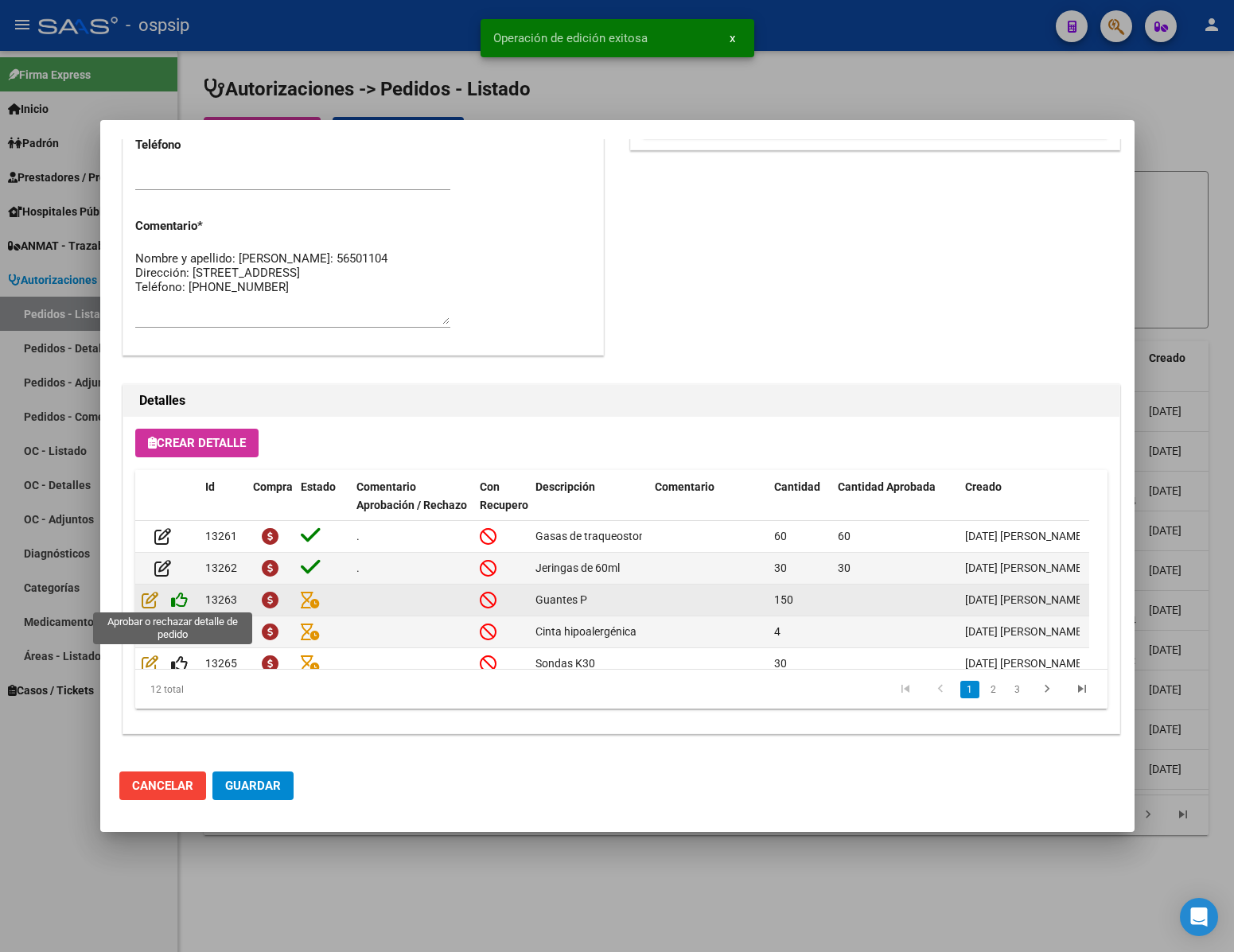
click at [180, 599] on icon at bounding box center [180, 599] width 17 height 18
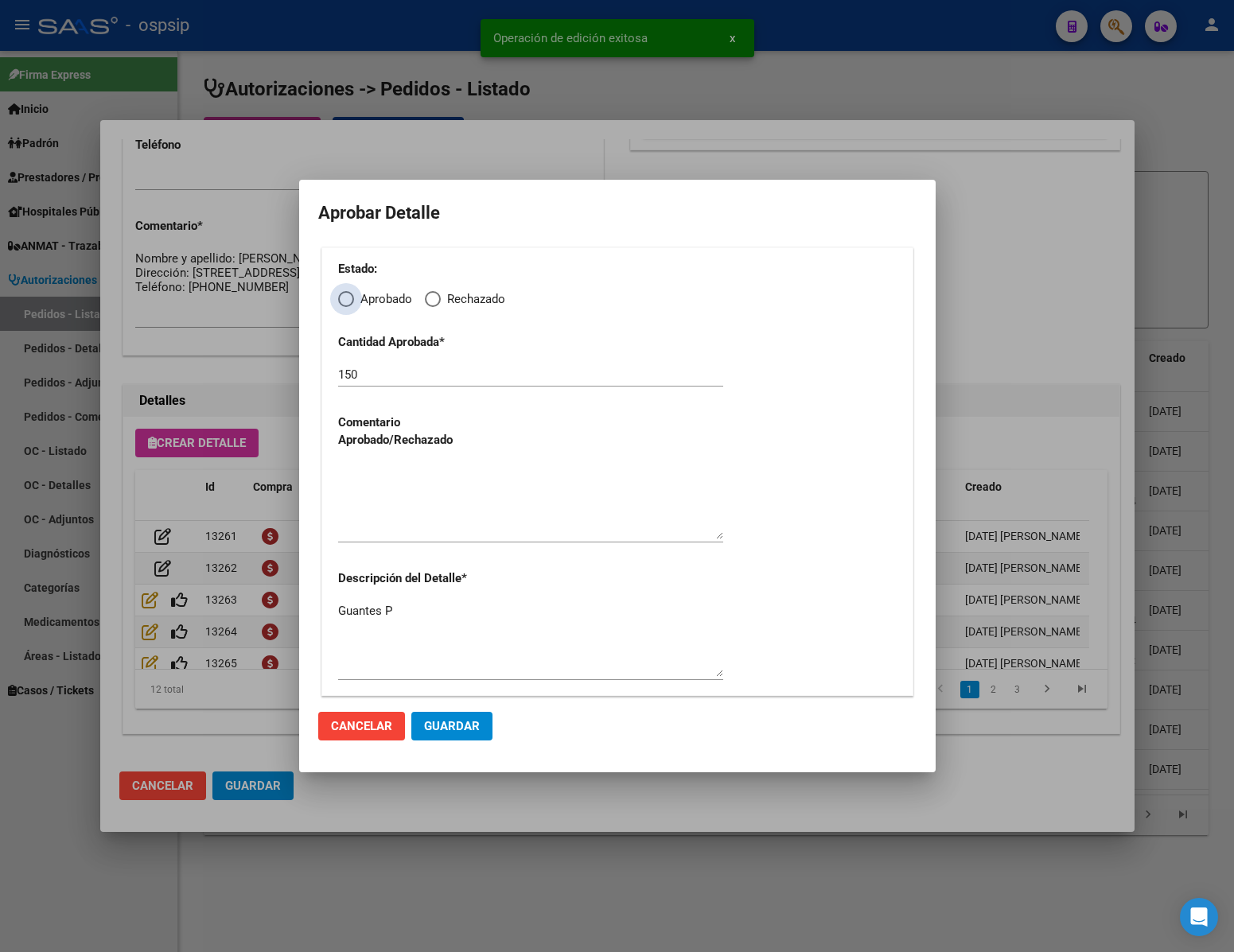
click at [338, 301] on span "Elija una opción" at bounding box center [345, 299] width 16 height 16
click at [338, 301] on input "Aprobado" at bounding box center [345, 299] width 16 height 16
radio input "true"
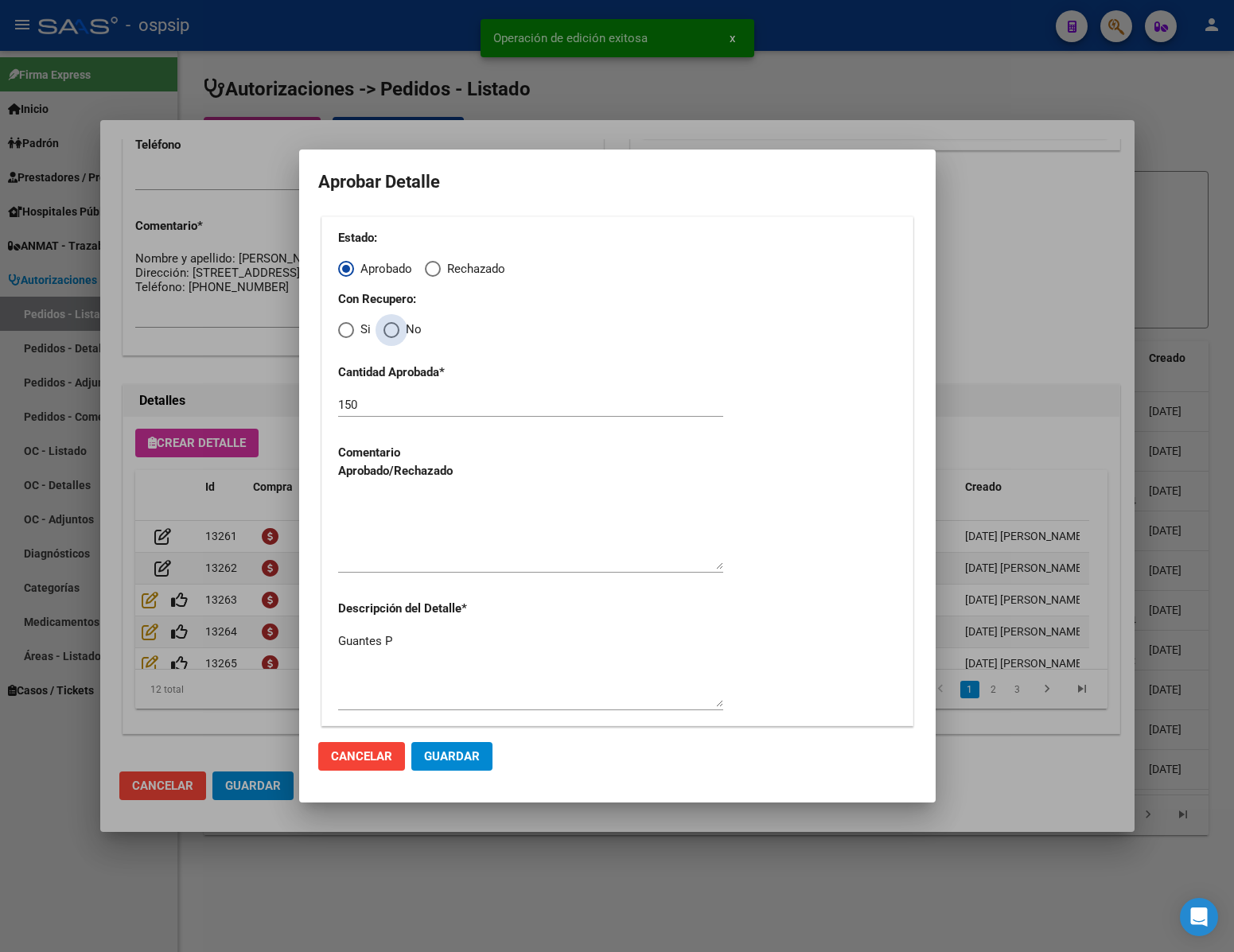
drag, startPoint x: 398, startPoint y: 325, endPoint x: 397, endPoint y: 356, distance: 31.0
click at [397, 332] on span "Elija una opción" at bounding box center [391, 329] width 16 height 16
click at [397, 332] on input "No" at bounding box center [391, 329] width 16 height 16
radio input "true"
click at [432, 537] on textarea at bounding box center [530, 532] width 385 height 74
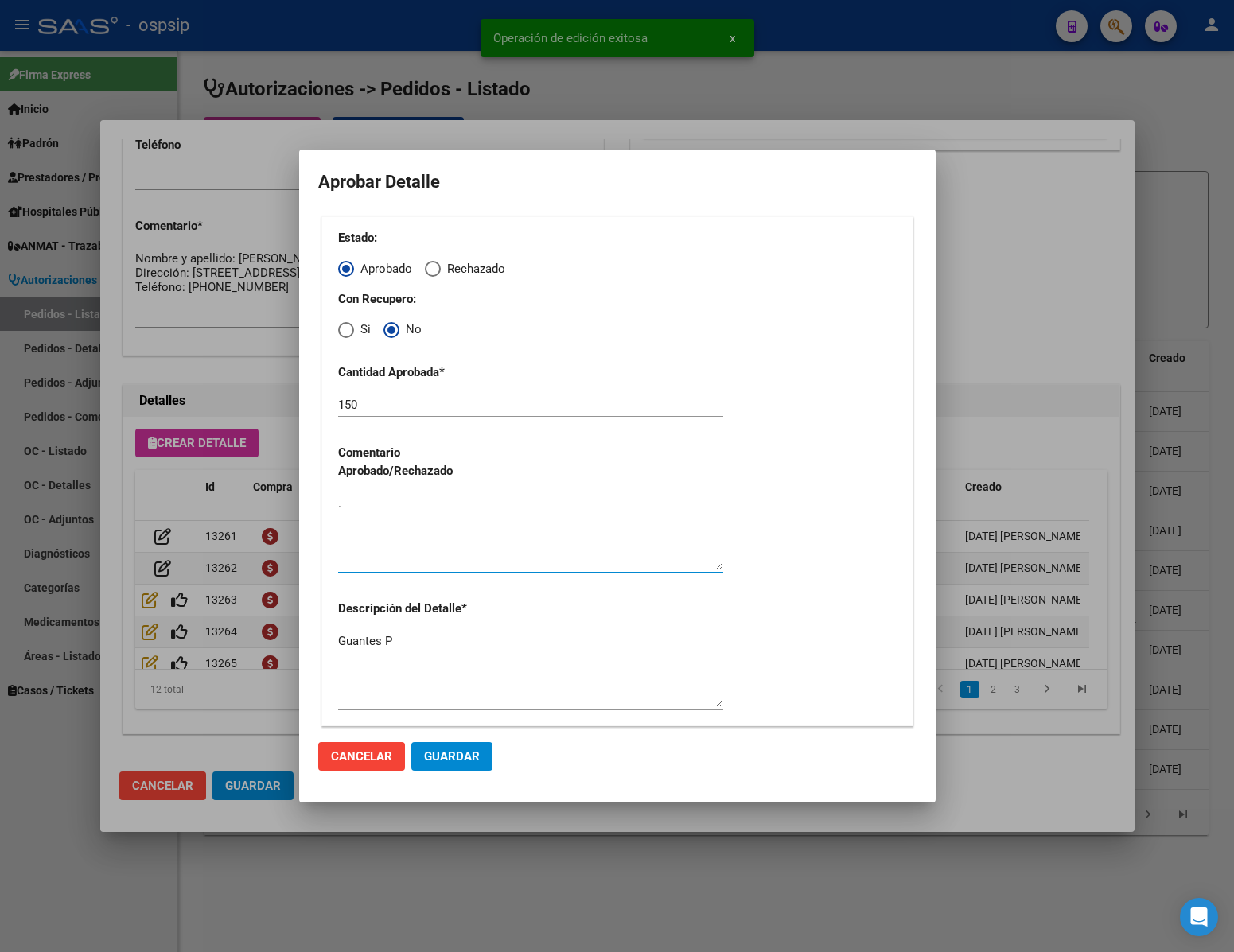
type textarea "."
click at [457, 743] on button "Guardar" at bounding box center [451, 757] width 81 height 29
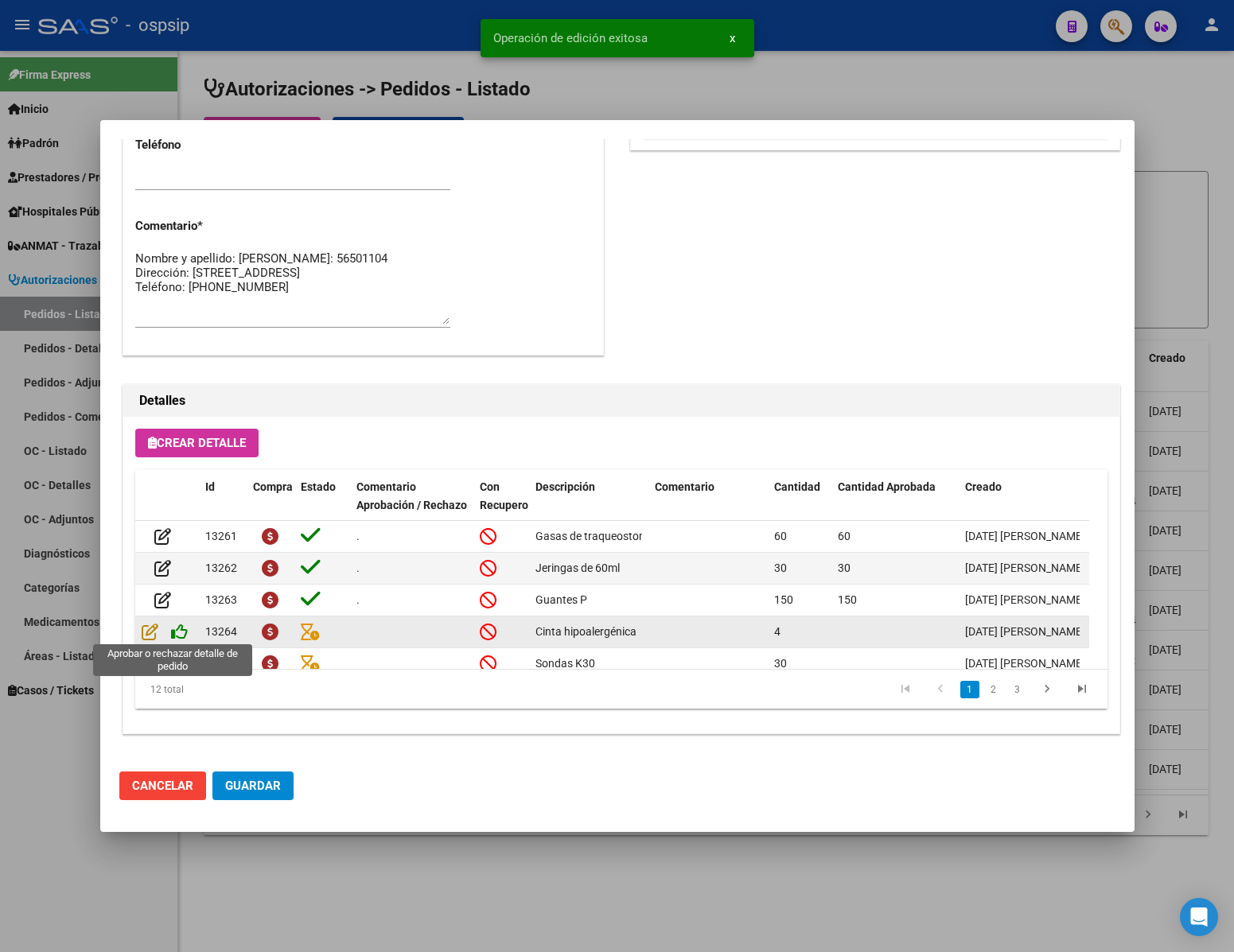
click at [179, 628] on icon at bounding box center [180, 631] width 17 height 18
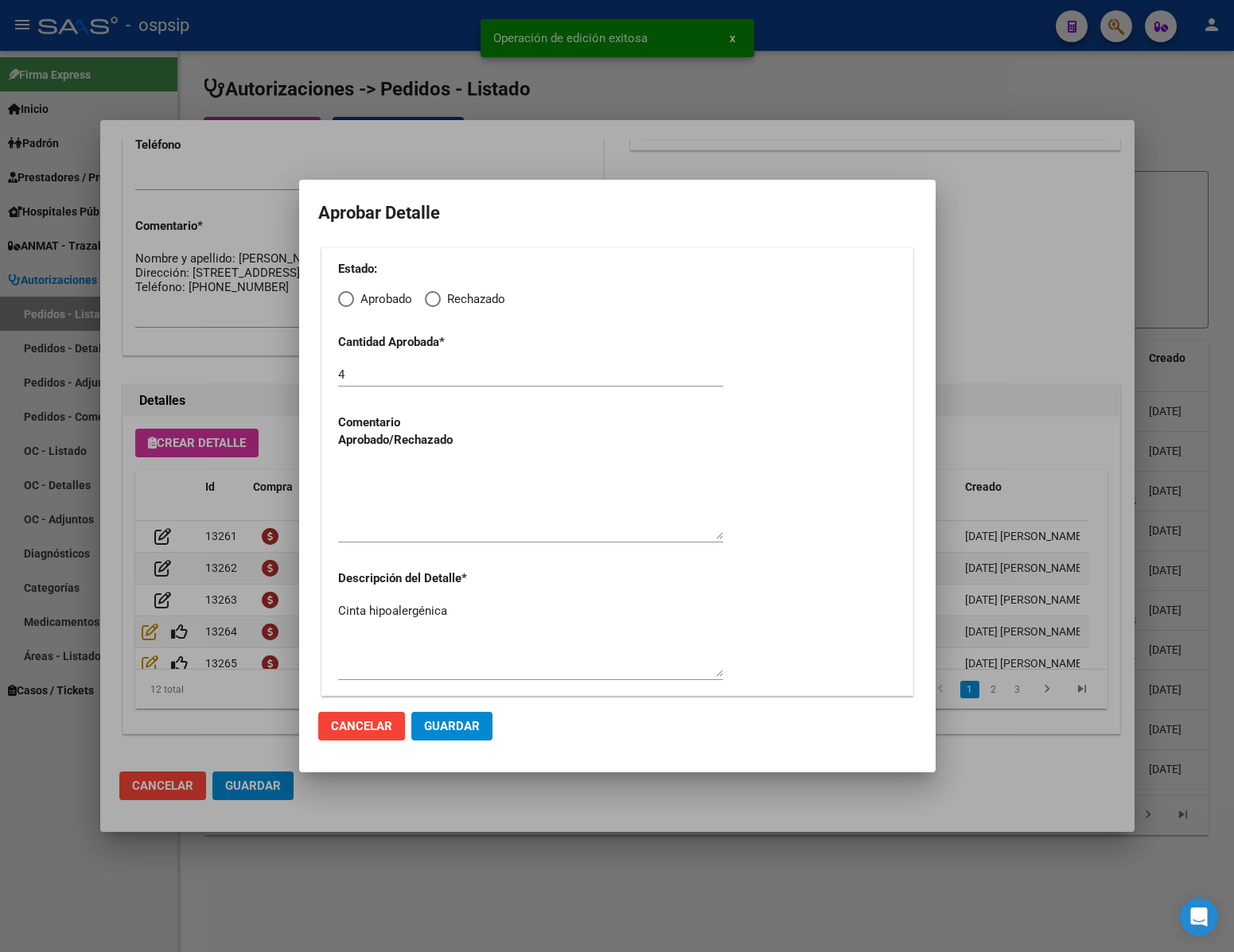
click at [347, 299] on span "Elija una opción" at bounding box center [345, 299] width 16 height 16
click at [347, 299] on input "Aprobado" at bounding box center [345, 299] width 16 height 16
radio input "true"
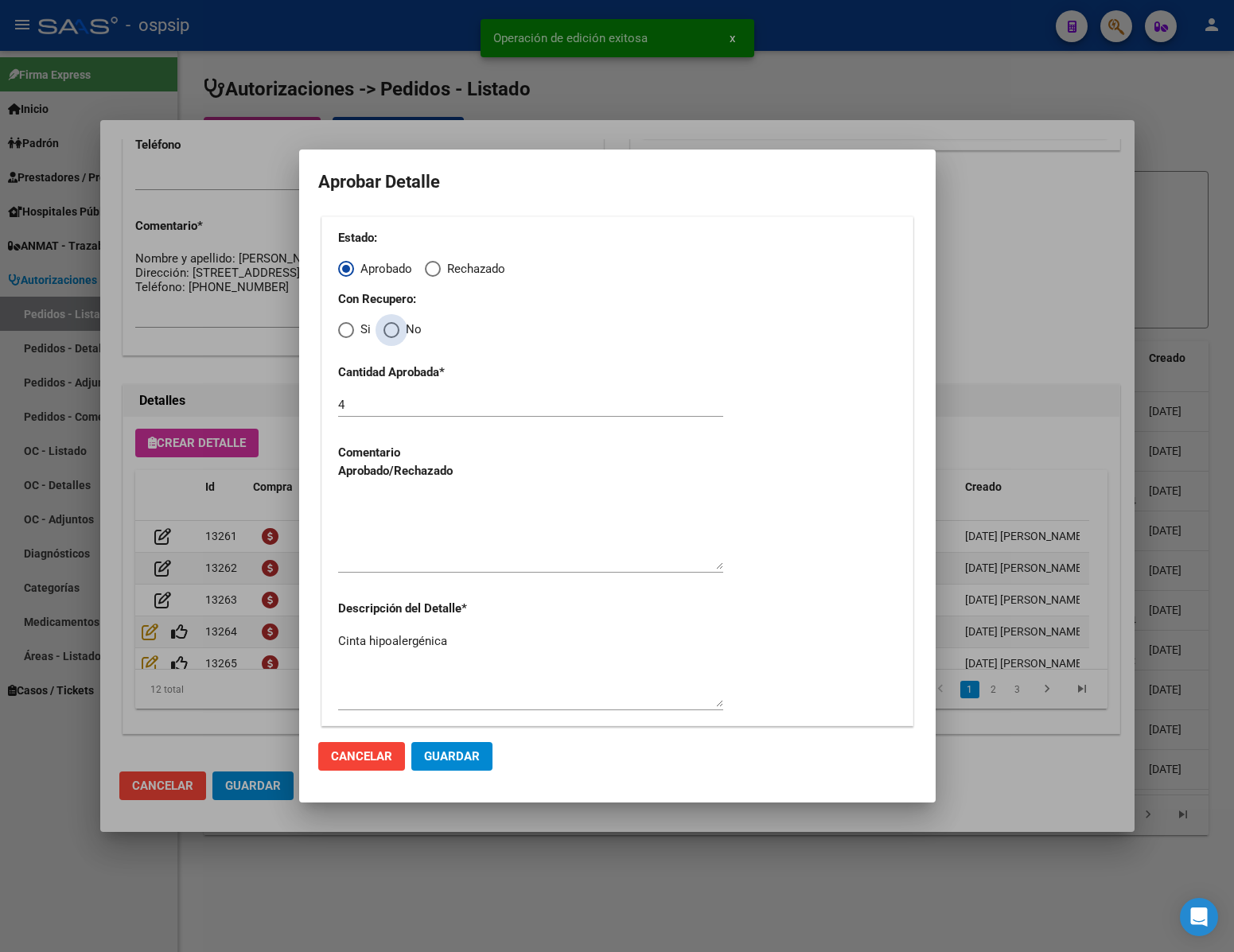
drag, startPoint x: 385, startPoint y: 328, endPoint x: 395, endPoint y: 389, distance: 61.8
click at [387, 330] on span "Elija una opción" at bounding box center [391, 329] width 16 height 16
click at [387, 330] on input "No" at bounding box center [391, 329] width 16 height 16
radio input "true"
click at [406, 514] on textarea at bounding box center [530, 532] width 385 height 74
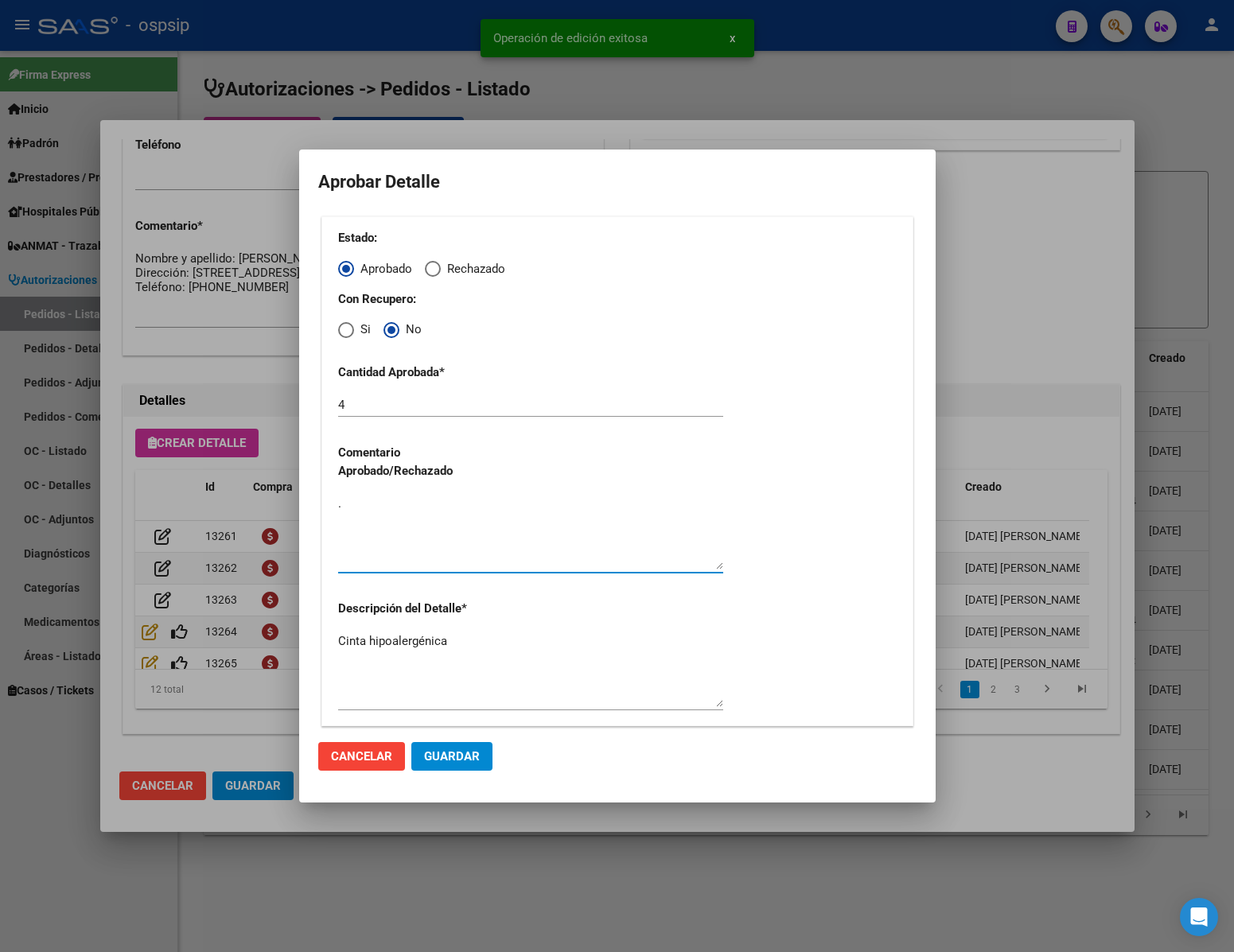
type textarea "."
click at [459, 759] on span "Guardar" at bounding box center [452, 756] width 56 height 14
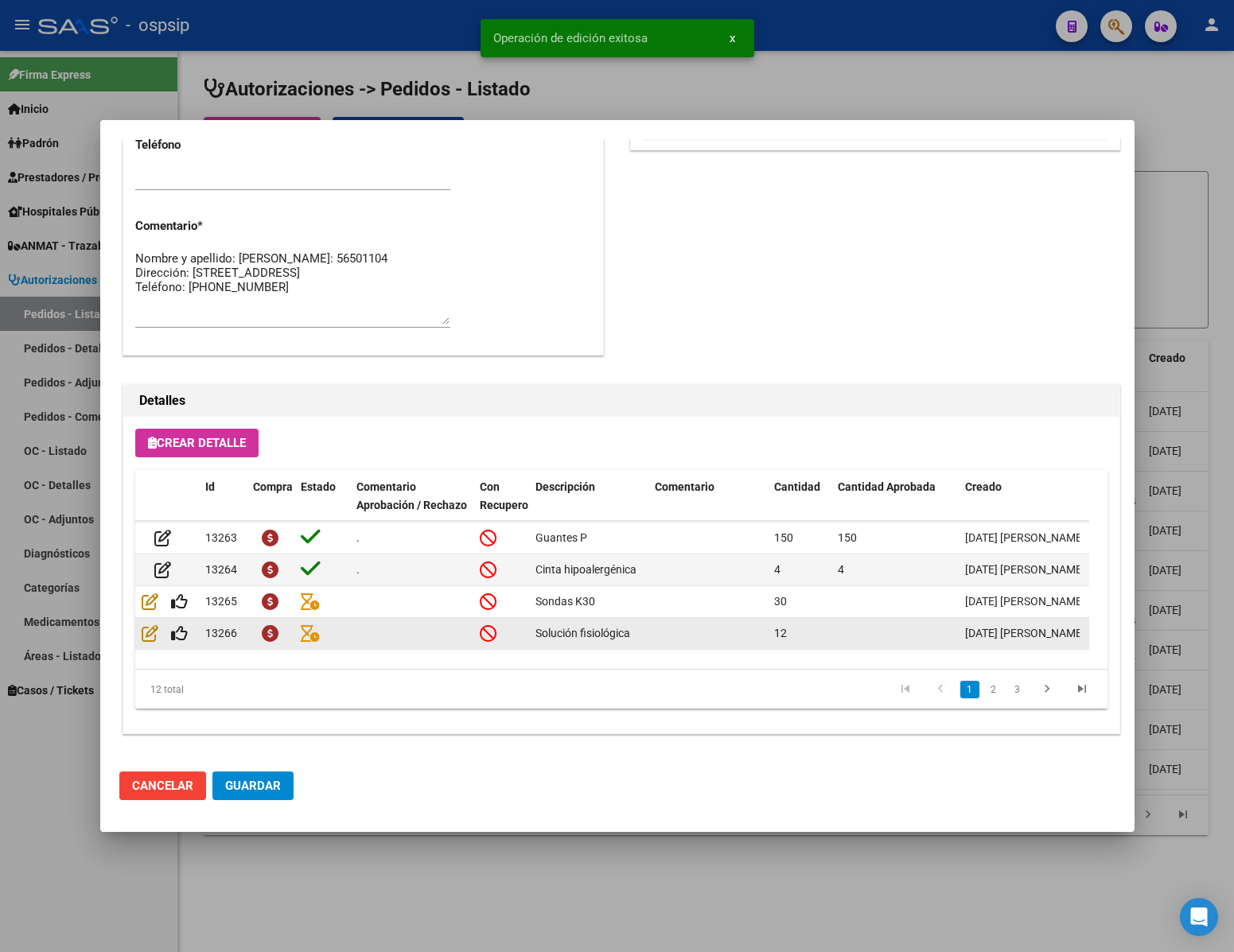
scroll to position [119, 0]
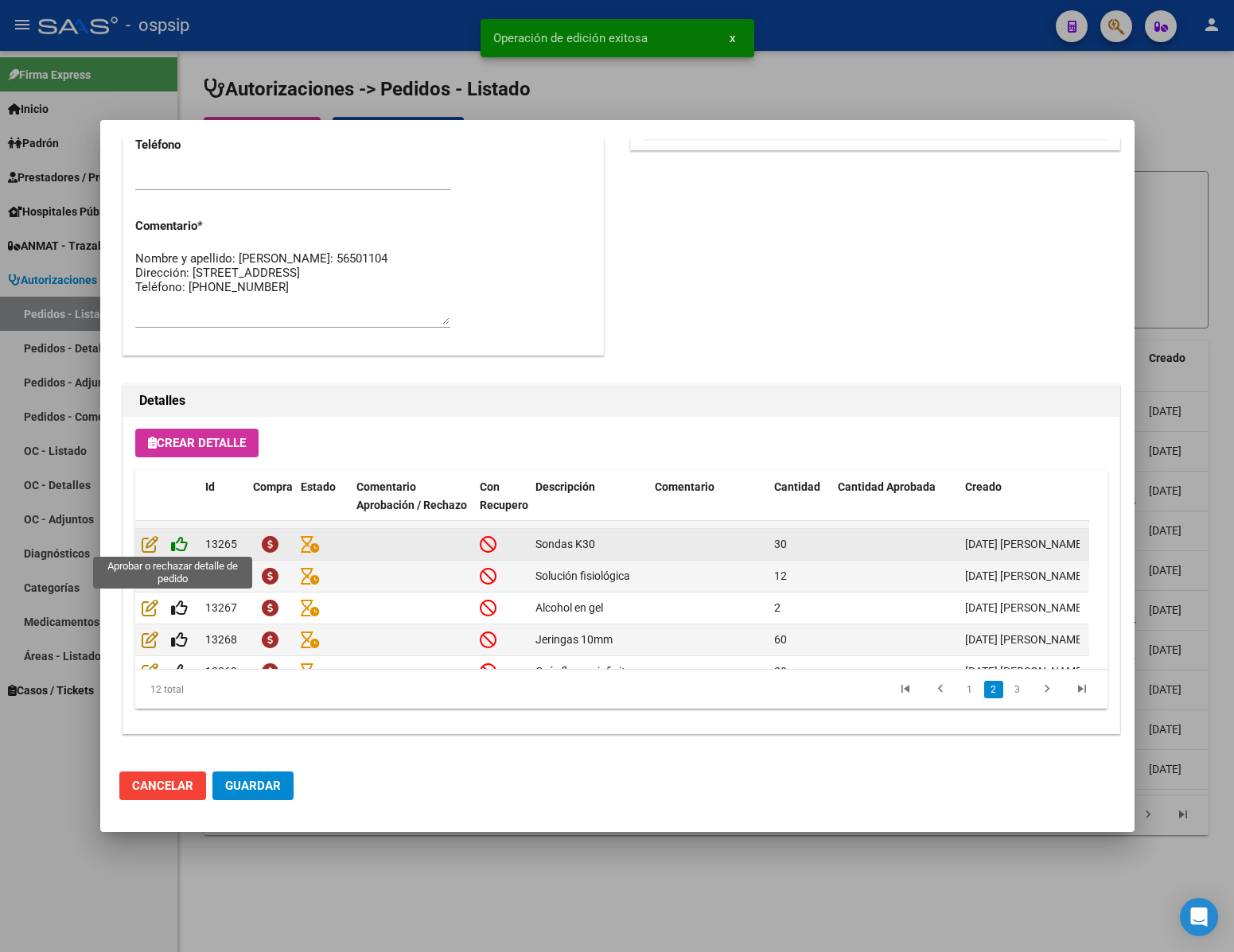
click at [184, 543] on icon at bounding box center [180, 543] width 17 height 18
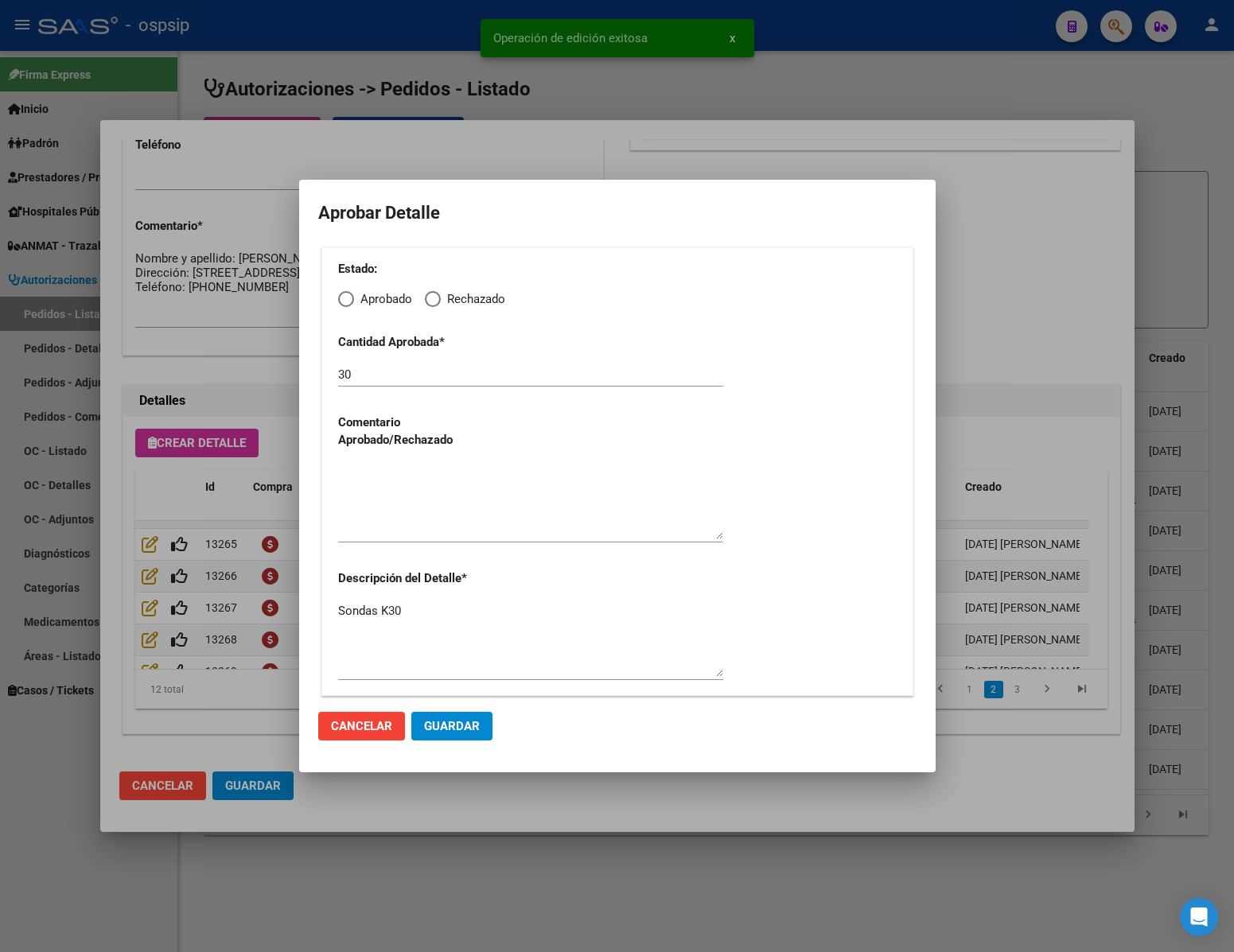
click at [342, 303] on span "Elija una opción" at bounding box center [345, 299] width 16 height 16
click at [342, 303] on input "Aprobado" at bounding box center [345, 299] width 16 height 16
radio input "true"
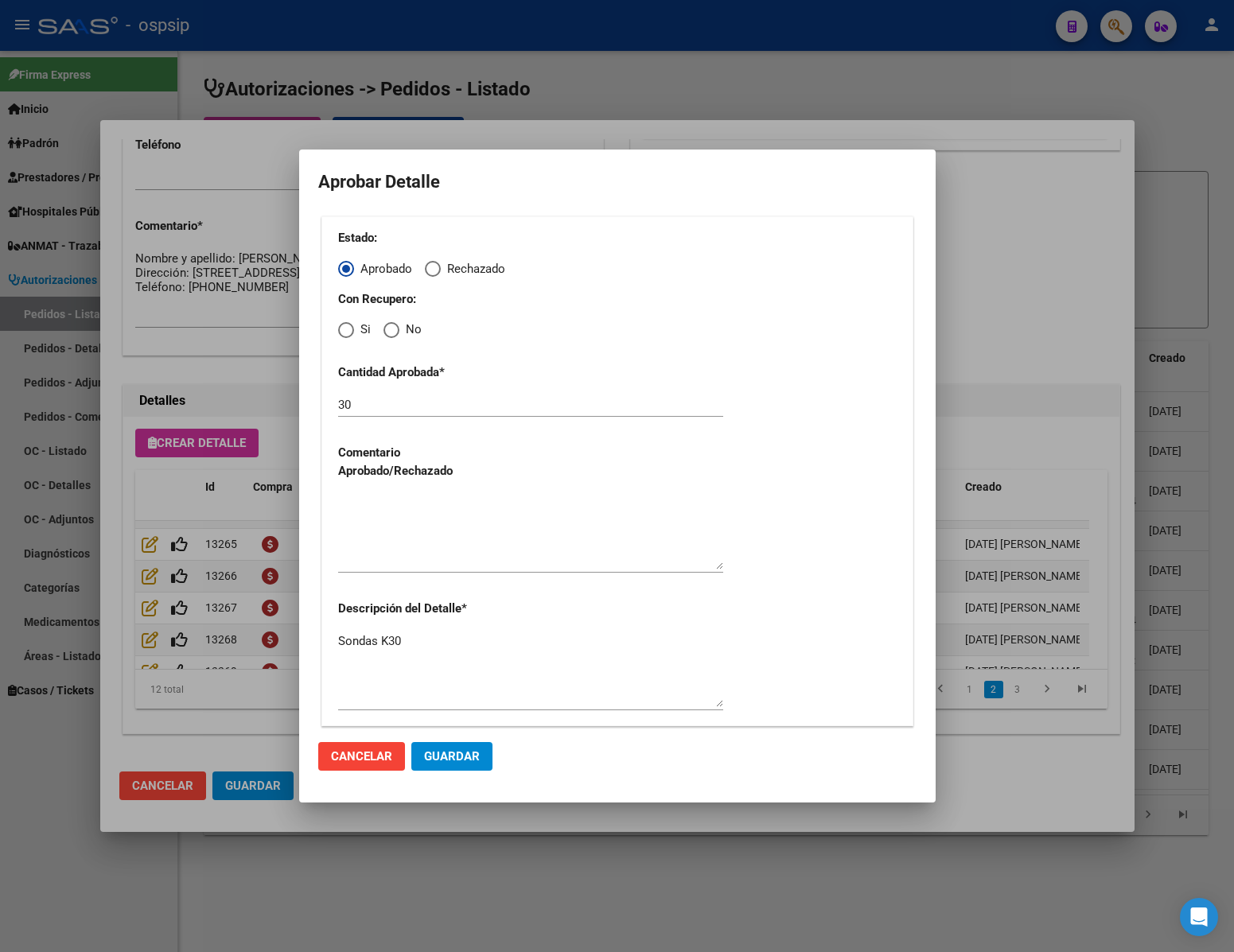
click at [387, 330] on span "Elija una opción" at bounding box center [391, 329] width 16 height 16
click at [387, 330] on input "No" at bounding box center [391, 329] width 16 height 16
radio input "true"
click at [387, 511] on textarea at bounding box center [530, 532] width 385 height 74
type textarea "."
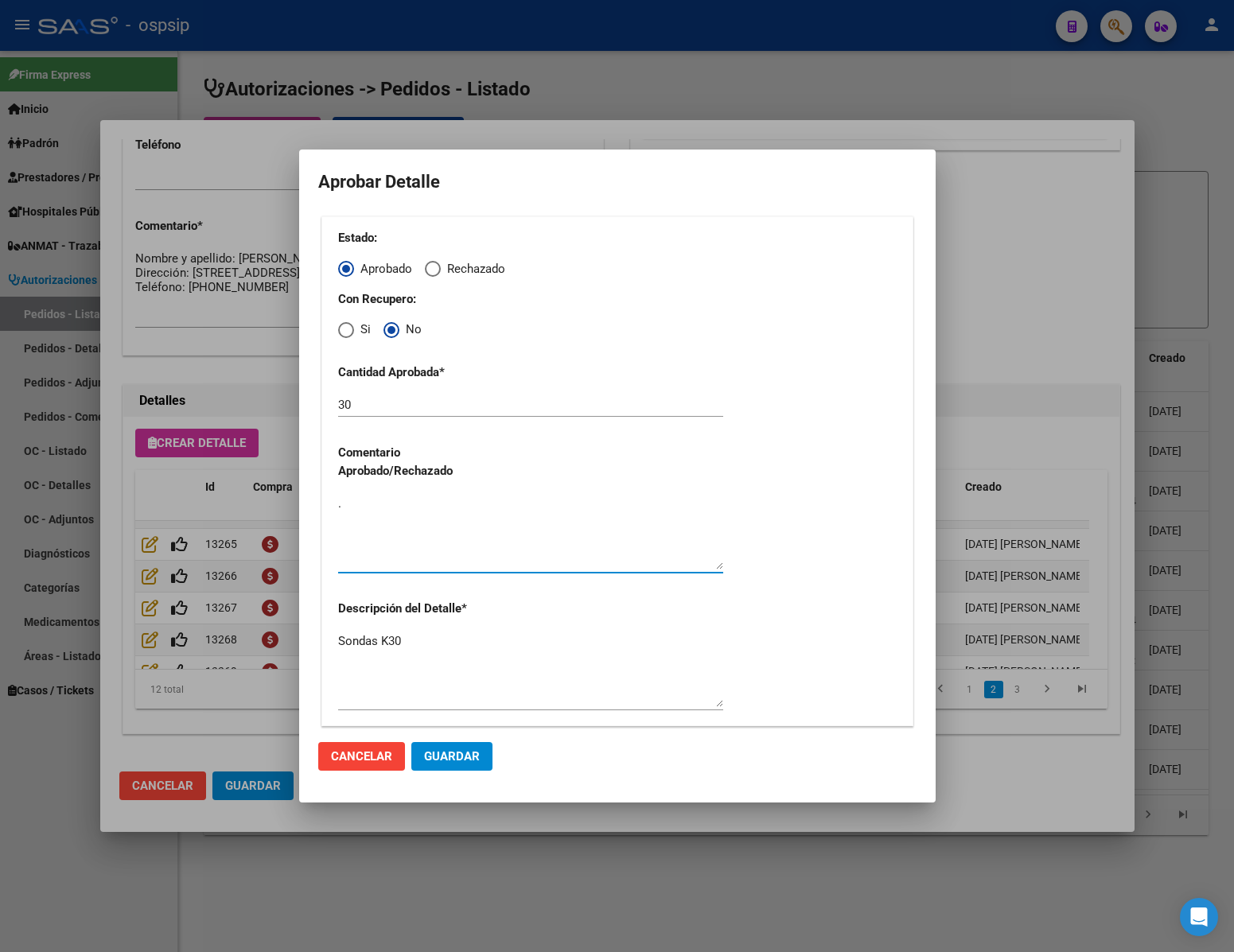
click at [454, 755] on span "Guardar" at bounding box center [452, 756] width 56 height 14
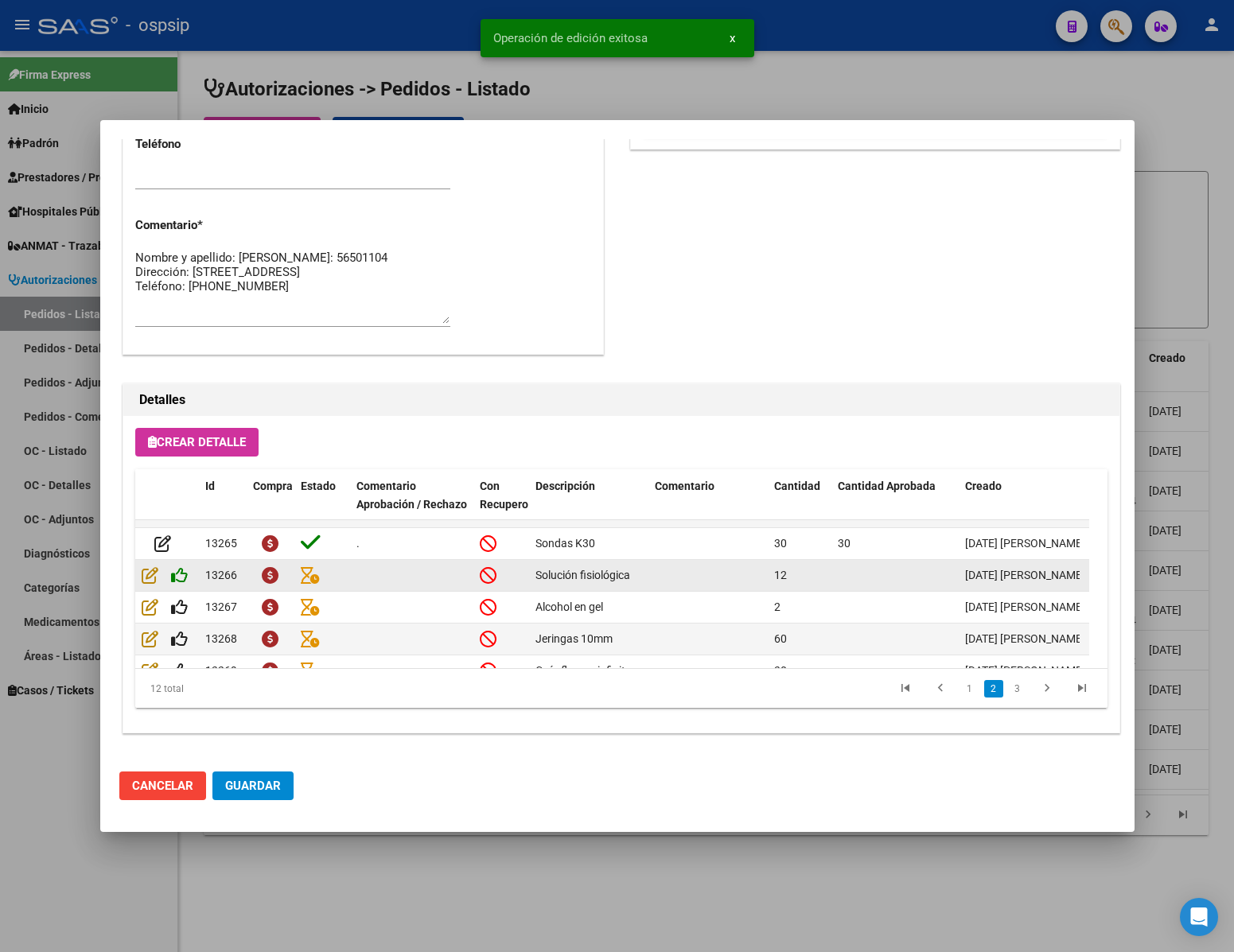
scroll to position [810, 0]
click at [184, 573] on icon at bounding box center [180, 576] width 17 height 18
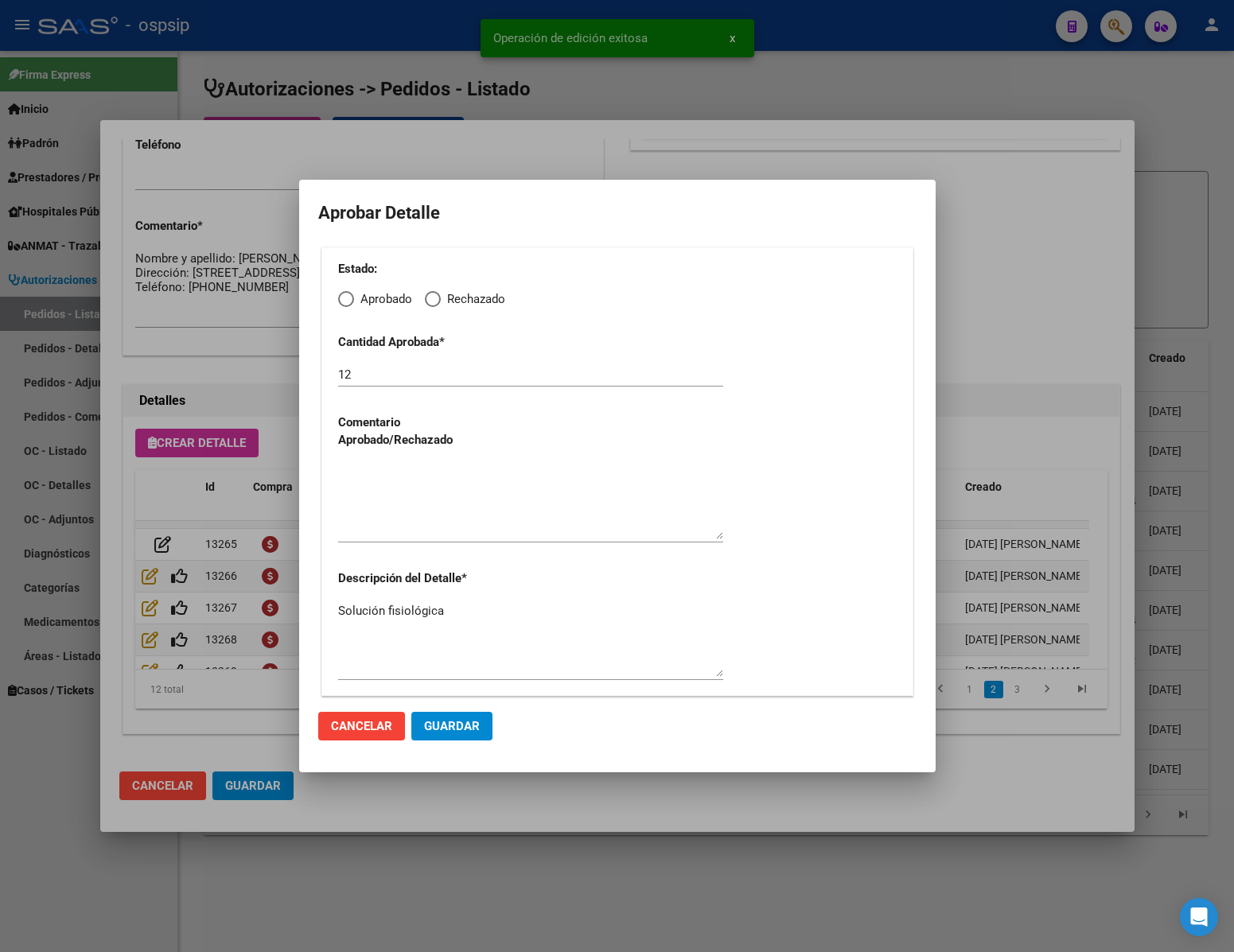
click at [346, 302] on span "Elija una opción" at bounding box center [345, 299] width 16 height 16
click at [346, 302] on input "Aprobado" at bounding box center [345, 299] width 16 height 16
radio input "true"
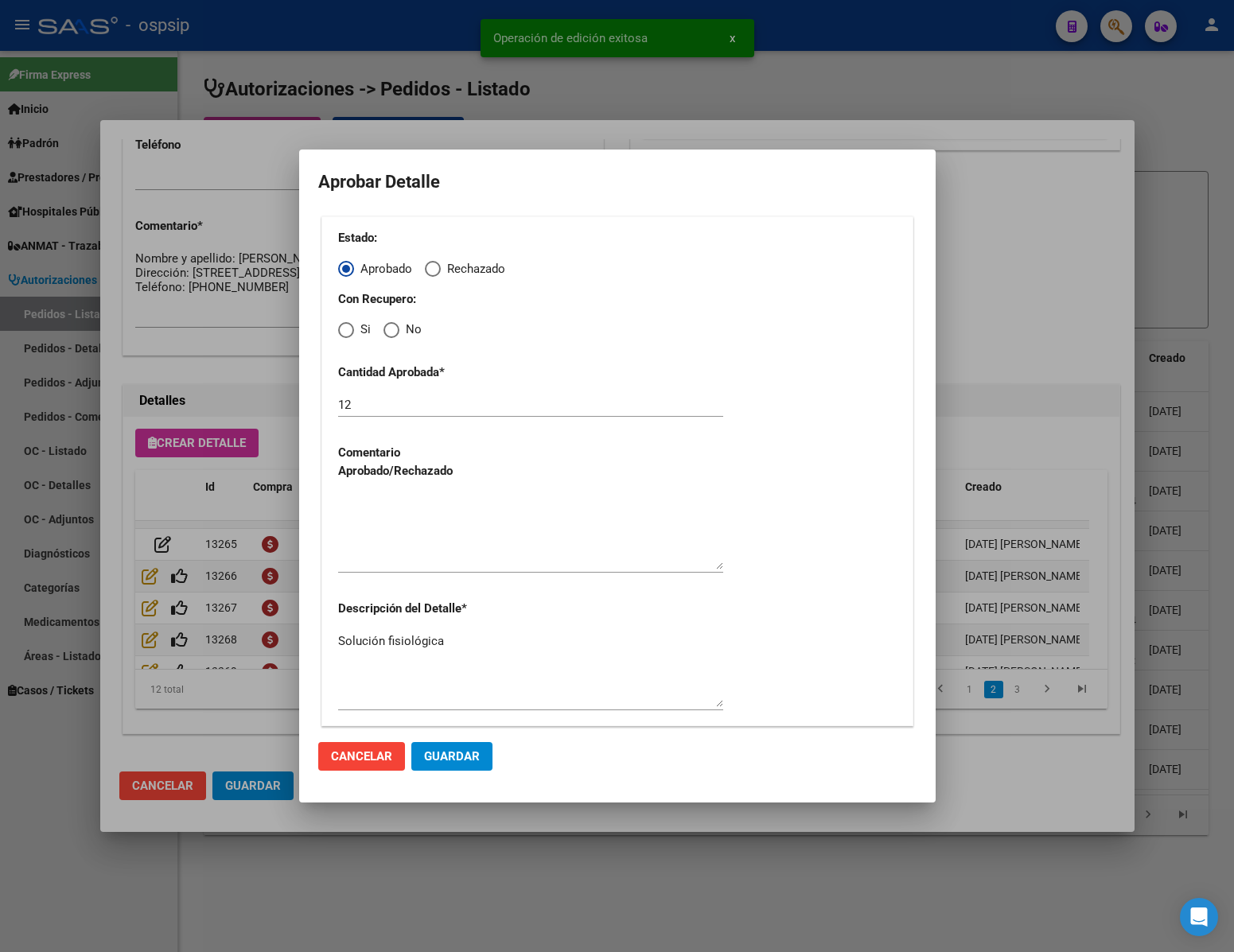
click at [396, 323] on label "No" at bounding box center [402, 330] width 38 height 19
click at [396, 323] on input "No" at bounding box center [391, 329] width 16 height 16
radio input "true"
click at [409, 556] on textarea at bounding box center [530, 532] width 385 height 74
type textarea "."
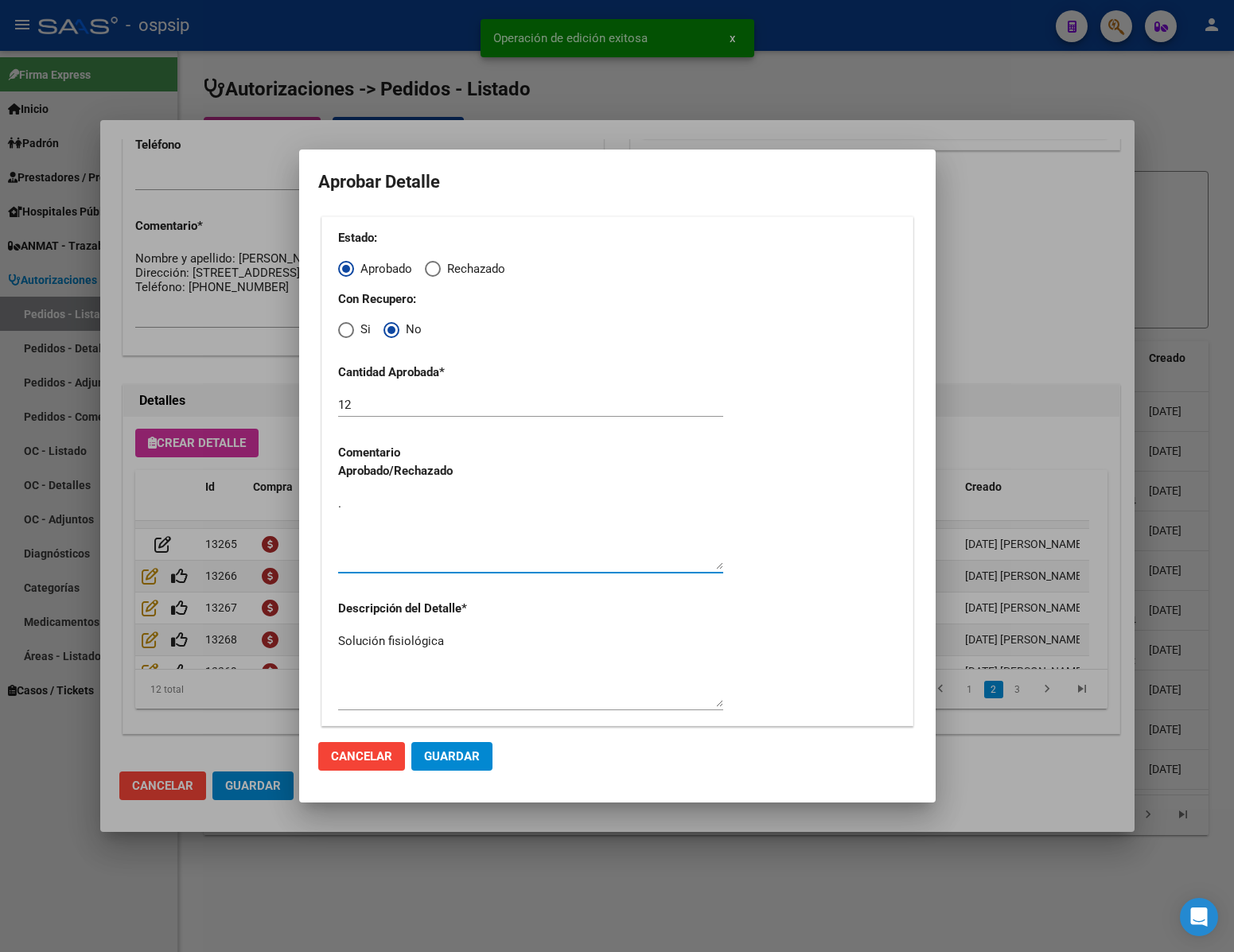
click at [461, 747] on button "Guardar" at bounding box center [451, 757] width 81 height 29
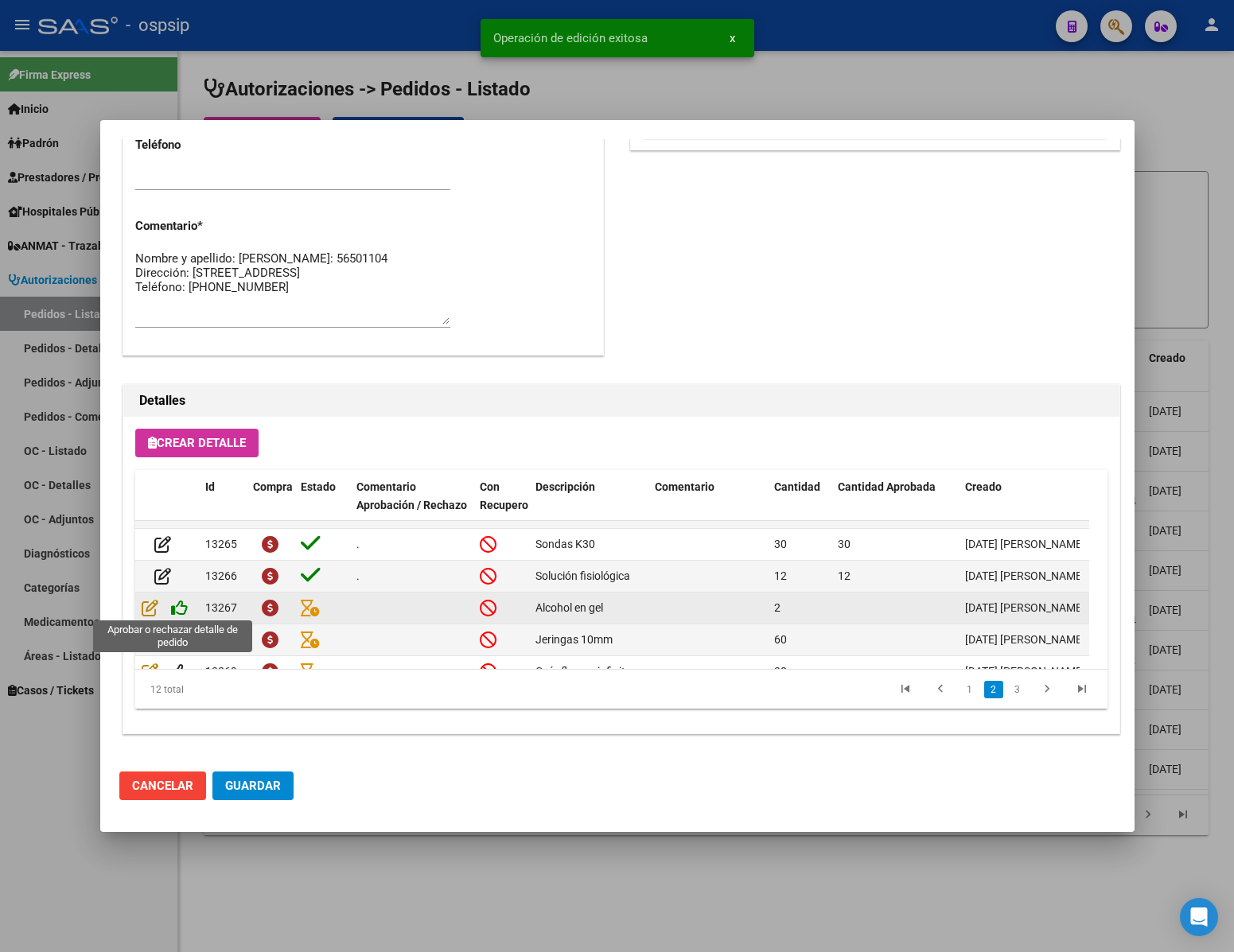
click at [184, 602] on icon at bounding box center [180, 608] width 17 height 18
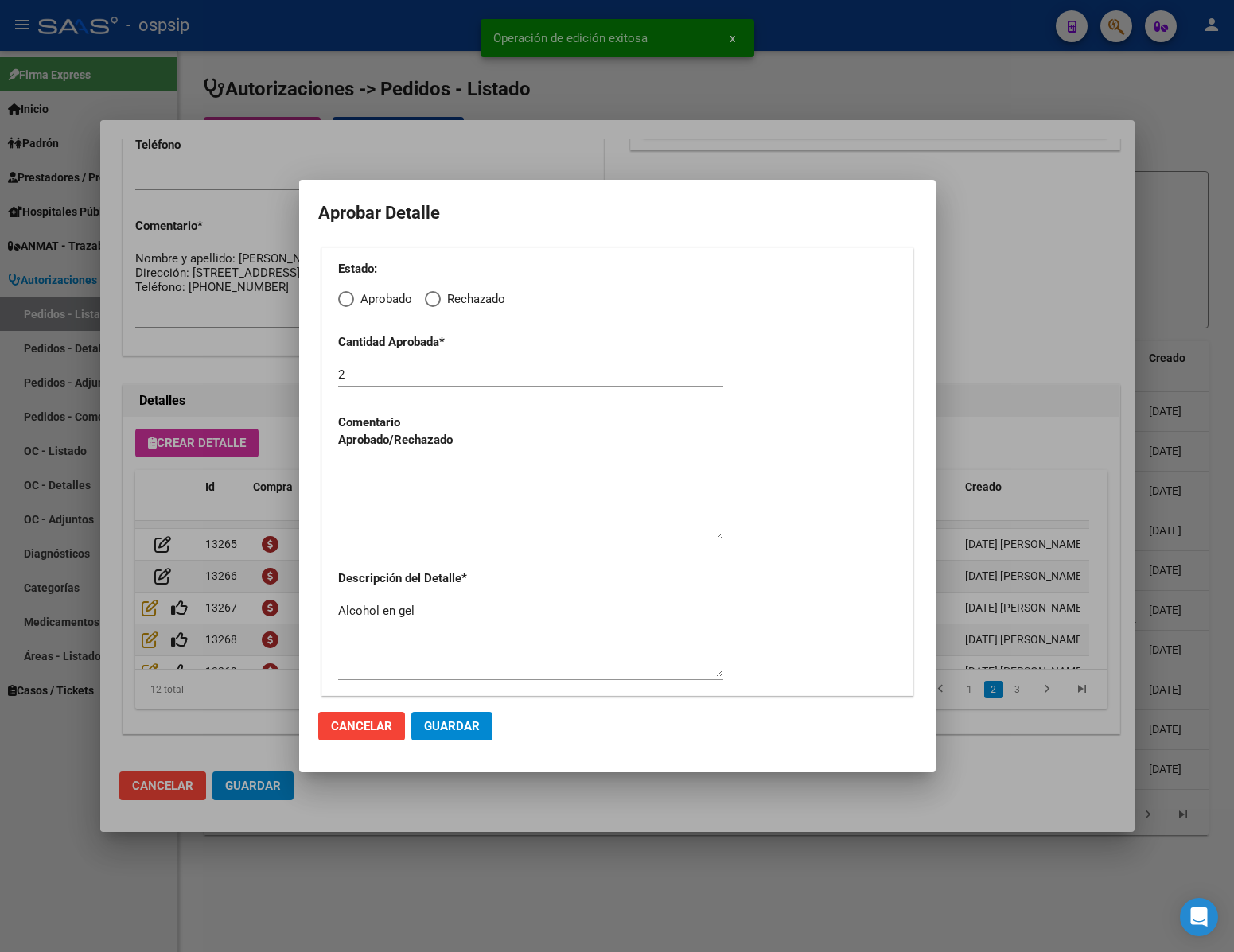
click at [344, 302] on span "Elija una opción" at bounding box center [345, 299] width 16 height 16
click at [344, 302] on input "Aprobado" at bounding box center [345, 299] width 16 height 16
radio input "true"
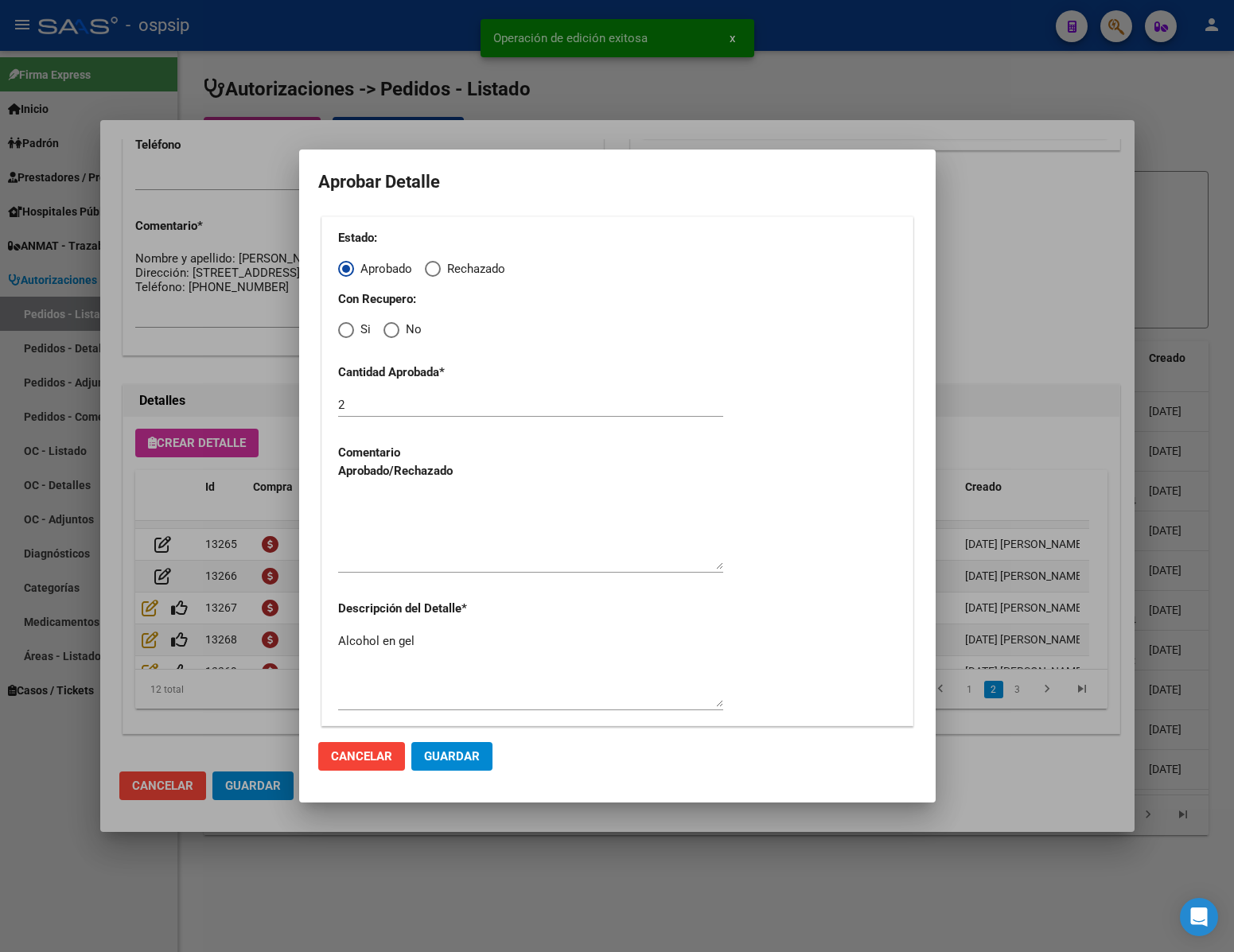
click at [394, 326] on span "Elija una opción" at bounding box center [391, 329] width 16 height 16
click at [394, 326] on input "No" at bounding box center [391, 329] width 16 height 16
radio input "true"
click at [410, 587] on div at bounding box center [530, 539] width 385 height 96
click at [387, 562] on textarea at bounding box center [530, 532] width 385 height 74
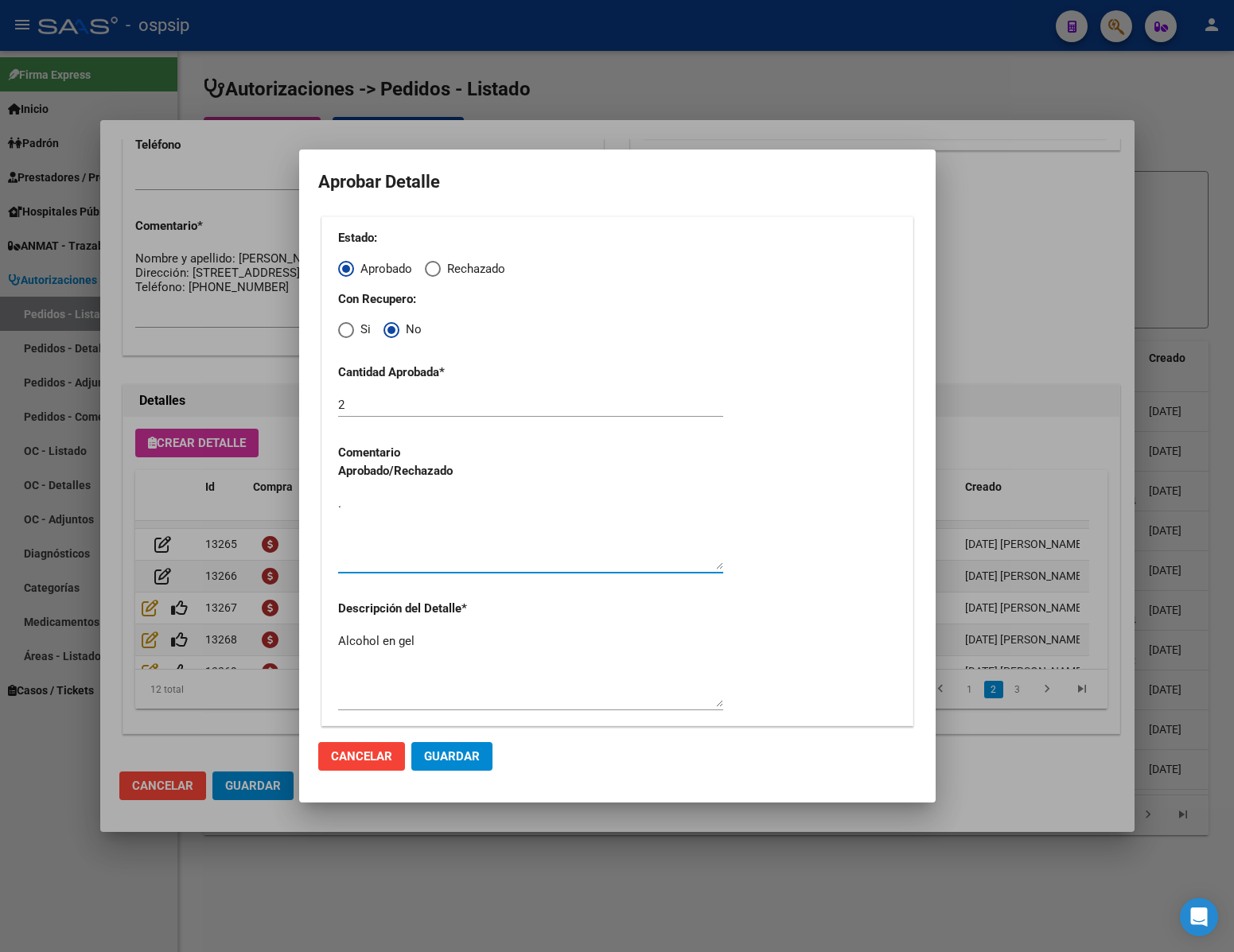
type textarea "."
click at [451, 749] on span "Guardar" at bounding box center [452, 756] width 56 height 14
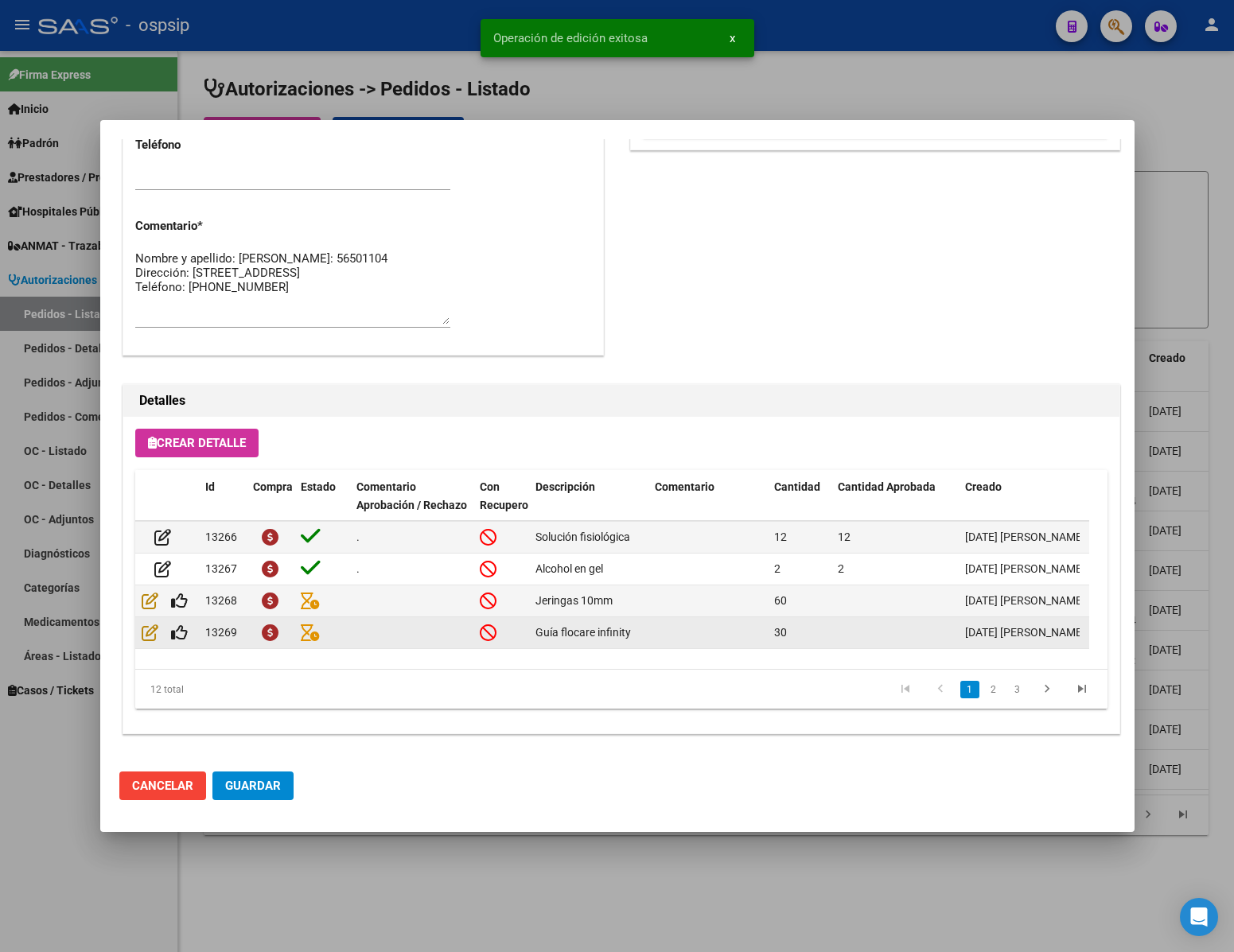
scroll to position [119, 0]
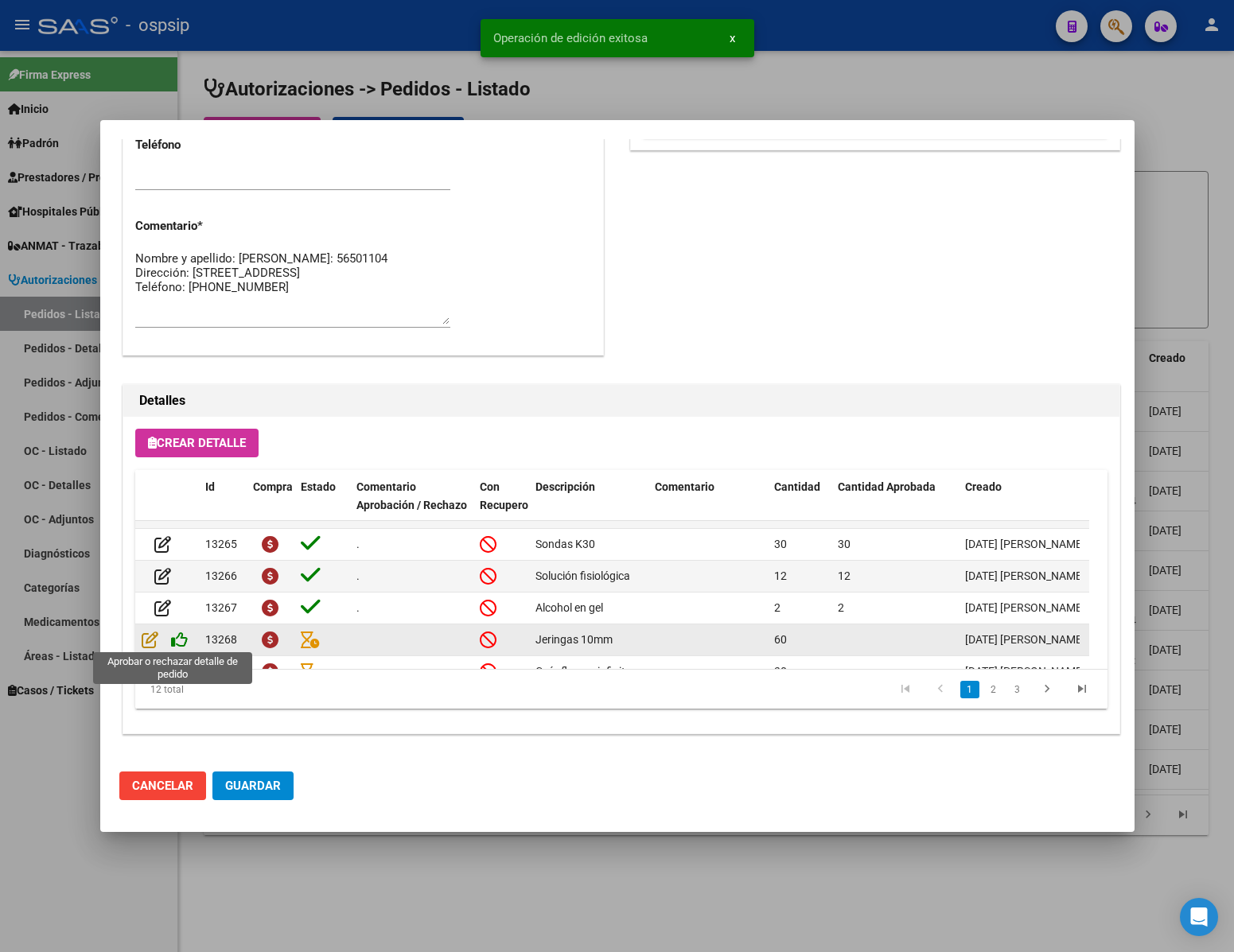
click at [175, 642] on icon at bounding box center [180, 639] width 17 height 18
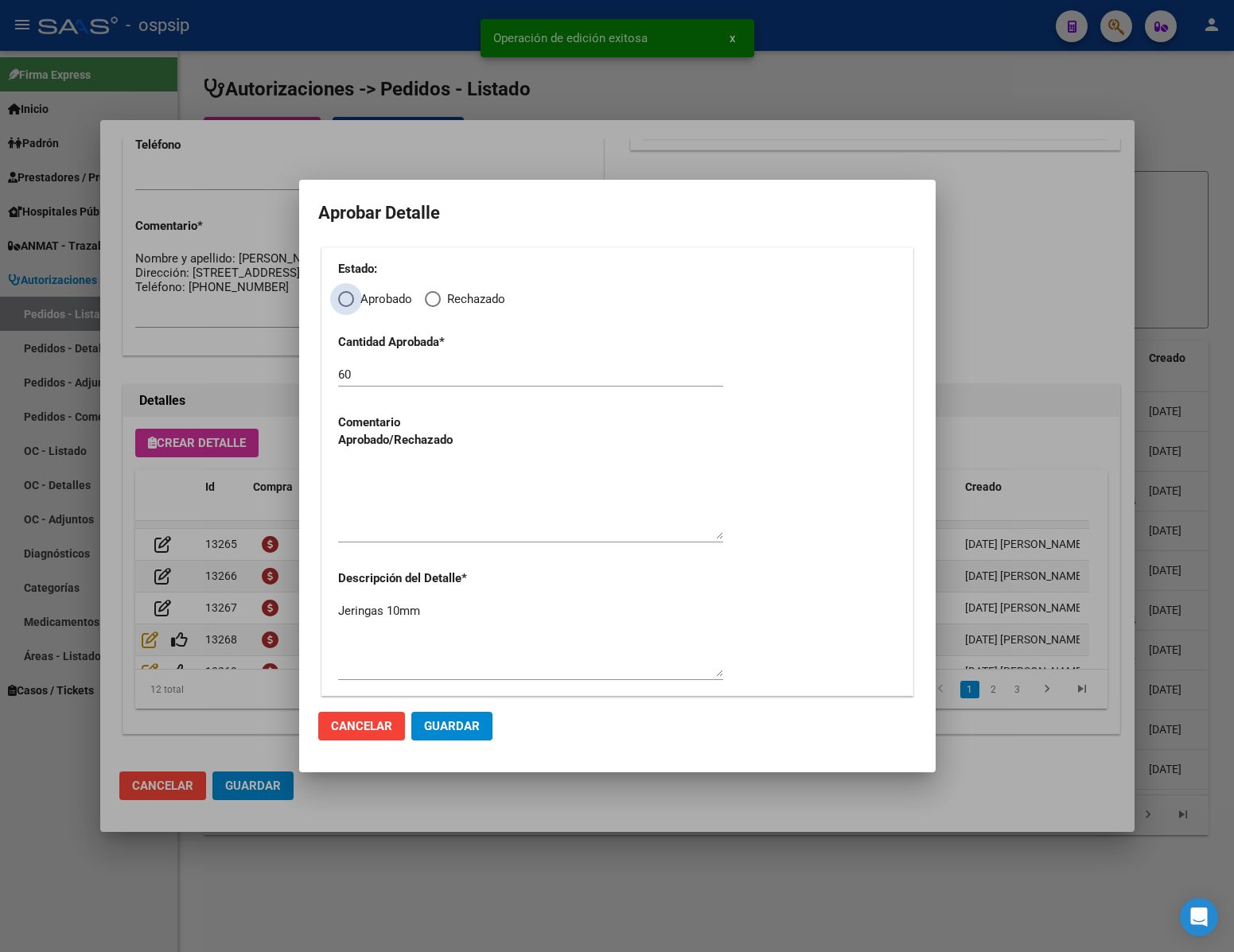
click at [347, 296] on span "Elija una opción" at bounding box center [345, 299] width 16 height 16
click at [347, 296] on input "Aprobado" at bounding box center [345, 299] width 16 height 16
radio input "true"
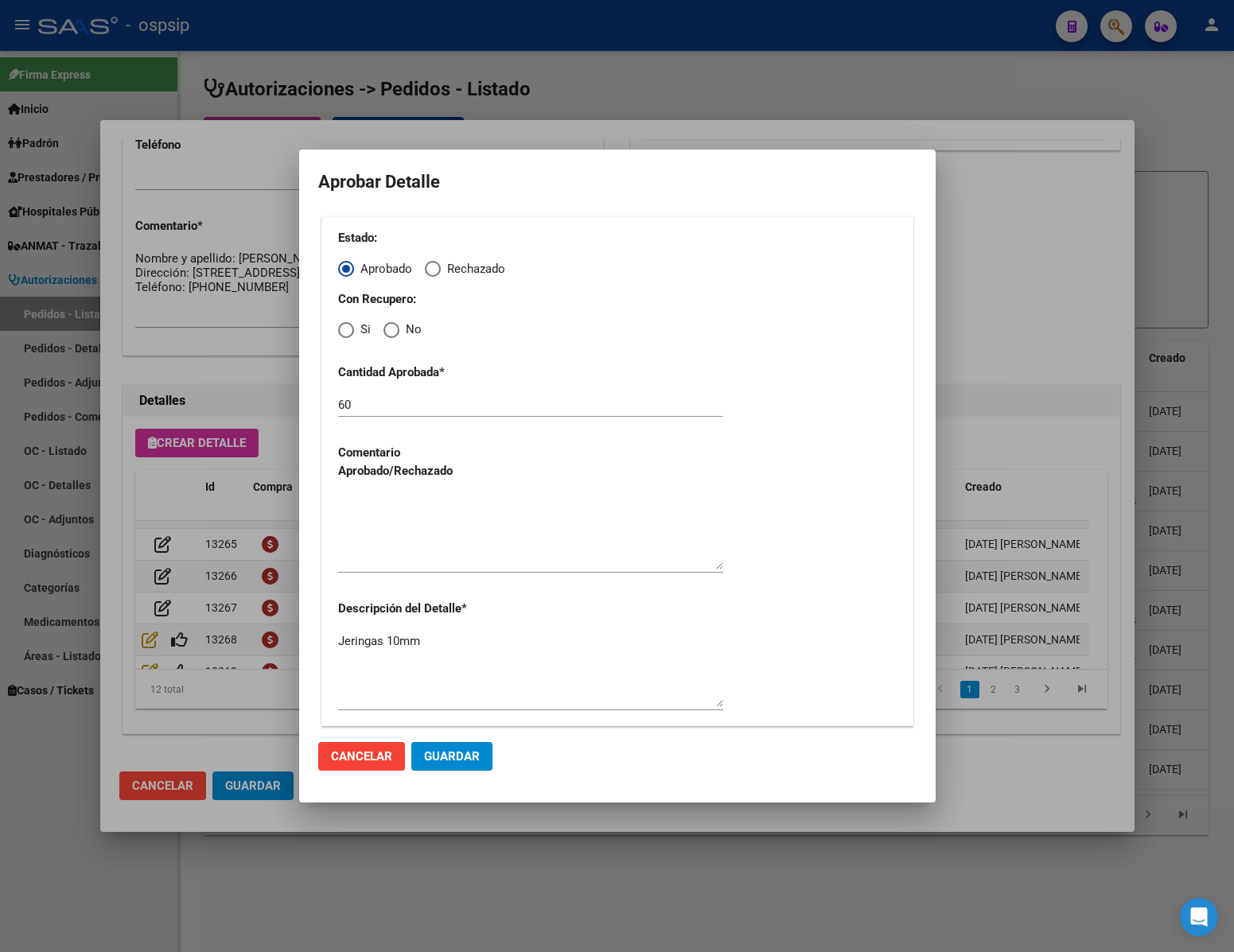
click at [389, 338] on span "Elija una opción" at bounding box center [391, 329] width 16 height 16
click at [389, 338] on input "No" at bounding box center [391, 329] width 16 height 16
radio input "true"
click at [452, 535] on textarea at bounding box center [530, 532] width 385 height 74
type textarea "."
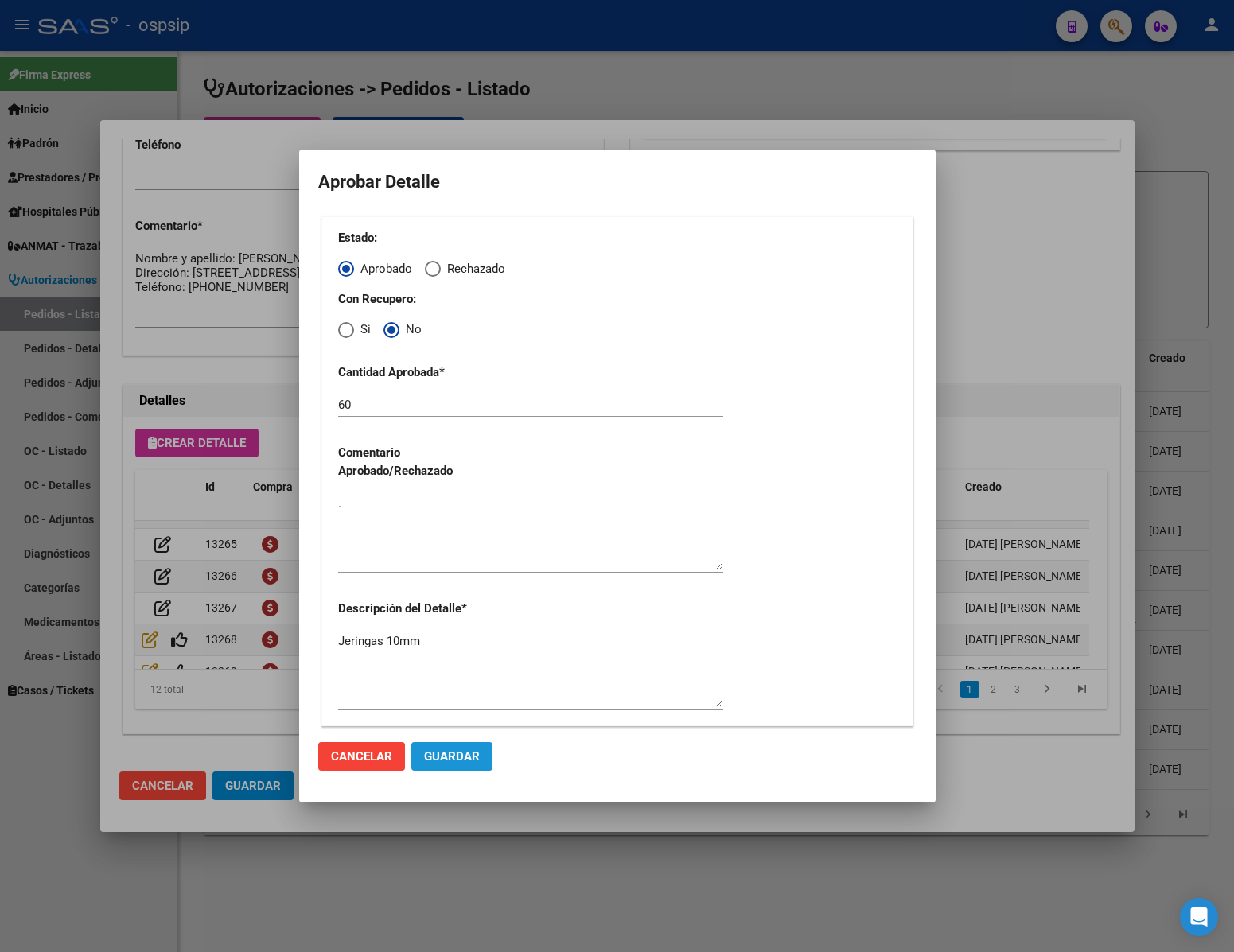
click at [437, 755] on span "Guardar" at bounding box center [452, 756] width 56 height 14
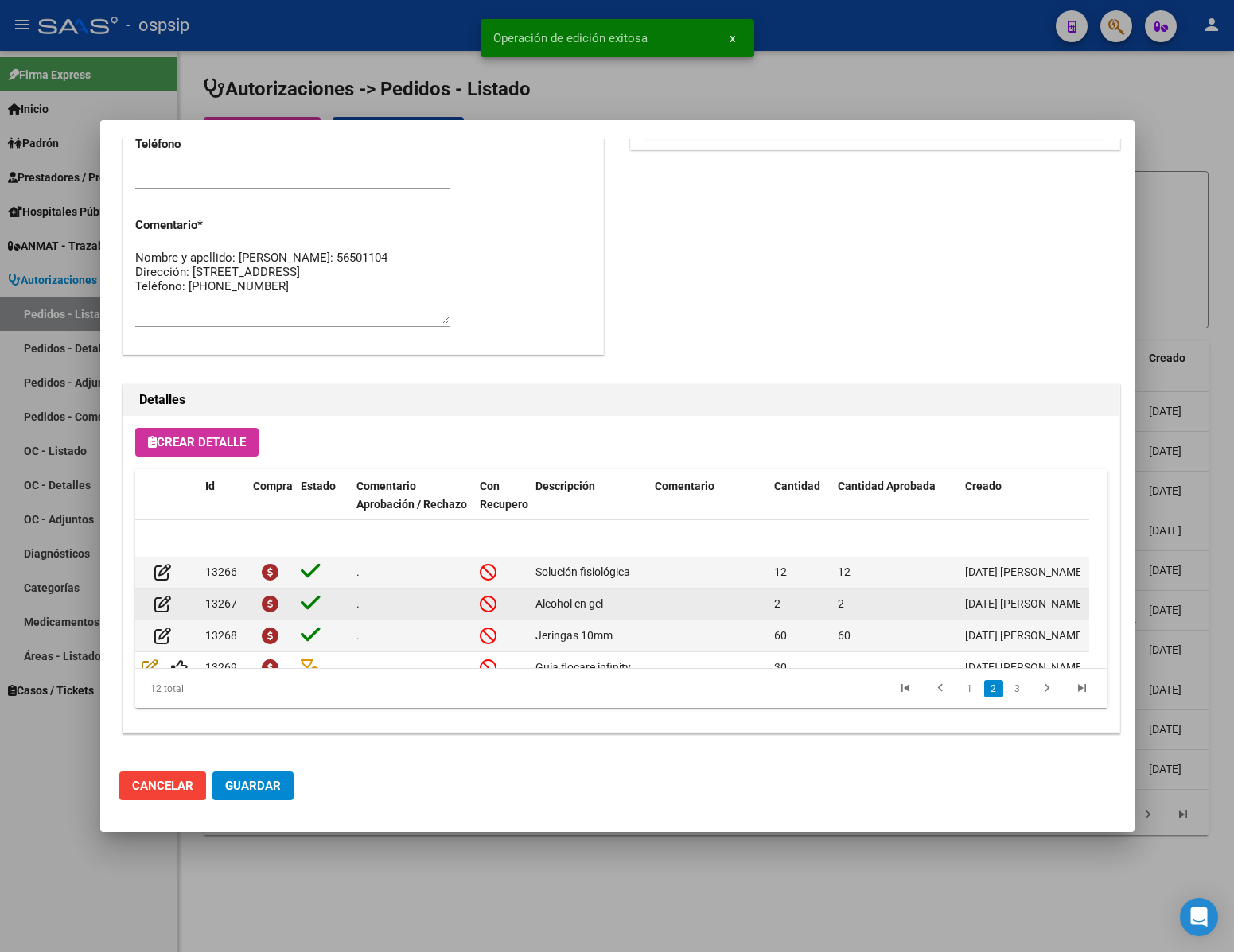
scroll to position [242, 0]
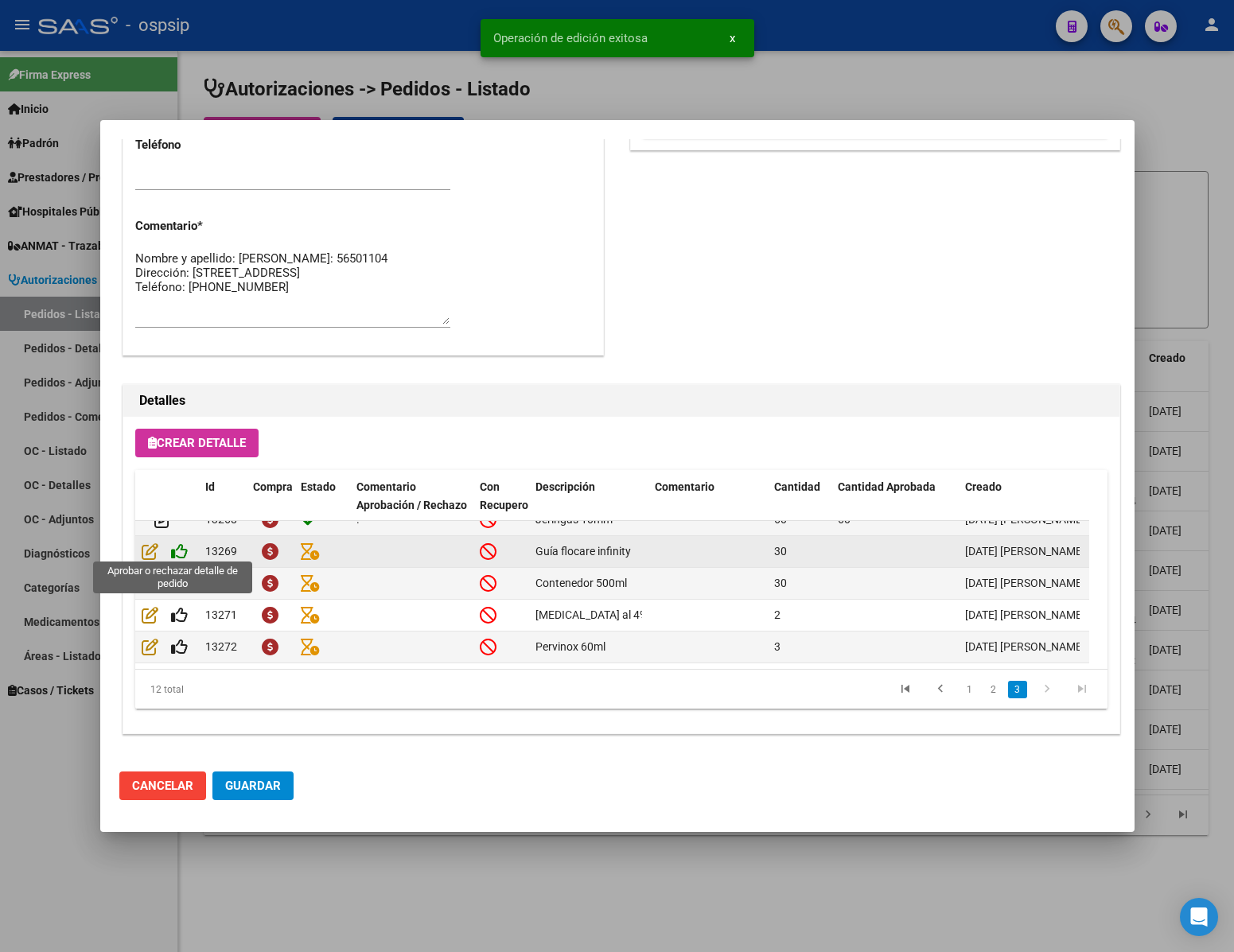
click at [180, 543] on icon at bounding box center [180, 551] width 17 height 18
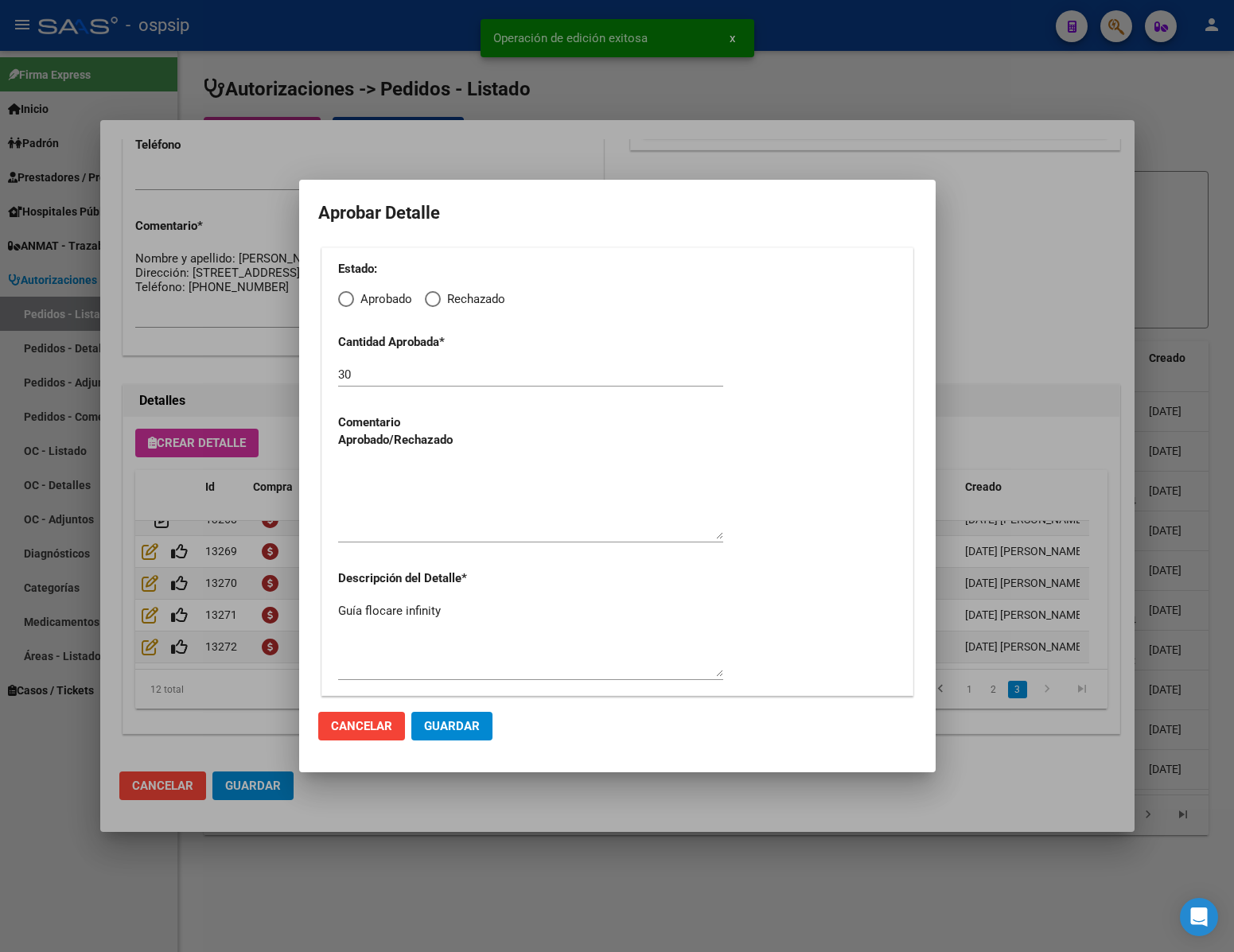
click at [348, 294] on span "Elija una opción" at bounding box center [345, 299] width 16 height 16
click at [348, 294] on input "Aprobado" at bounding box center [345, 299] width 16 height 16
radio input "true"
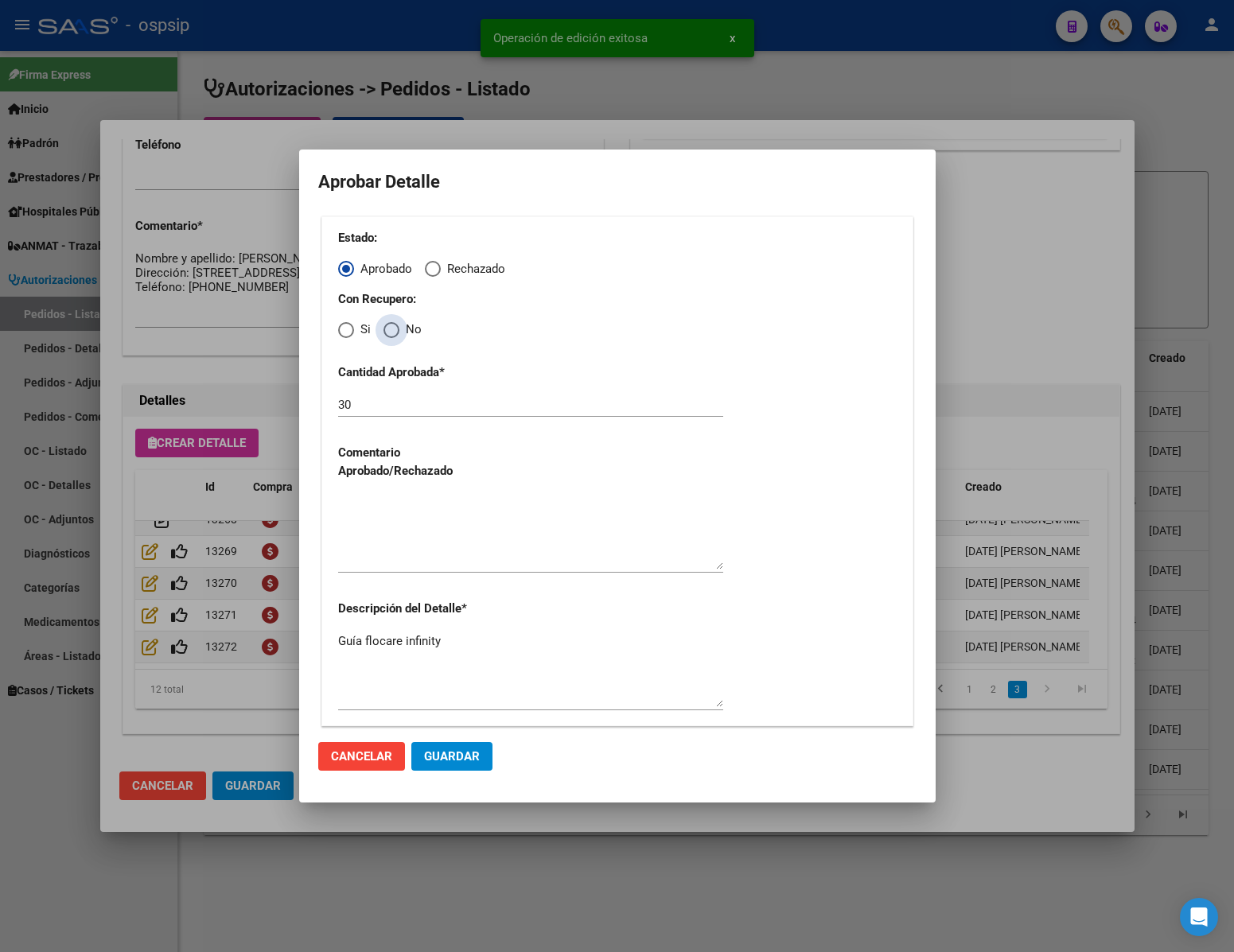
drag, startPoint x: 395, startPoint y: 326, endPoint x: 406, endPoint y: 369, distance: 44.4
click at [395, 330] on span "Elija una opción" at bounding box center [391, 329] width 16 height 16
click at [395, 330] on input "No" at bounding box center [391, 329] width 16 height 16
radio input "true"
click at [439, 541] on textarea at bounding box center [530, 532] width 385 height 74
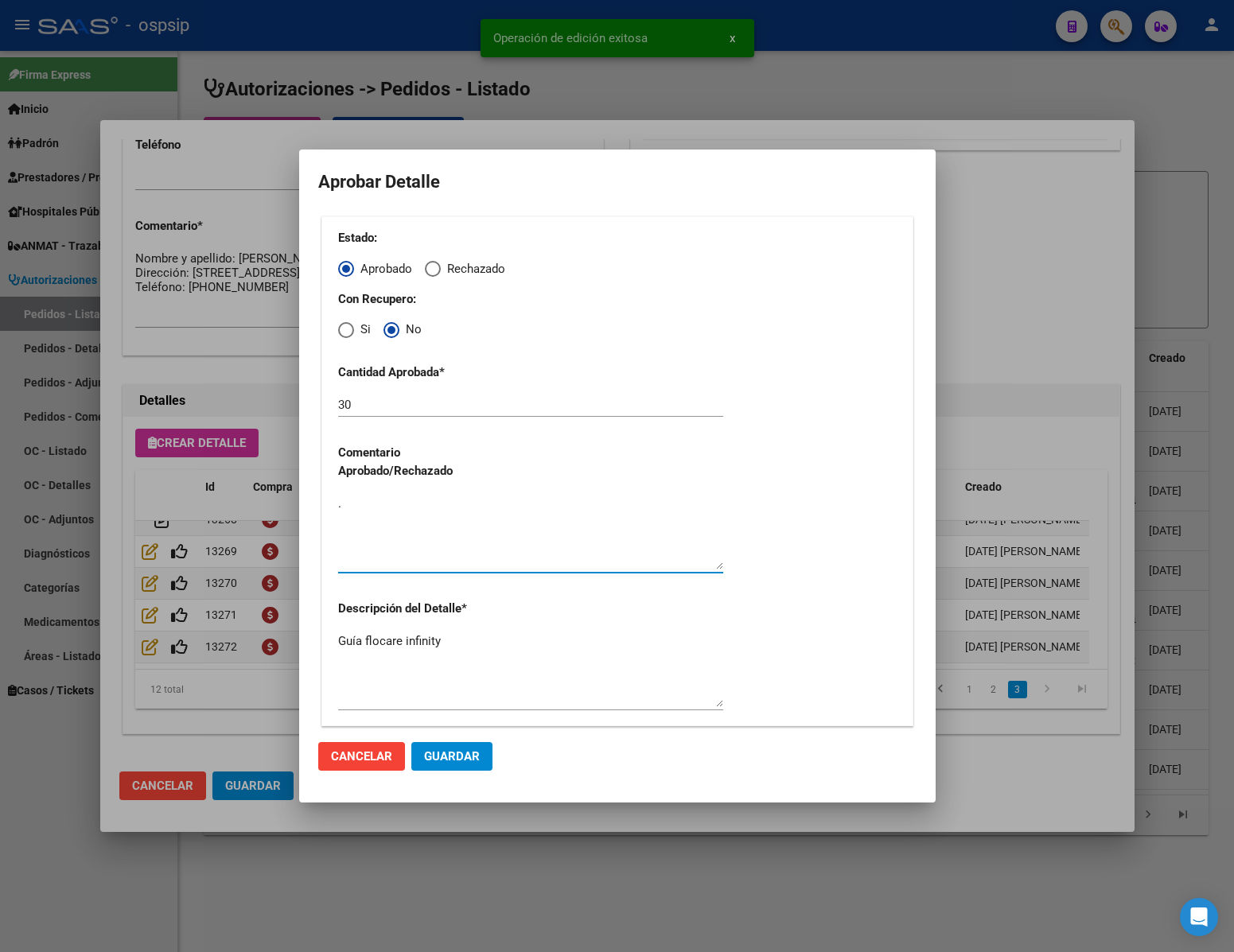
type textarea "."
click at [473, 758] on span "Guardar" at bounding box center [452, 756] width 56 height 14
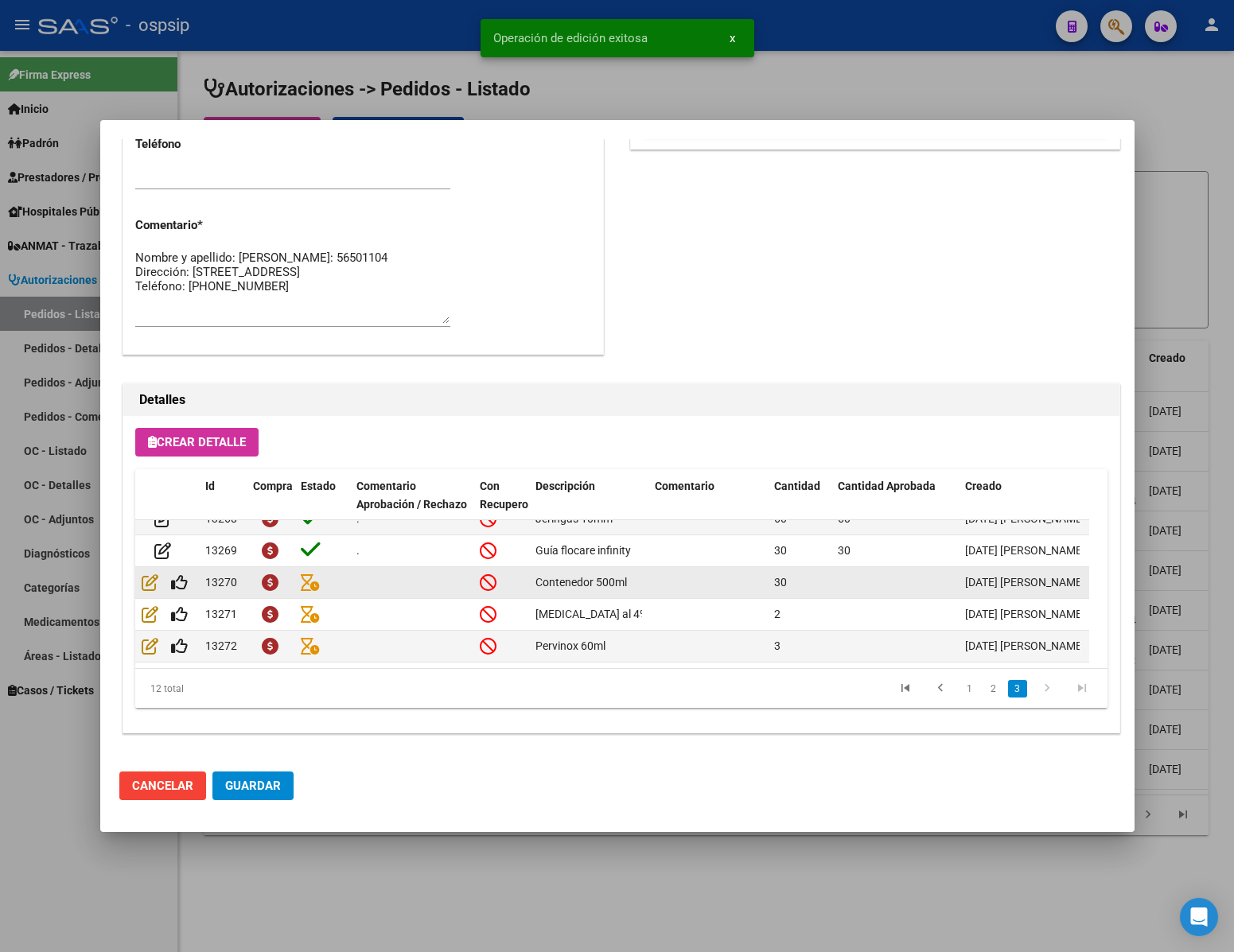
scroll to position [810, 0]
click at [180, 575] on icon at bounding box center [180, 583] width 17 height 18
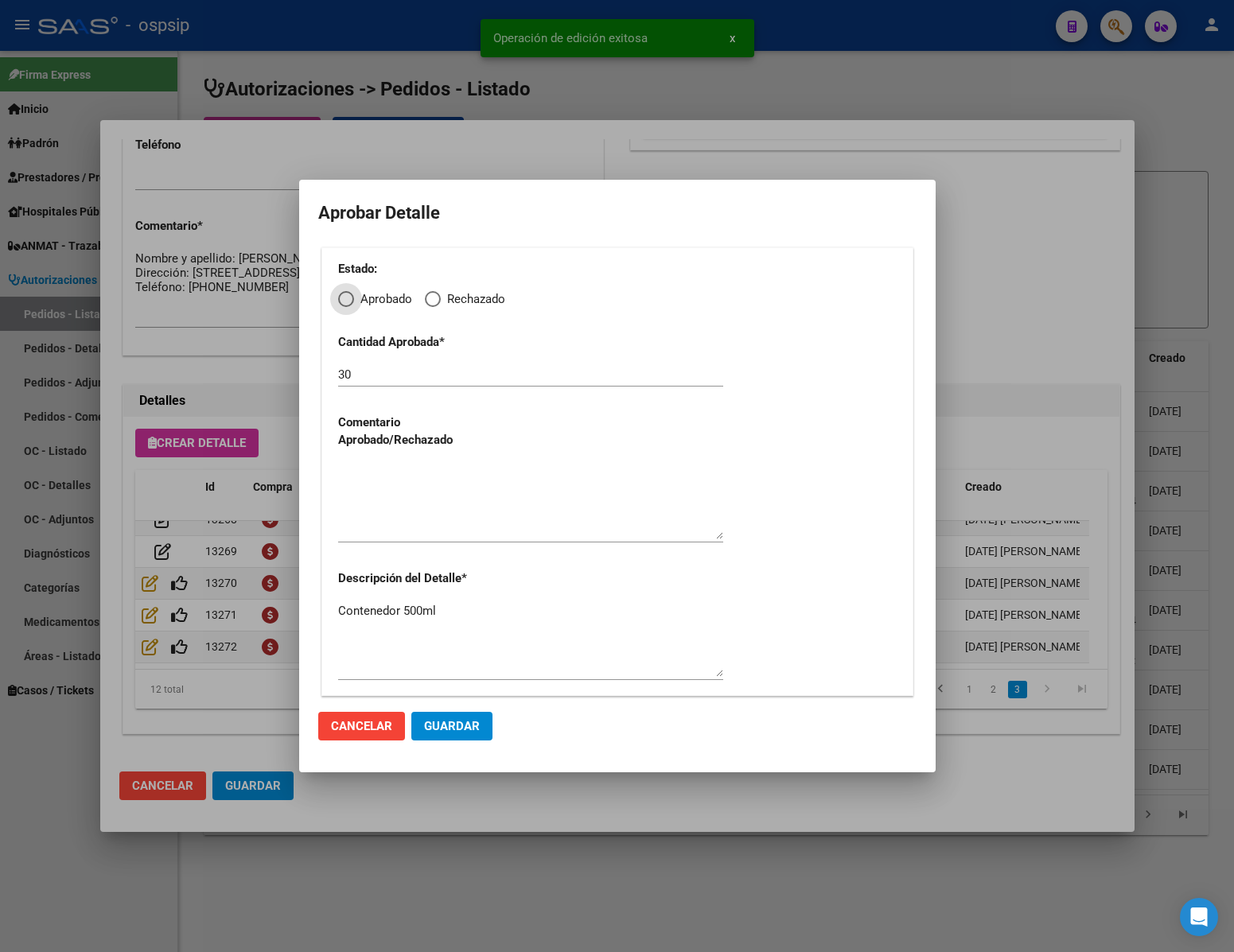
click at [347, 290] on label "Aprobado" at bounding box center [375, 300] width 74 height 19
click at [347, 291] on input "Aprobado" at bounding box center [345, 299] width 16 height 16
radio input "true"
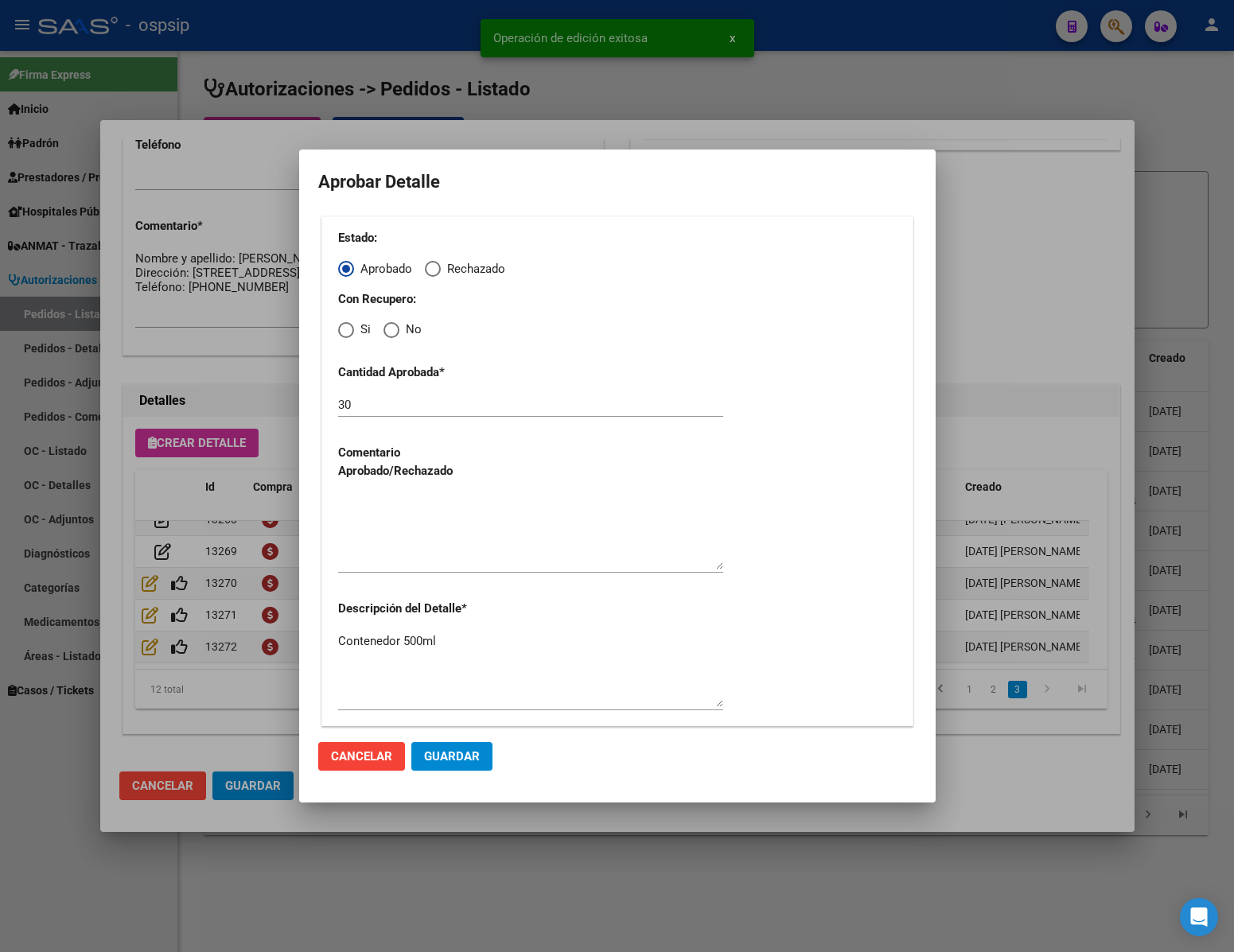
click at [384, 327] on span "Elija una opción" at bounding box center [391, 329] width 16 height 16
click at [384, 327] on input "No" at bounding box center [391, 329] width 16 height 16
radio input "true"
click at [423, 503] on textarea at bounding box center [530, 532] width 385 height 74
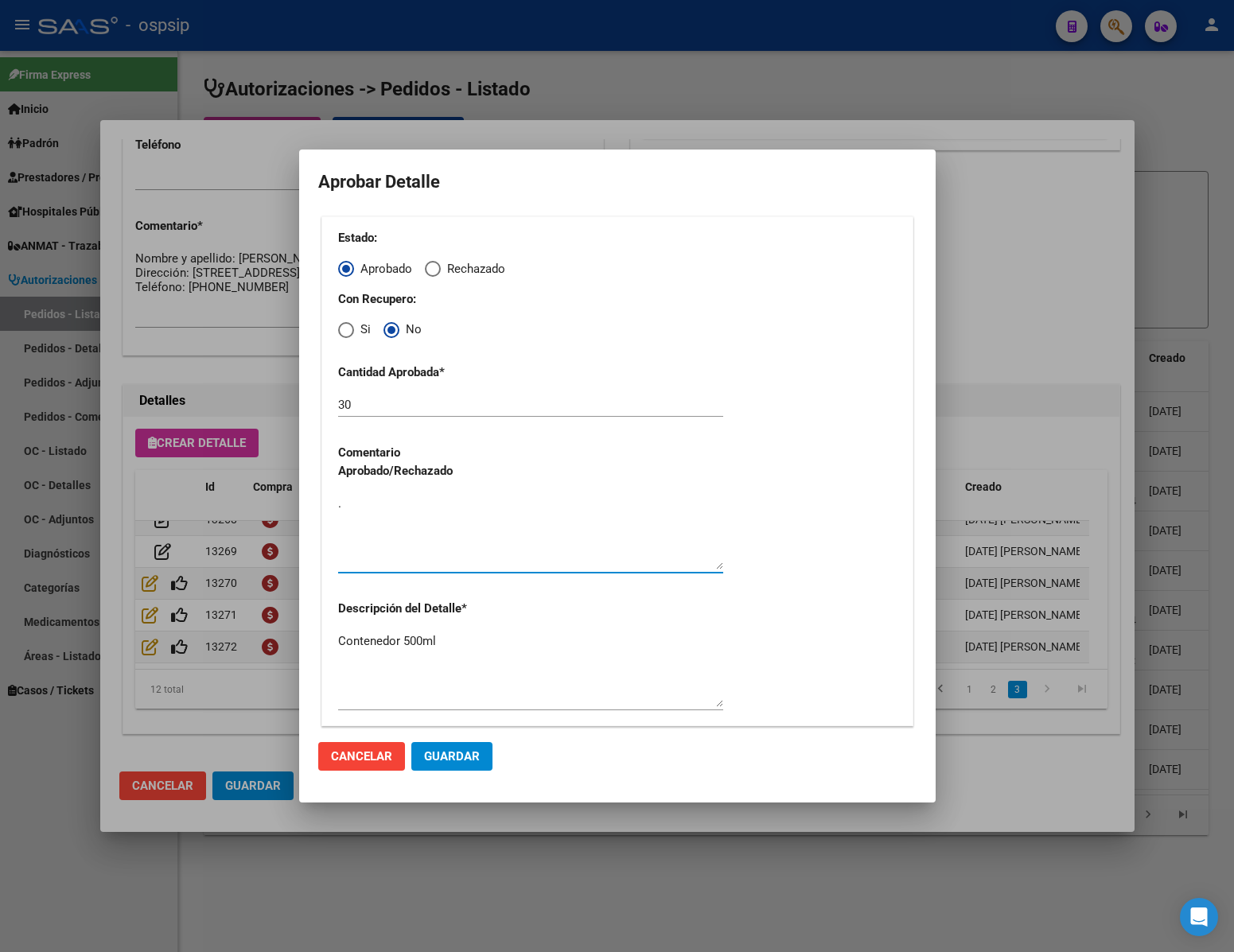
type textarea "."
click at [470, 771] on button "Guardar" at bounding box center [451, 757] width 81 height 29
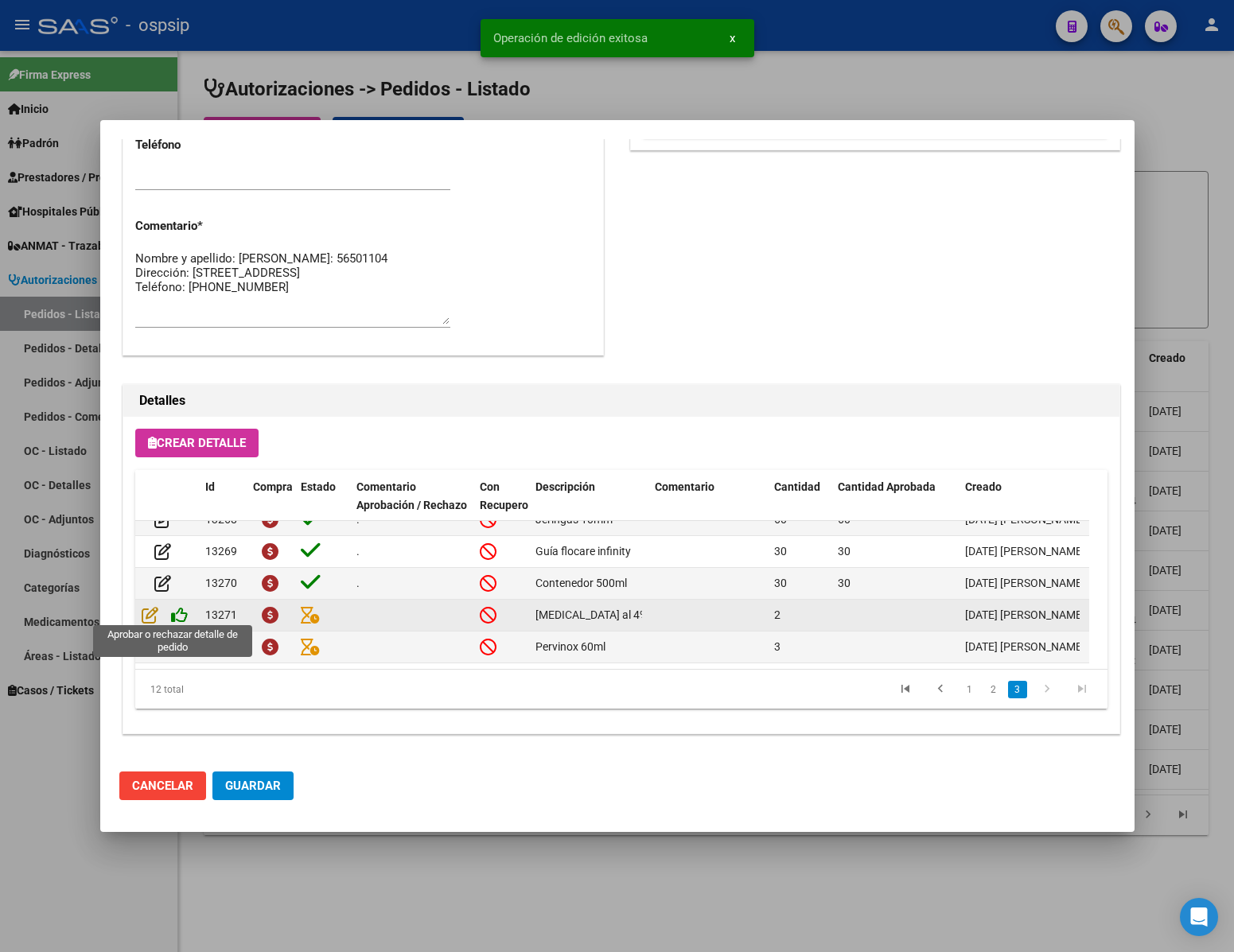
click at [178, 609] on icon at bounding box center [180, 615] width 17 height 18
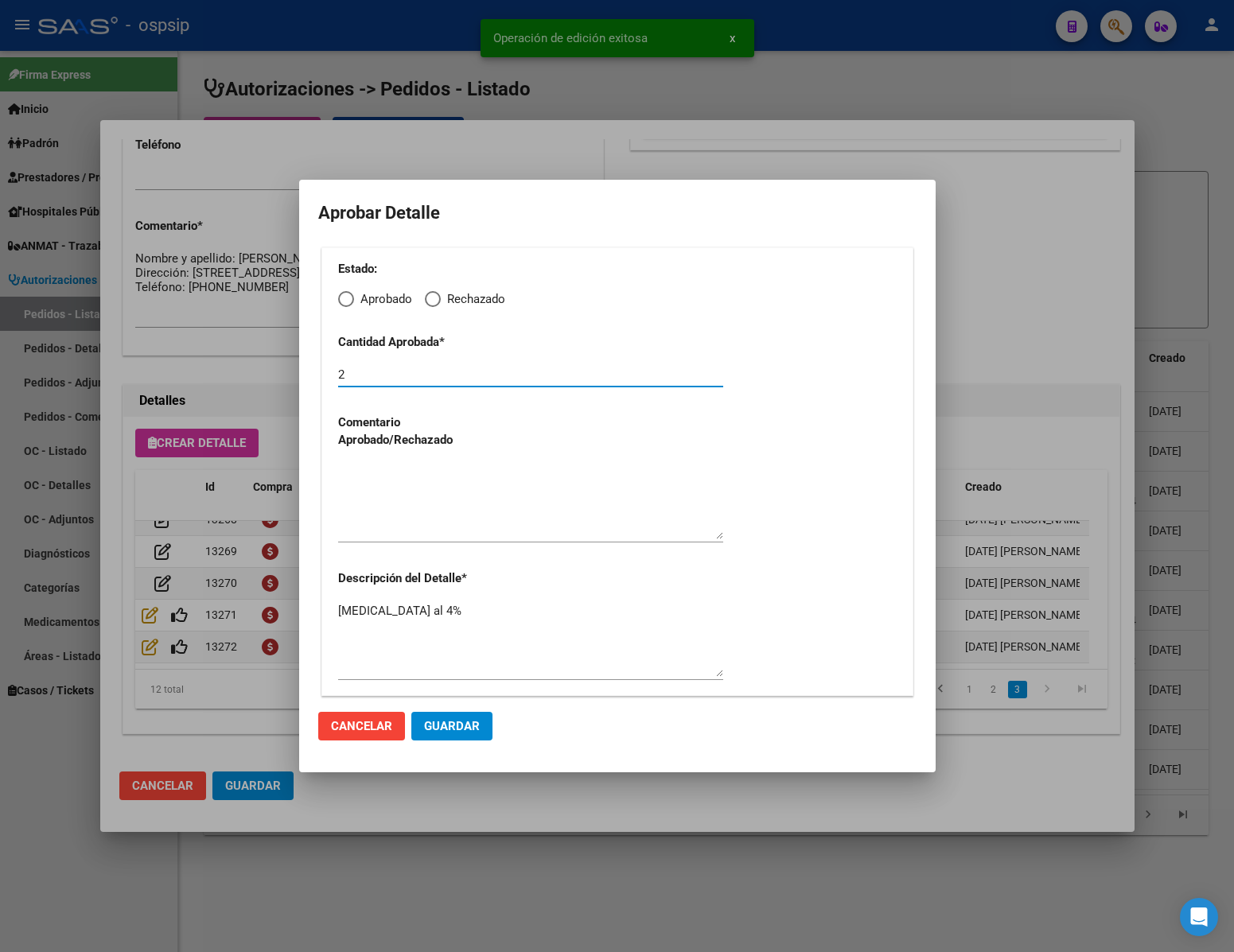
drag, startPoint x: 373, startPoint y: 369, endPoint x: 216, endPoint y: 372, distance: 157.0
click at [216, 372] on div "Editar Pedido 7136 COMENTARIOS DEL PEDIDO Escriba su comentario aquí. Enviar co…" at bounding box center [617, 476] width 1234 height 952
type input "1"
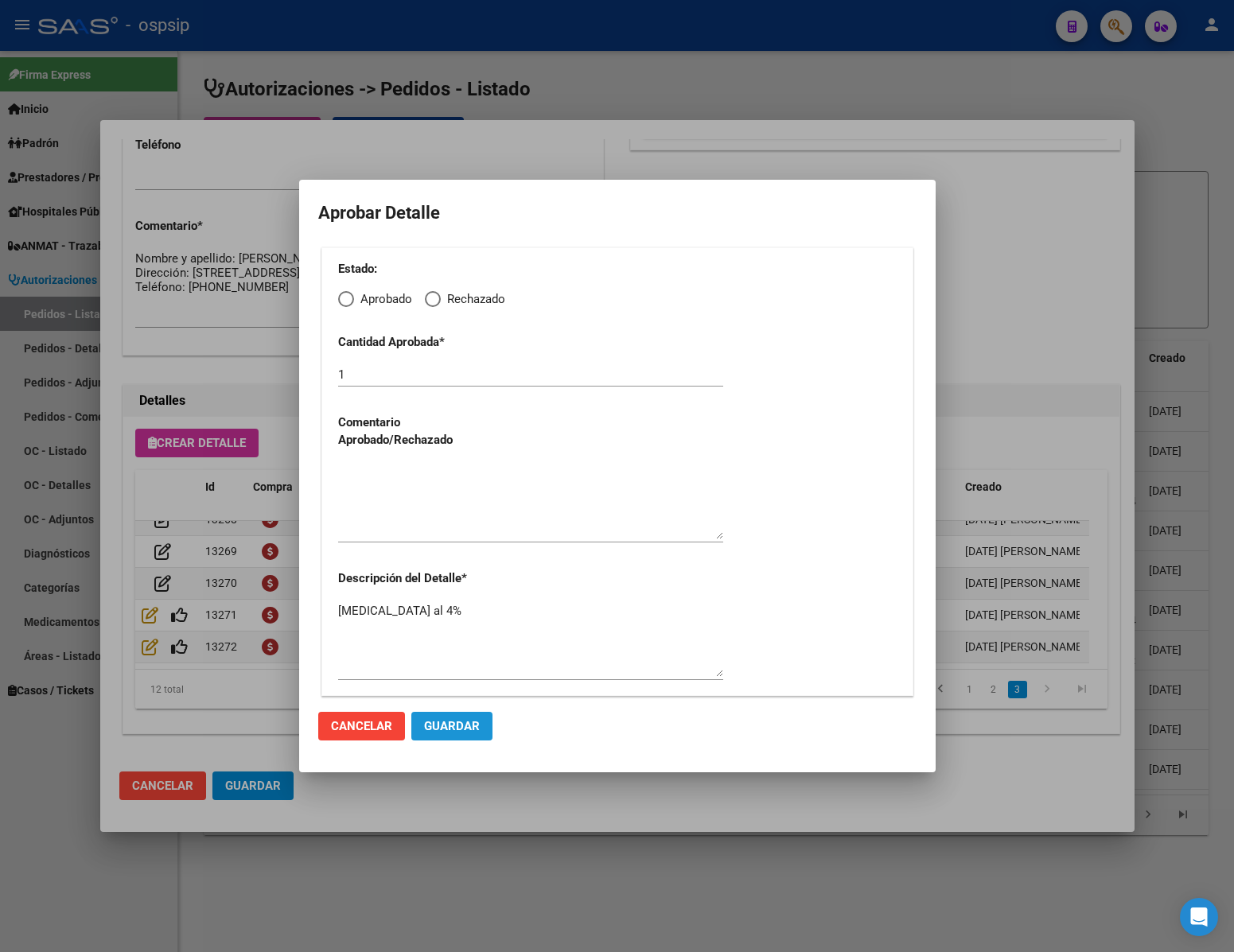
click at [454, 727] on span "Guardar" at bounding box center [452, 726] width 56 height 14
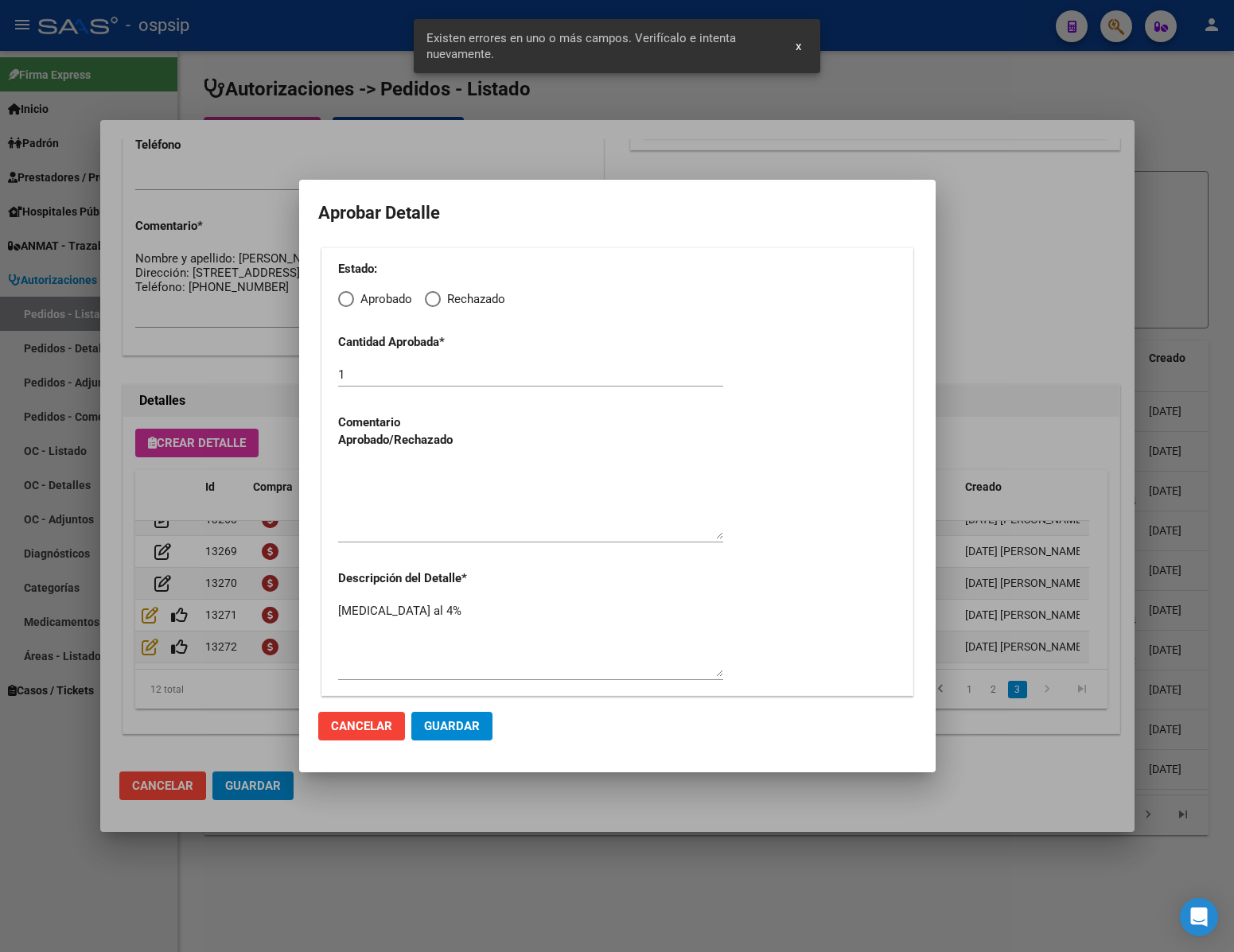
click at [335, 301] on div "Estado: Aprobado Rechazado Cantidad Aprobada * 1 Comentario Aprobado/Rechazado …" at bounding box center [617, 472] width 592 height 449
click at [343, 306] on span "Elija una opción" at bounding box center [345, 299] width 16 height 16
click at [343, 306] on input "Aprobado" at bounding box center [345, 299] width 16 height 16
radio input "true"
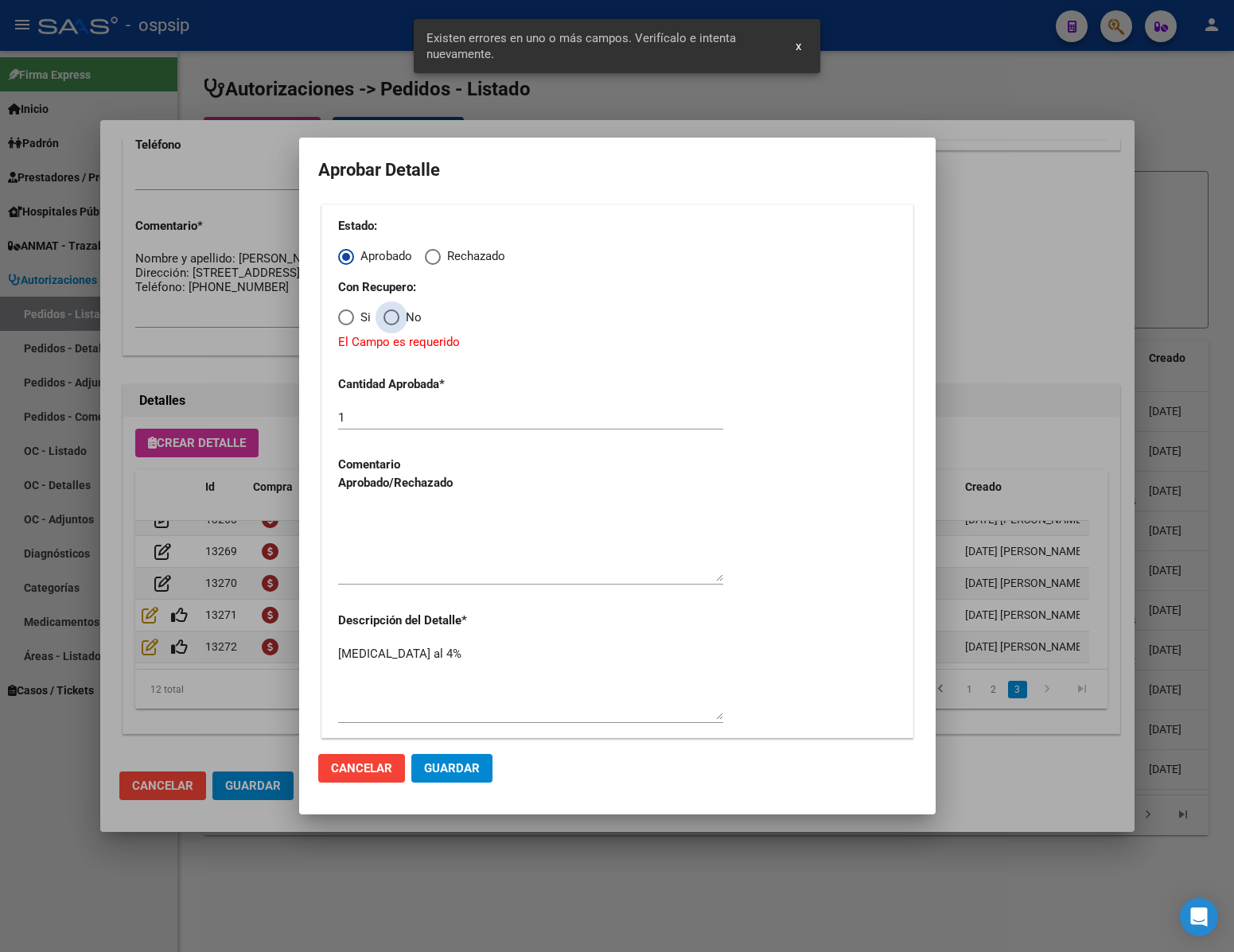
click at [393, 315] on span "Elija una opción" at bounding box center [391, 317] width 16 height 16
click at [393, 315] on input "No" at bounding box center [391, 317] width 16 height 16
radio input "true"
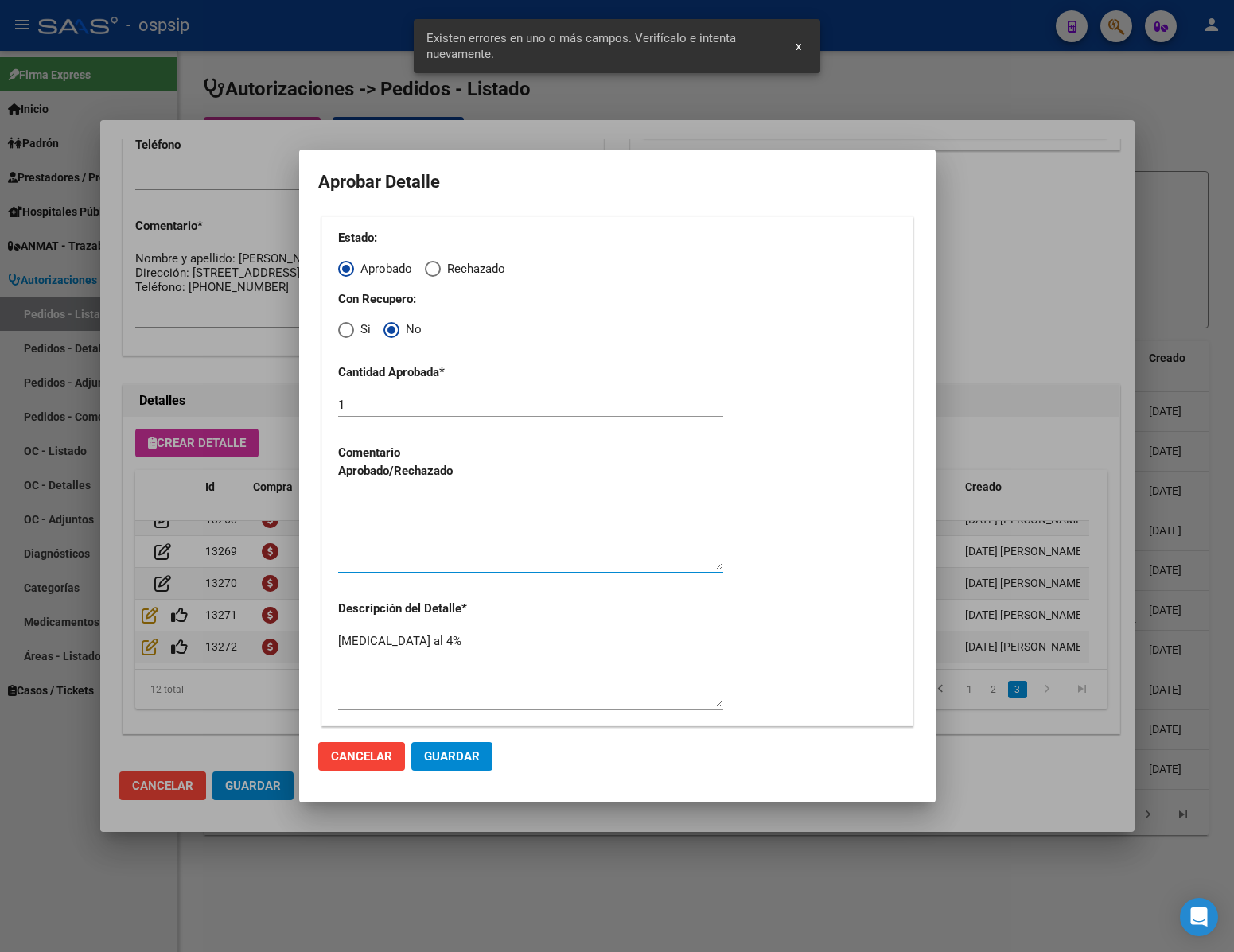
click at [428, 552] on textarea at bounding box center [530, 532] width 385 height 74
type textarea "."
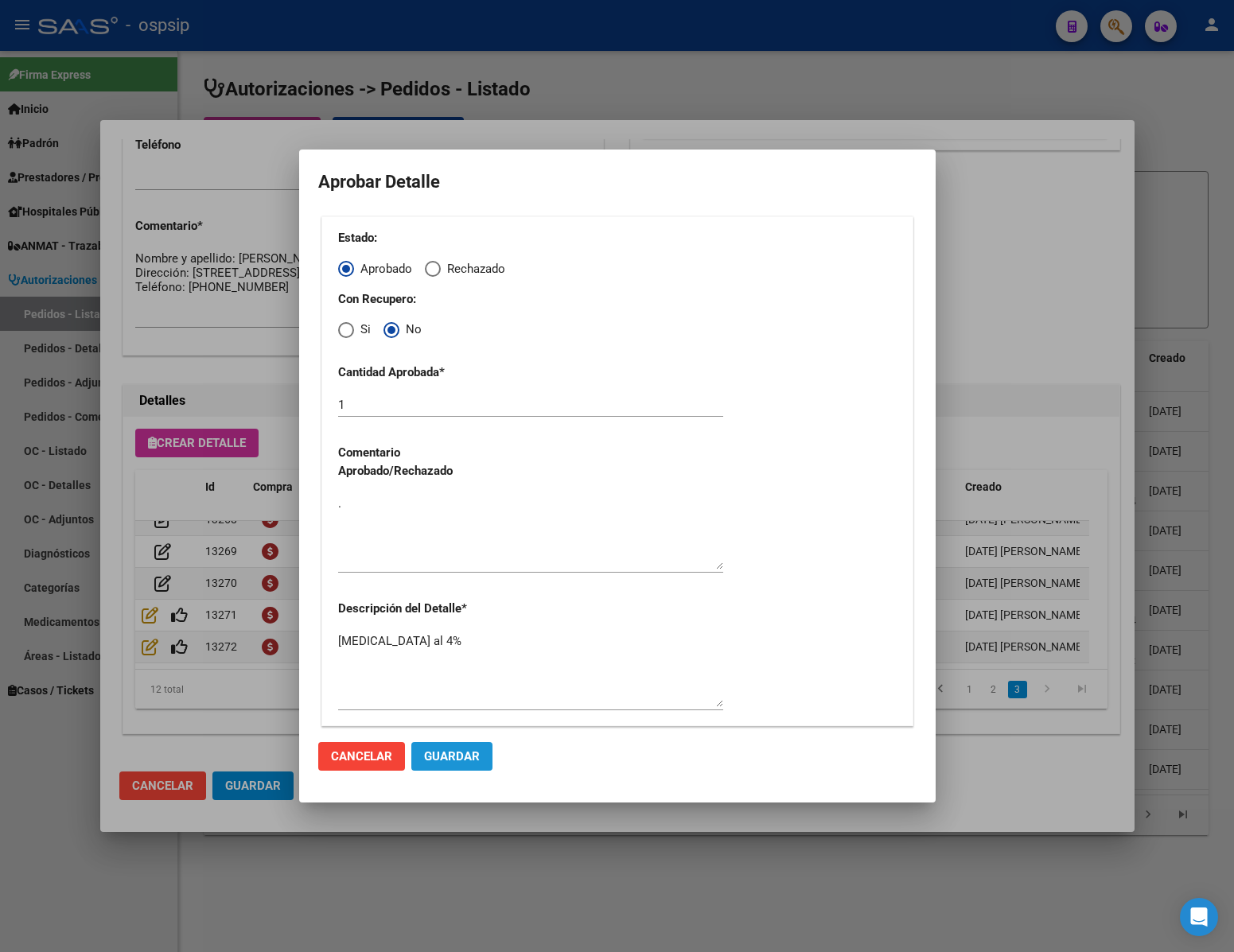
click at [451, 750] on span "Guardar" at bounding box center [452, 756] width 56 height 14
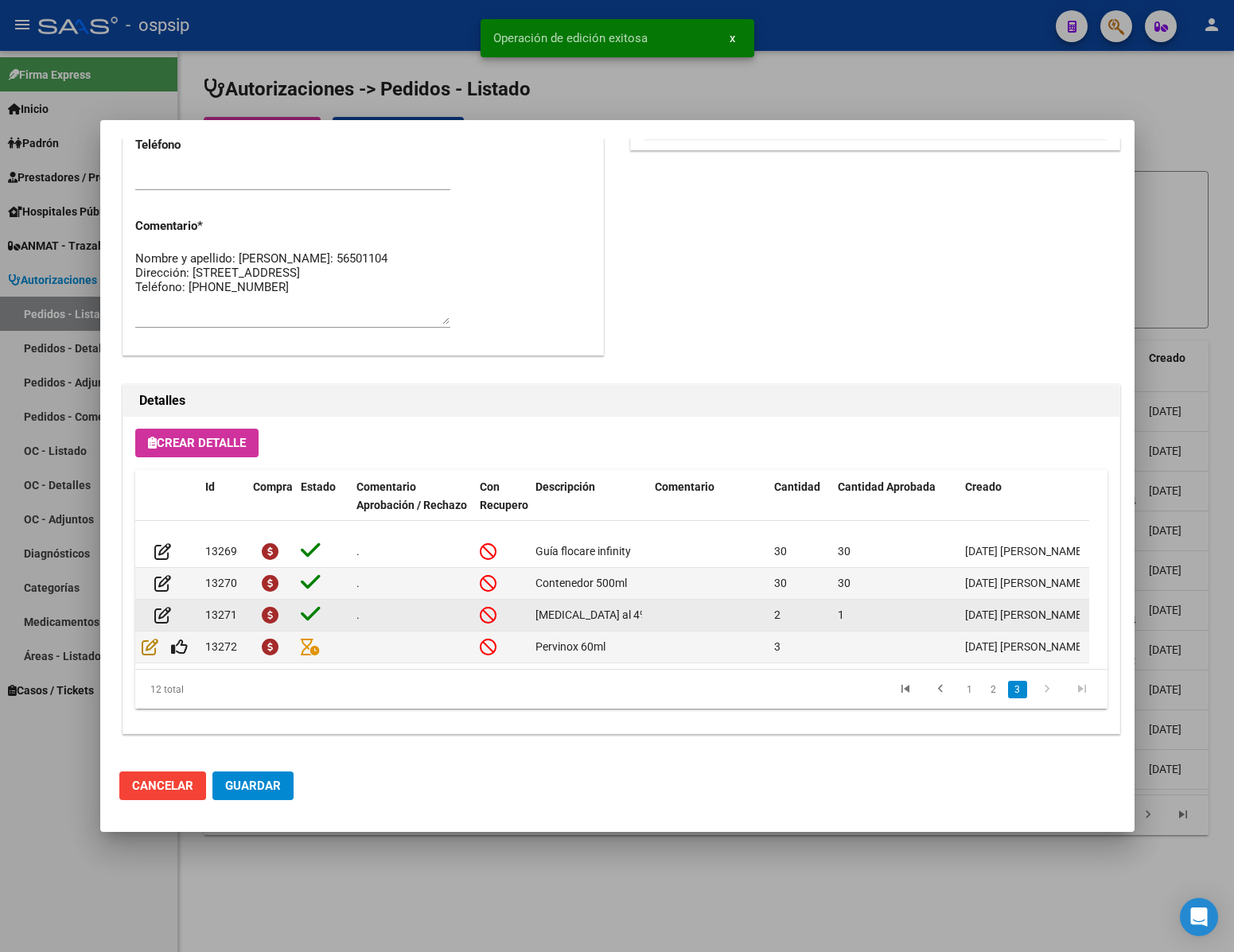
scroll to position [256, 0]
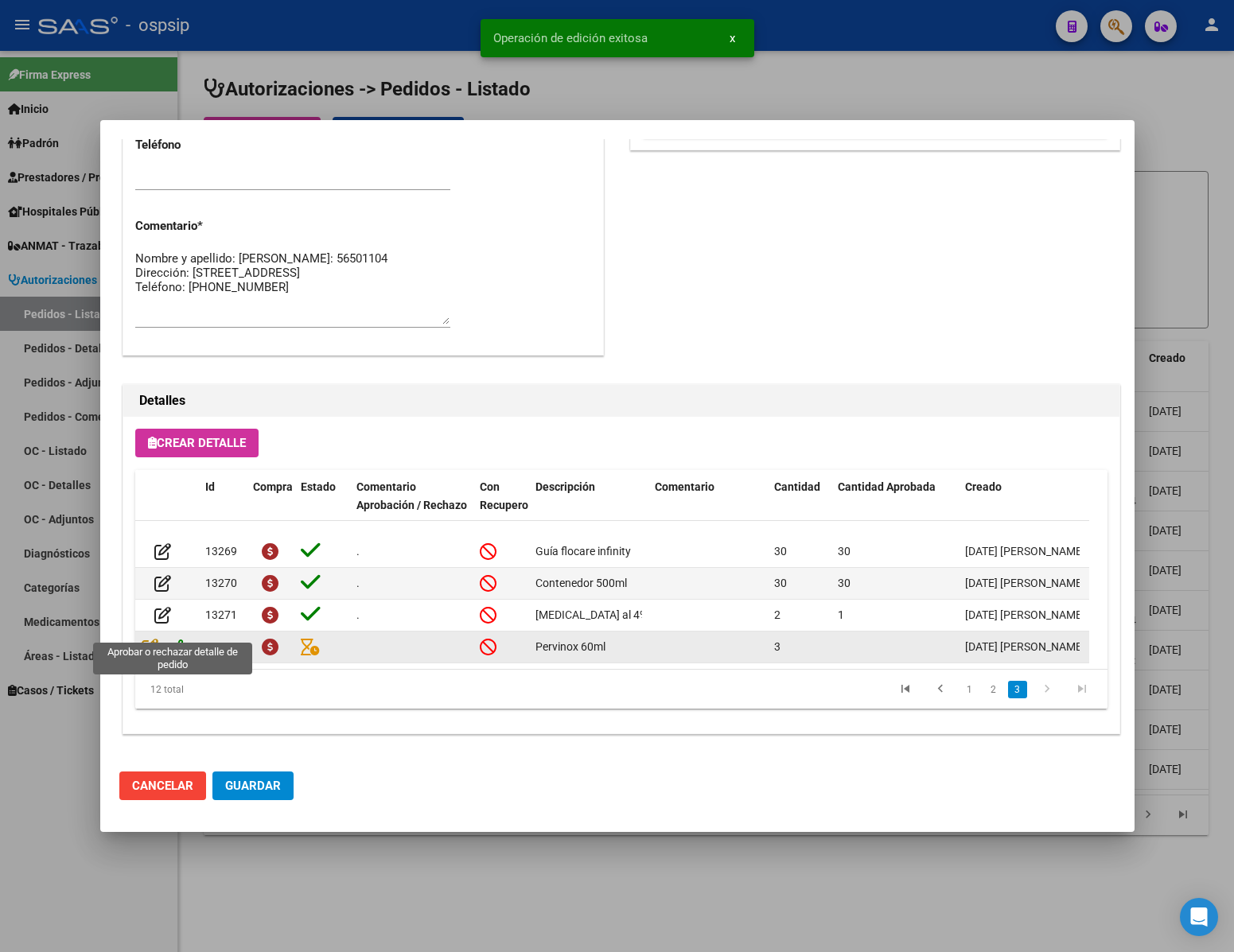
click at [177, 638] on icon at bounding box center [180, 647] width 17 height 18
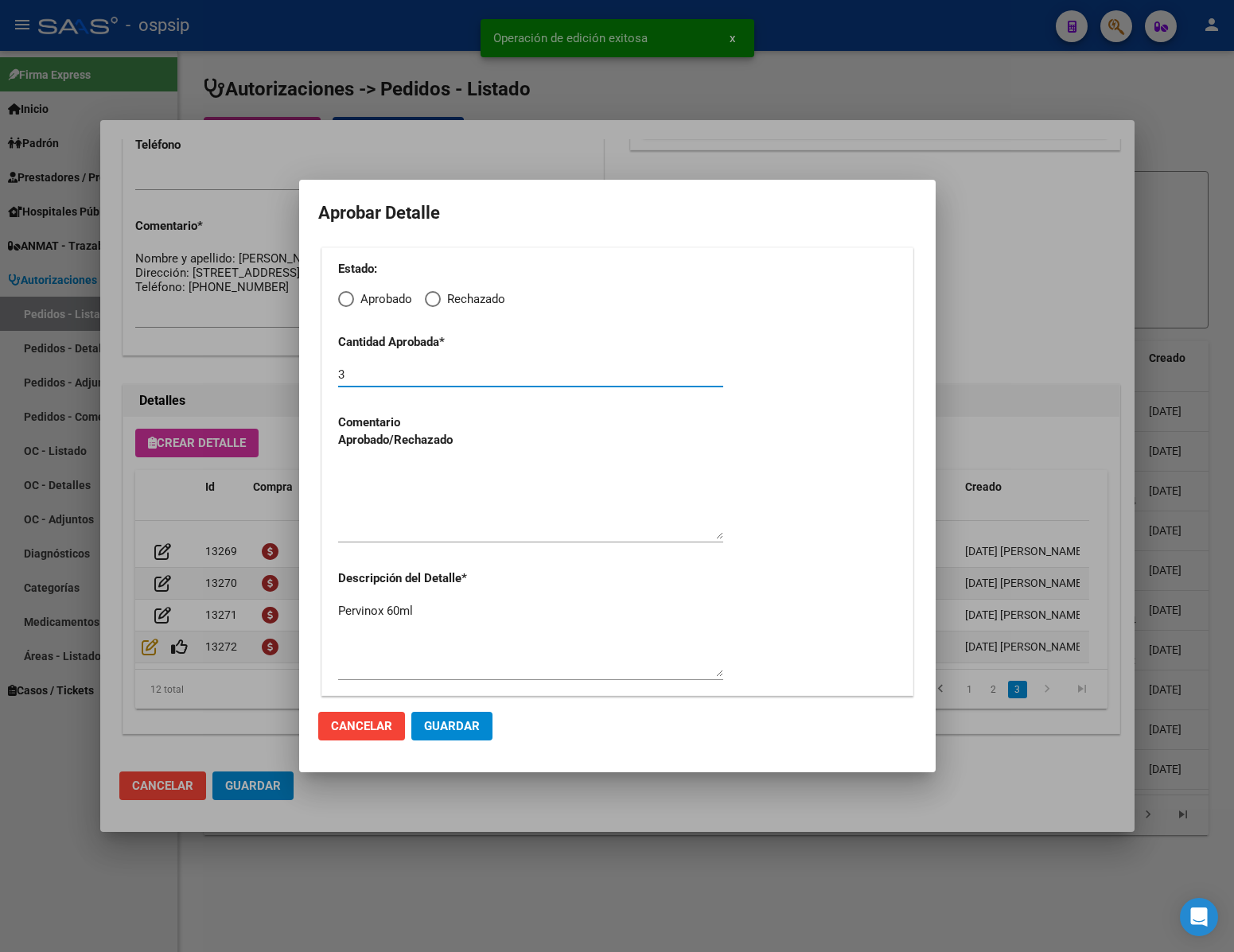
drag, startPoint x: 382, startPoint y: 372, endPoint x: 198, endPoint y: 373, distance: 184.0
click at [198, 373] on div "Editar Pedido 7136 COMENTARIOS DEL PEDIDO Escriba su comentario aquí. Enviar co…" at bounding box center [617, 476] width 1234 height 952
type input "1"
type input "2"
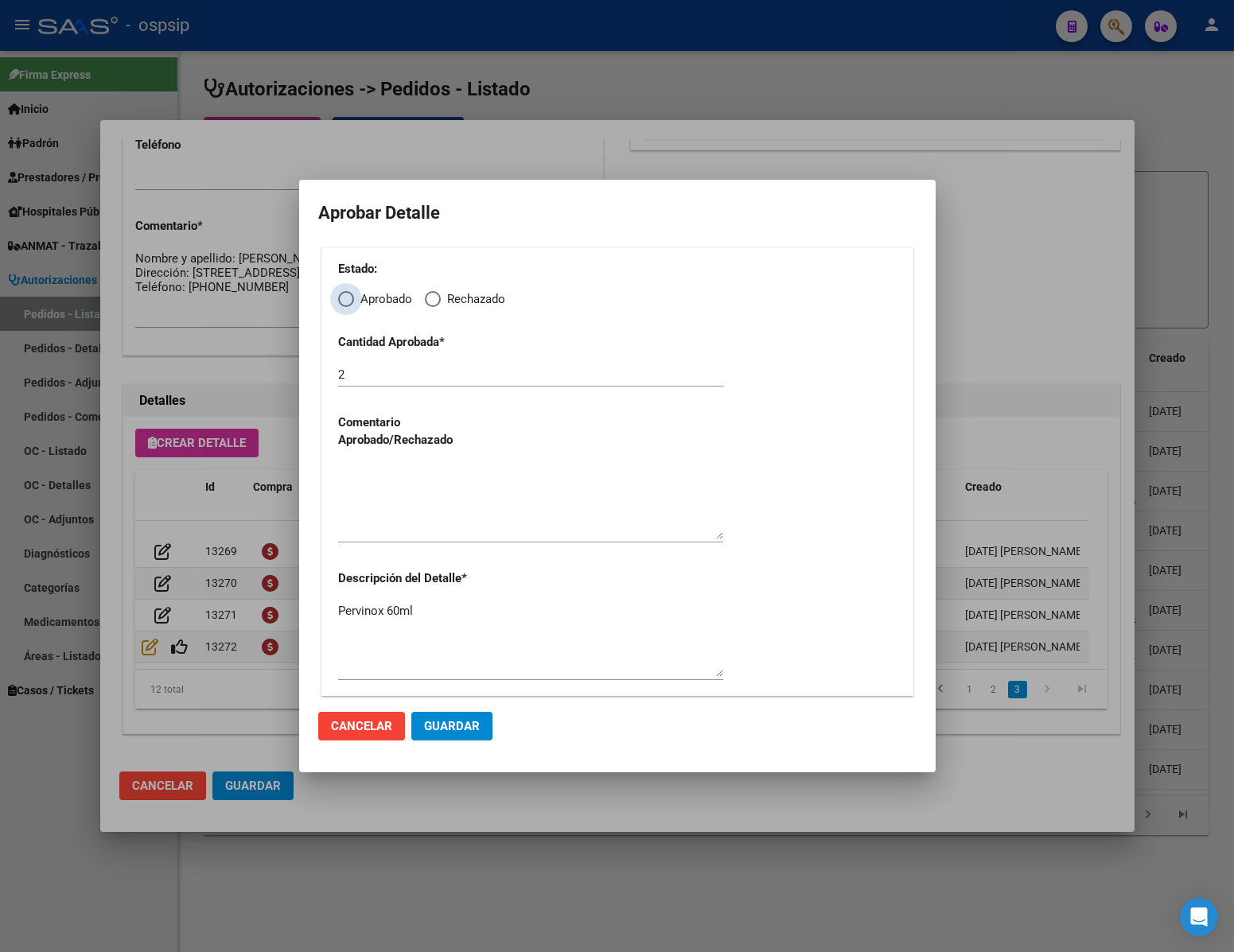
click at [351, 302] on span "Elija una opción" at bounding box center [345, 299] width 16 height 16
click at [351, 302] on input "Aprobado" at bounding box center [345, 299] width 16 height 16
radio input "true"
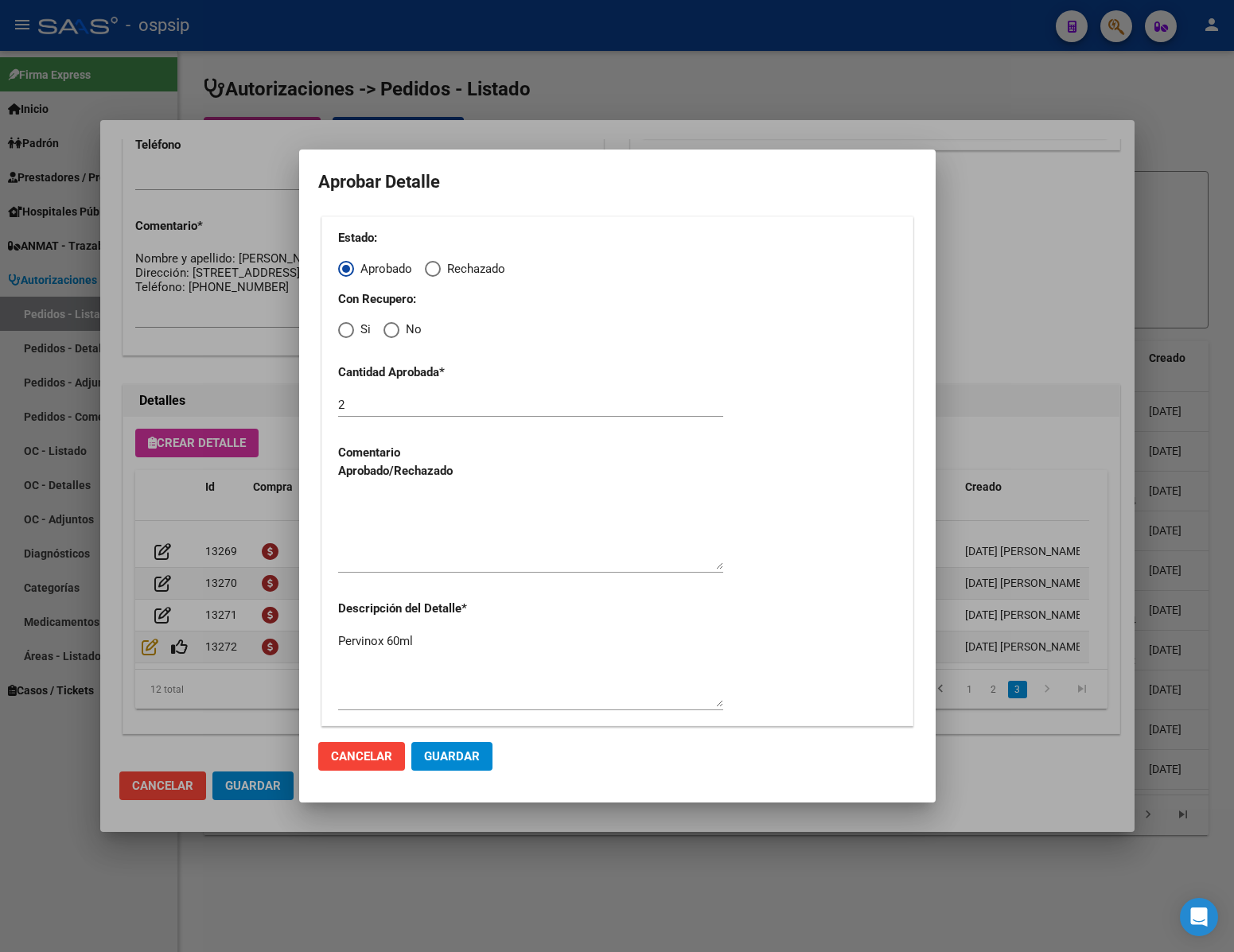
click at [392, 328] on span "Elija una opción" at bounding box center [391, 329] width 16 height 16
click at [392, 328] on input "No" at bounding box center [391, 329] width 16 height 16
radio input "true"
drag, startPoint x: 404, startPoint y: 557, endPoint x: 430, endPoint y: 609, distance: 58.1
click at [404, 558] on textarea at bounding box center [530, 532] width 385 height 74
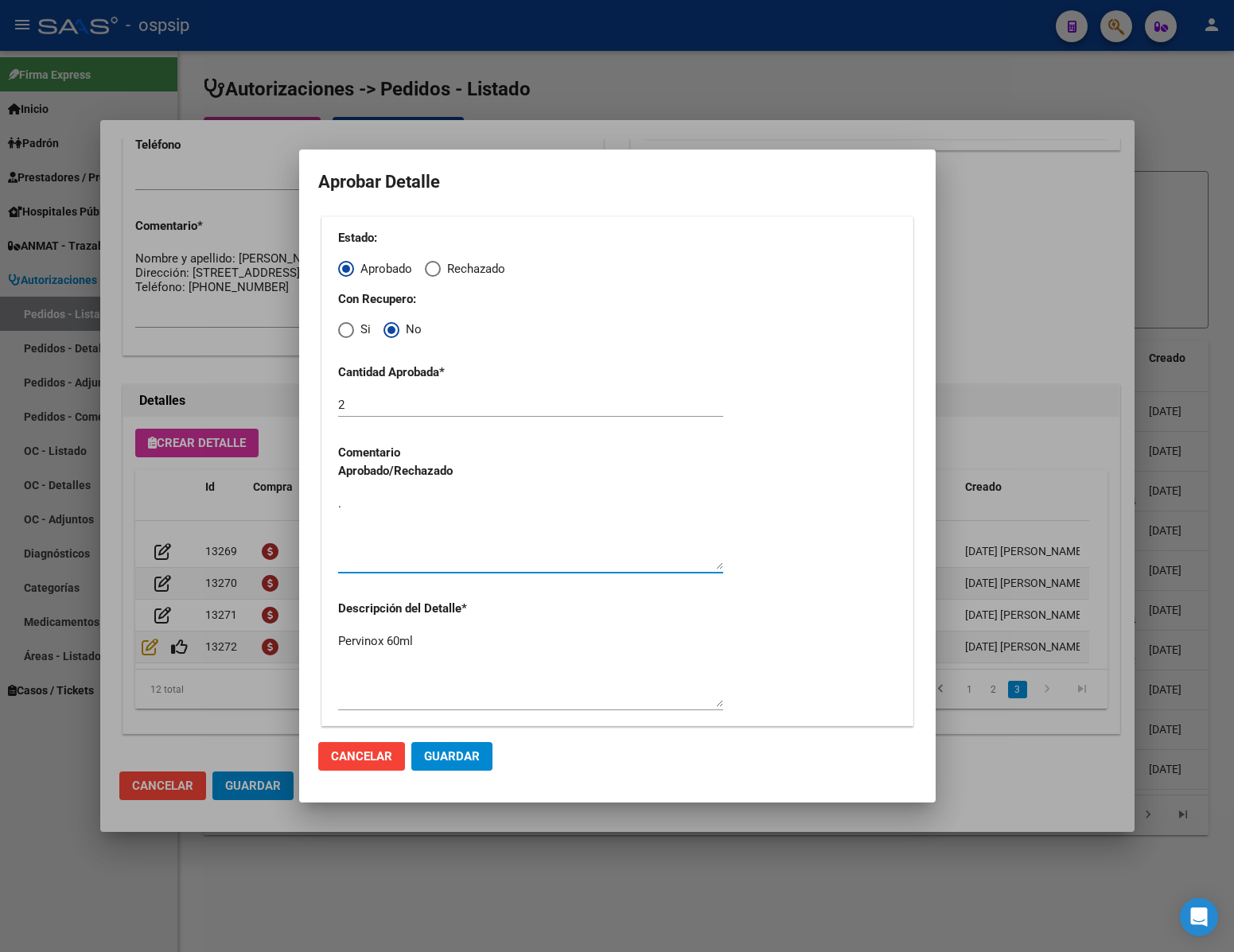
type textarea "."
click at [457, 762] on span "Guardar" at bounding box center [452, 756] width 56 height 14
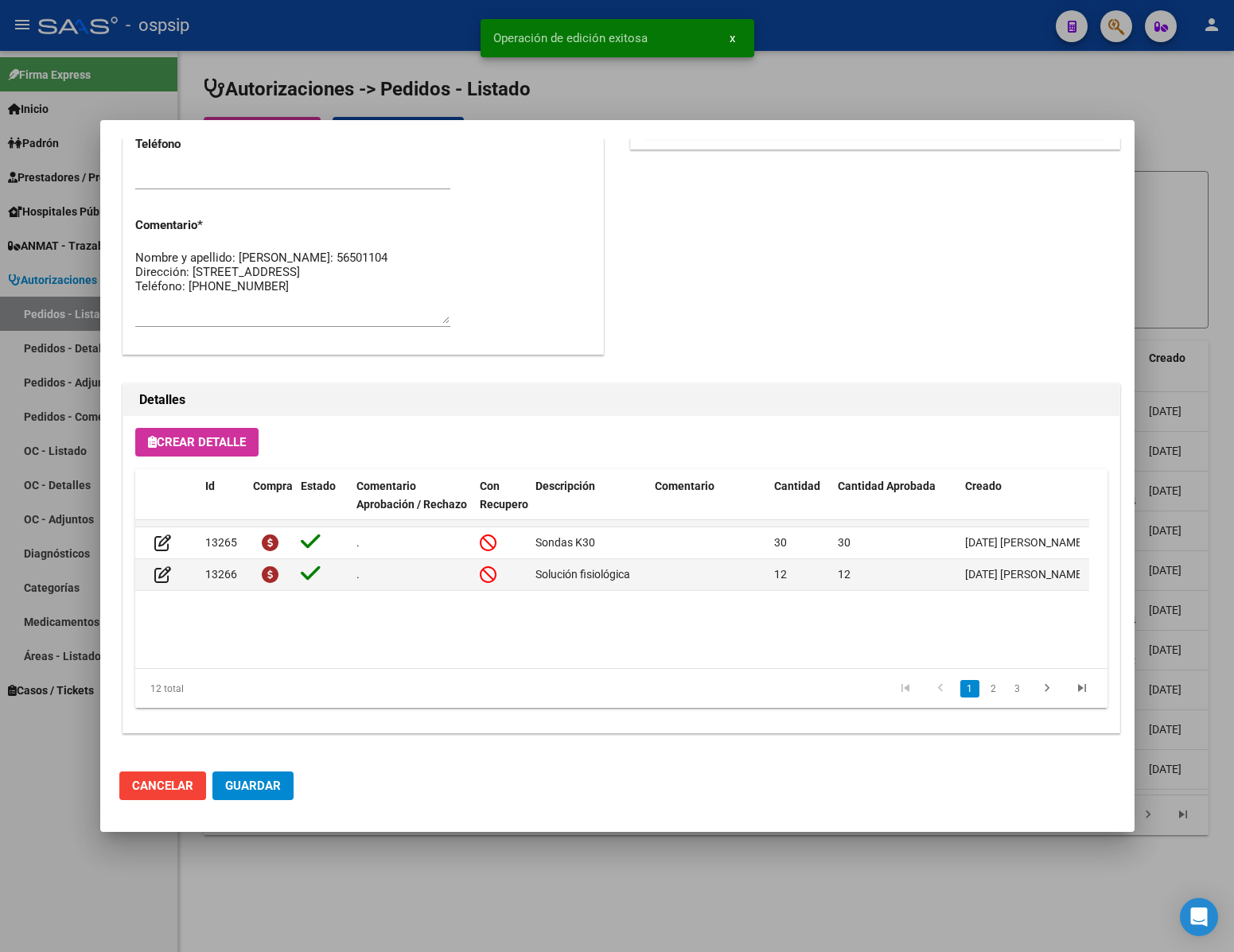
scroll to position [0, 0]
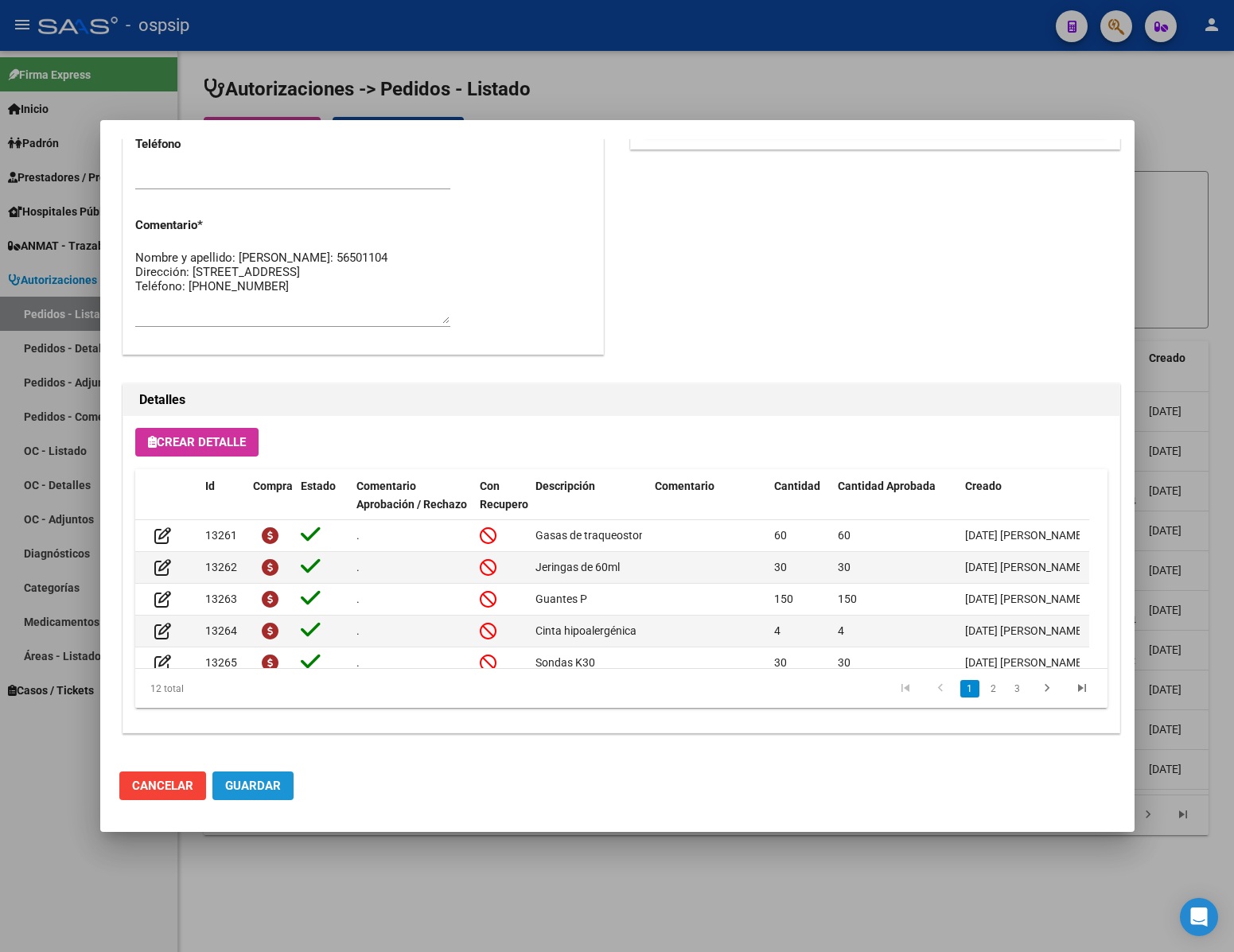
click at [261, 782] on span "Guardar" at bounding box center [253, 785] width 56 height 14
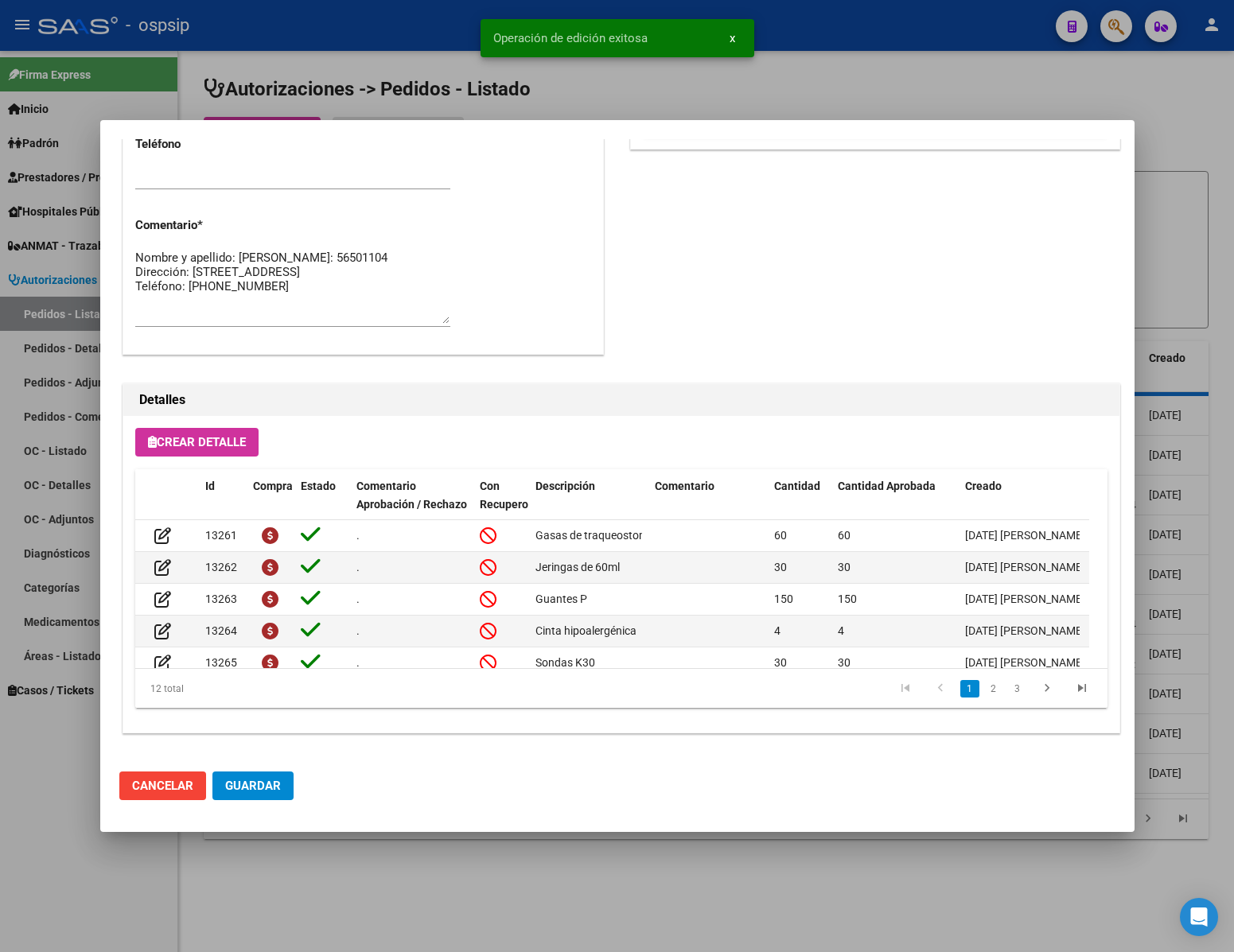
click at [108, 878] on div at bounding box center [617, 476] width 1234 height 952
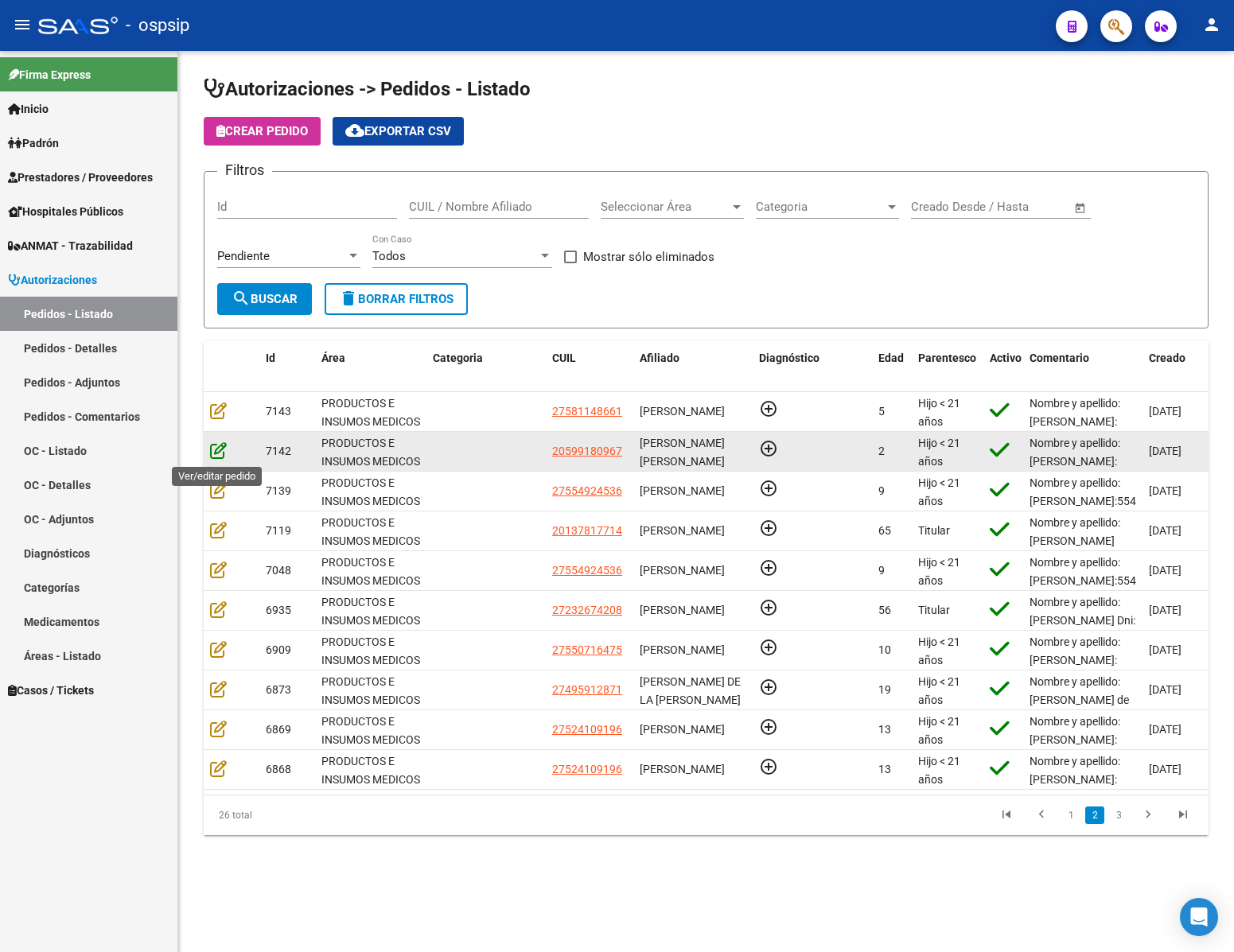
click at [215, 452] on icon at bounding box center [219, 450] width 17 height 18
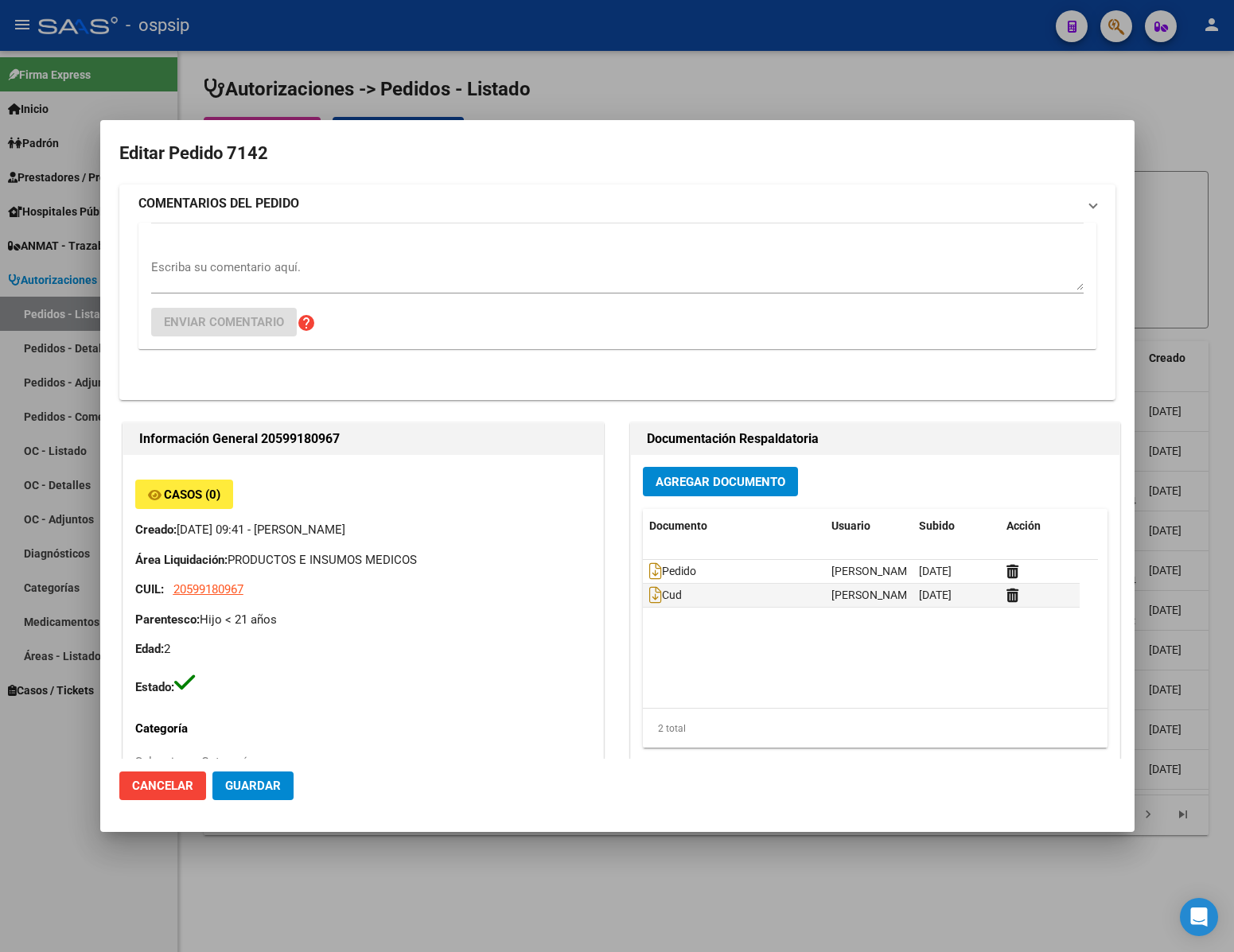
type input "[PERSON_NAME]"
type input "[GEOGRAPHIC_DATA], [GEOGRAPHIC_DATA], [PERSON_NAME] 1145, Departamento: 8"
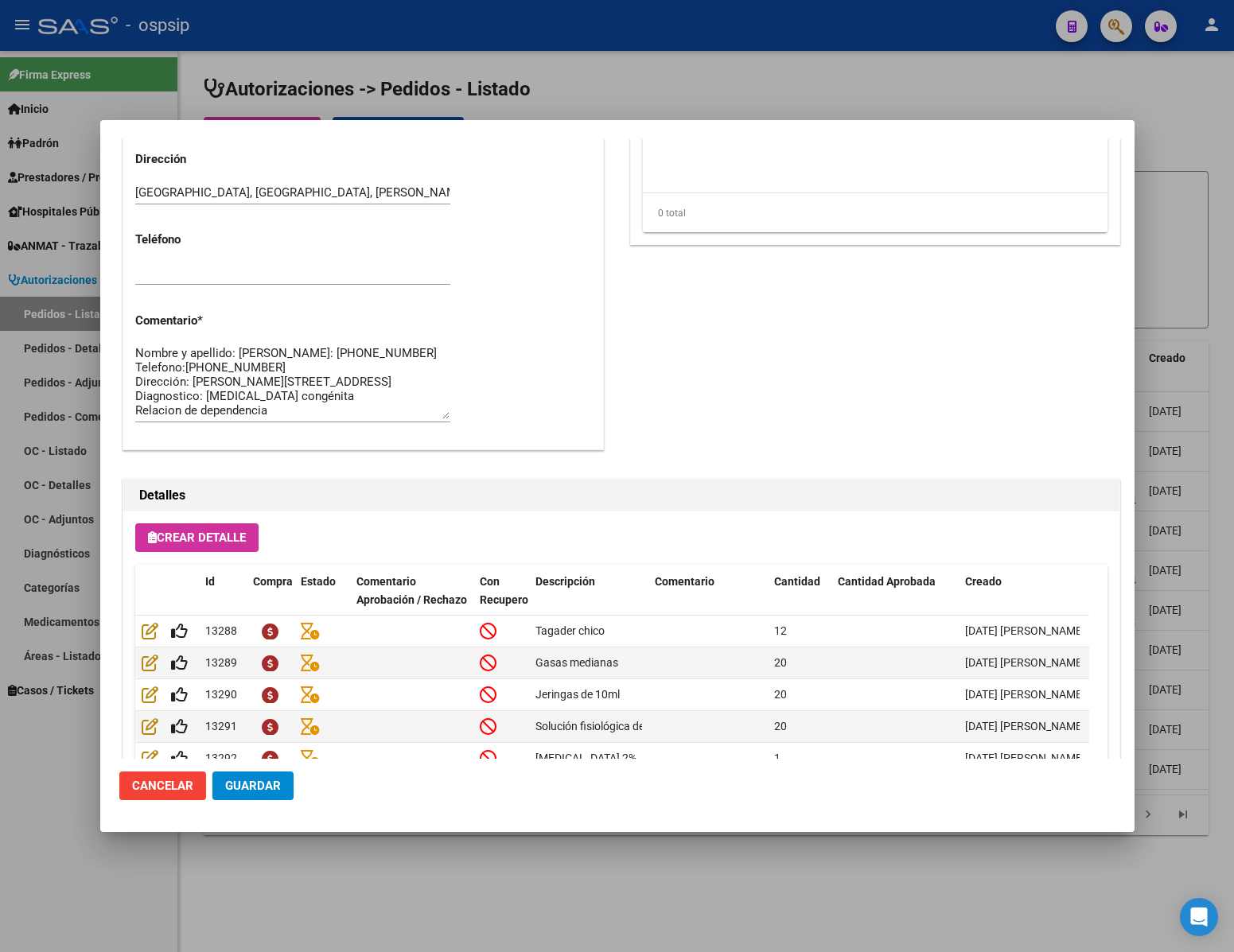
scroll to position [717, 0]
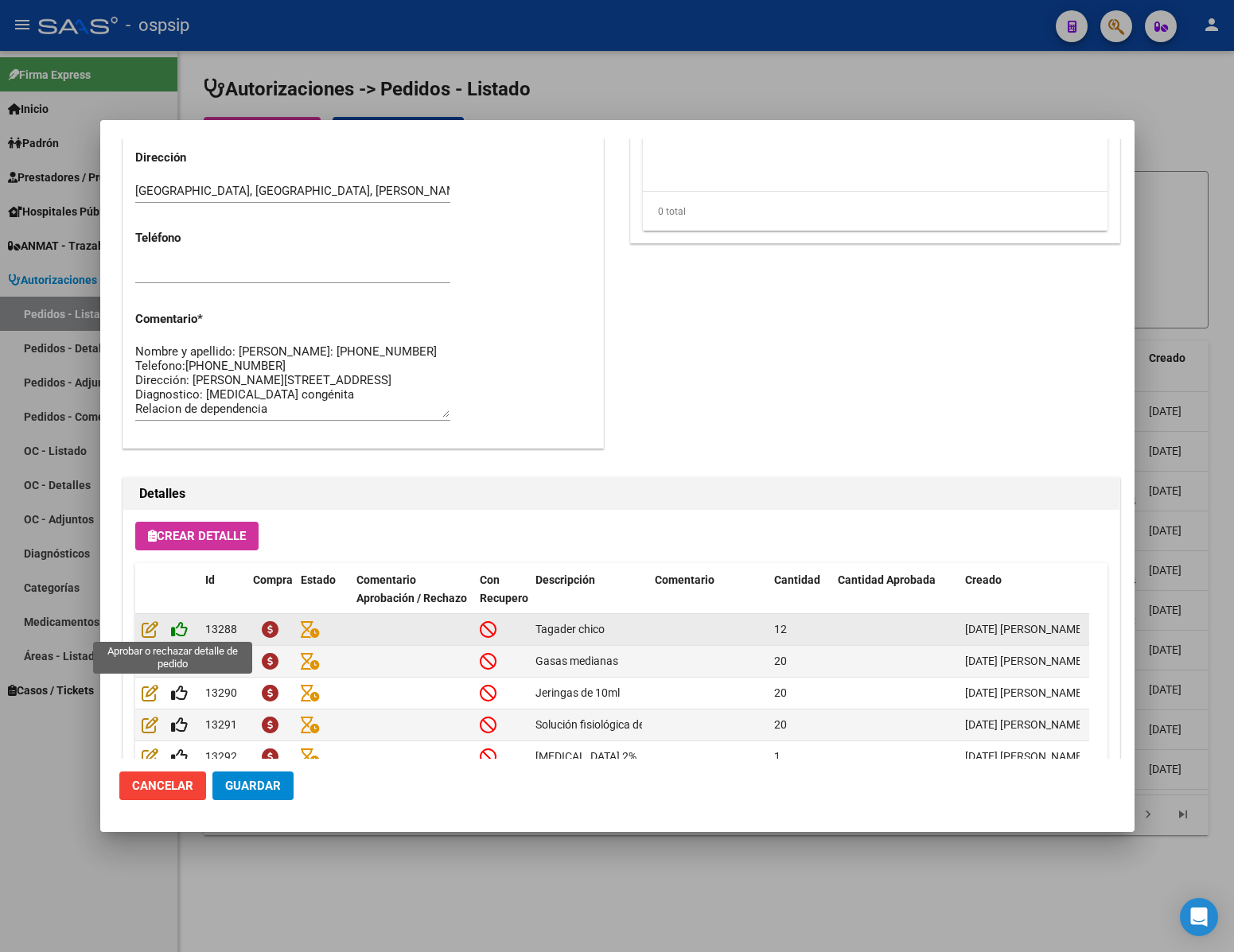
click at [175, 633] on icon at bounding box center [180, 629] width 17 height 18
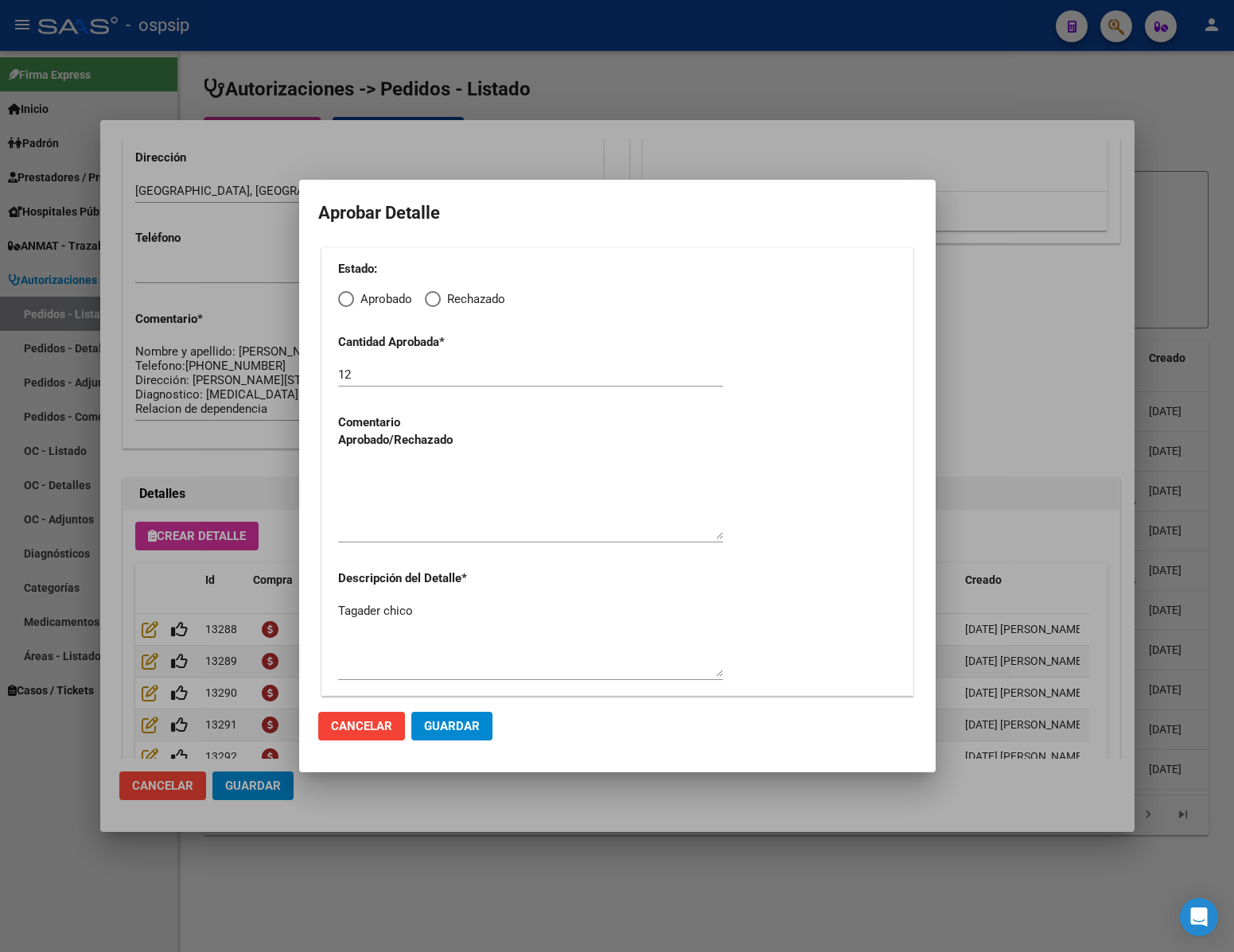
click at [347, 297] on span "Elija una opción" at bounding box center [345, 299] width 16 height 16
click at [347, 297] on input "Aprobado" at bounding box center [345, 299] width 16 height 16
radio input "true"
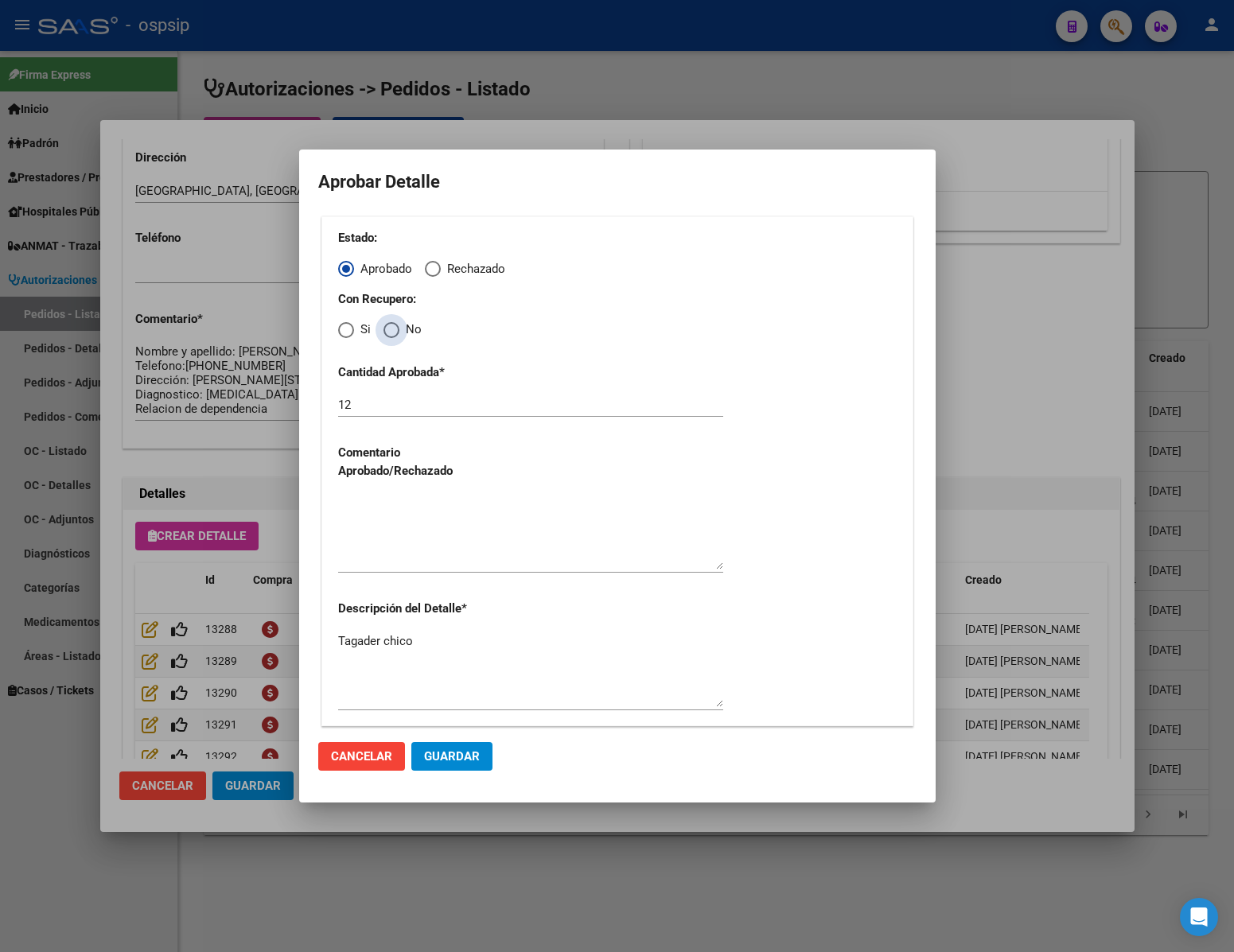
click at [389, 337] on span "Elija una opción" at bounding box center [391, 329] width 16 height 16
click at [389, 337] on input "No" at bounding box center [391, 329] width 16 height 16
radio input "true"
click at [459, 541] on textarea at bounding box center [530, 532] width 385 height 74
type textarea "."
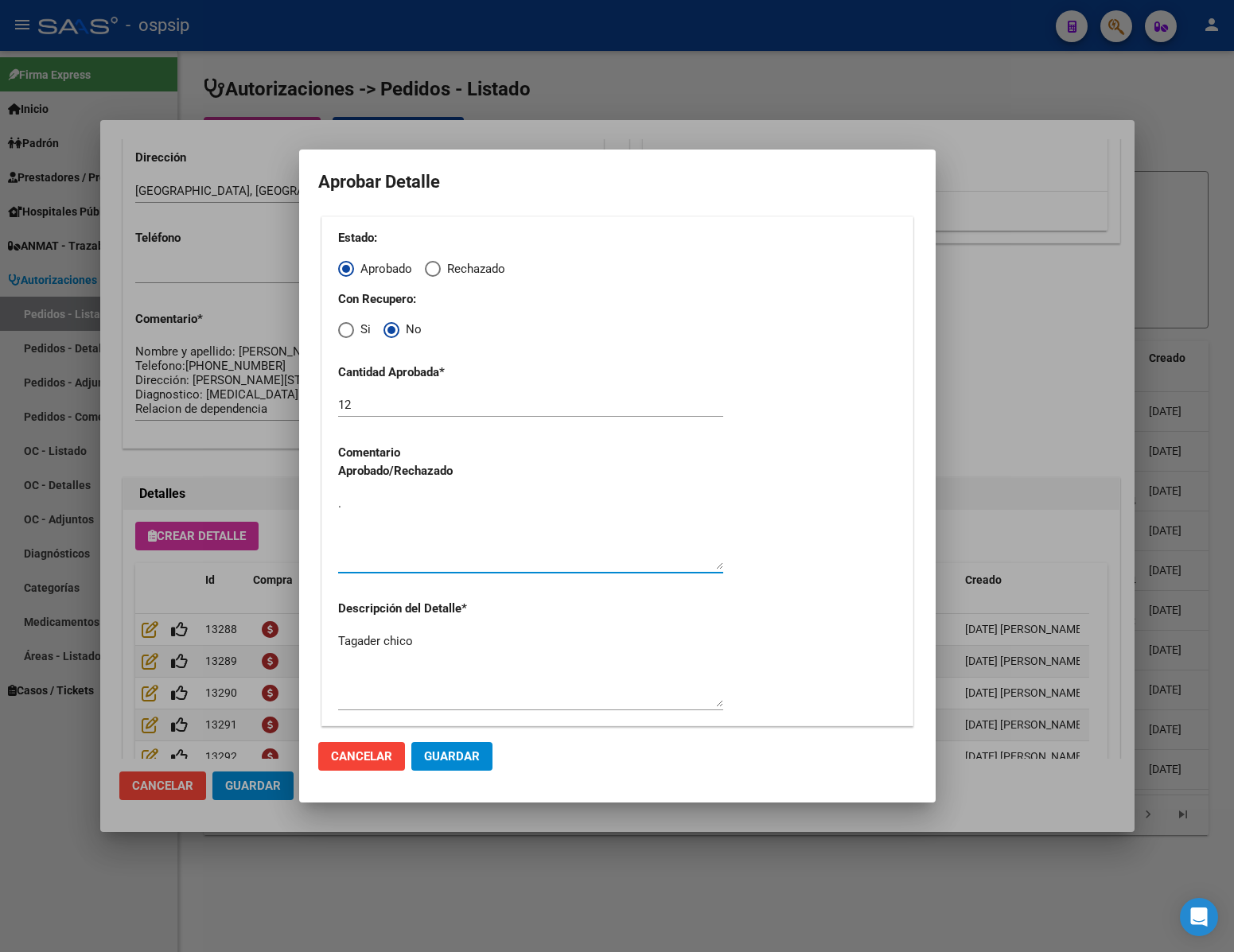
click at [461, 755] on span "Guardar" at bounding box center [452, 756] width 56 height 14
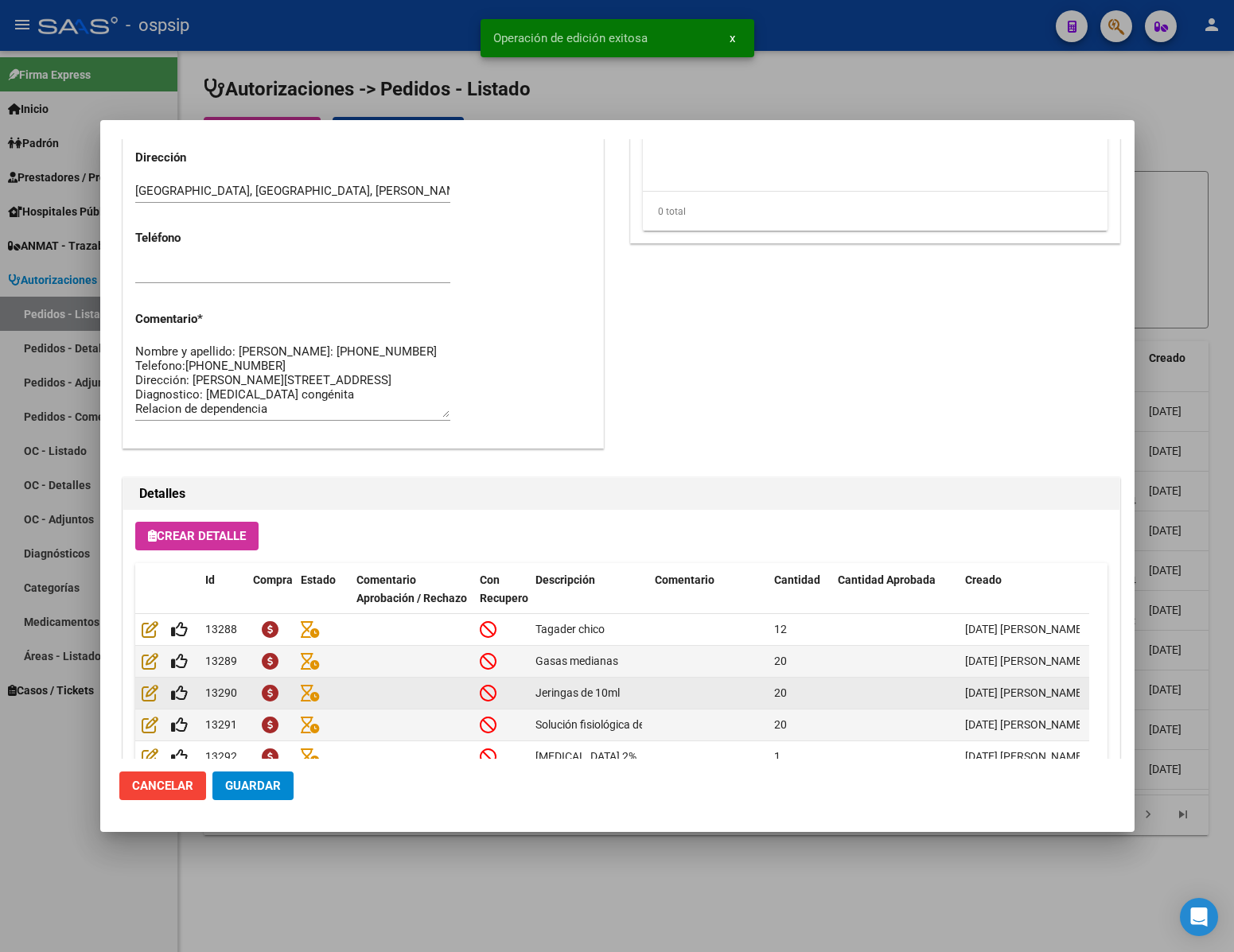
type input "[PERSON_NAME] [PERSON_NAME]"
type input "[GEOGRAPHIC_DATA], [GEOGRAPHIC_DATA], AV DEBEDETTI 1382"
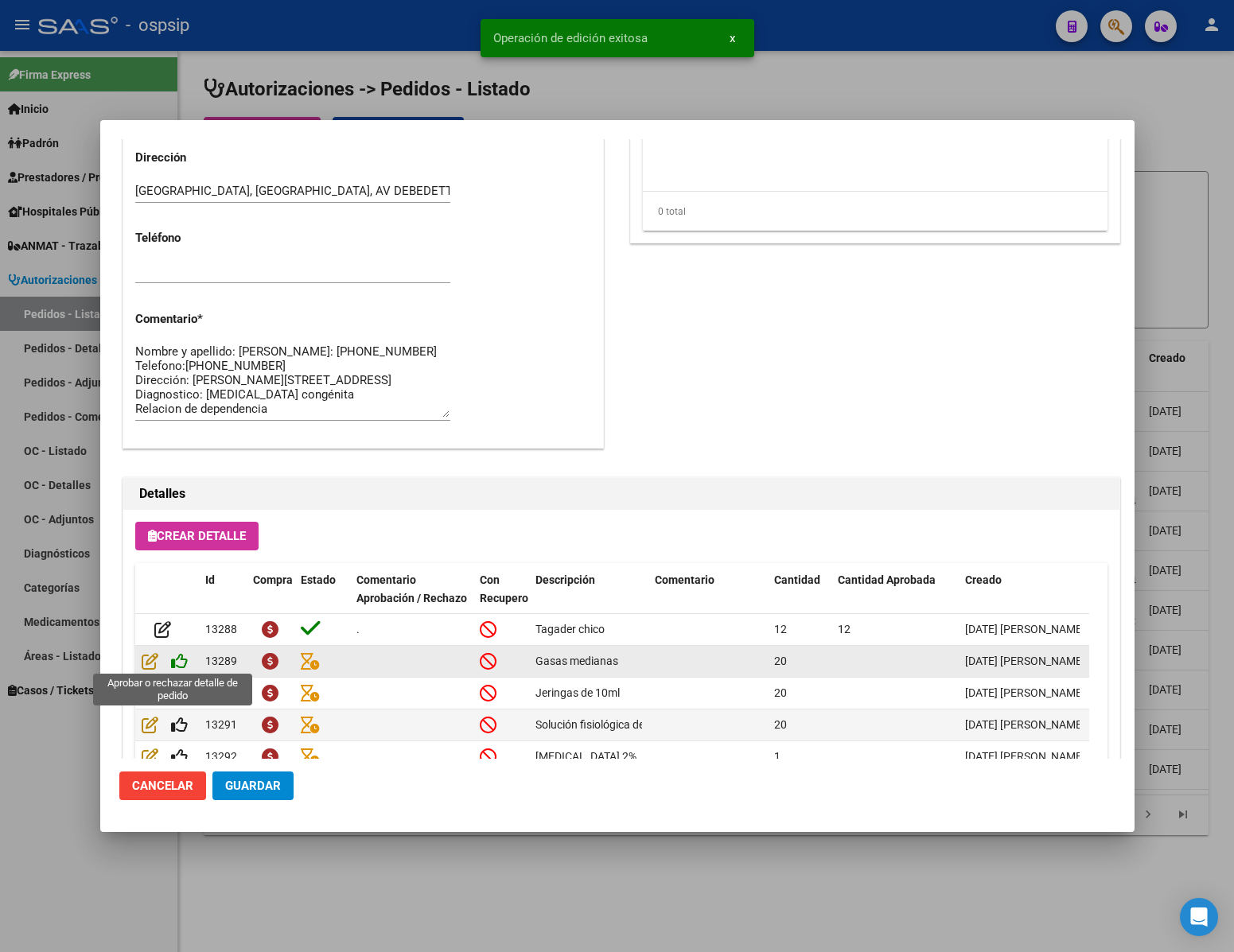
click at [174, 666] on icon at bounding box center [180, 661] width 17 height 18
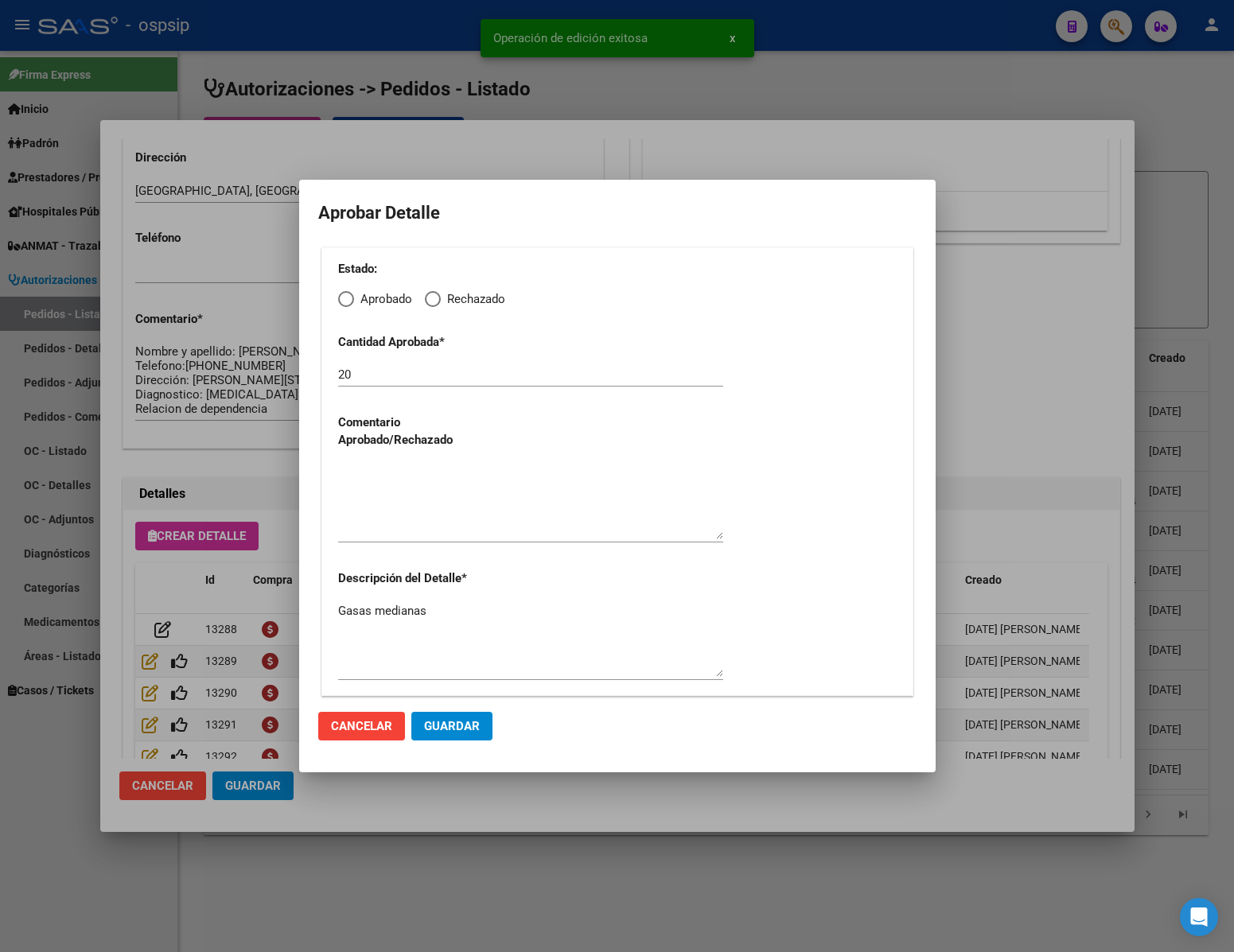
click at [344, 294] on span "Elija una opción" at bounding box center [345, 299] width 16 height 16
click at [344, 294] on input "Aprobado" at bounding box center [345, 299] width 16 height 16
radio input "true"
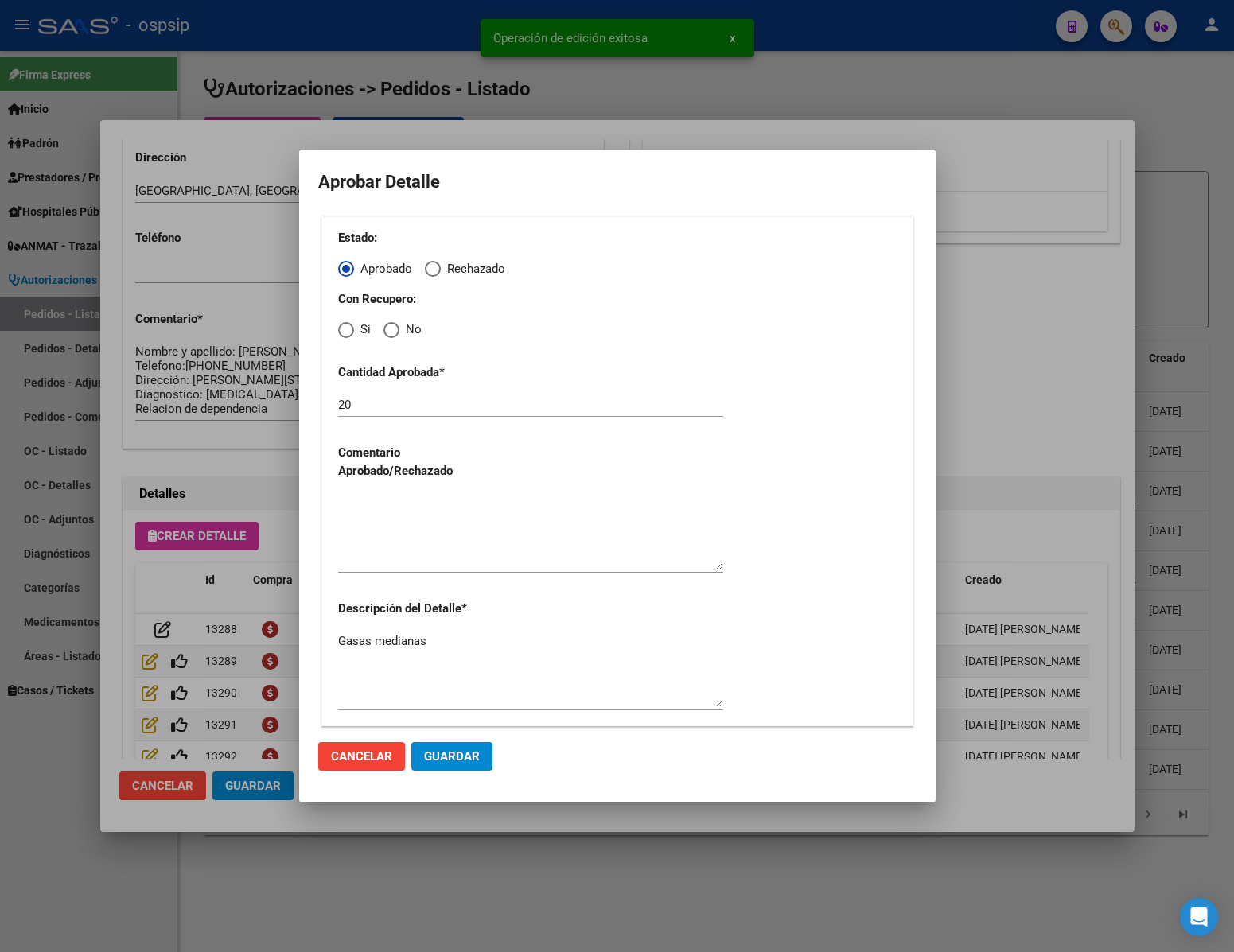
click at [397, 329] on span "Elija una opción" at bounding box center [391, 329] width 16 height 16
click at [397, 329] on input "No" at bounding box center [391, 329] width 16 height 16
radio input "true"
click at [449, 573] on div at bounding box center [530, 539] width 385 height 96
click at [449, 555] on textarea at bounding box center [530, 532] width 385 height 74
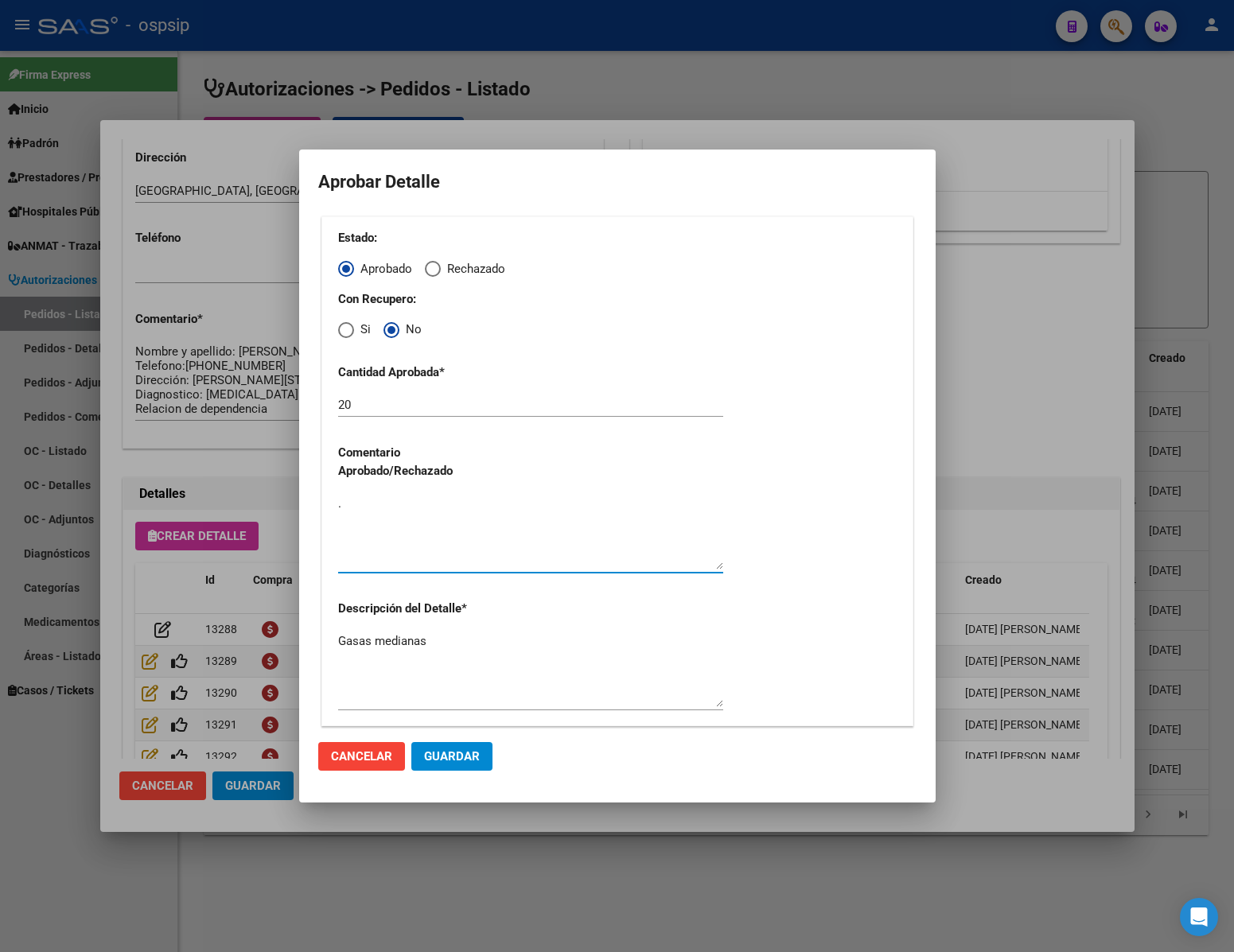
type textarea "."
click at [468, 757] on span "Guardar" at bounding box center [452, 756] width 56 height 14
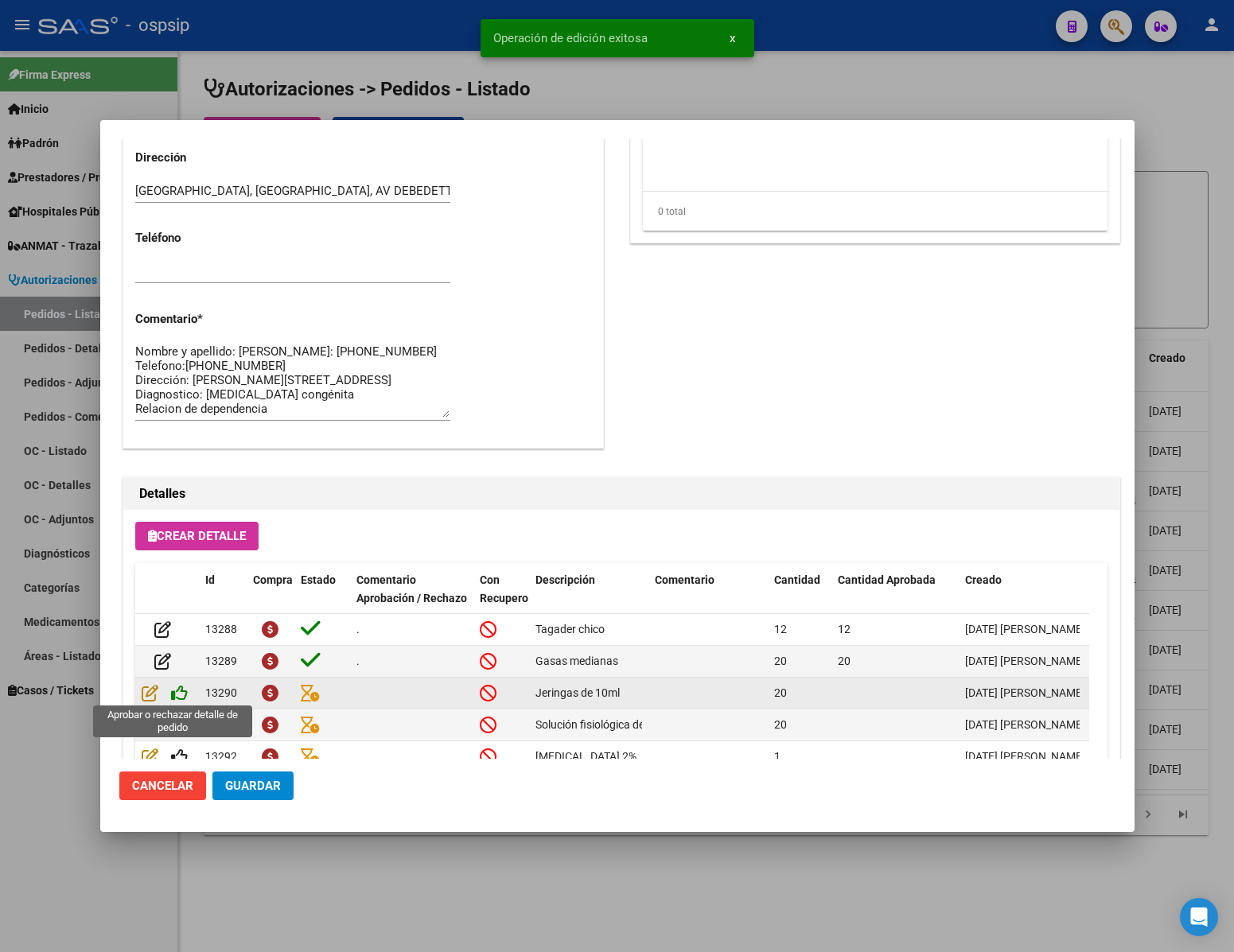
click at [181, 690] on icon at bounding box center [180, 692] width 17 height 18
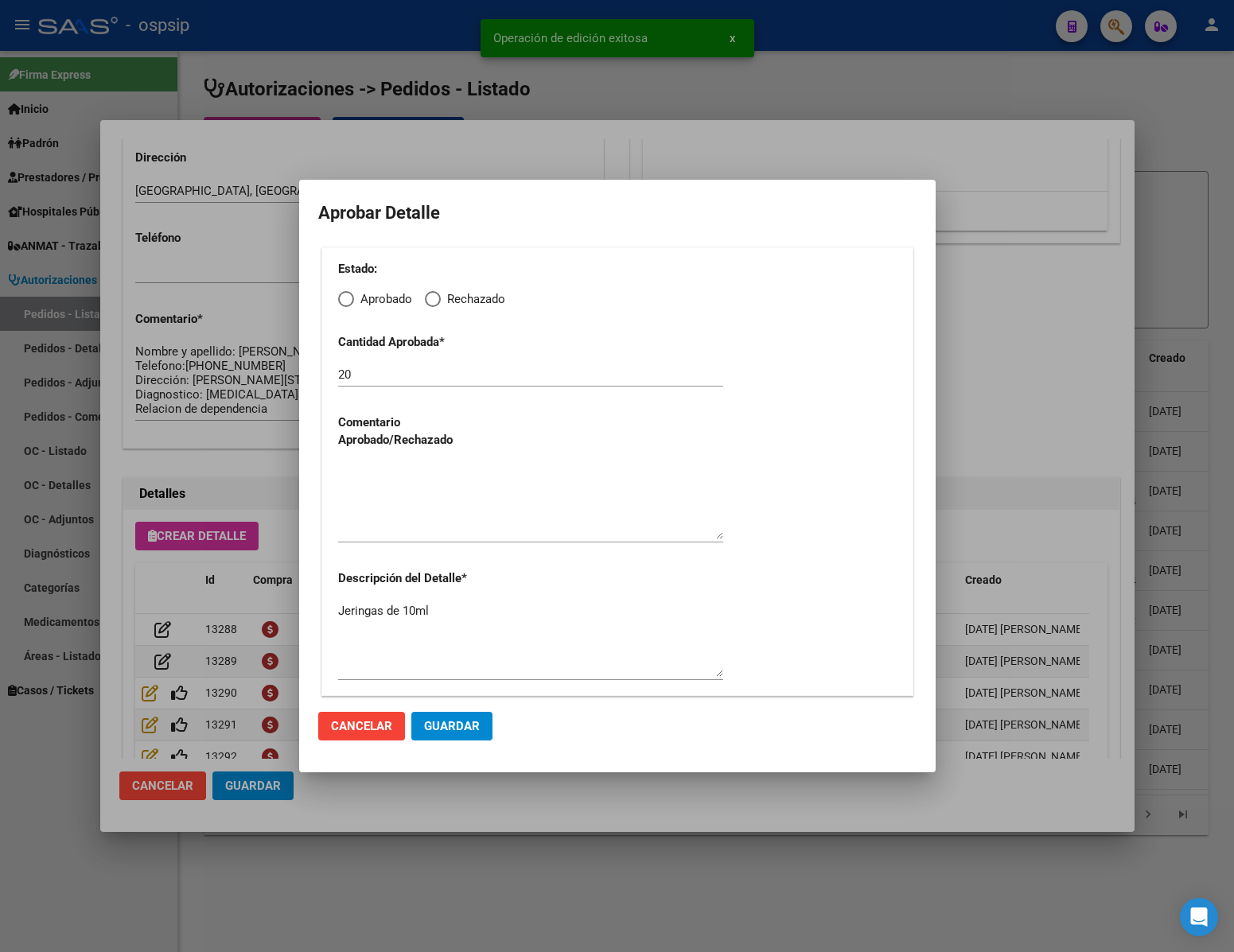
click at [349, 294] on span "Elija una opción" at bounding box center [345, 299] width 16 height 16
click at [349, 294] on input "Aprobado" at bounding box center [345, 299] width 16 height 16
radio input "true"
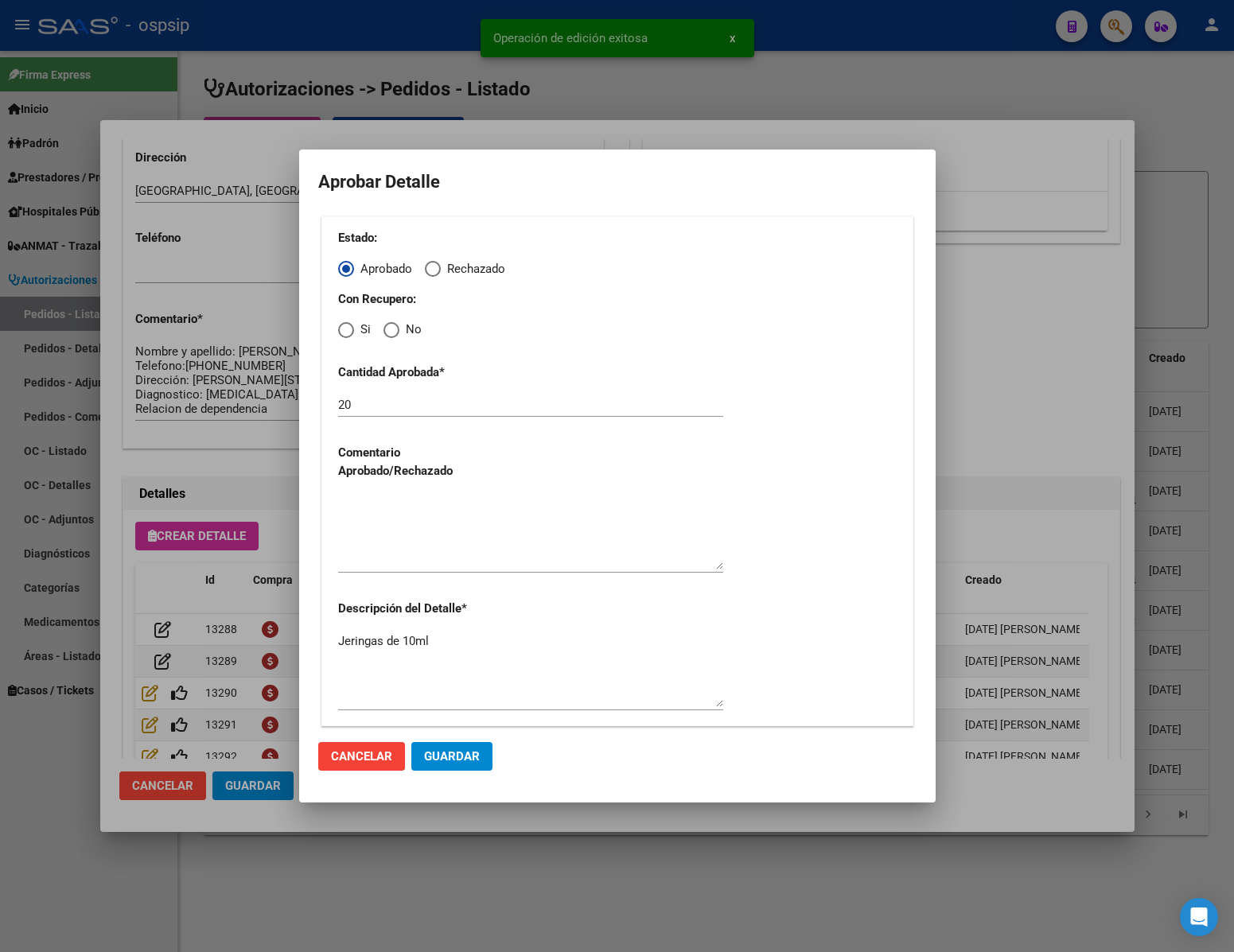
click at [394, 323] on span "Elija una opción" at bounding box center [391, 329] width 16 height 16
click at [394, 323] on input "No" at bounding box center [391, 329] width 16 height 16
radio input "true"
click at [404, 555] on textarea at bounding box center [530, 532] width 385 height 74
type textarea "."
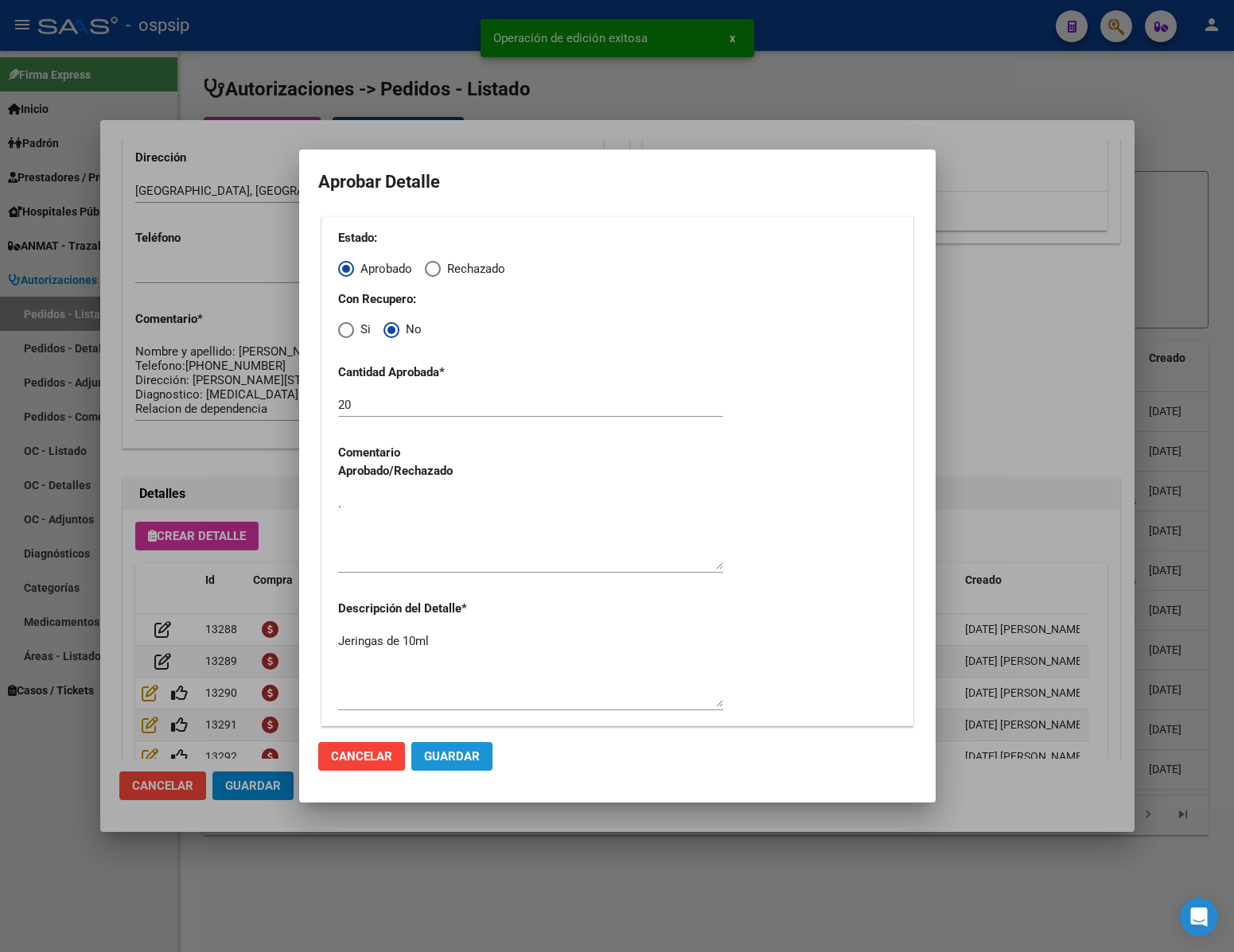
drag, startPoint x: 451, startPoint y: 755, endPoint x: 436, endPoint y: 745, distance: 18.0
click at [449, 752] on span "Guardar" at bounding box center [452, 756] width 56 height 14
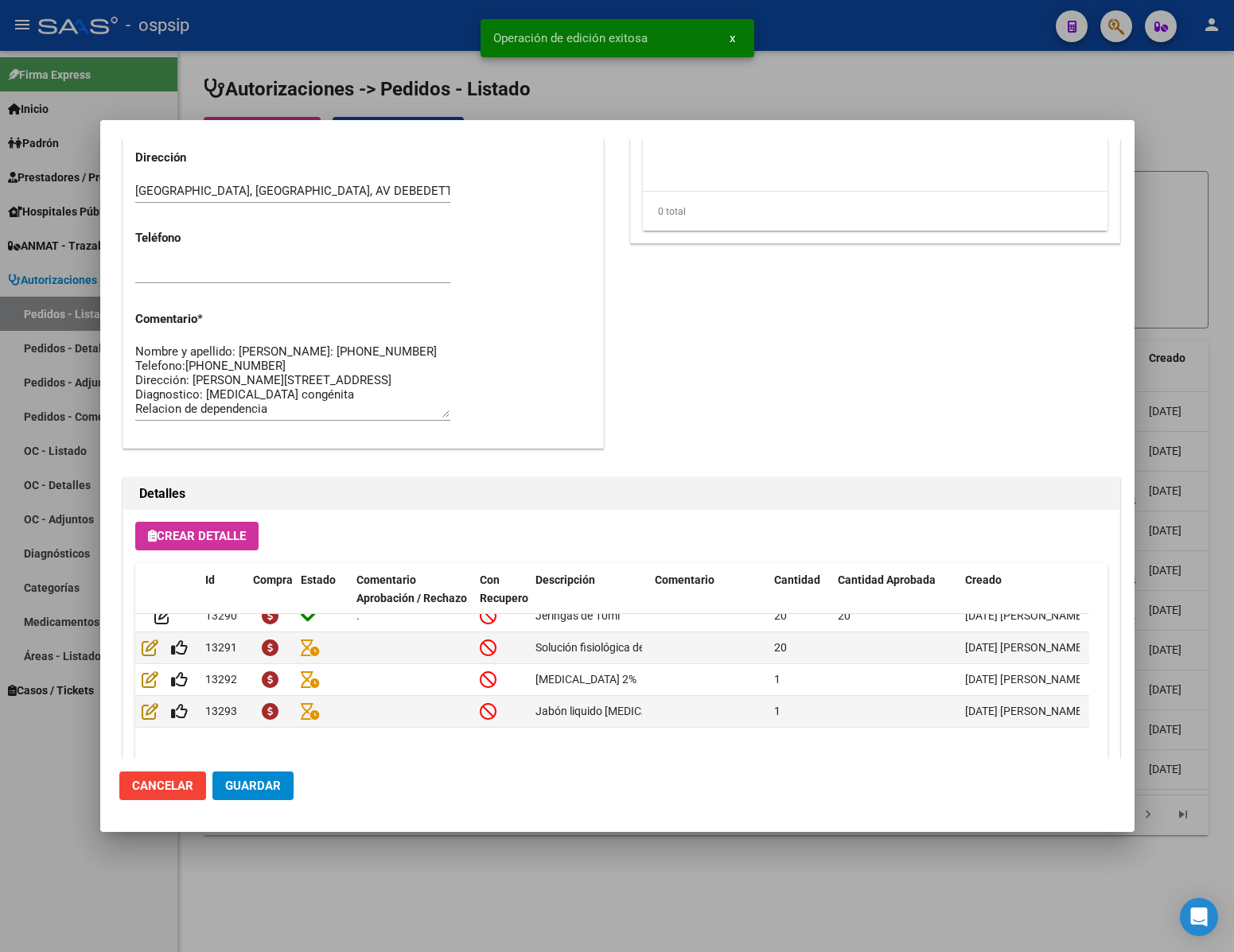
scroll to position [41, 0]
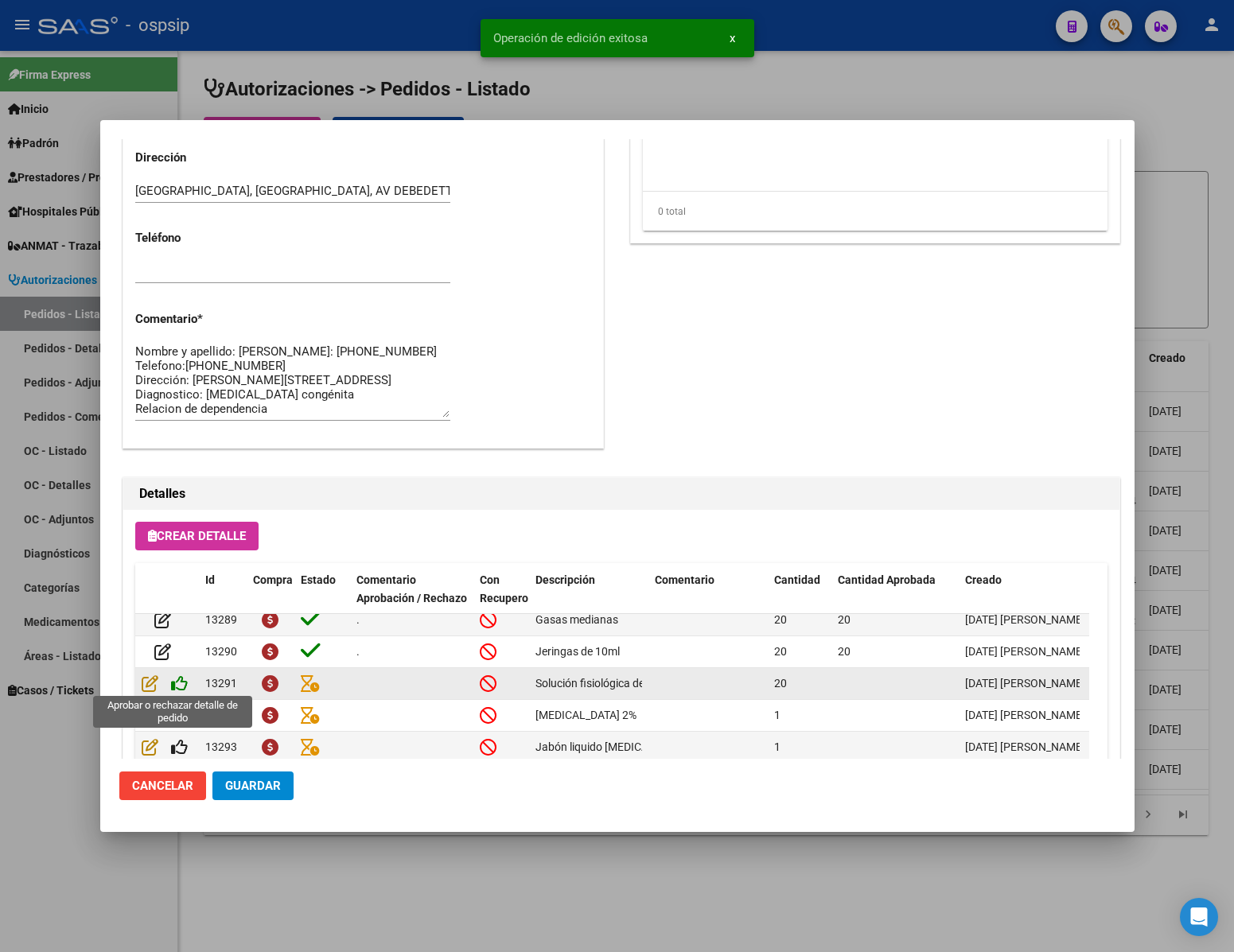
click at [184, 683] on icon at bounding box center [180, 683] width 17 height 18
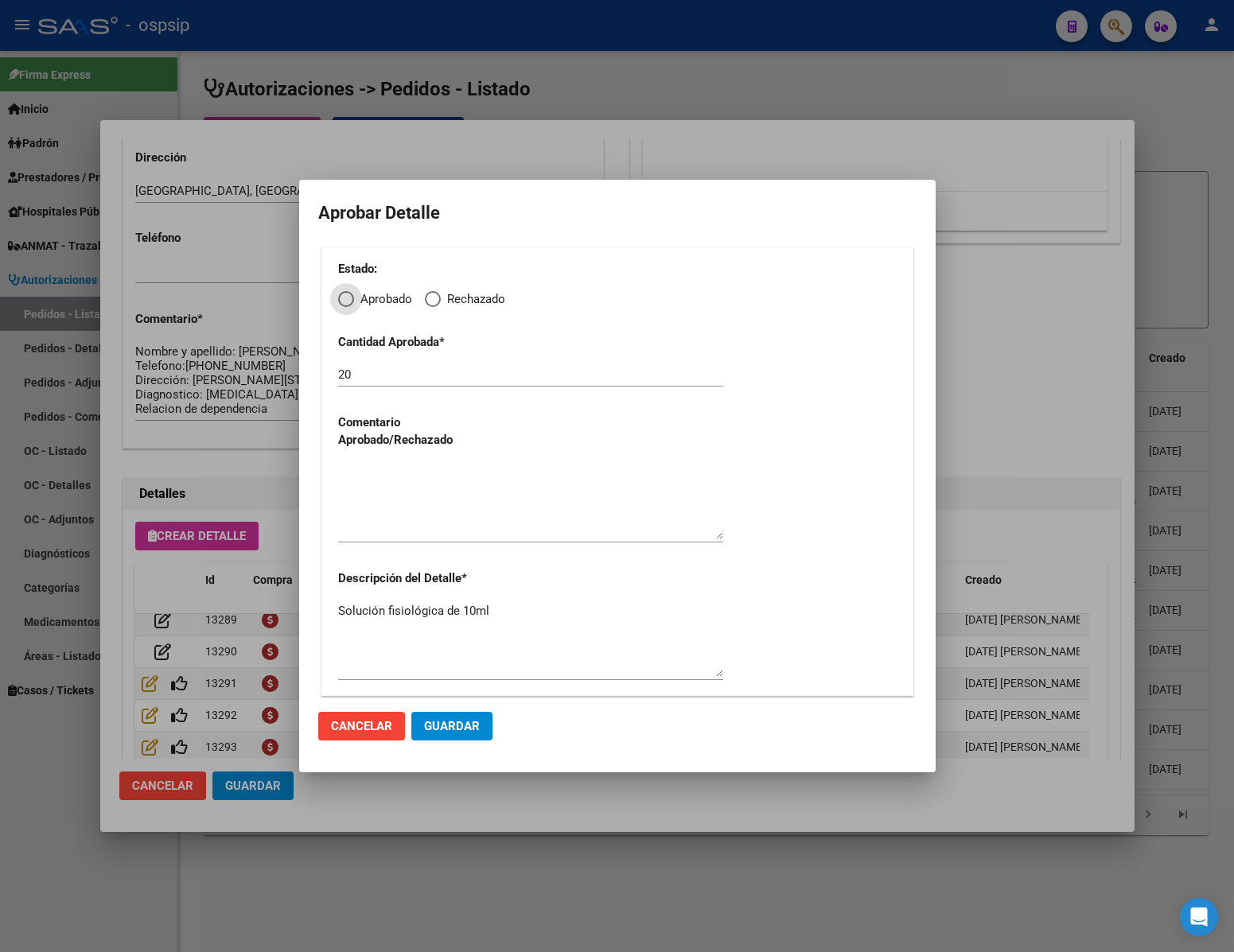
click at [347, 309] on div "Estado: Aprobado Rechazado Cantidad Aprobada * 20 Comentario Aprobado/Rechazado…" at bounding box center [617, 472] width 592 height 449
click at [344, 294] on span "Elija una opción" at bounding box center [345, 299] width 16 height 16
click at [344, 294] on input "Aprobado" at bounding box center [345, 299] width 16 height 16
radio input "true"
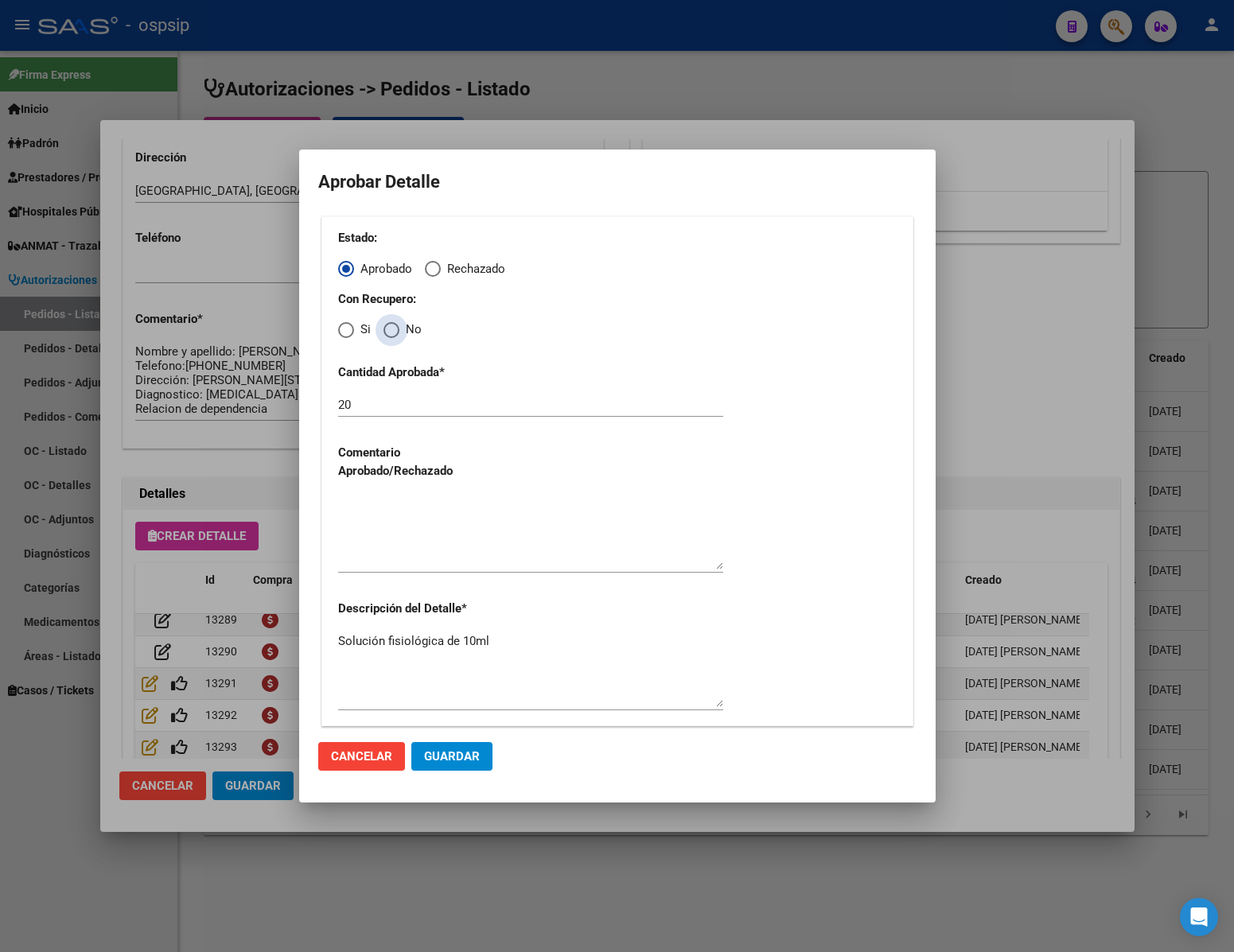
click at [387, 332] on span "Elija una opción" at bounding box center [391, 329] width 16 height 16
click at [387, 332] on input "No" at bounding box center [391, 329] width 16 height 16
radio input "true"
click at [413, 538] on textarea at bounding box center [530, 532] width 385 height 74
type textarea "."
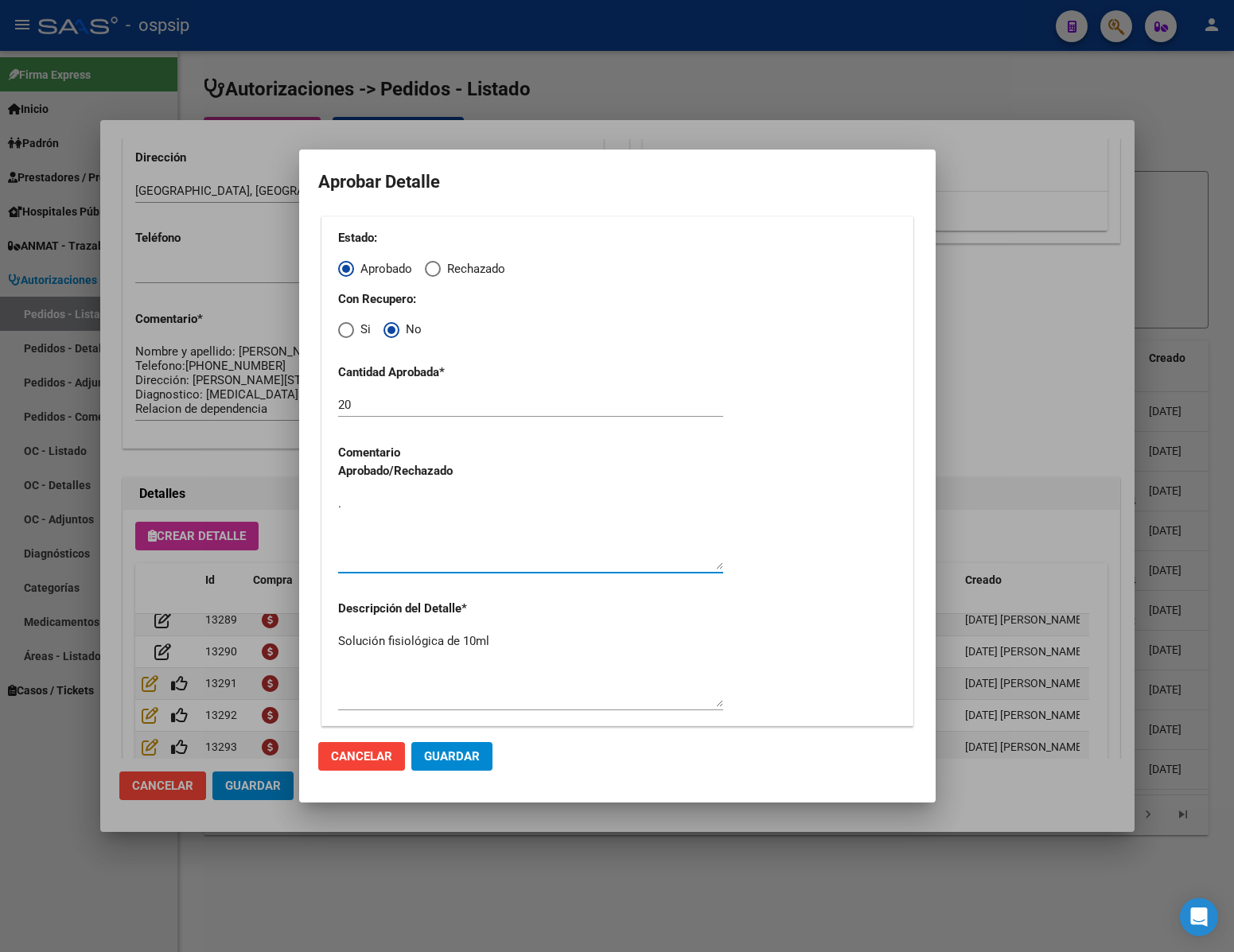
click at [433, 765] on button "Guardar" at bounding box center [451, 757] width 81 height 29
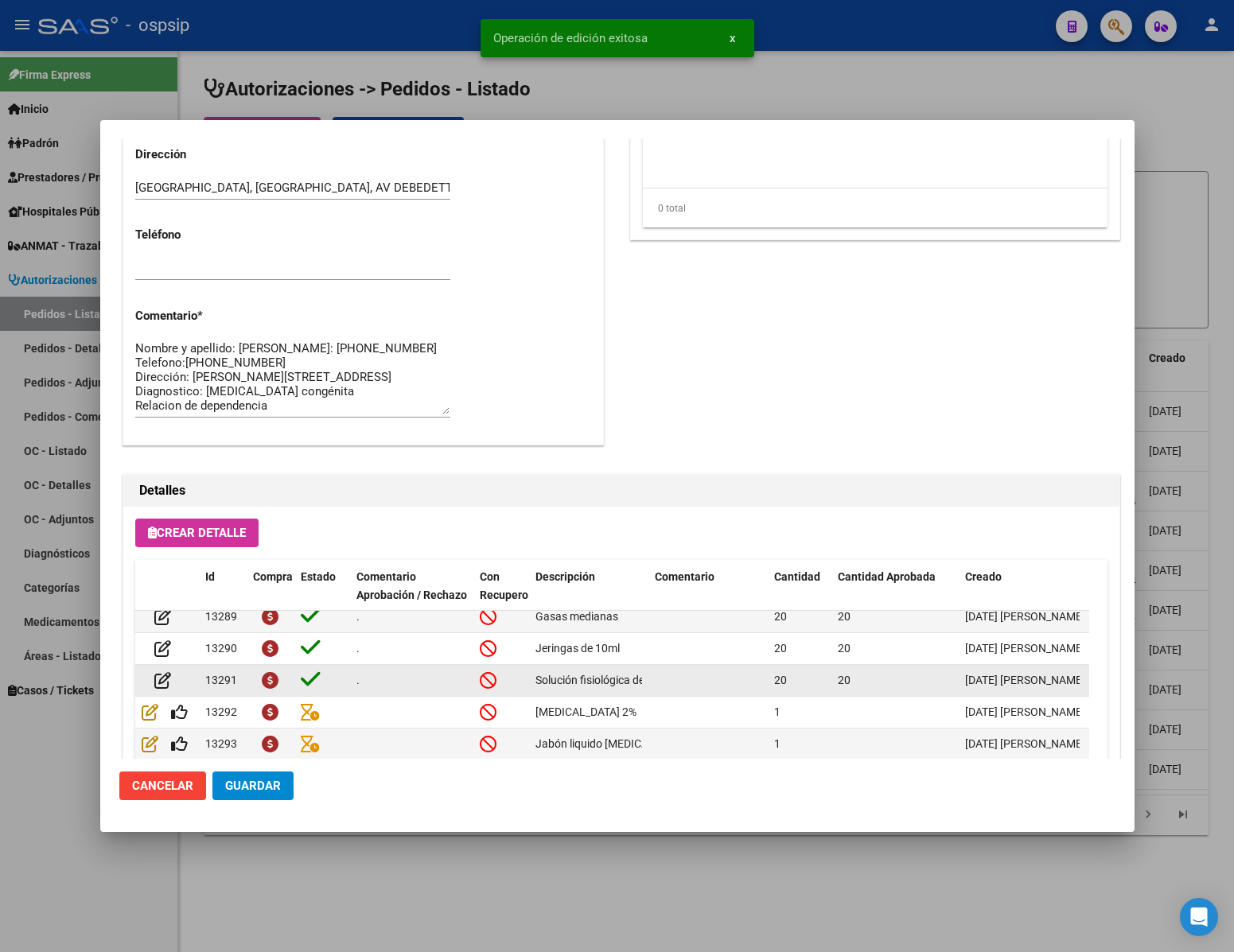
scroll to position [717, 0]
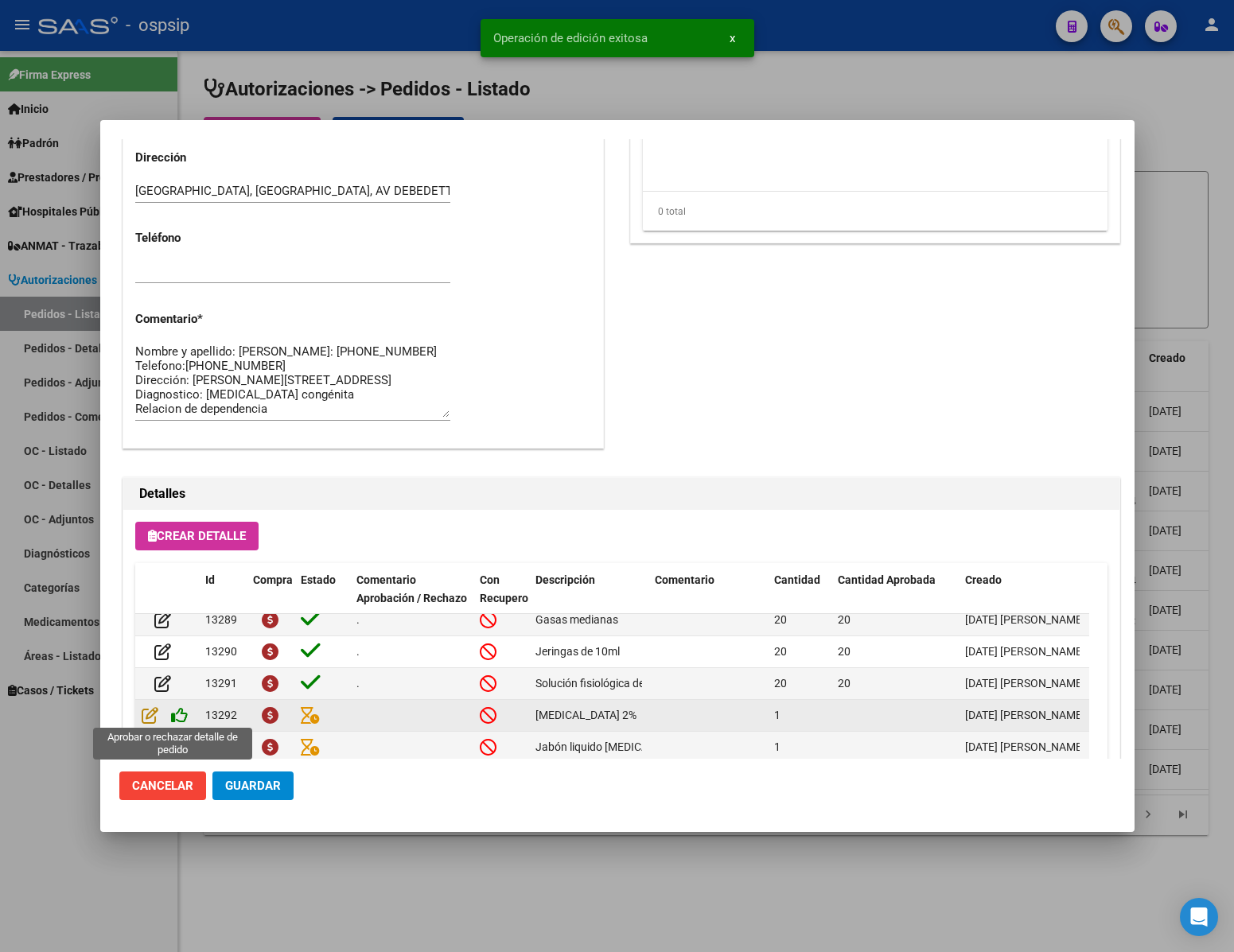
click at [178, 707] on icon at bounding box center [180, 715] width 17 height 18
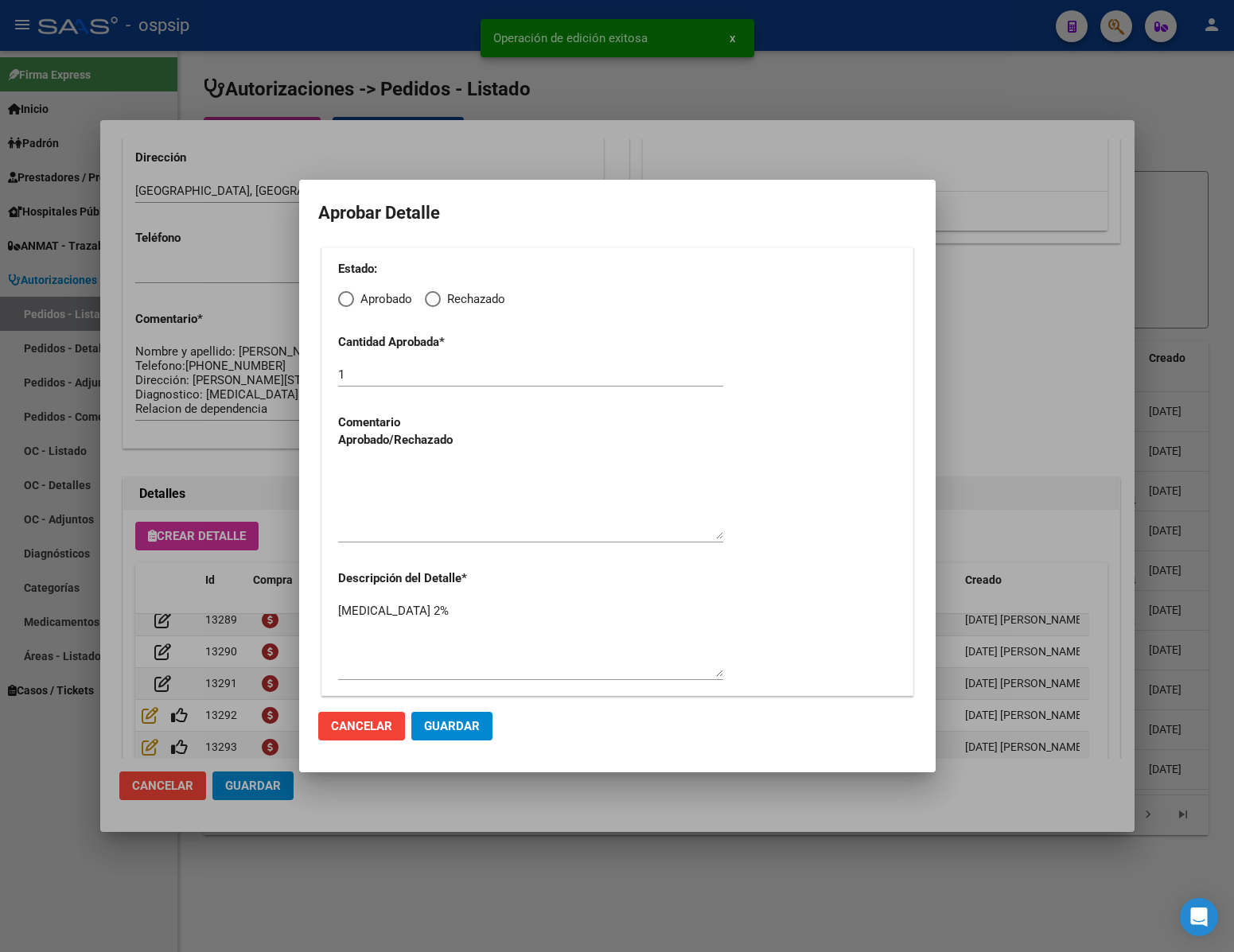
click at [332, 296] on div "Estado: Aprobado Rechazado Cantidad Aprobada * 1 Comentario Aprobado/Rechazado …" at bounding box center [617, 472] width 592 height 449
click at [344, 303] on span "Elija una opción" at bounding box center [345, 299] width 16 height 16
click at [344, 303] on input "Aprobado" at bounding box center [345, 299] width 16 height 16
radio input "true"
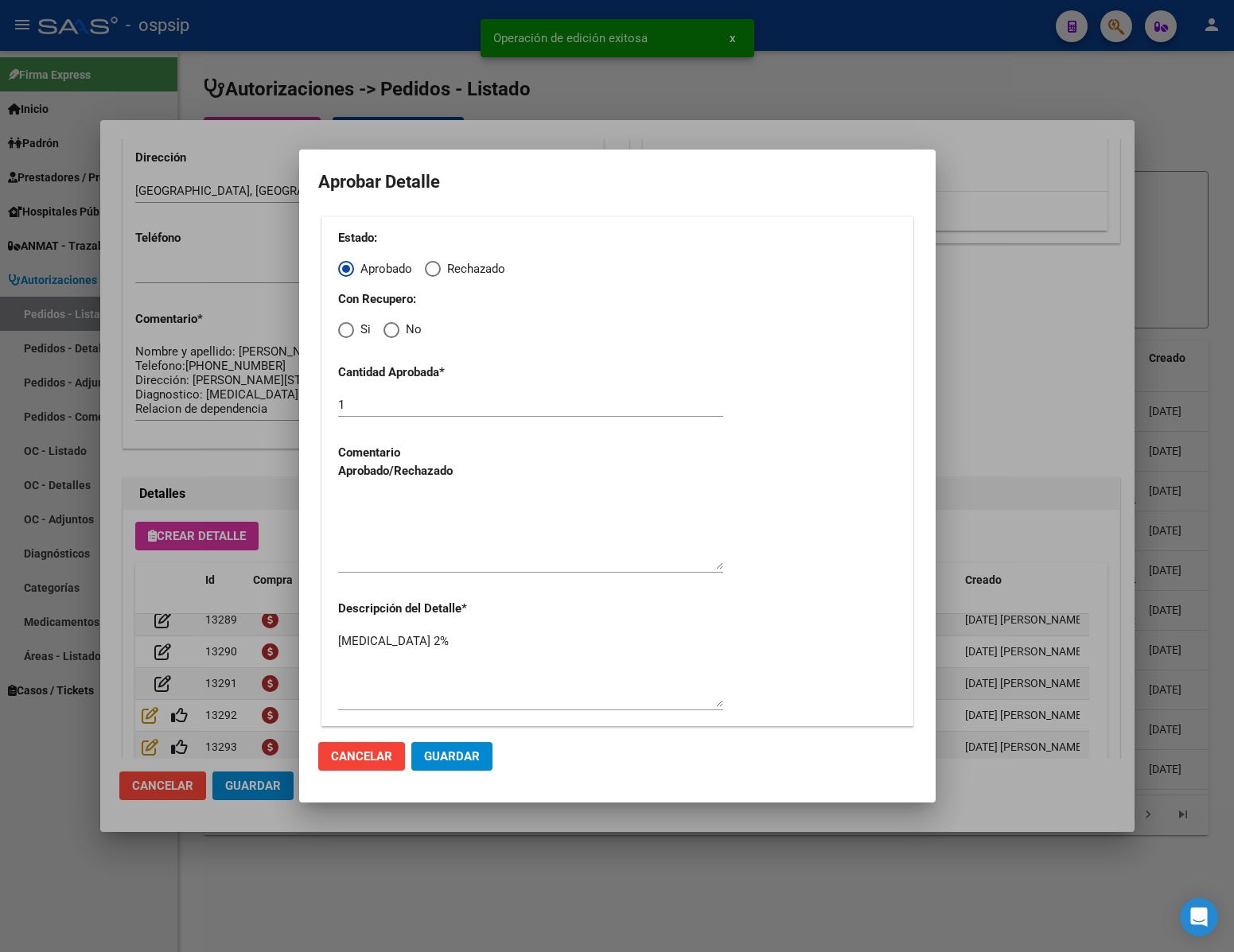
click at [387, 322] on span "Elija una opción" at bounding box center [391, 329] width 16 height 16
click at [387, 322] on input "No" at bounding box center [391, 329] width 16 height 16
radio input "true"
click at [409, 545] on textarea at bounding box center [530, 532] width 385 height 74
type textarea "."
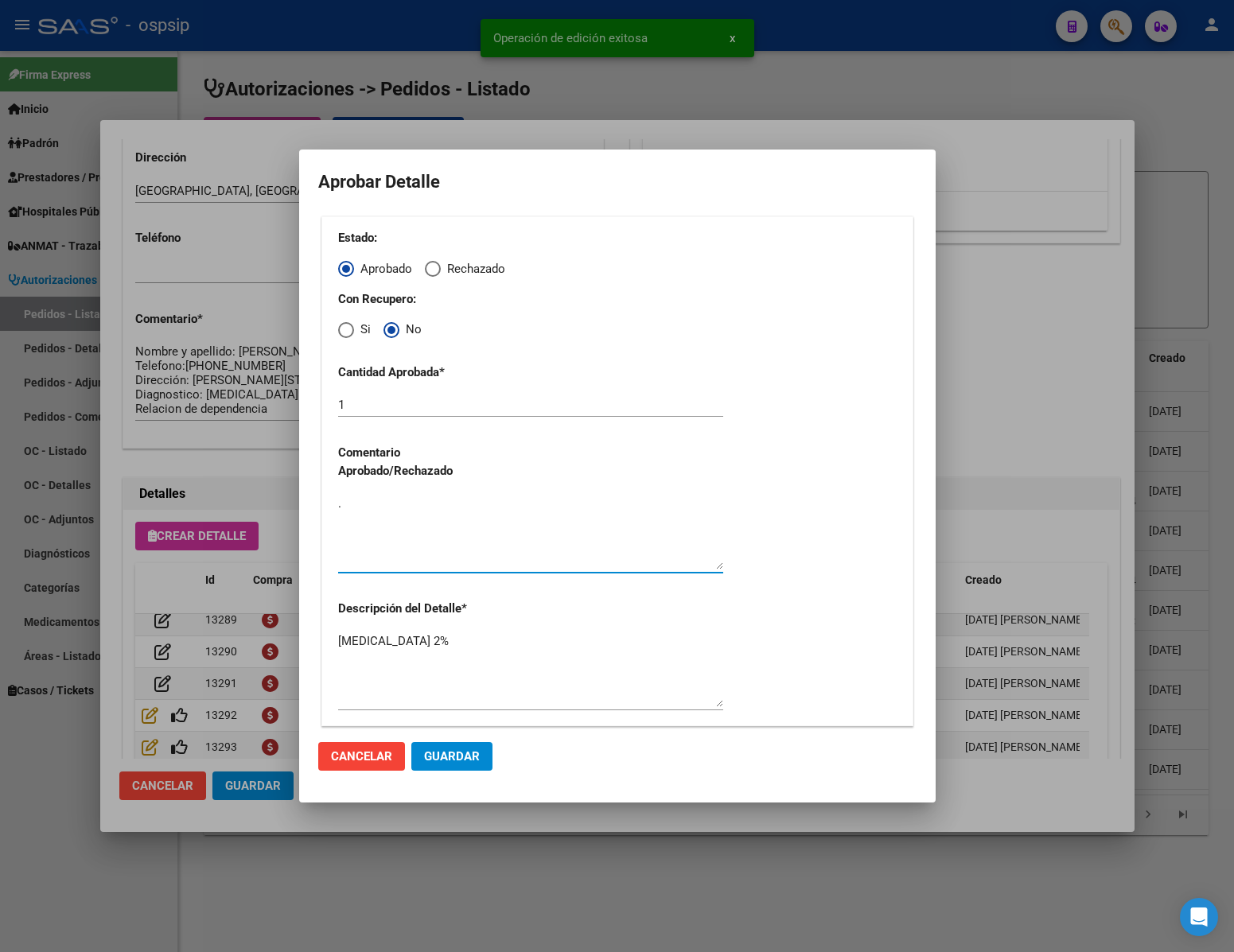
click at [454, 758] on span "Guardar" at bounding box center [452, 756] width 56 height 14
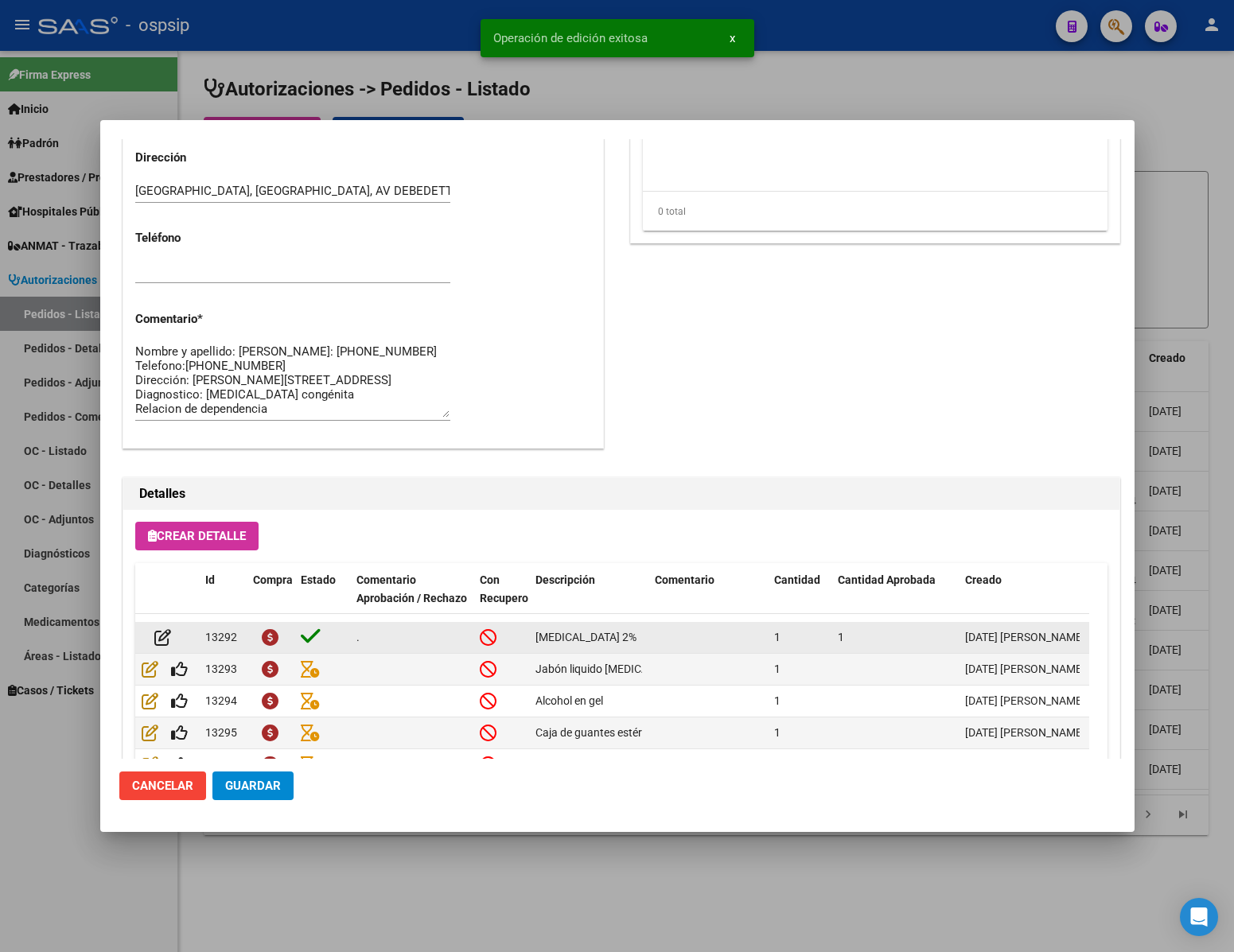
scroll to position [161, 0]
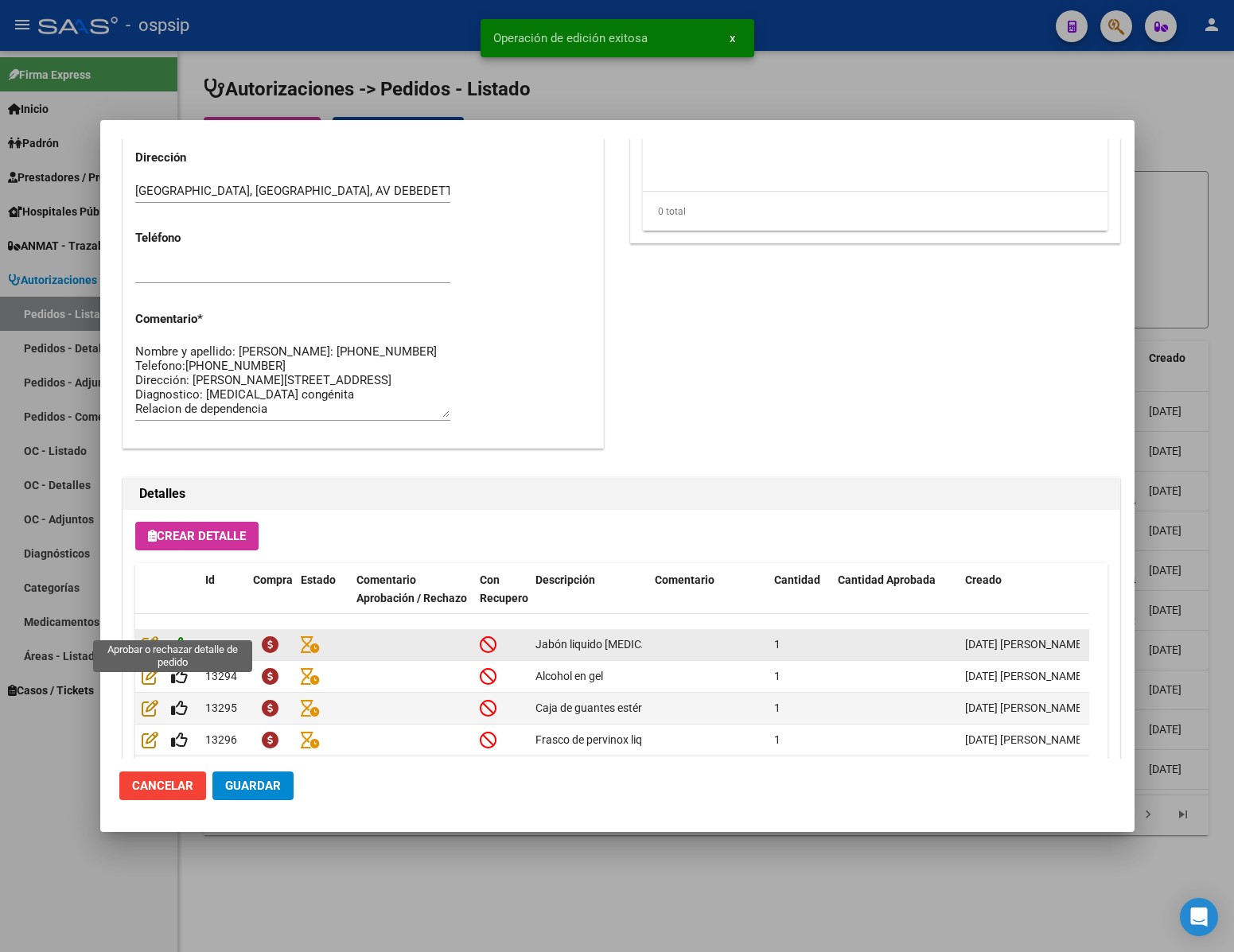
click at [182, 636] on icon at bounding box center [180, 644] width 17 height 18
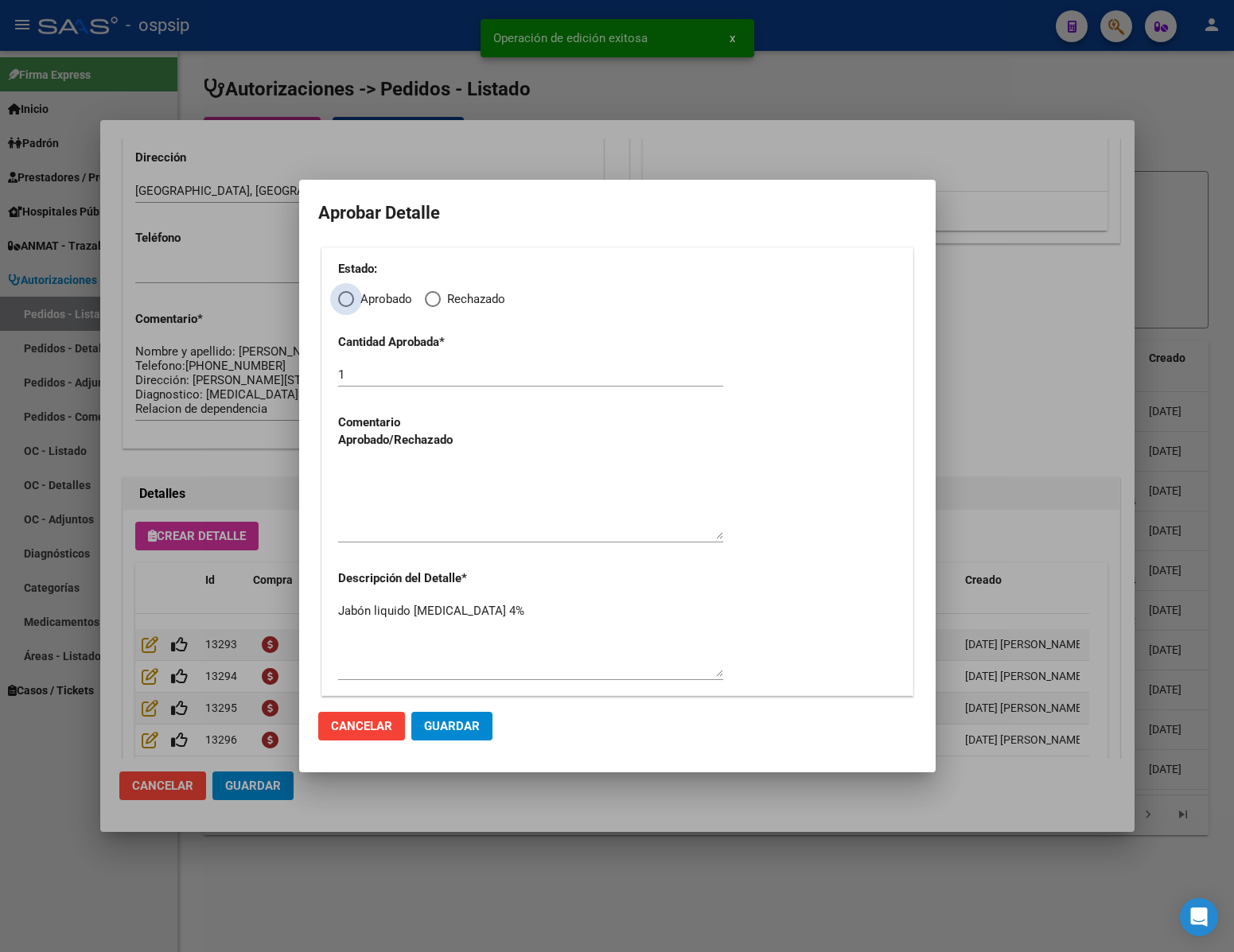
click at [343, 302] on span "Elija una opción" at bounding box center [345, 299] width 16 height 16
click at [343, 302] on input "Aprobado" at bounding box center [345, 299] width 16 height 16
radio input "true"
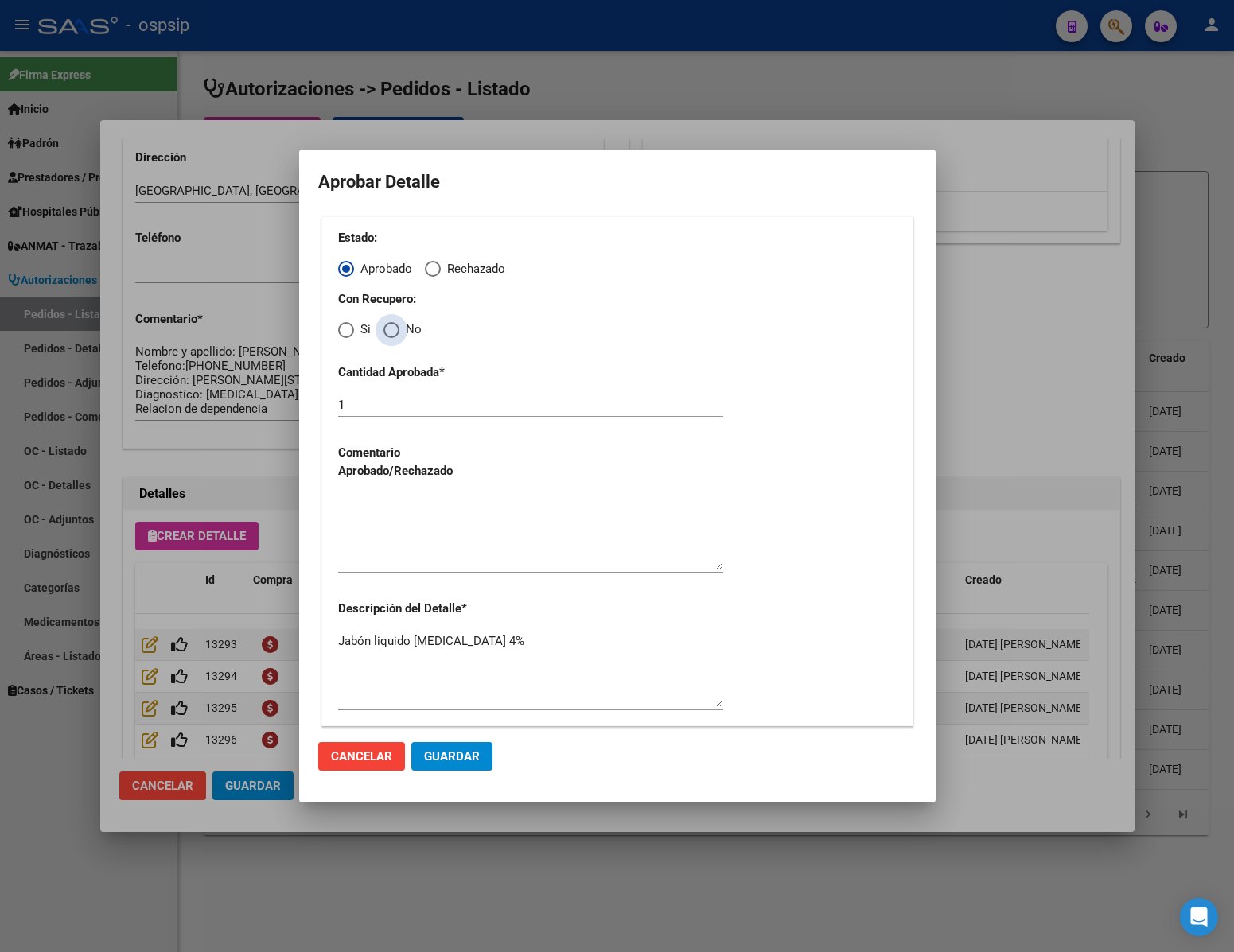
click at [389, 329] on span "Elija una opción" at bounding box center [391, 329] width 16 height 16
click at [389, 329] on input "No" at bounding box center [391, 329] width 16 height 16
radio input "true"
click at [440, 552] on textarea at bounding box center [530, 532] width 385 height 74
type textarea "."
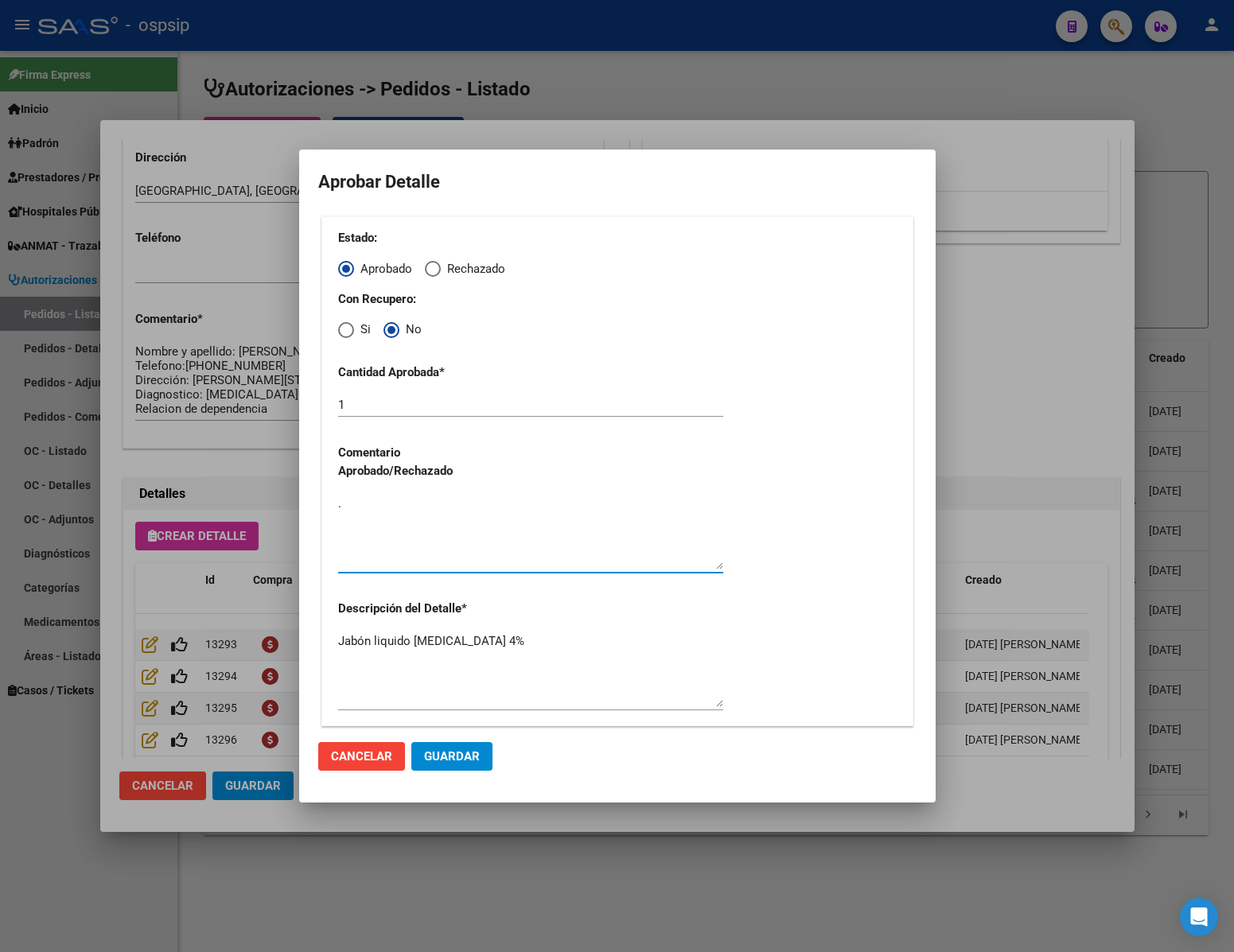
click at [449, 750] on span "Guardar" at bounding box center [452, 756] width 56 height 14
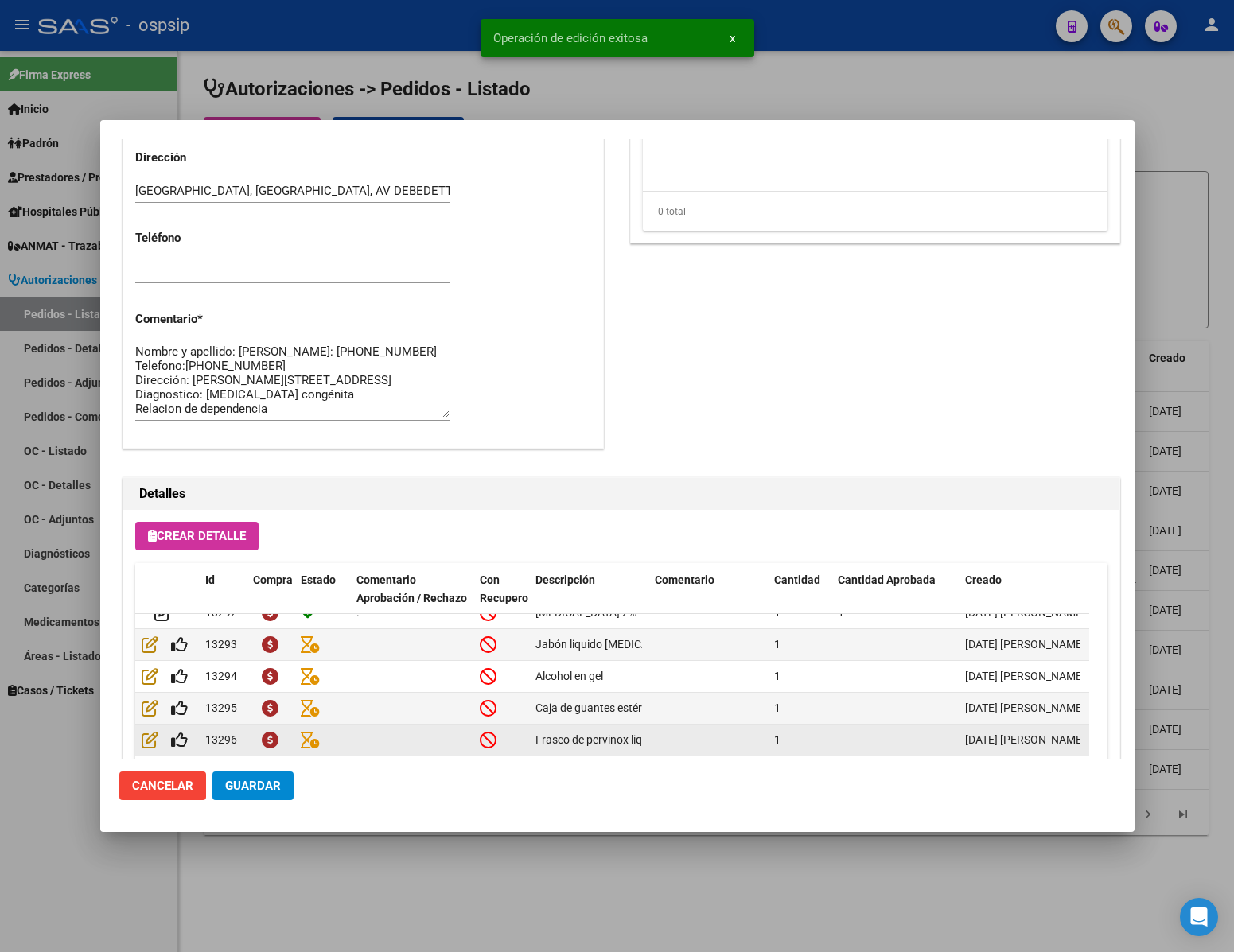
scroll to position [717, 0]
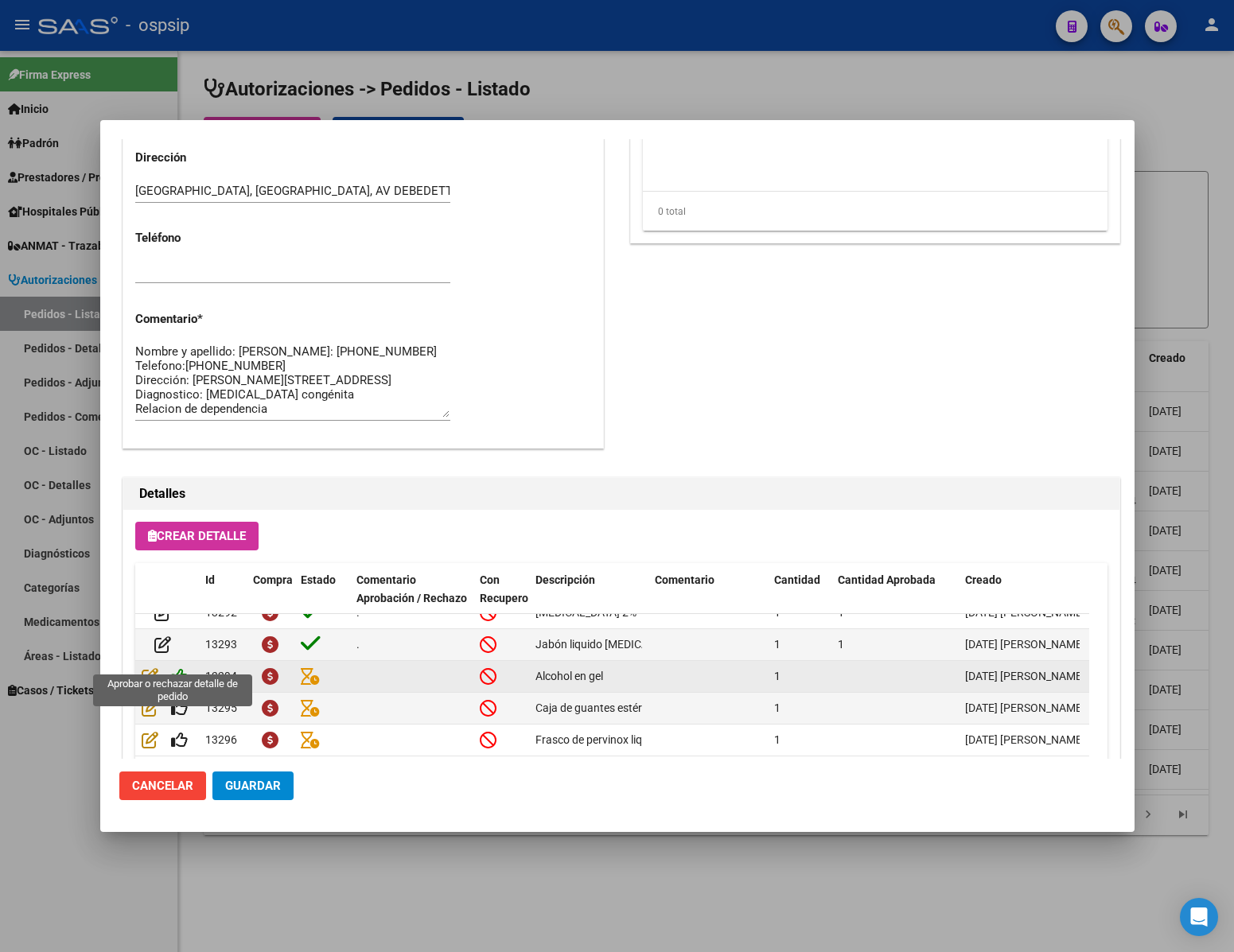
click at [186, 667] on icon at bounding box center [180, 676] width 17 height 18
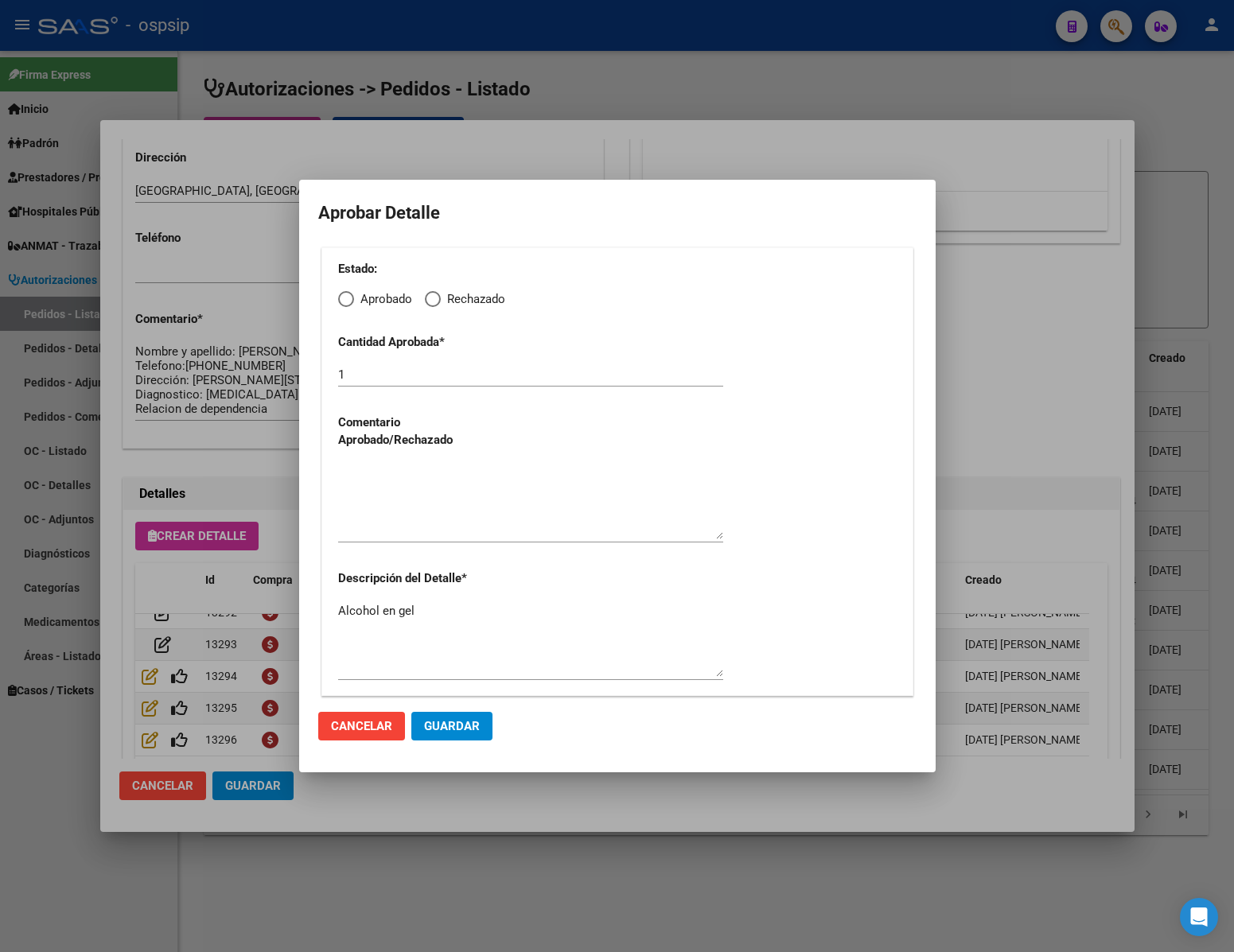
click at [351, 294] on span "Elija una opción" at bounding box center [345, 299] width 16 height 16
click at [351, 294] on input "Aprobado" at bounding box center [345, 299] width 16 height 16
radio input "true"
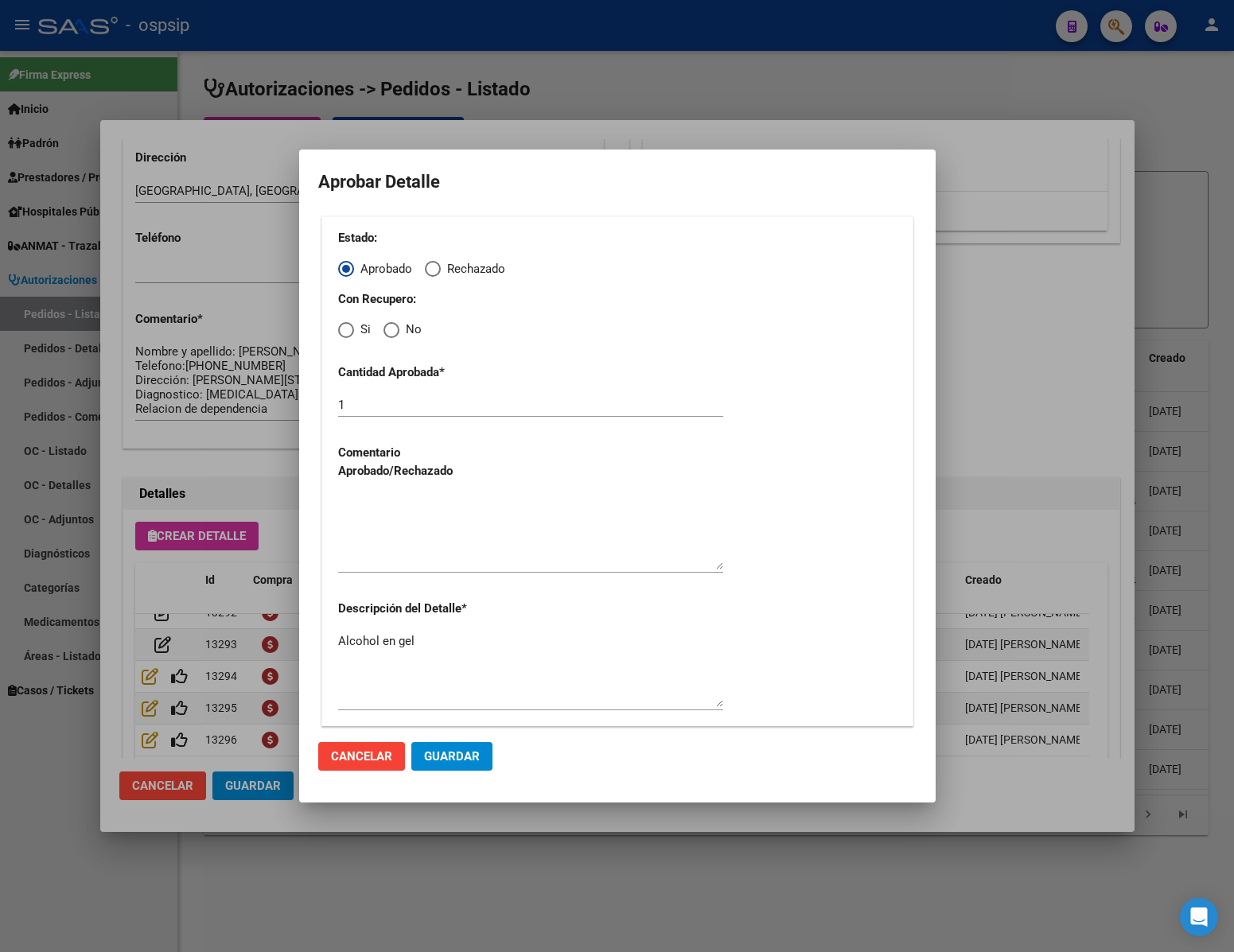
click at [389, 342] on div "Estado: Aprobado Rechazado Con Recupero: Si No Cantidad Aprobada * 1 Comentario…" at bounding box center [617, 472] width 592 height 510
click at [392, 322] on mat-radio-button "No" at bounding box center [402, 330] width 38 height 19
click at [390, 327] on span "Elija una opción" at bounding box center [391, 329] width 16 height 16
click at [390, 327] on input "No" at bounding box center [391, 329] width 16 height 16
radio input "true"
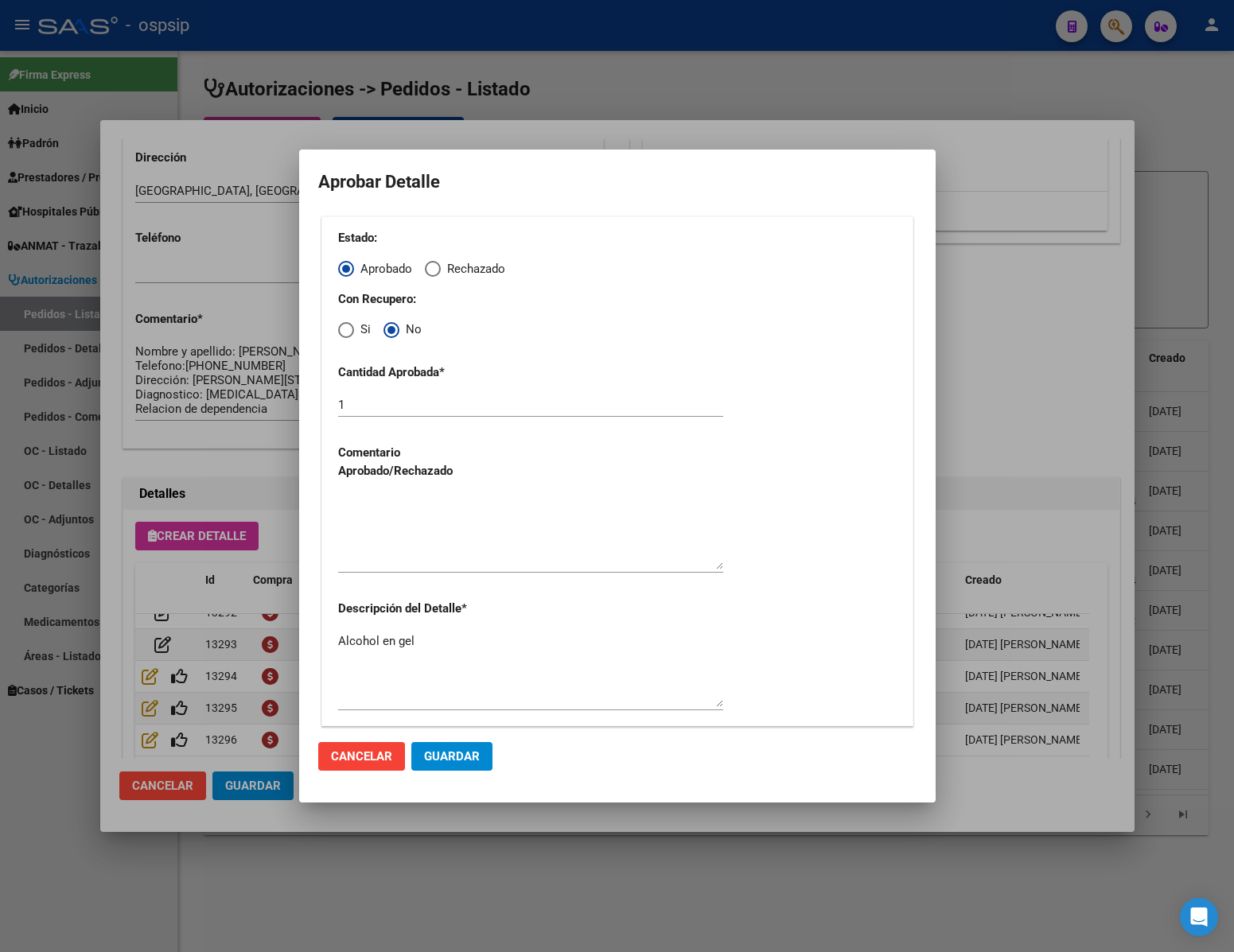
click at [366, 558] on textarea at bounding box center [530, 532] width 385 height 74
type textarea "."
click at [456, 752] on span "Guardar" at bounding box center [452, 756] width 56 height 14
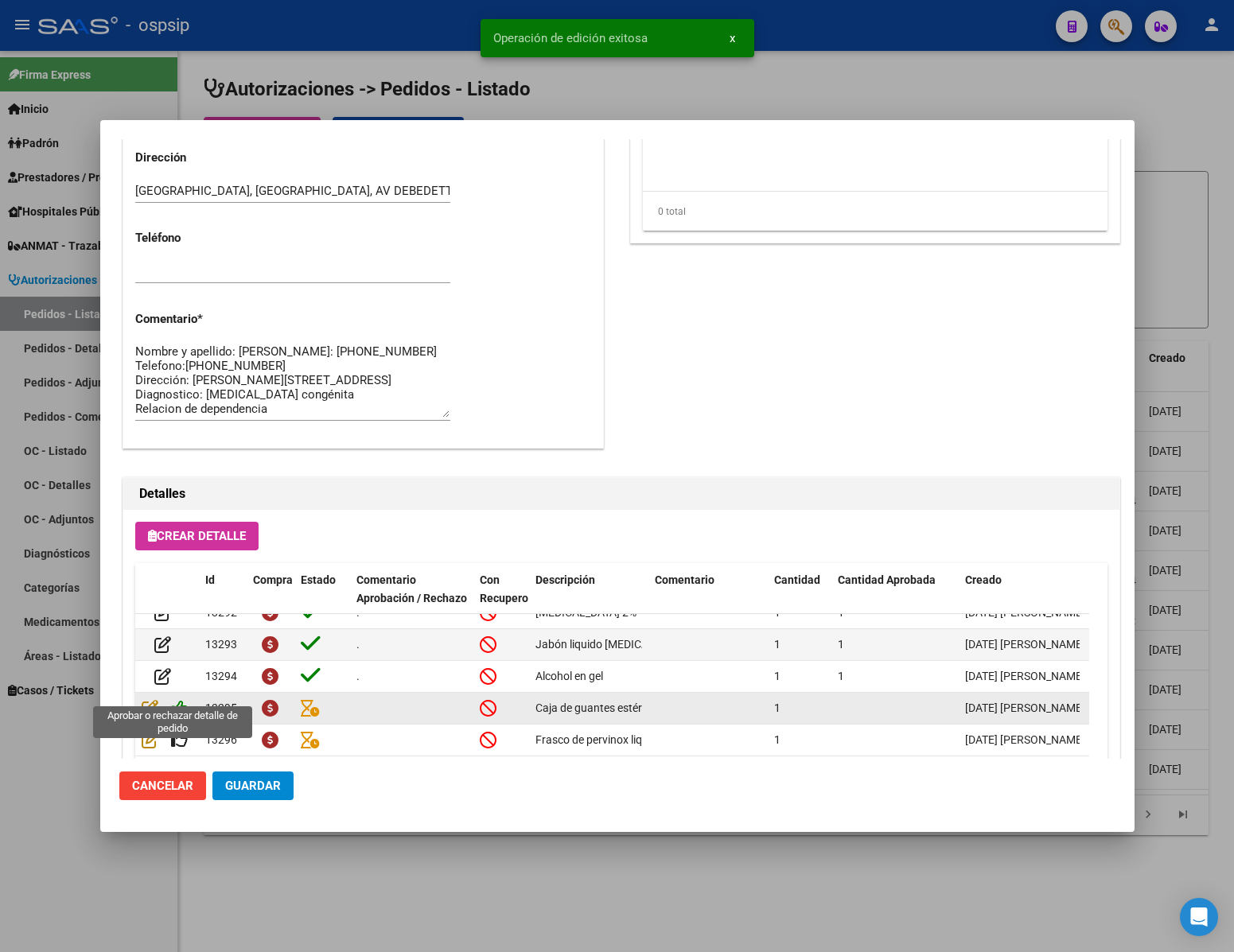
click at [181, 700] on icon at bounding box center [180, 708] width 17 height 18
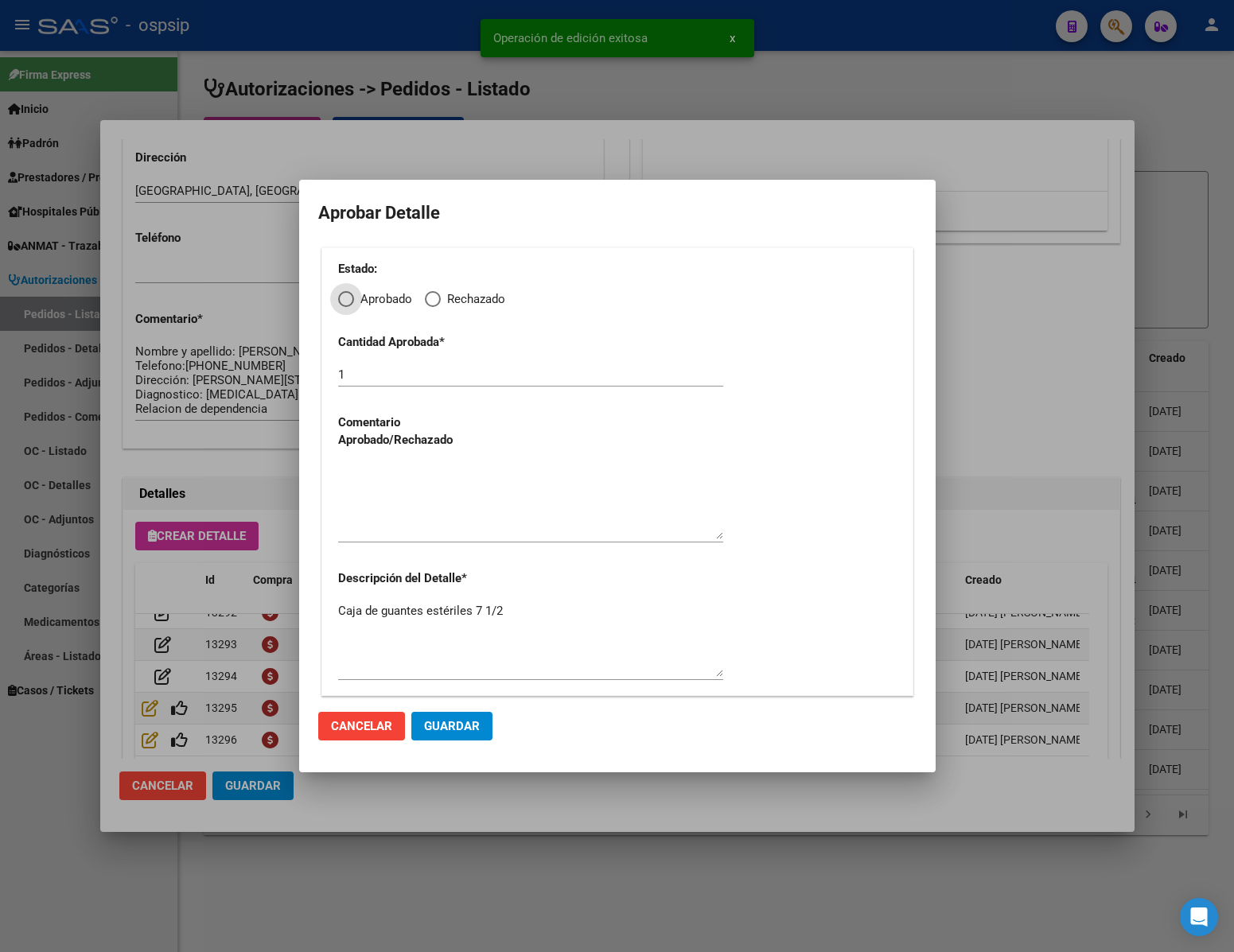
click at [351, 290] on label "Aprobado" at bounding box center [375, 300] width 74 height 19
click at [351, 291] on input "Aprobado" at bounding box center [345, 299] width 16 height 16
radio input "true"
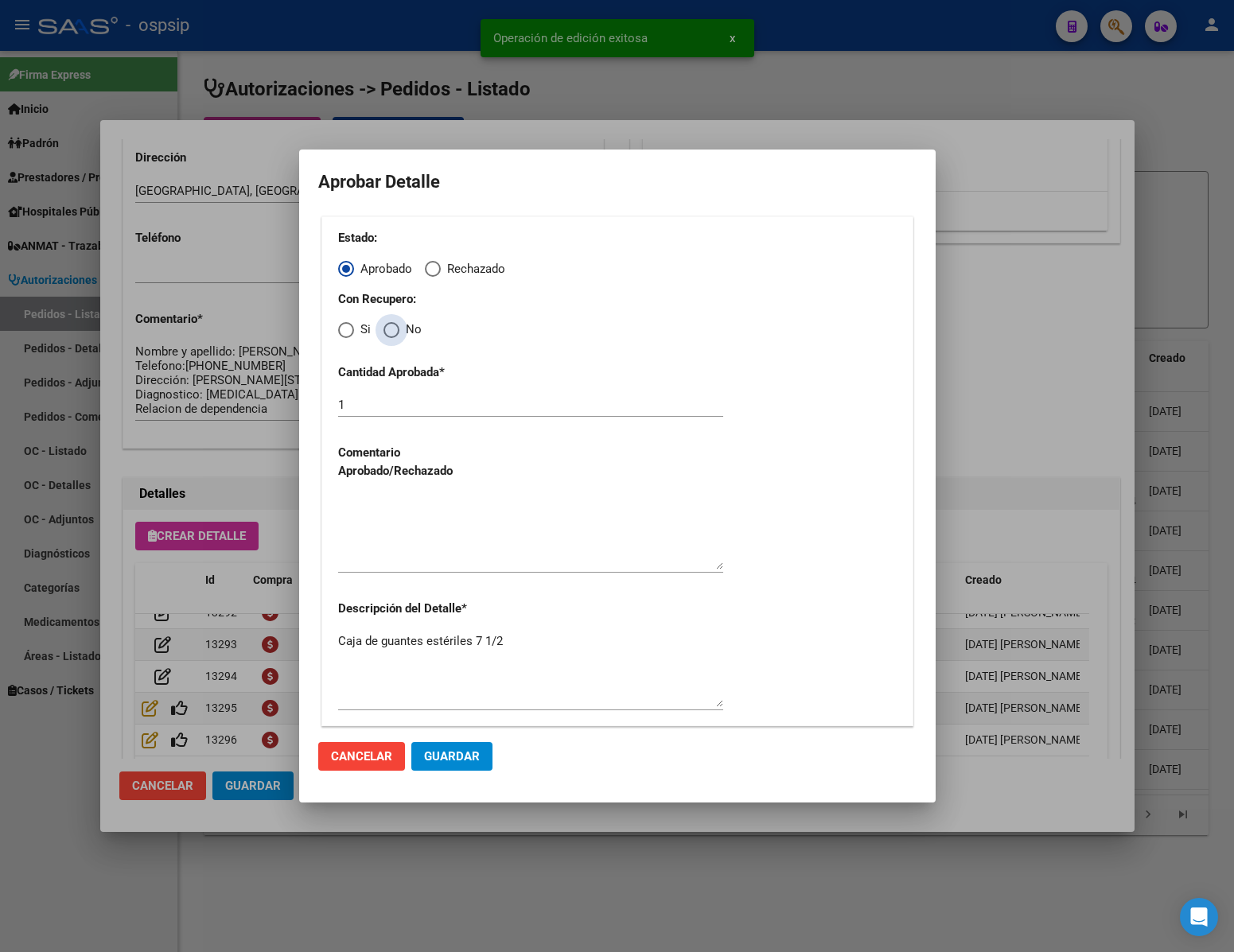
click at [387, 332] on span "Elija una opción" at bounding box center [391, 329] width 16 height 16
click at [387, 332] on input "No" at bounding box center [391, 329] width 16 height 16
radio input "true"
click at [402, 535] on textarea at bounding box center [530, 532] width 385 height 74
type textarea "."
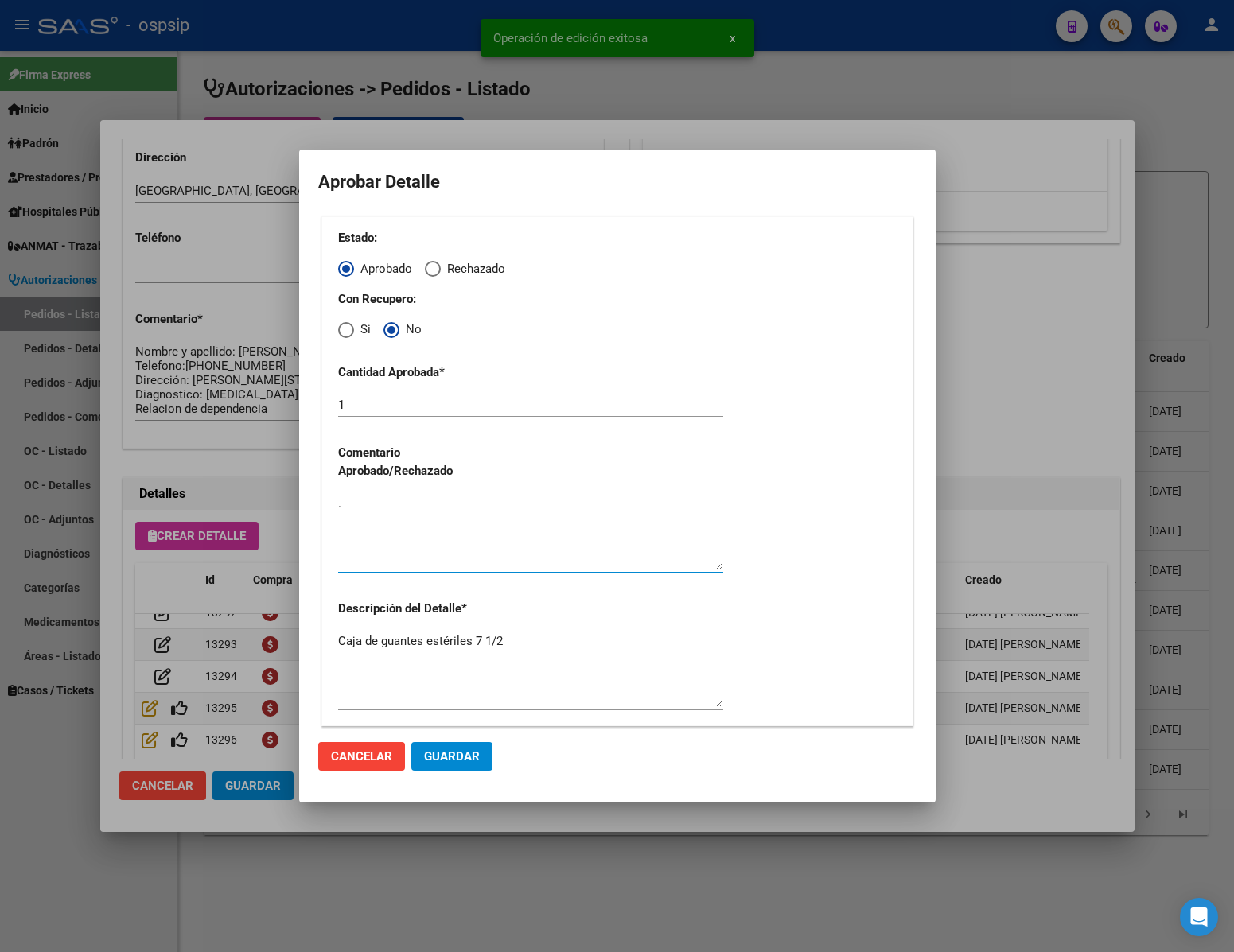
click at [449, 752] on span "Guardar" at bounding box center [452, 756] width 56 height 14
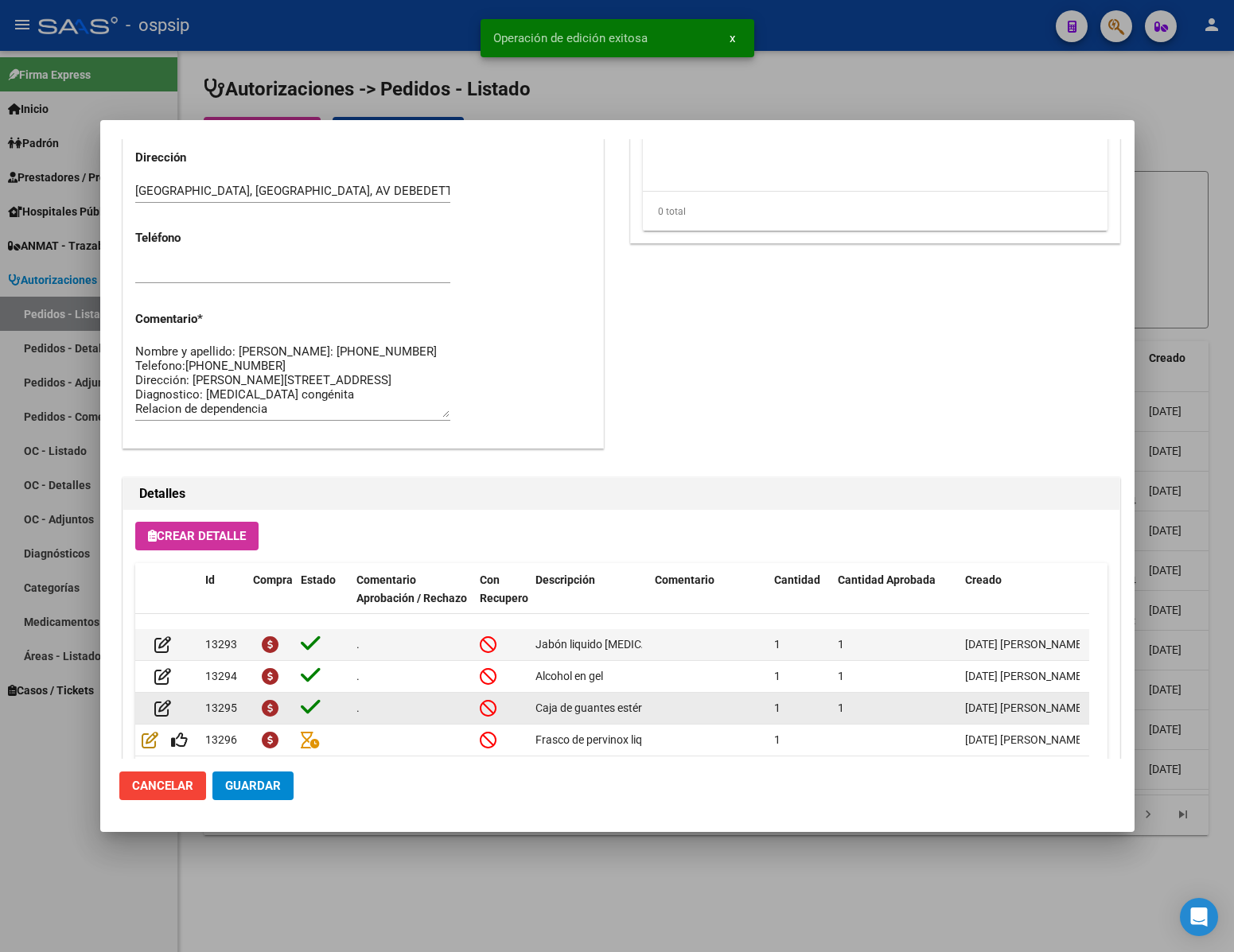
scroll to position [810, 0]
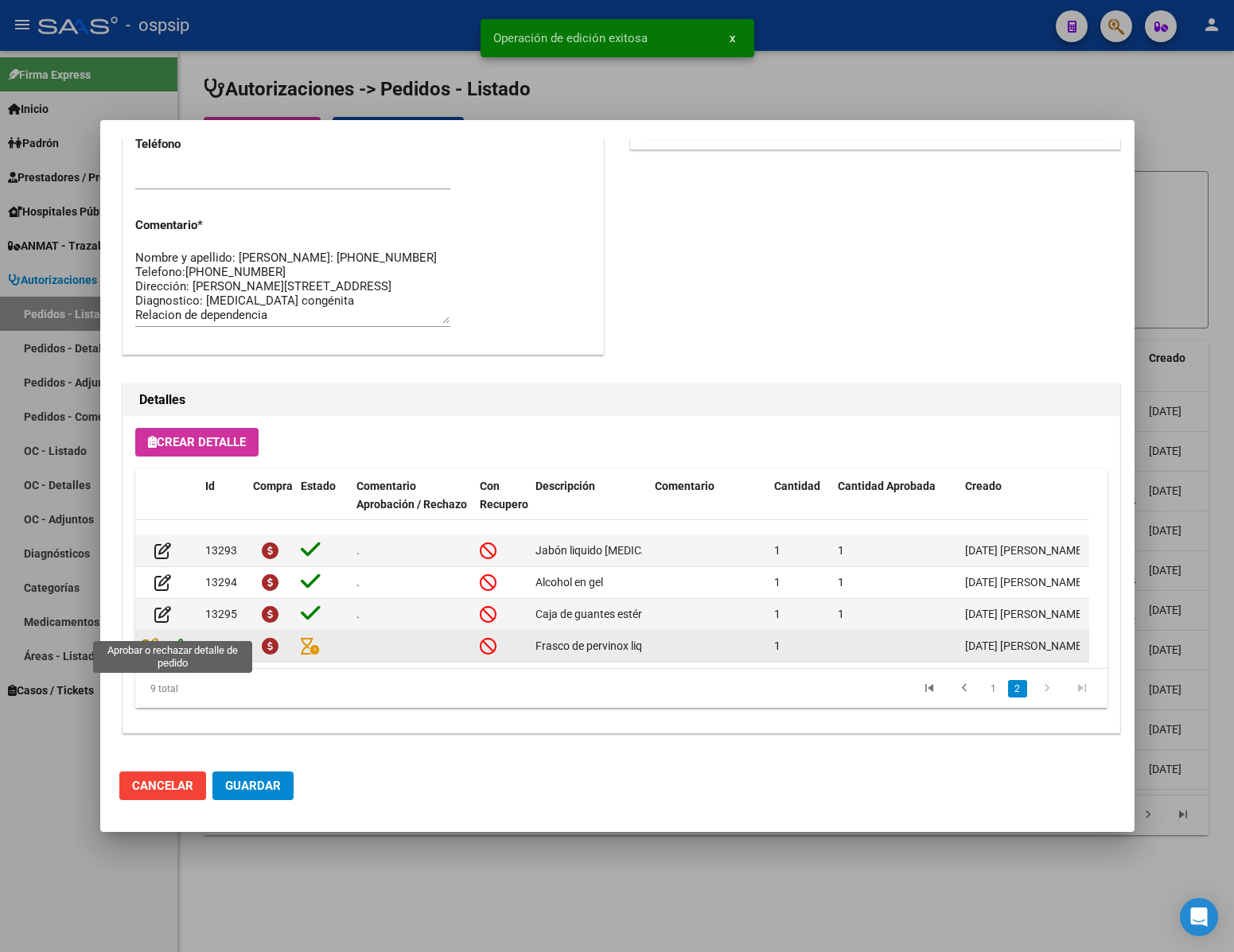
click at [177, 637] on icon at bounding box center [180, 646] width 17 height 18
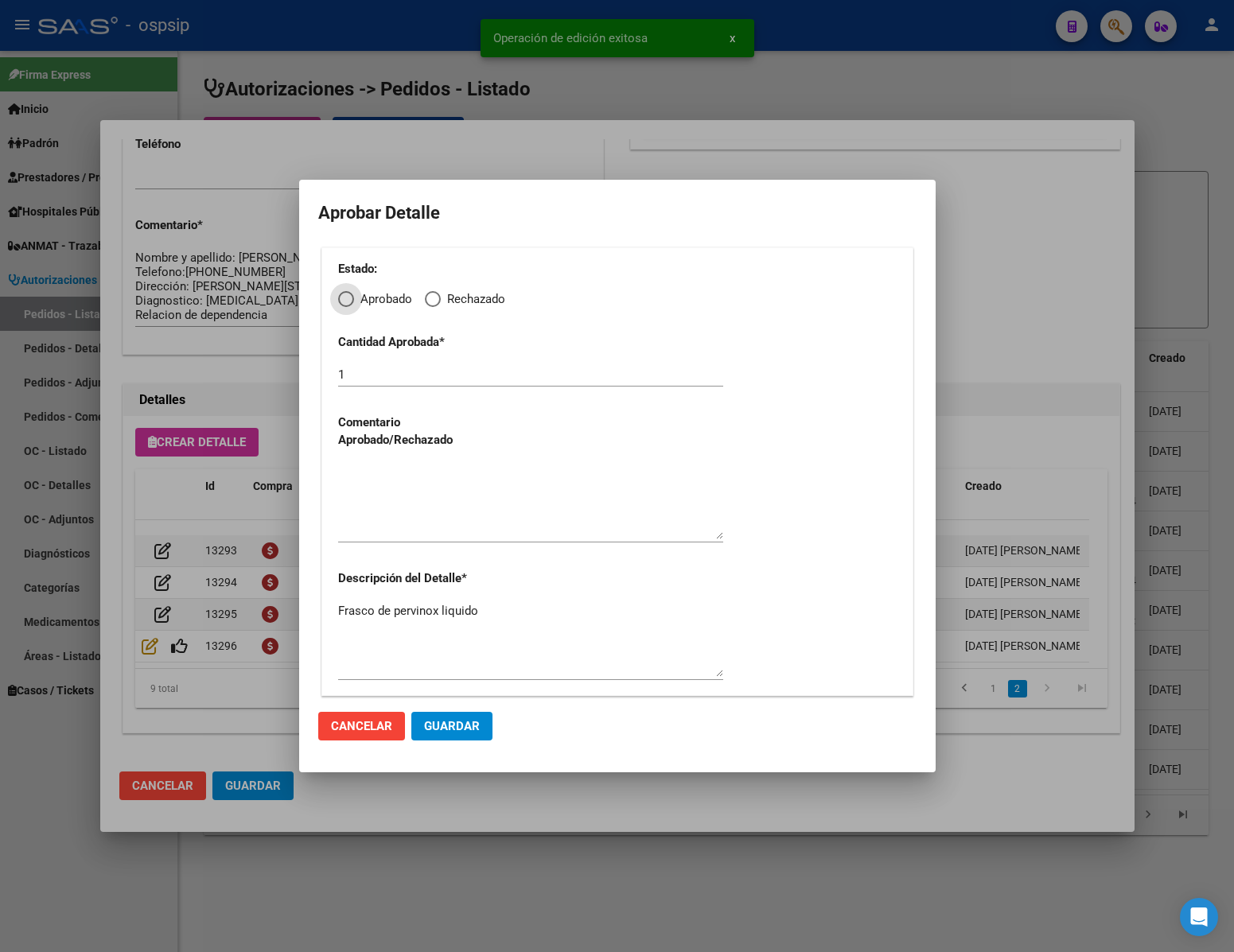
click at [352, 309] on div "Estado: Aprobado Rechazado Cantidad Aprobada * 1 Comentario Aprobado/Rechazado …" at bounding box center [617, 472] width 592 height 449
click at [349, 301] on span "Elija una opción" at bounding box center [345, 299] width 16 height 16
click at [349, 301] on input "Aprobado" at bounding box center [345, 299] width 16 height 16
radio input "true"
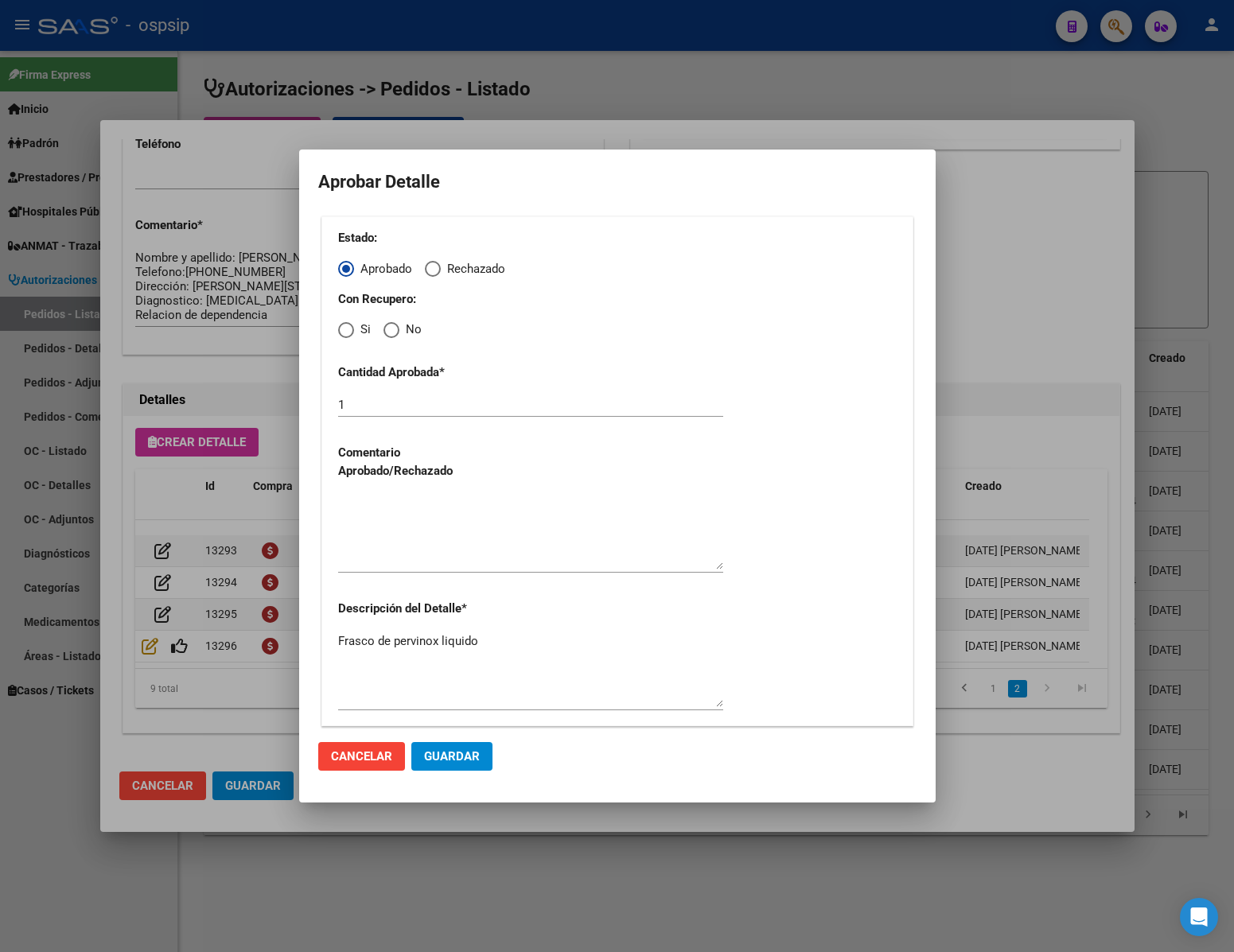
click at [393, 328] on span "Elija una opción" at bounding box center [391, 329] width 16 height 16
click at [393, 328] on input "No" at bounding box center [391, 329] width 16 height 16
radio input "true"
click at [415, 537] on textarea at bounding box center [530, 532] width 385 height 74
type textarea "."
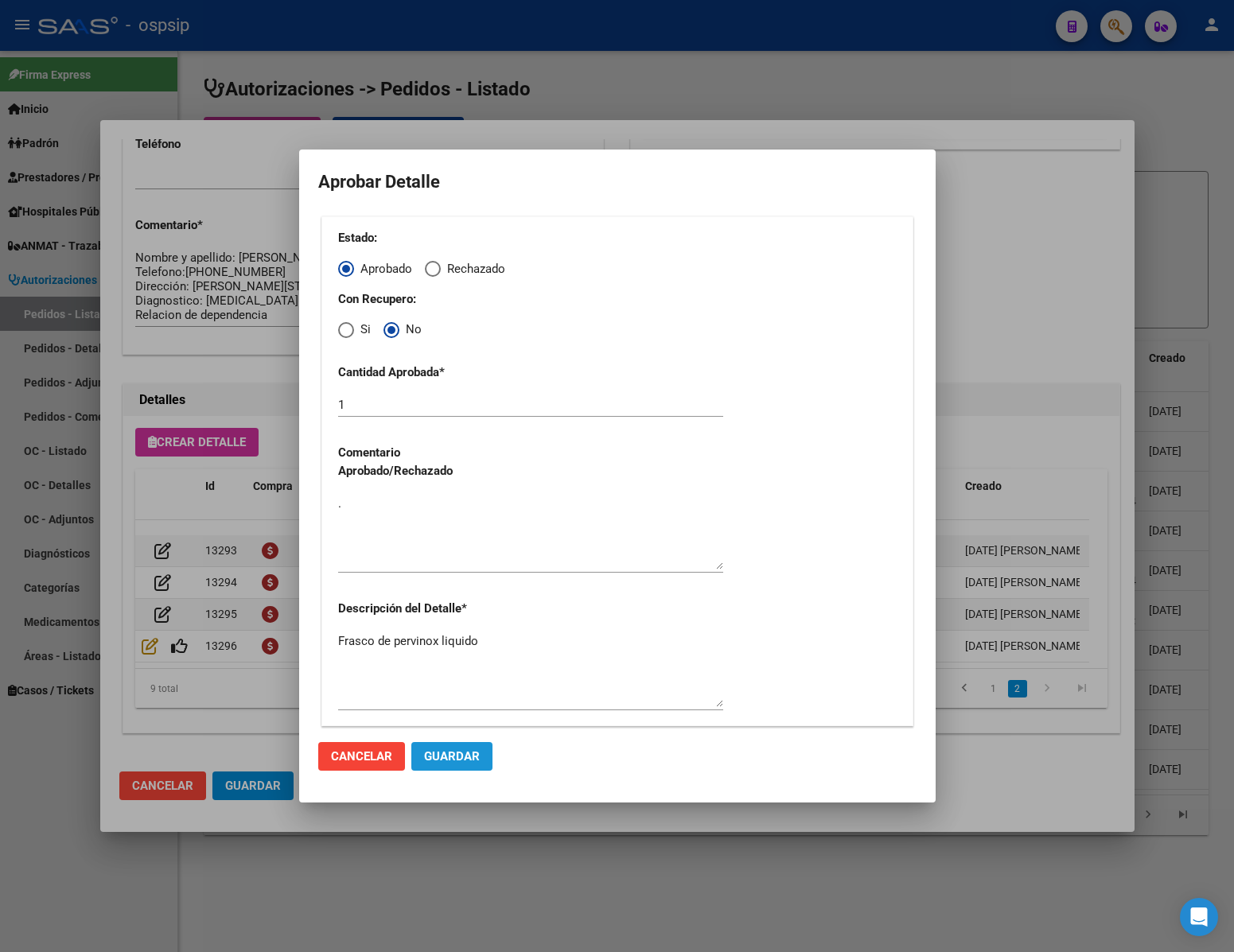
click at [463, 752] on span "Guardar" at bounding box center [452, 756] width 56 height 14
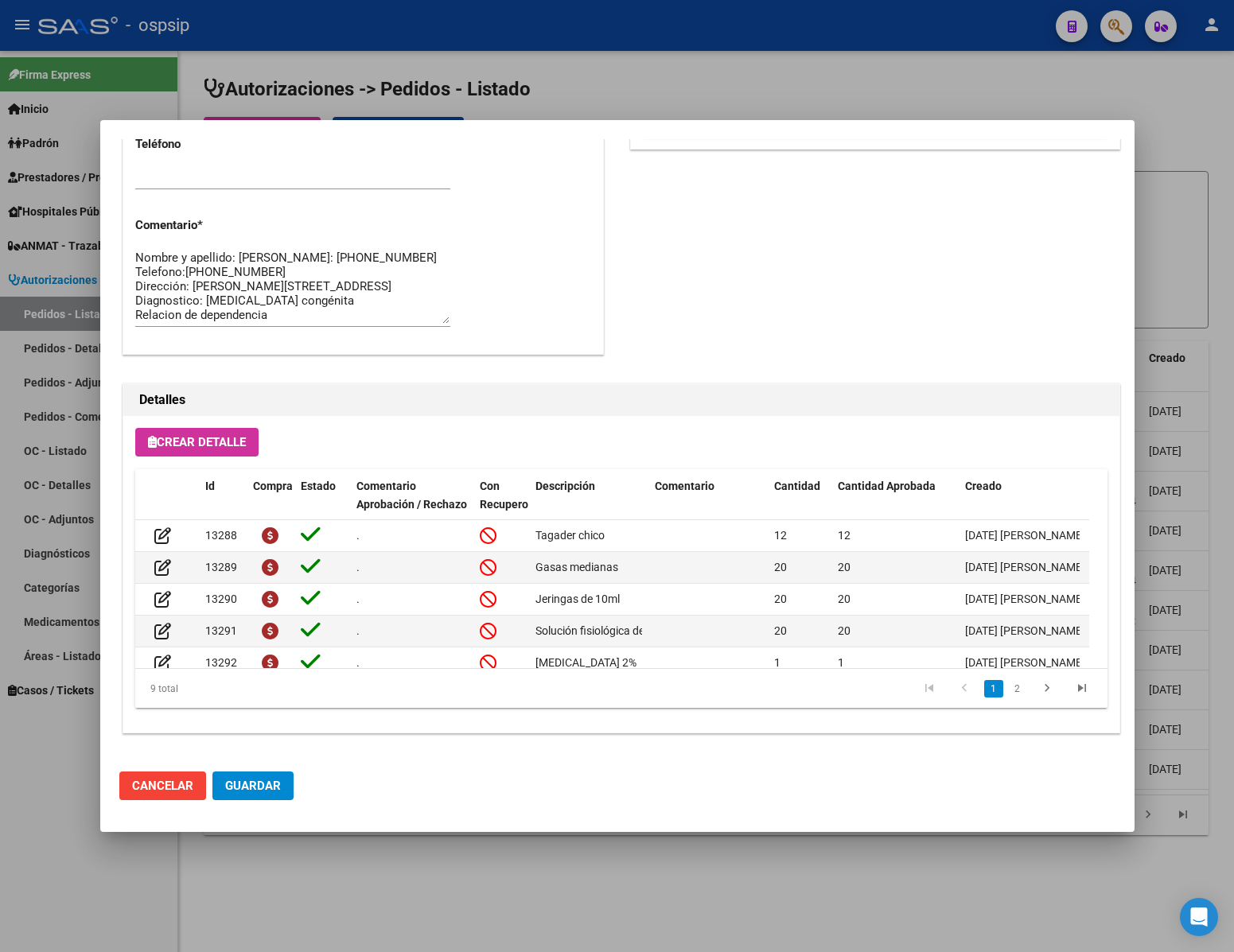
scroll to position [161, 0]
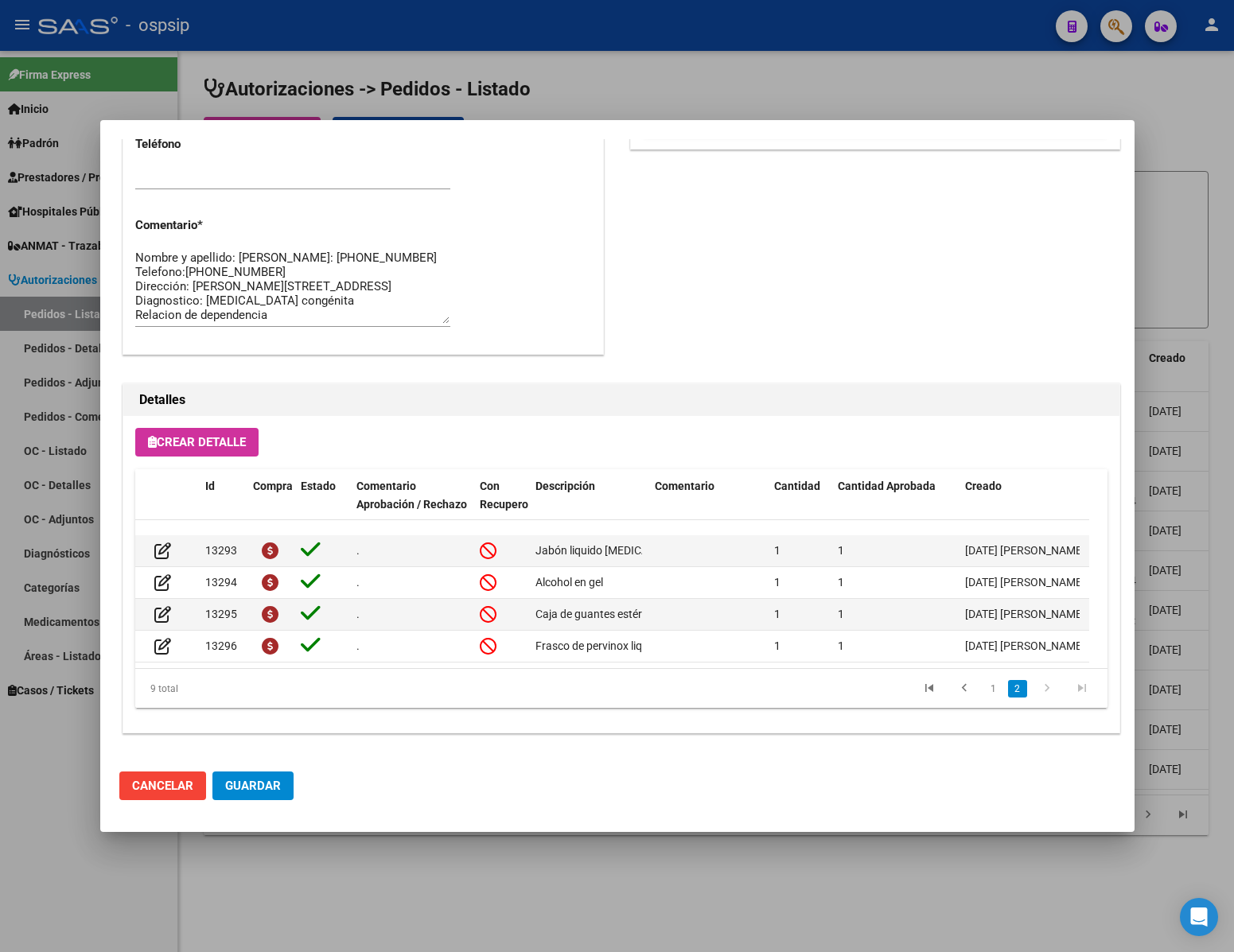
click at [261, 783] on span "Guardar" at bounding box center [253, 785] width 56 height 14
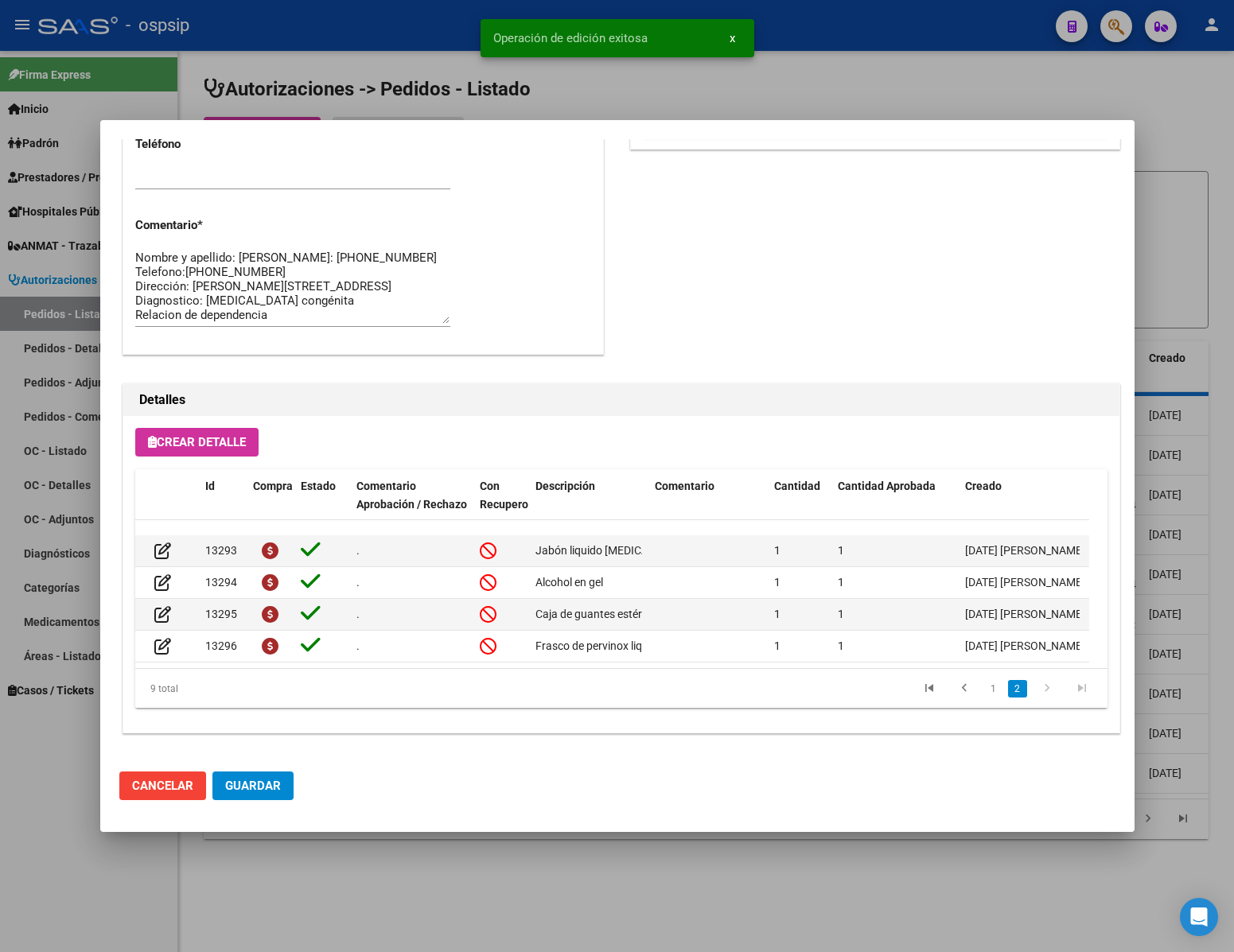
click at [230, 930] on div at bounding box center [617, 476] width 1234 height 952
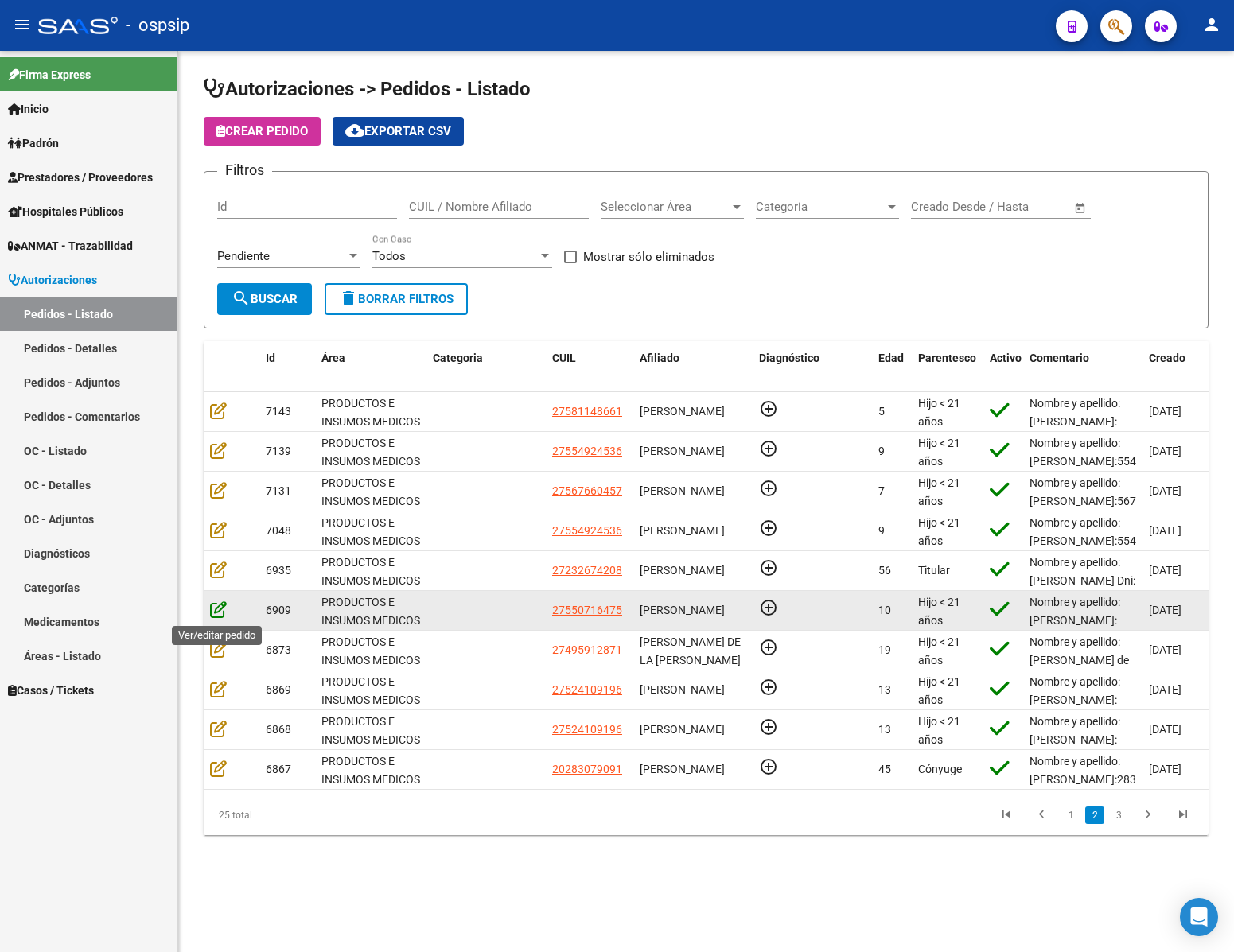
click at [217, 617] on icon at bounding box center [219, 610] width 17 height 18
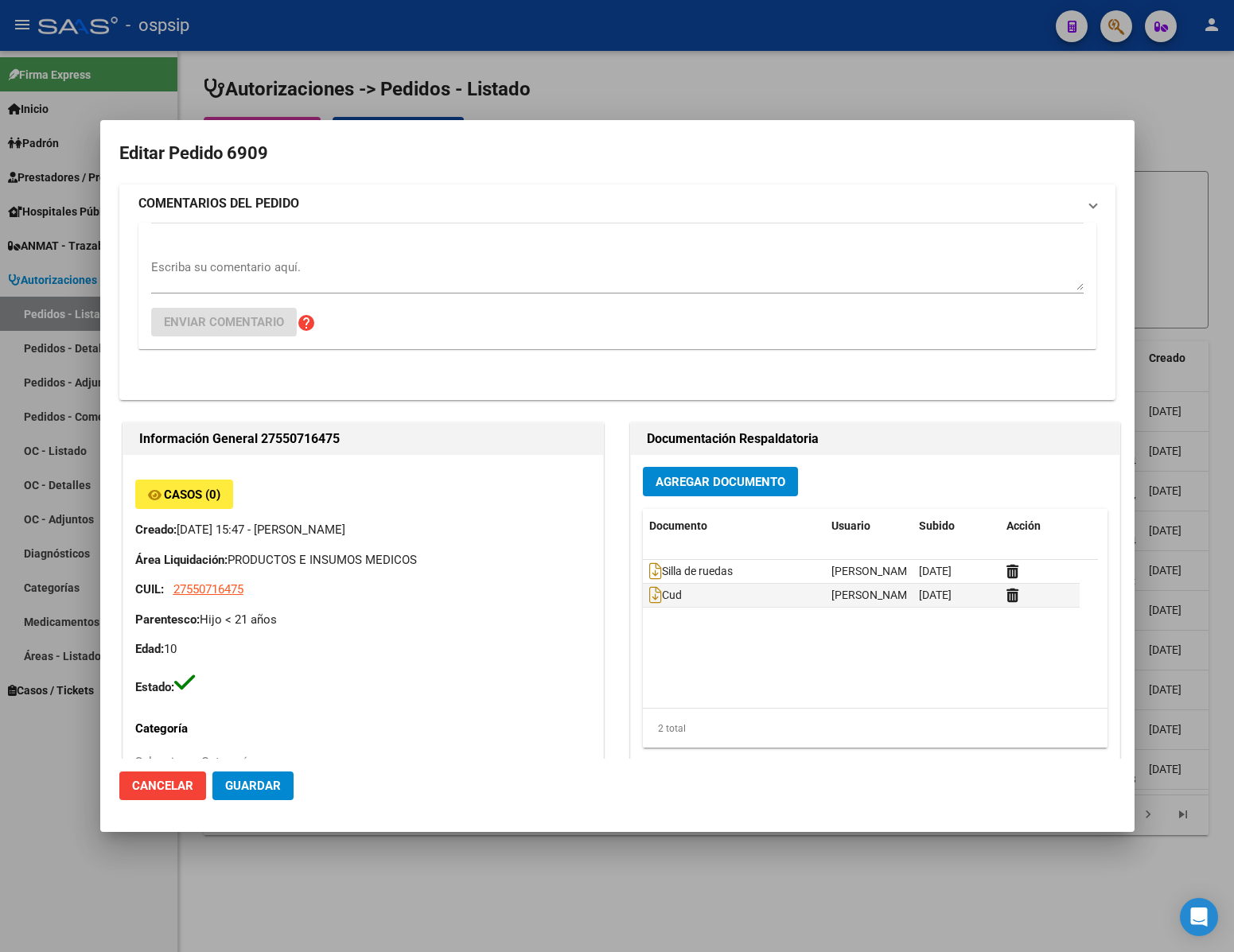
type input "[PERSON_NAME]"
type input "[GEOGRAPHIC_DATA], INGENIERO [PERSON_NAME], [PERSON_NAME] 4986"
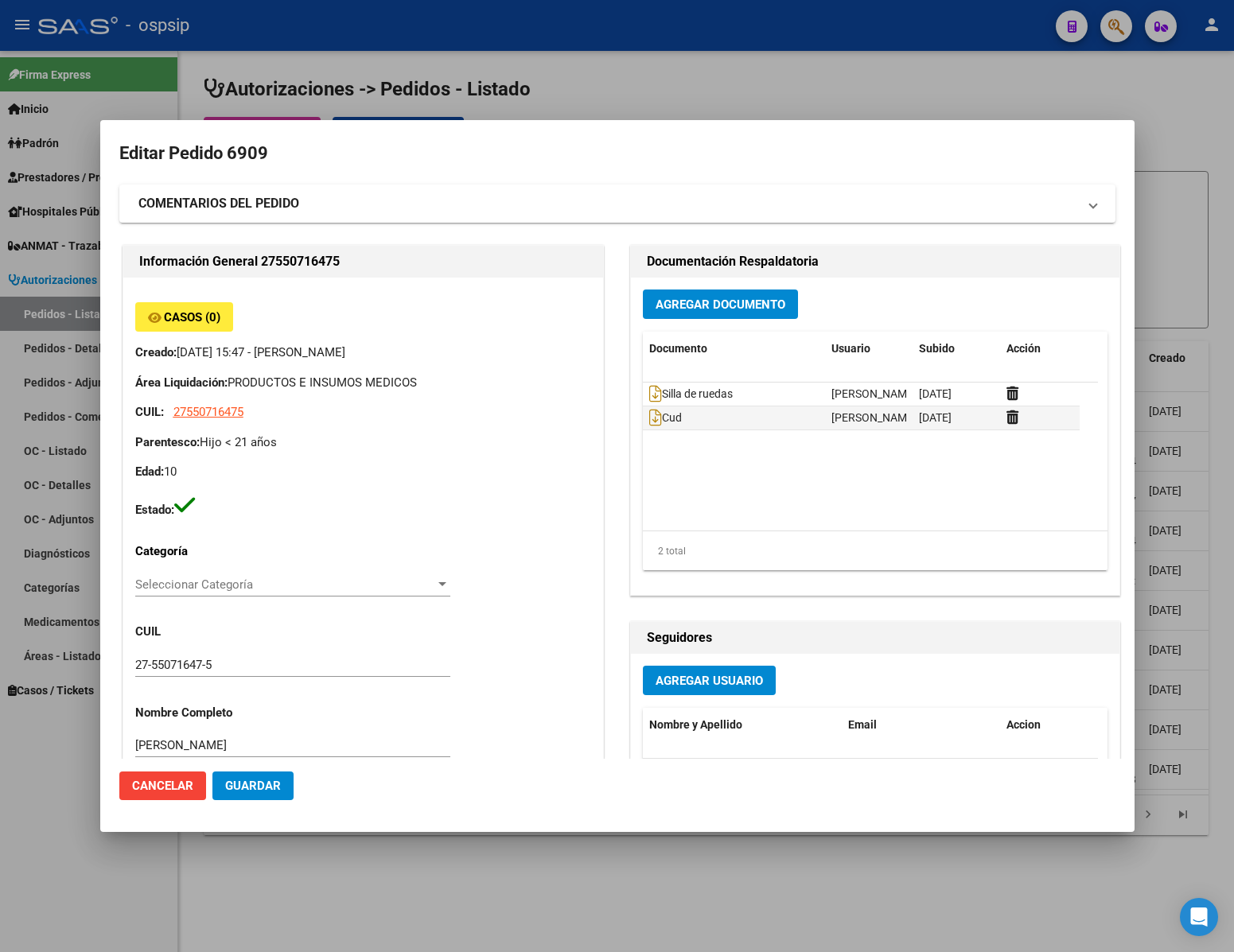
click at [470, 881] on div at bounding box center [617, 476] width 1234 height 952
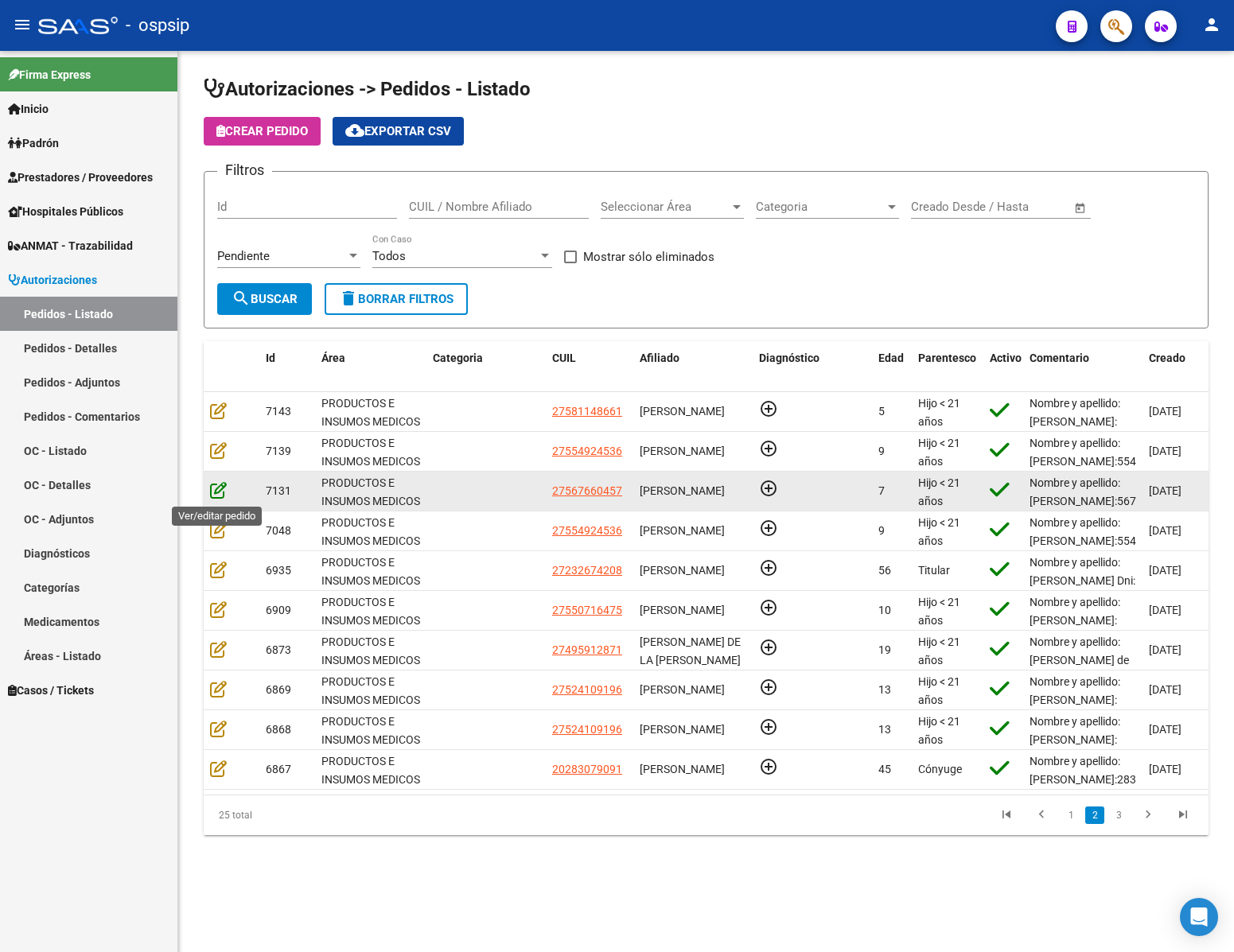
click at [221, 489] on icon at bounding box center [219, 489] width 17 height 18
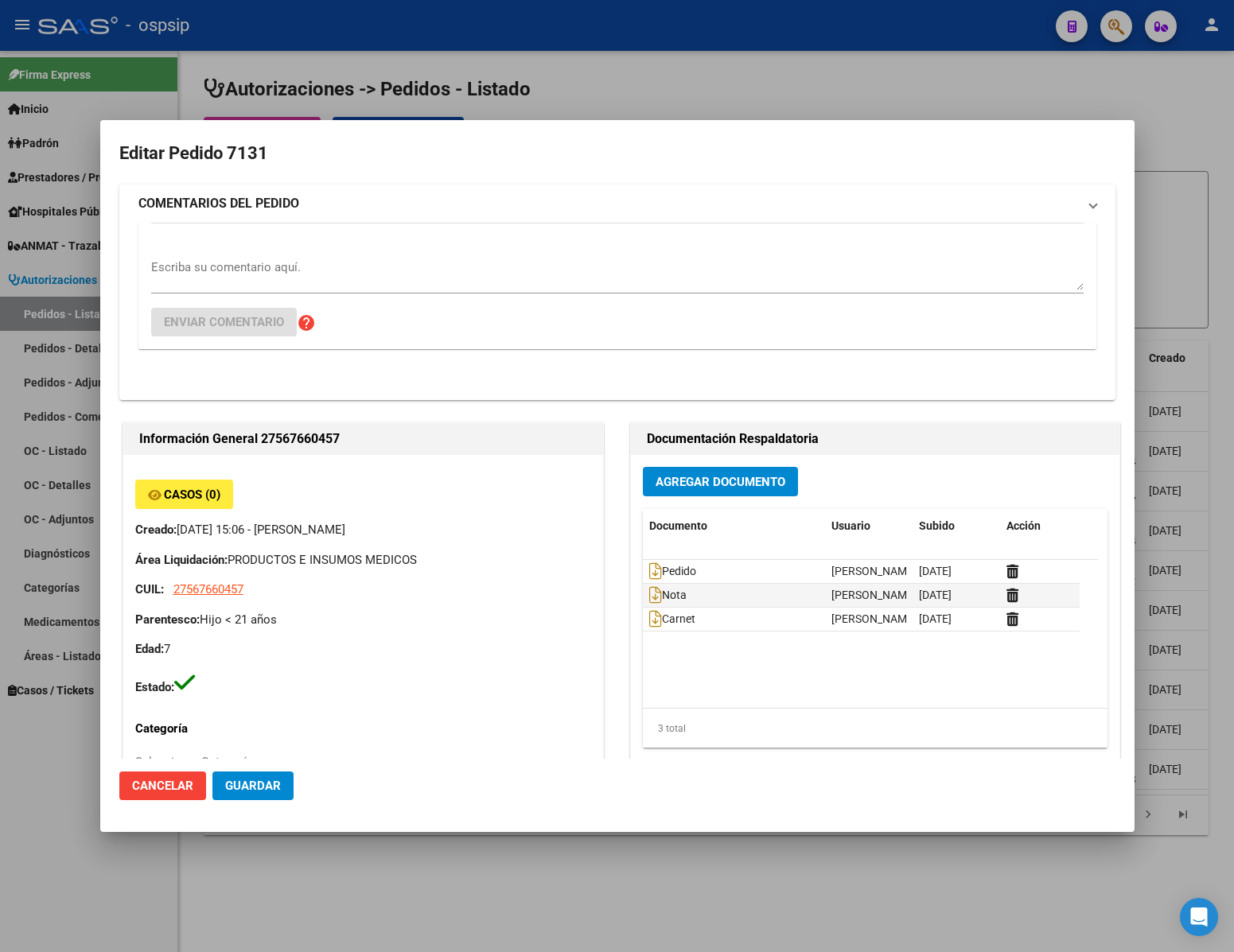
type input "Catamarca, [GEOGRAPHIC_DATA], CASA 19"
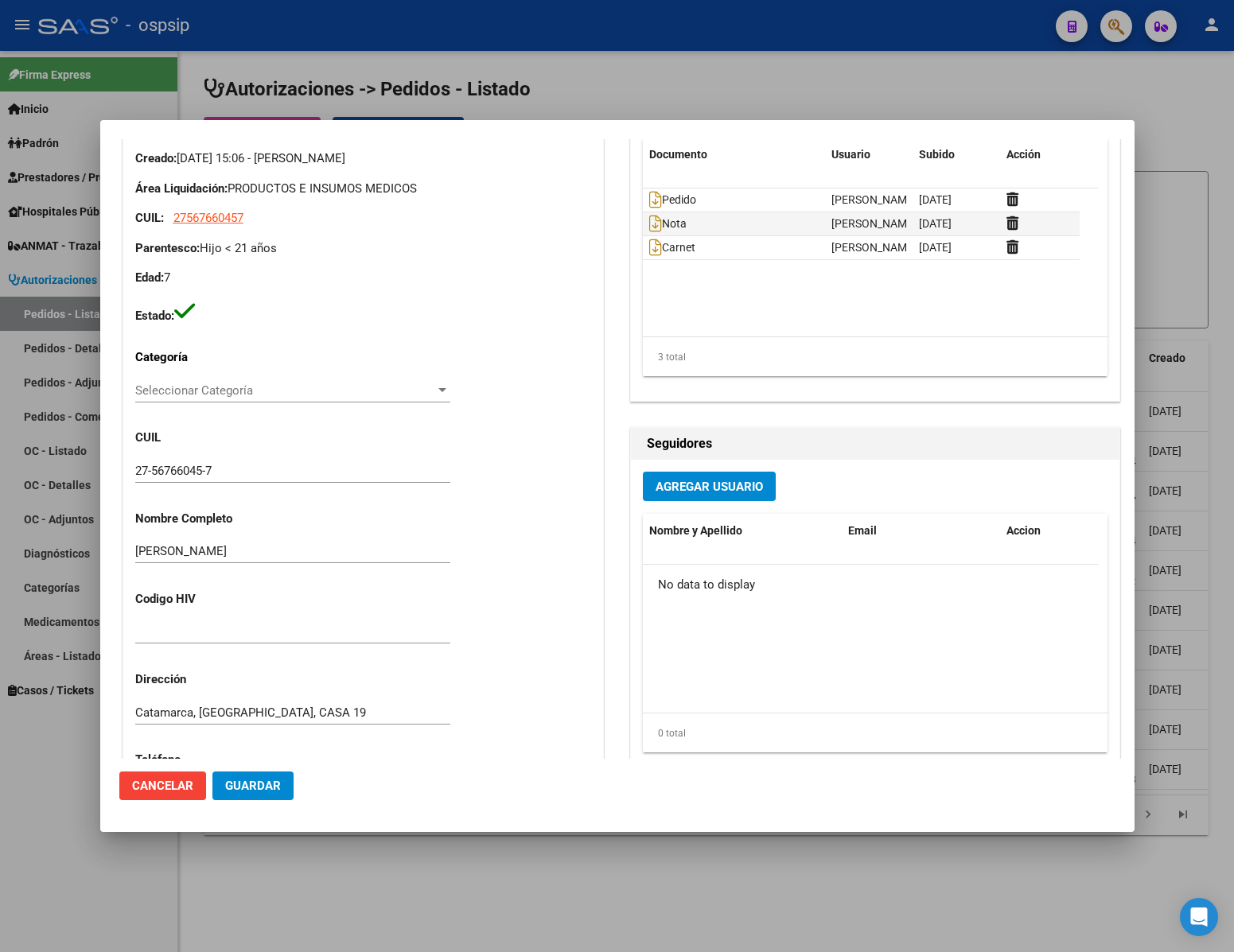
scroll to position [0, 0]
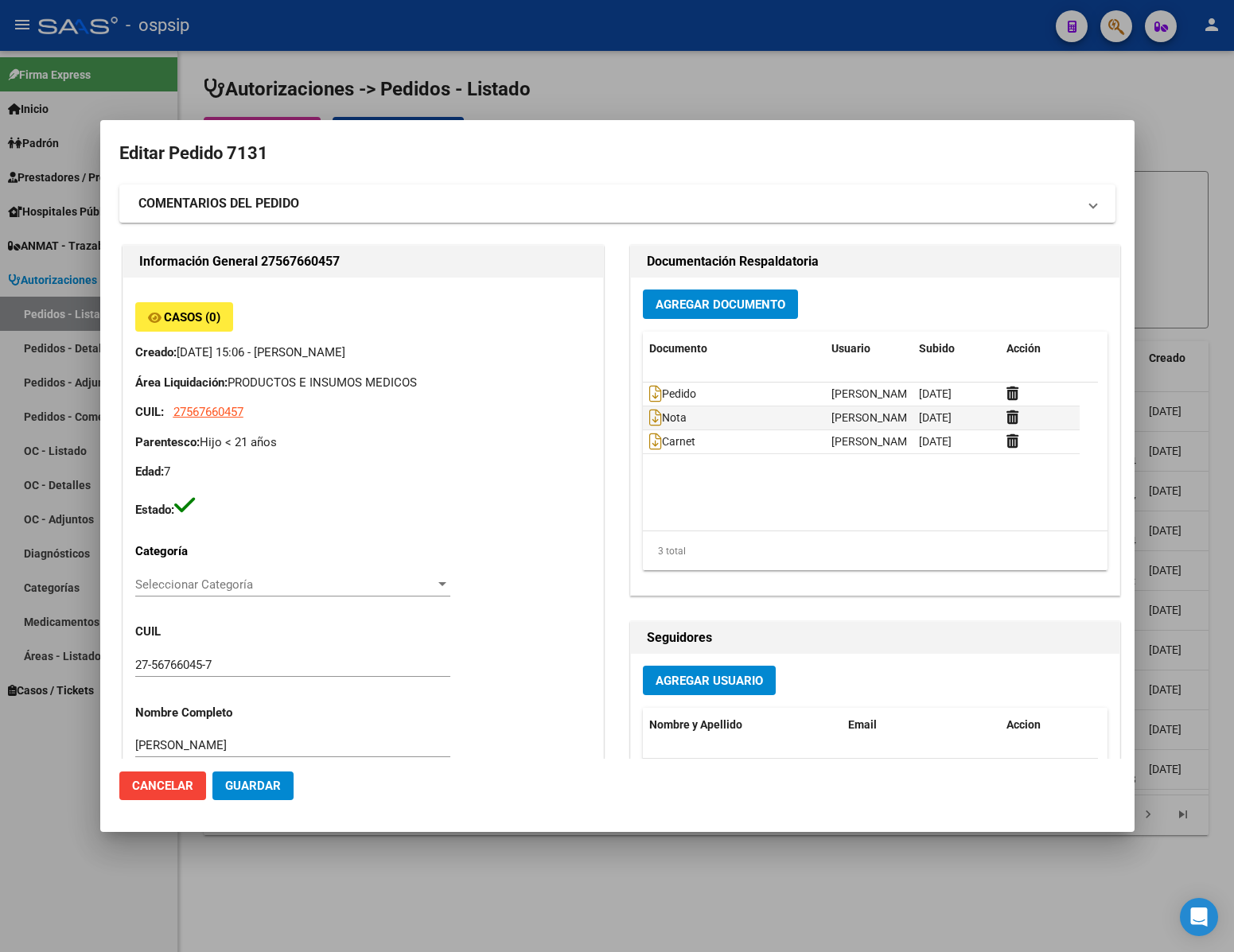
click at [106, 892] on div at bounding box center [617, 476] width 1234 height 952
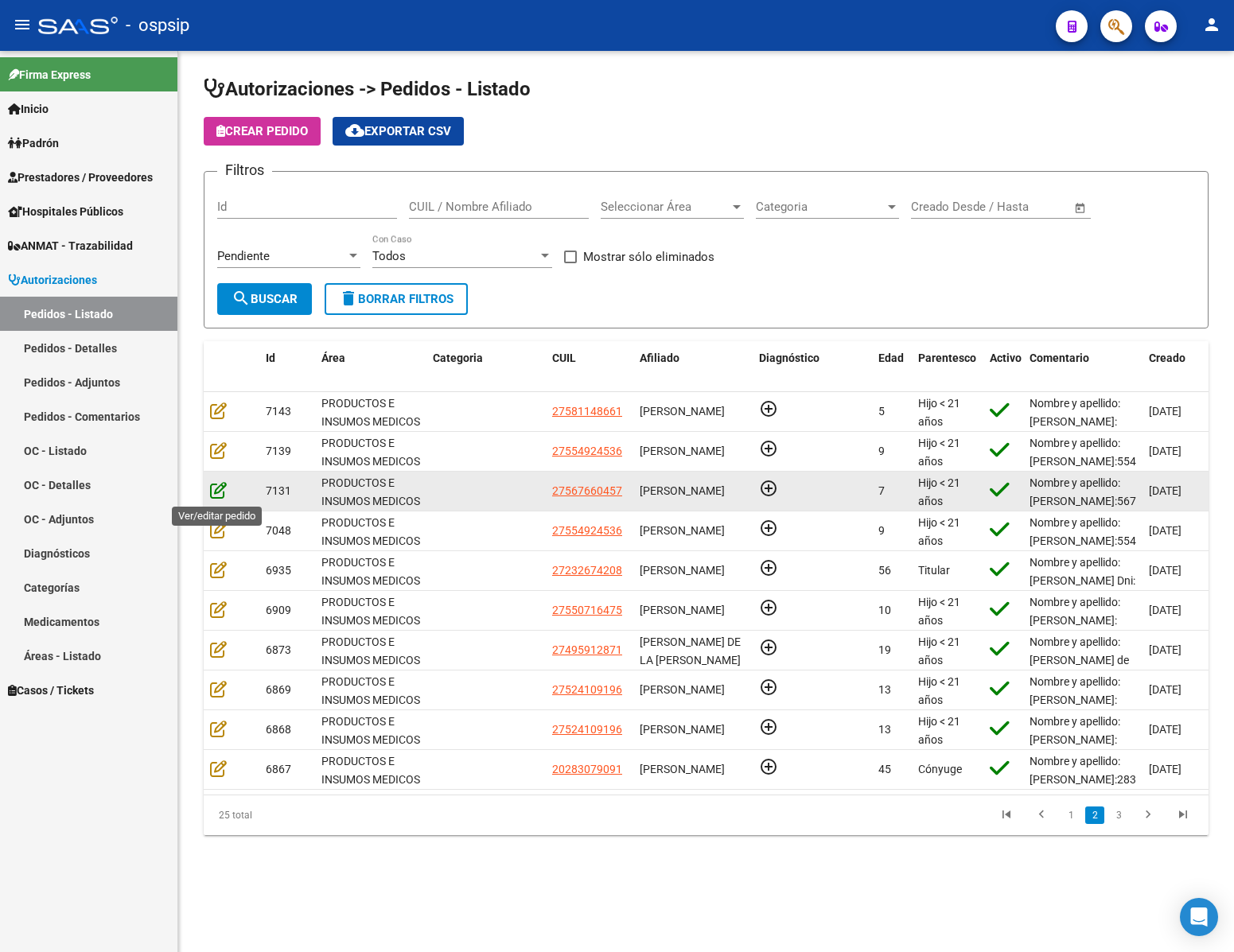
click at [222, 497] on icon at bounding box center [219, 489] width 17 height 18
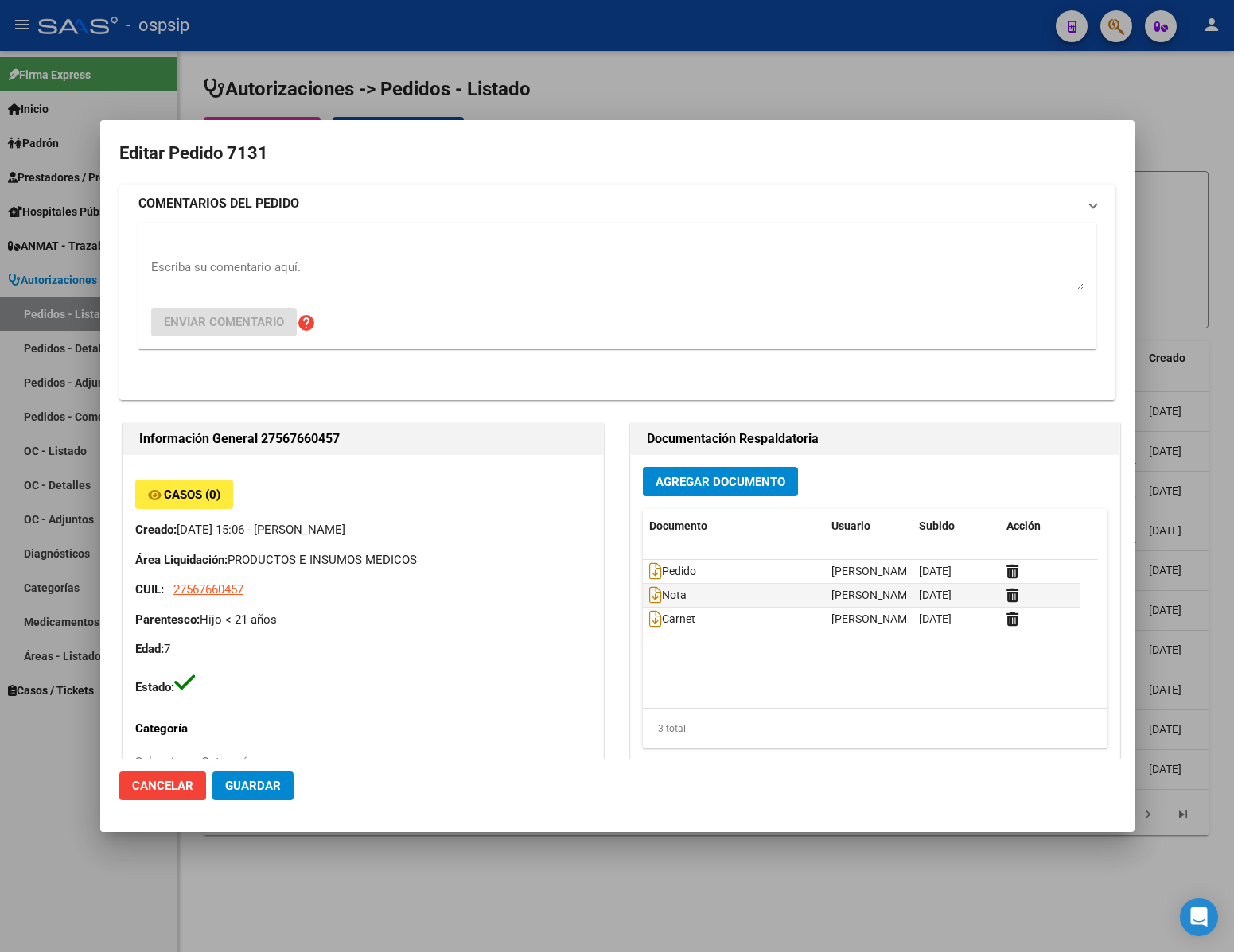
type input "Catamarca, [GEOGRAPHIC_DATA], CASA 19"
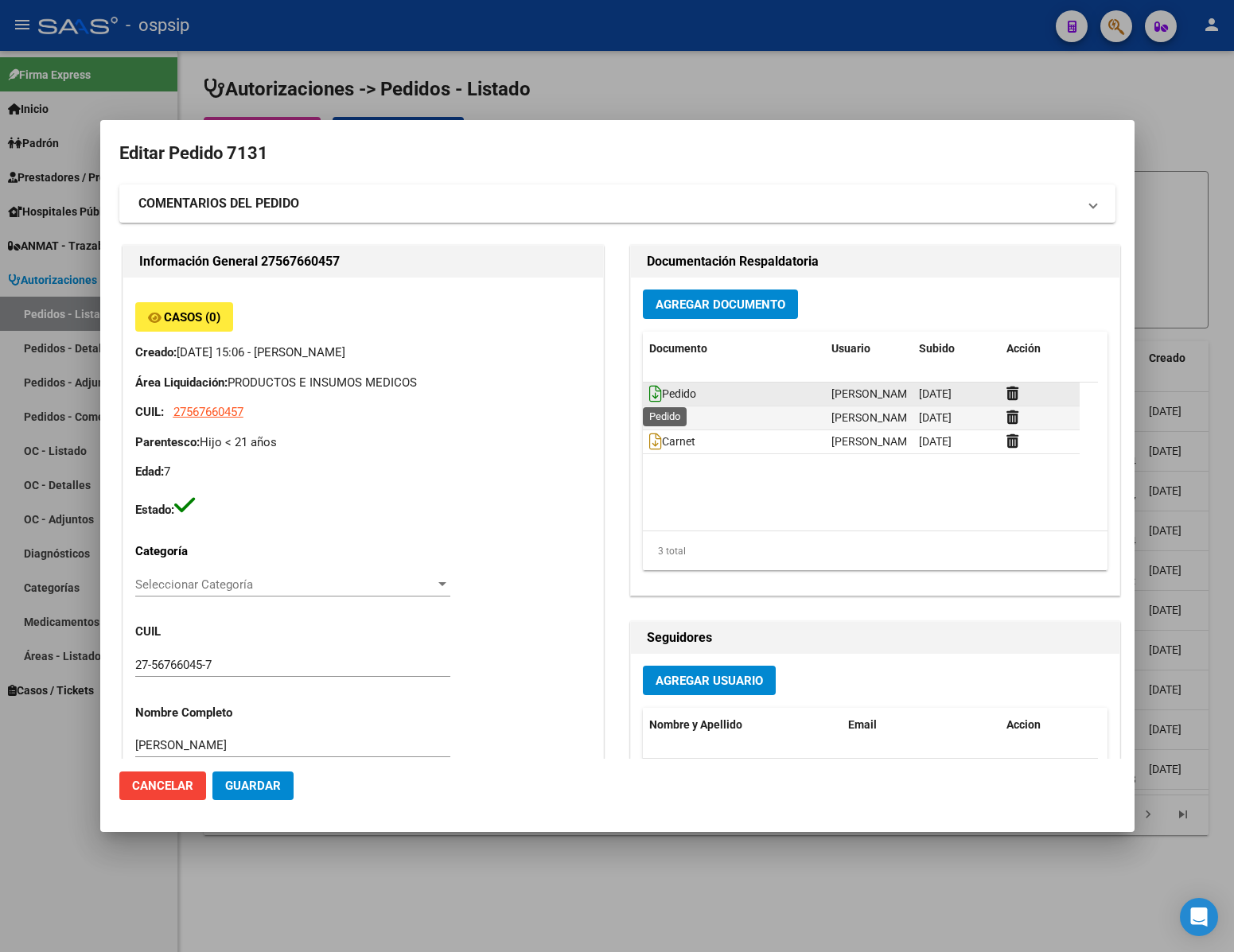
click at [650, 397] on icon at bounding box center [656, 394] width 13 height 18
